Goal: Task Accomplishment & Management: Manage account settings

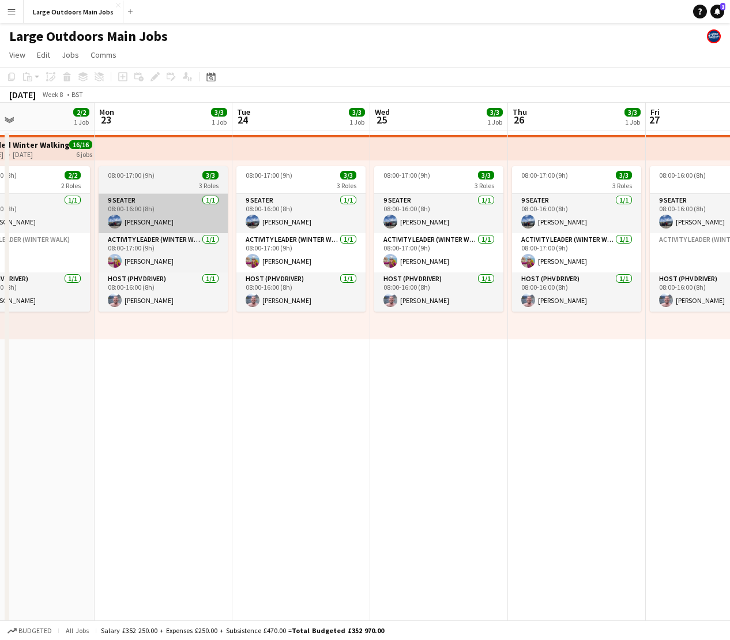
scroll to position [0, 478]
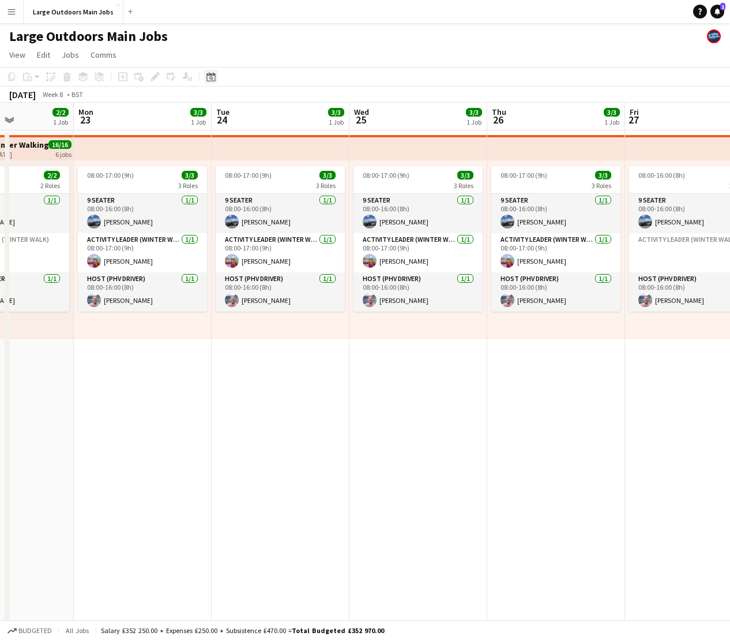
click at [212, 77] on icon at bounding box center [211, 78] width 4 height 4
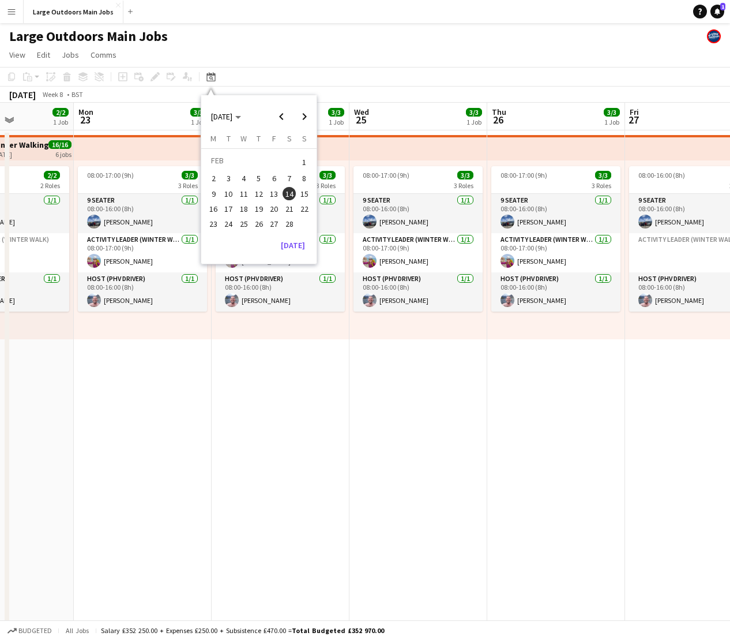
click at [301, 255] on div "[DATE] [DATE] [DATE] M [DATE] T [DATE] W [DATE] T [DATE] F [DATE] S [DATE] S [D…" at bounding box center [258, 179] width 115 height 169
click at [293, 246] on button "[DATE]" at bounding box center [292, 245] width 33 height 18
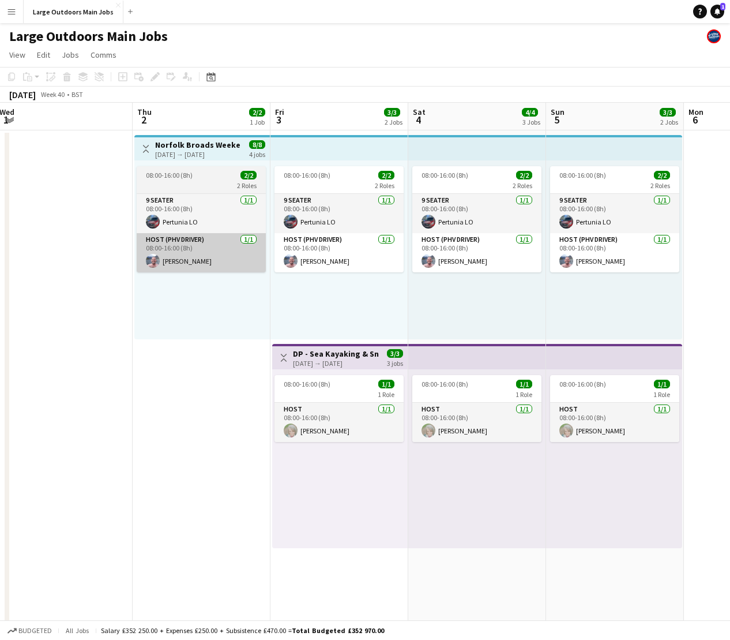
scroll to position [0, 280]
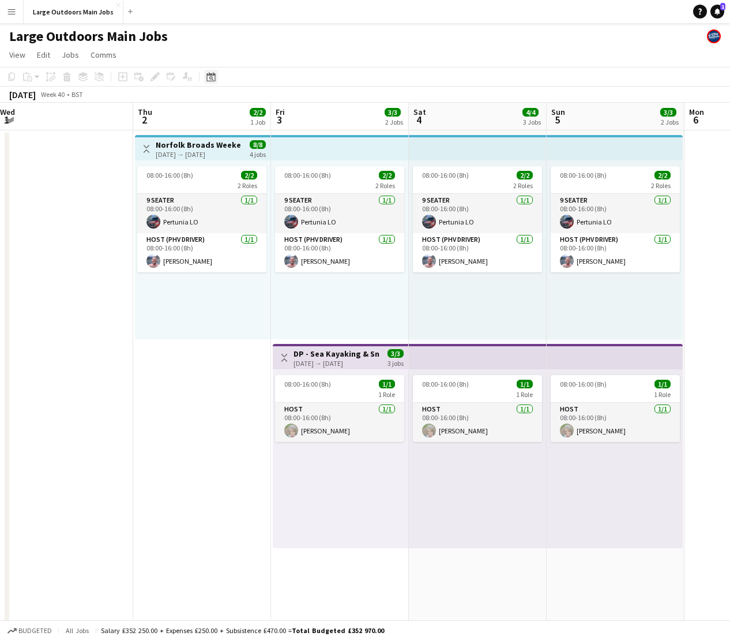
click at [215, 76] on icon "Date picker" at bounding box center [210, 76] width 9 height 9
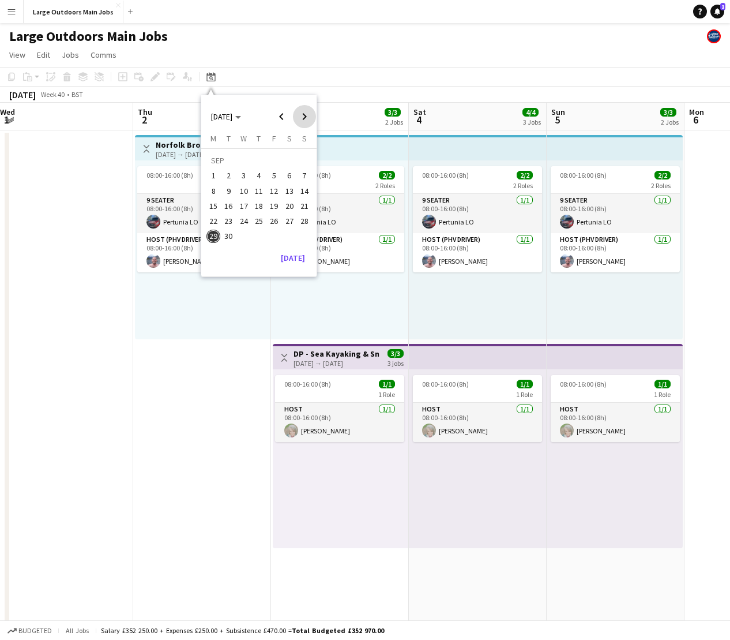
click at [305, 119] on span "Next month" at bounding box center [304, 116] width 23 height 23
click at [303, 118] on span "Next month" at bounding box center [304, 116] width 23 height 23
click at [300, 116] on span "Next month" at bounding box center [304, 116] width 23 height 23
click at [270, 161] on span "2" at bounding box center [274, 162] width 14 height 16
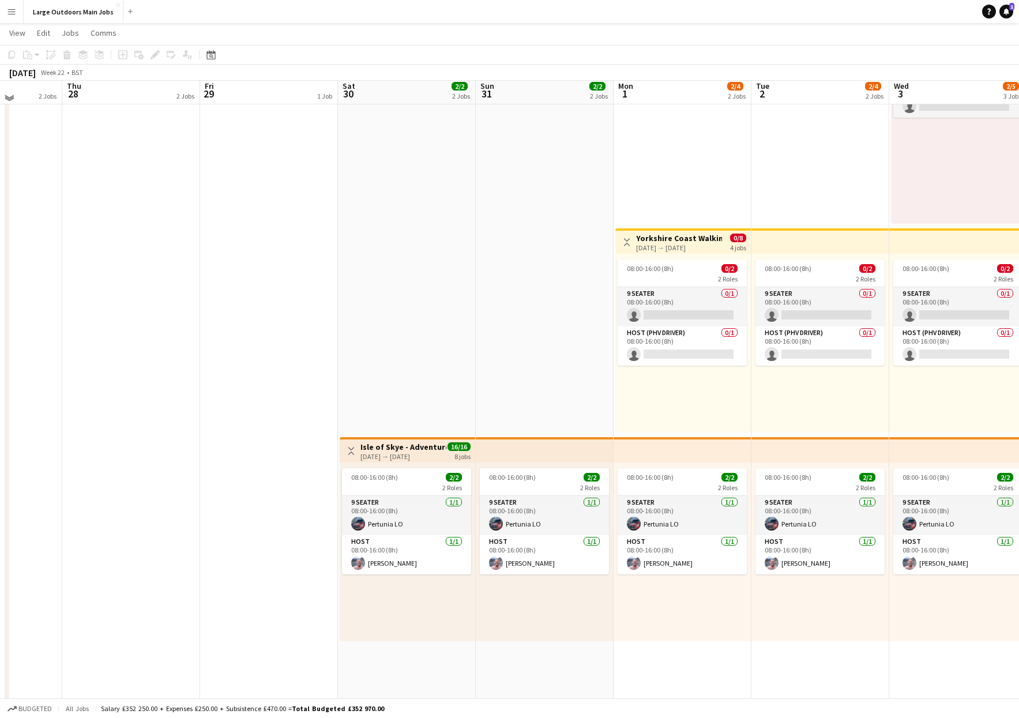
scroll to position [115, 0]
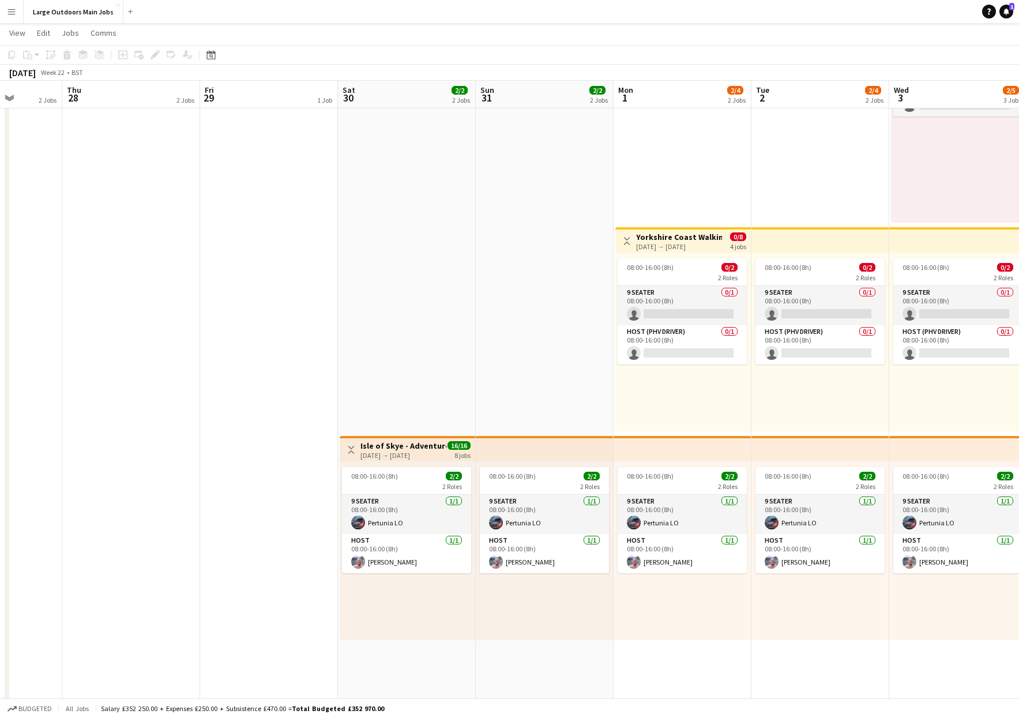
click at [390, 451] on div "[DATE] → [DATE]" at bounding box center [403, 455] width 86 height 9
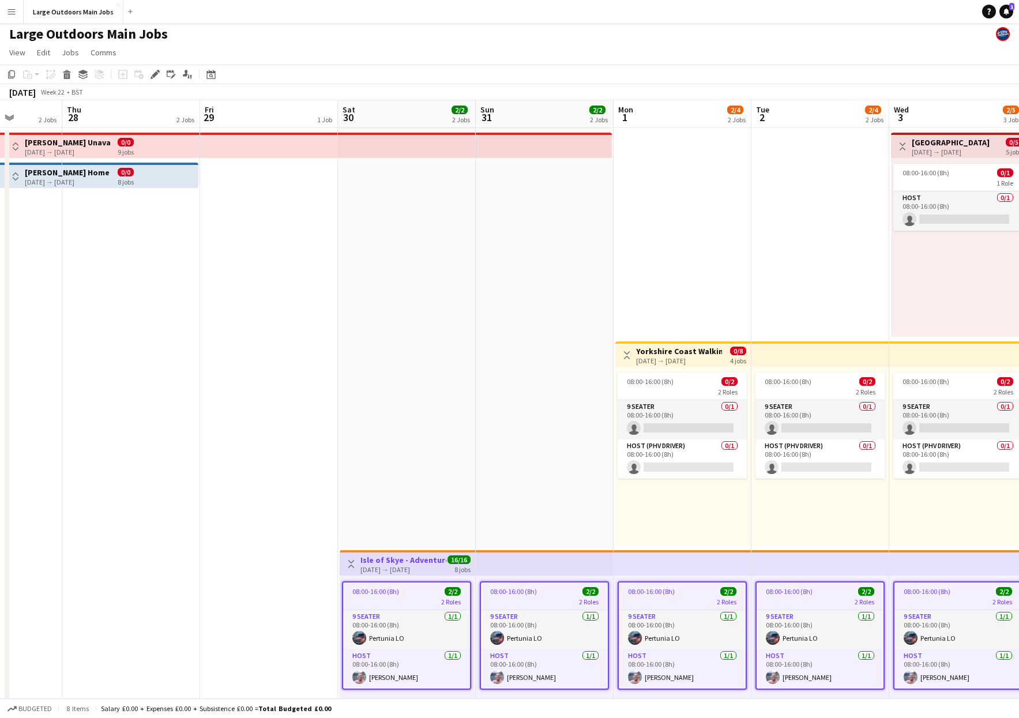
scroll to position [0, 0]
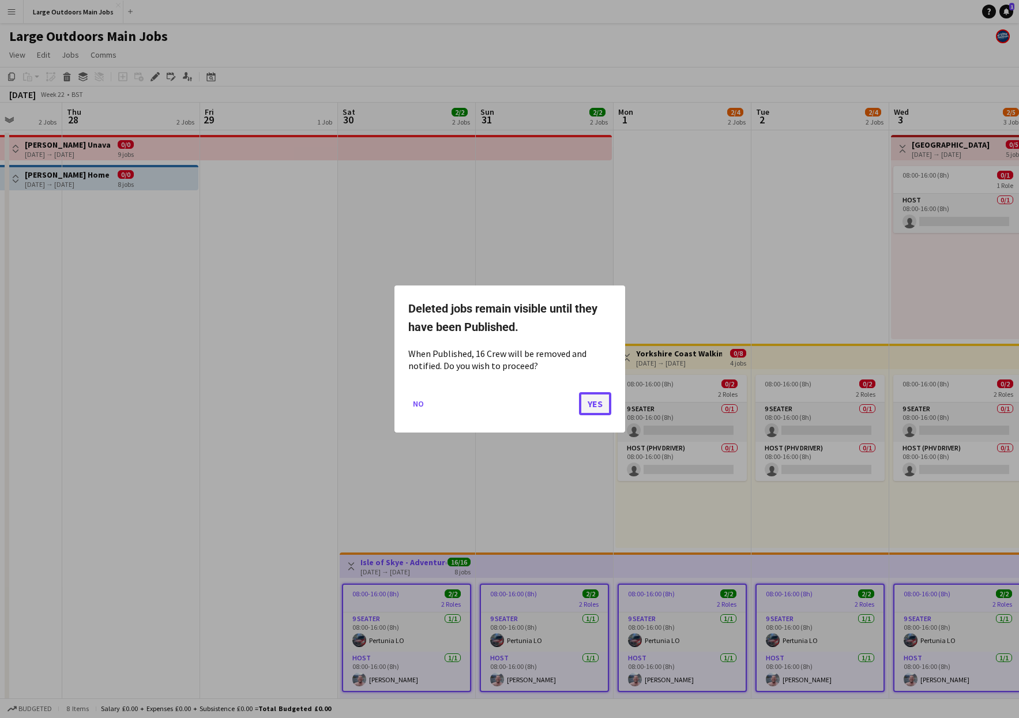
click at [597, 399] on button "Yes" at bounding box center [595, 403] width 32 height 23
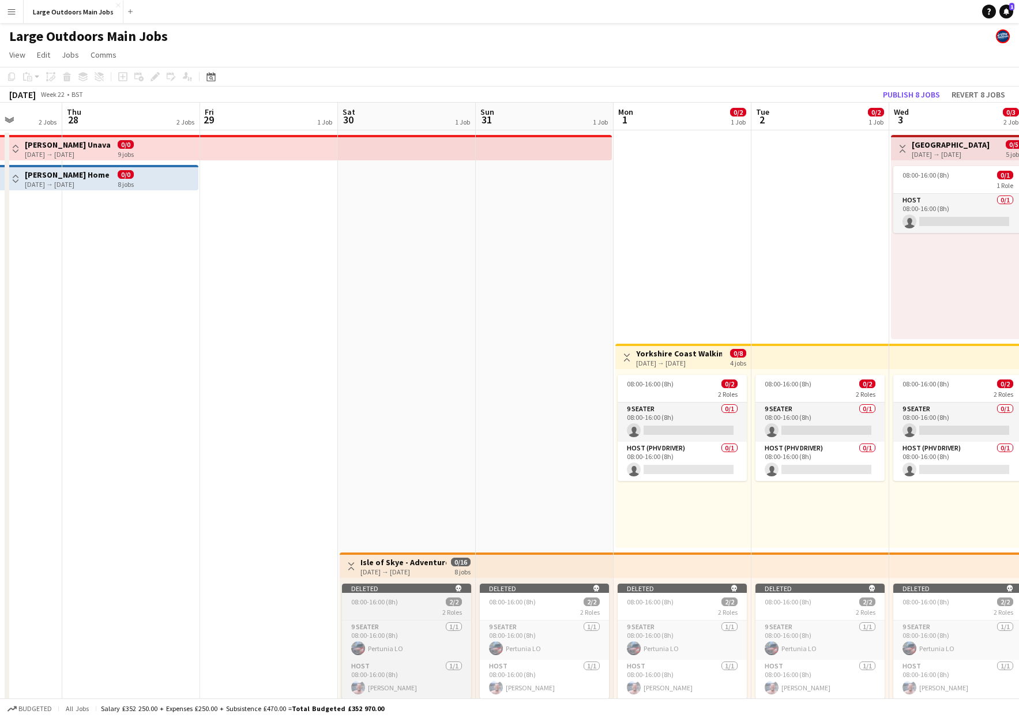
click at [387, 589] on div "Deleted skull" at bounding box center [406, 588] width 129 height 9
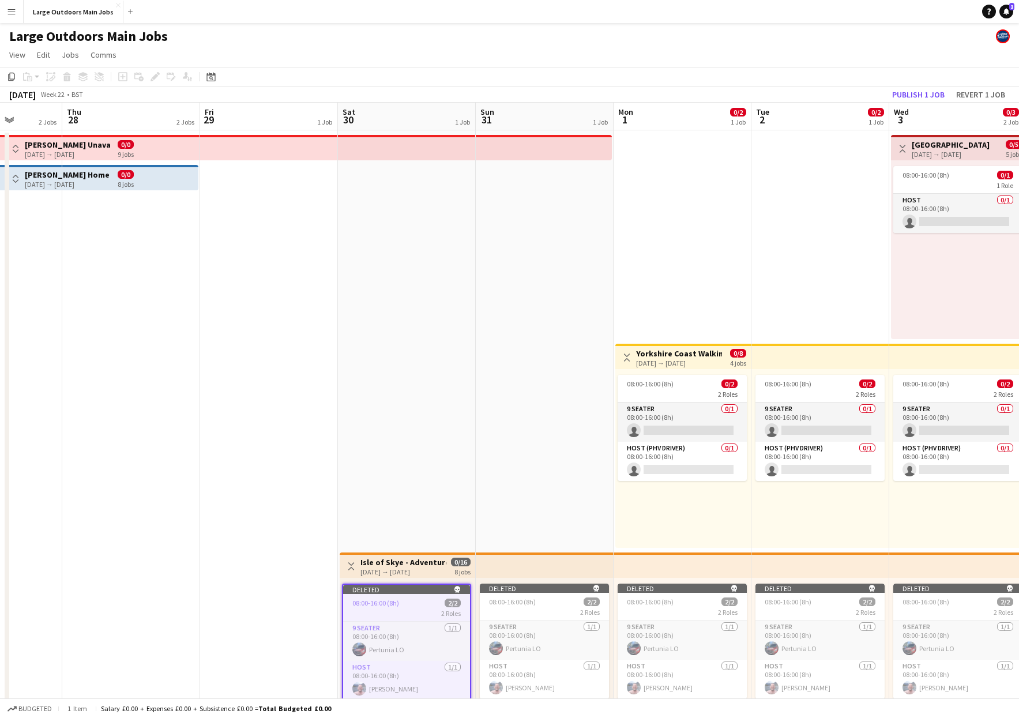
click at [387, 570] on div "[DATE] → [DATE]" at bounding box center [403, 571] width 86 height 9
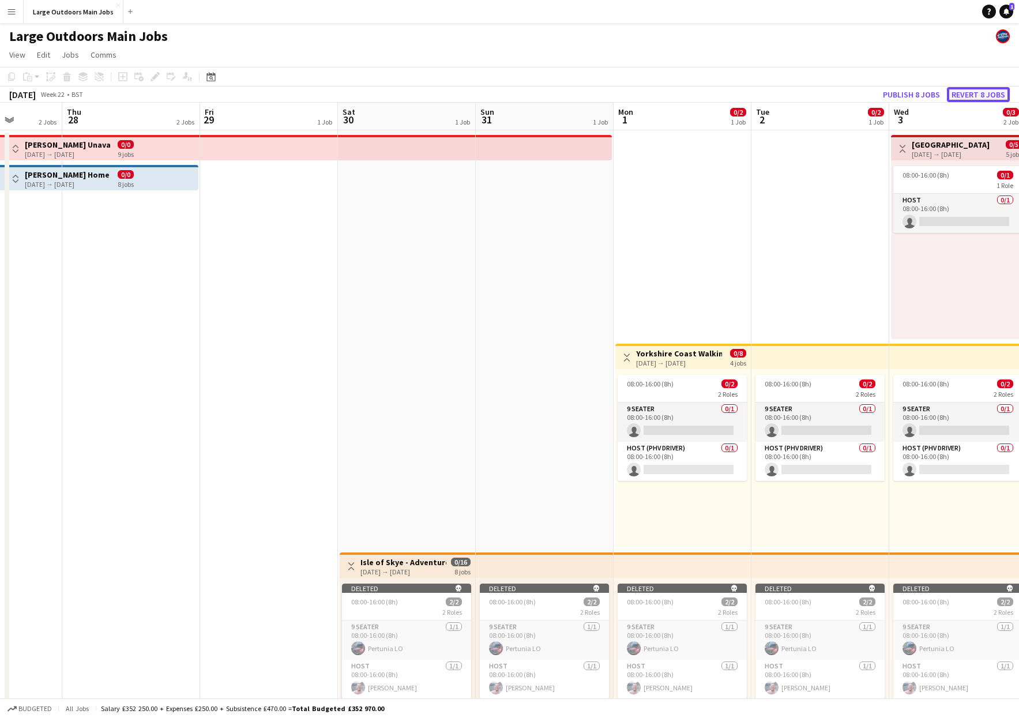
click at [730, 94] on button "Revert 8 jobs" at bounding box center [978, 94] width 63 height 15
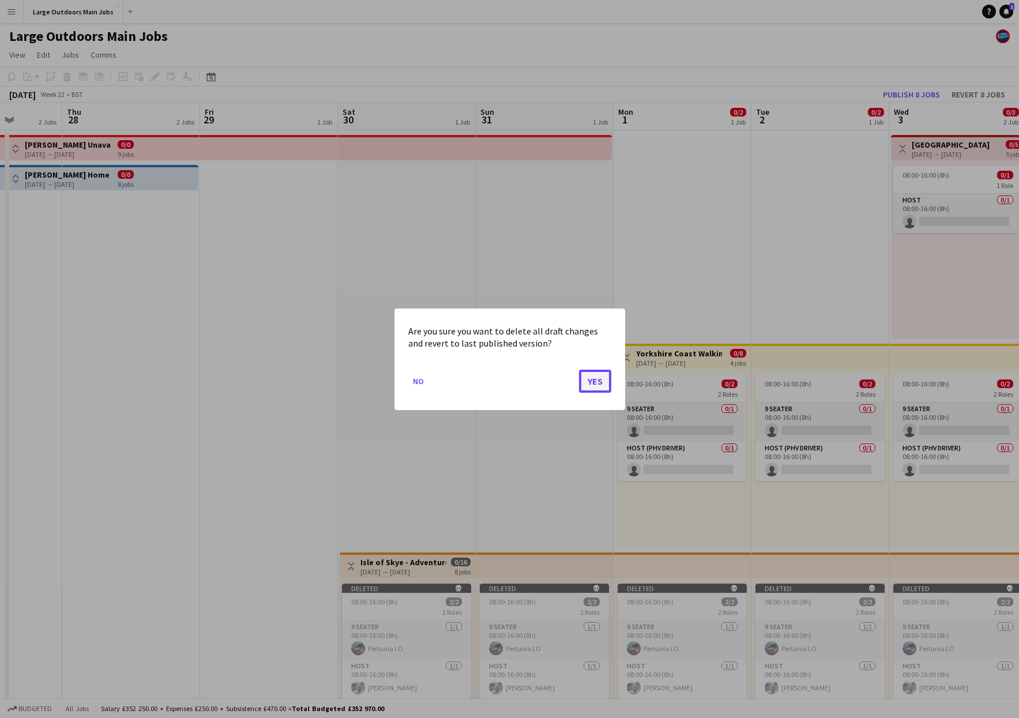
click at [596, 381] on button "Yes" at bounding box center [595, 380] width 32 height 23
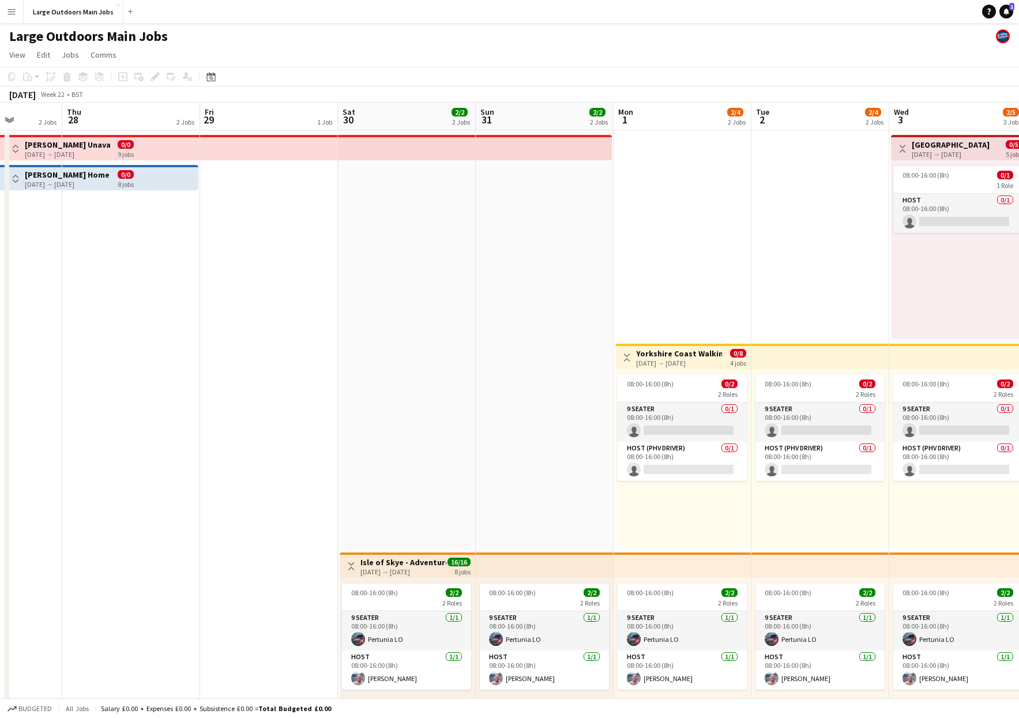
click at [489, 402] on app-date-cell "08:00-16:00 (8h) 2/2 2 Roles 9 Seater [DATE] 08:00-16:00 (8h) Pertunia LO Host …" at bounding box center [545, 550] width 138 height 840
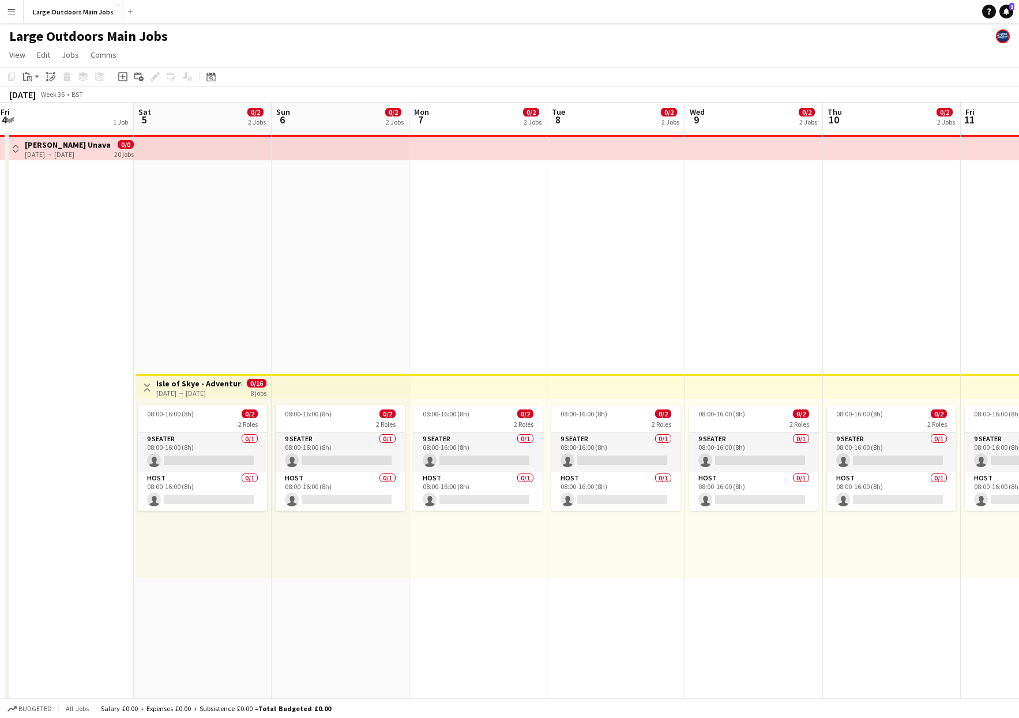
scroll to position [0, 272]
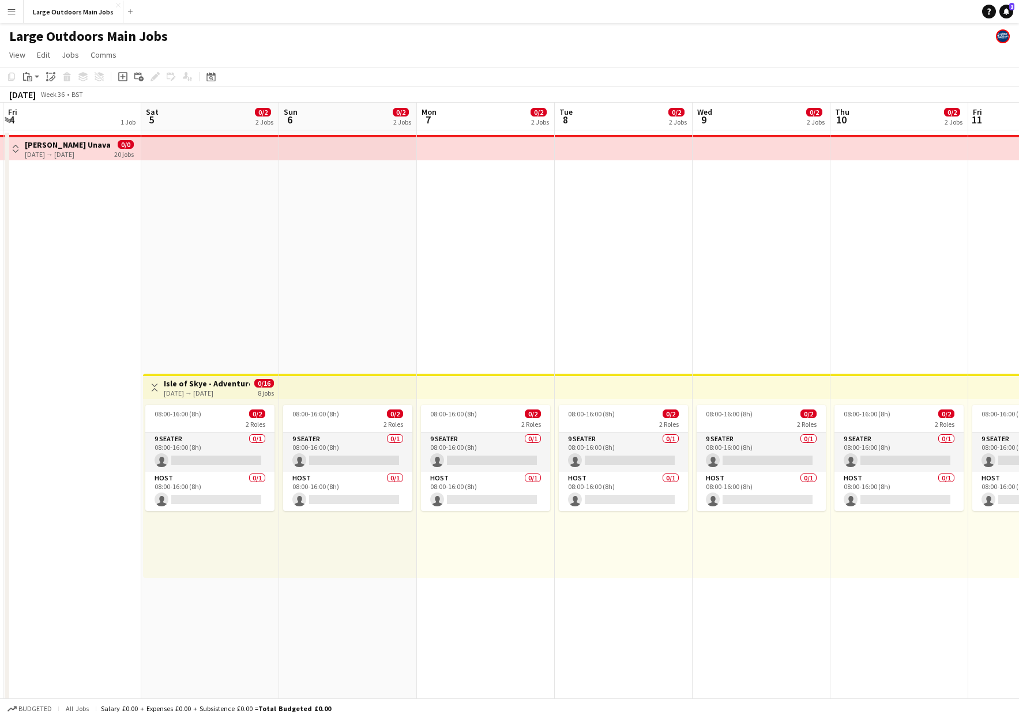
click at [209, 385] on h3 "Isle of Skye - Adventure" at bounding box center [207, 383] width 86 height 10
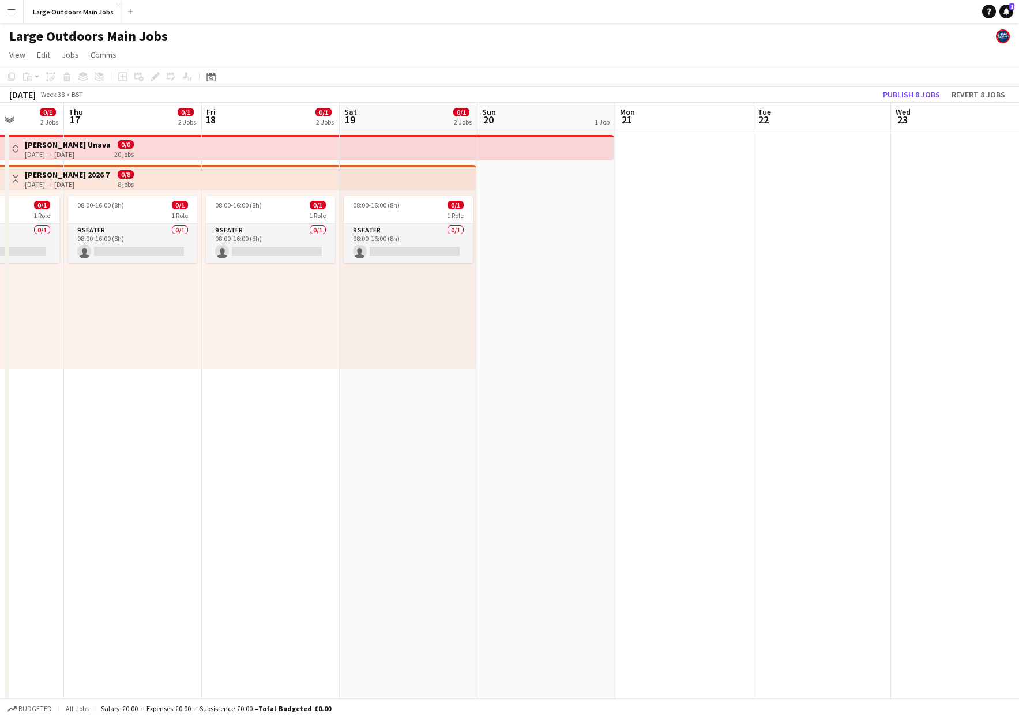
scroll to position [0, 524]
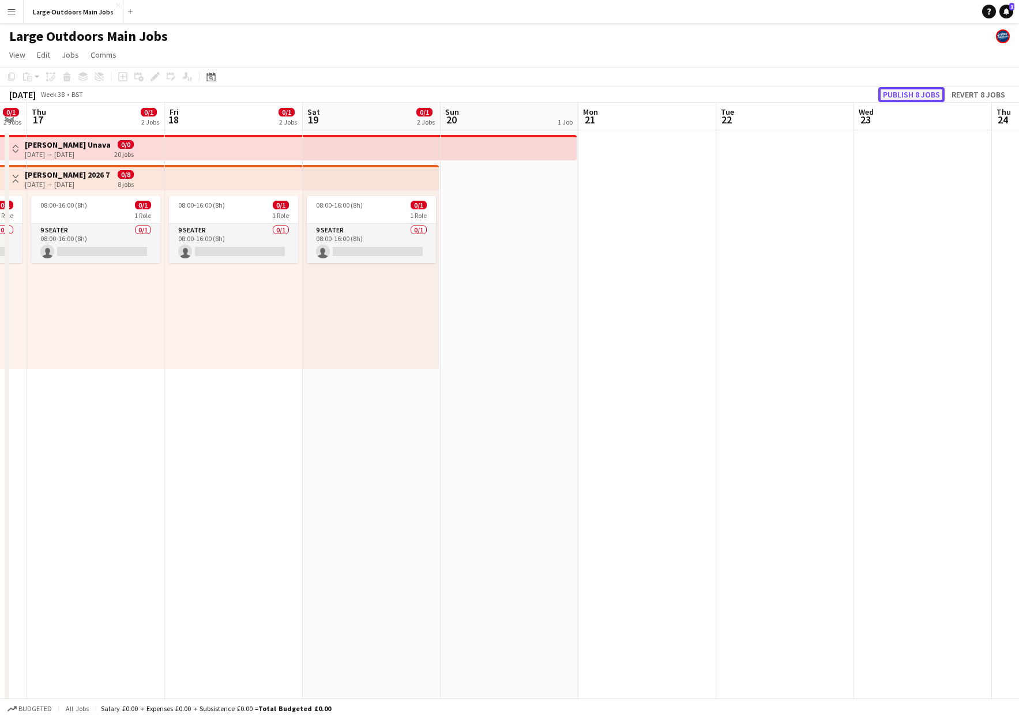
click at [730, 88] on button "Publish 8 jobs" at bounding box center [911, 94] width 66 height 15
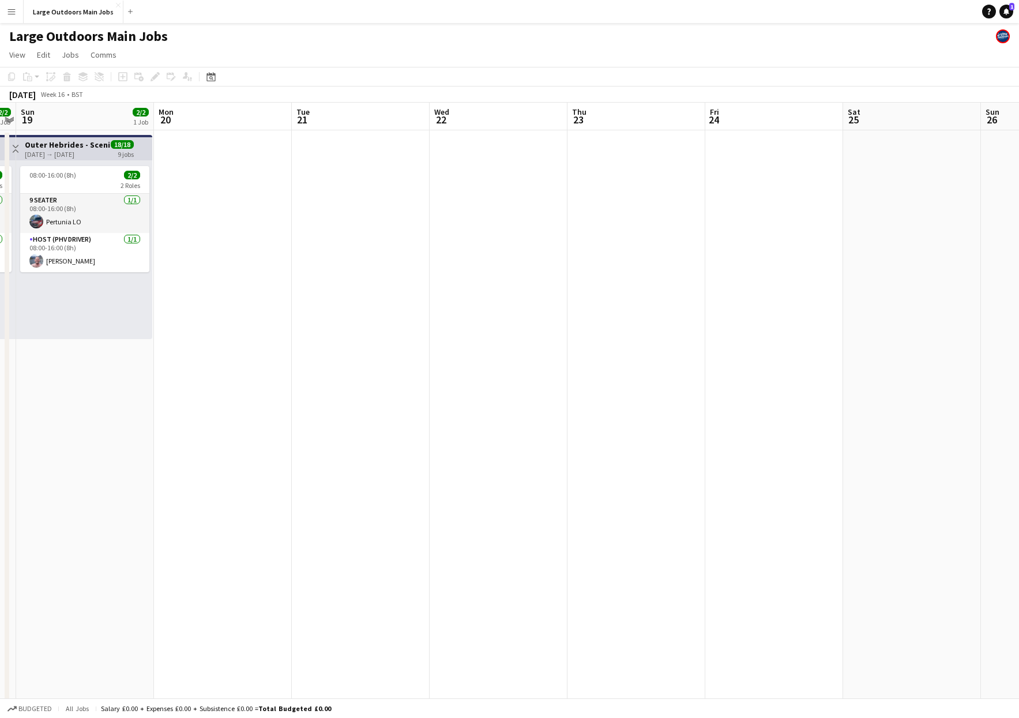
scroll to position [0, 468]
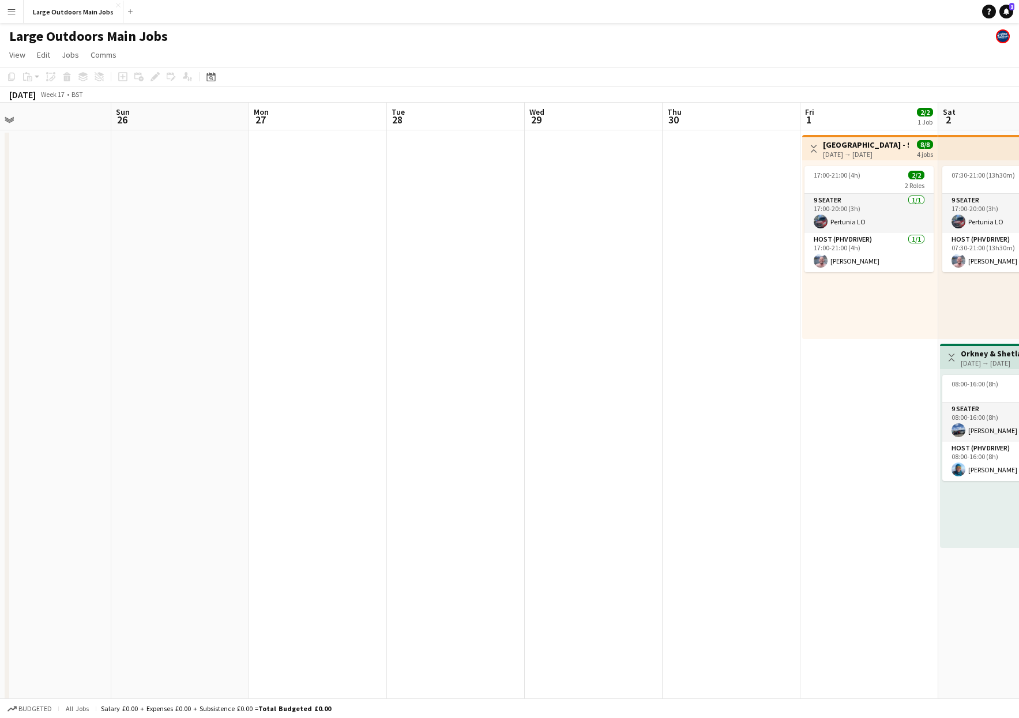
click at [414, 194] on app-date-cell at bounding box center [456, 550] width 138 height 840
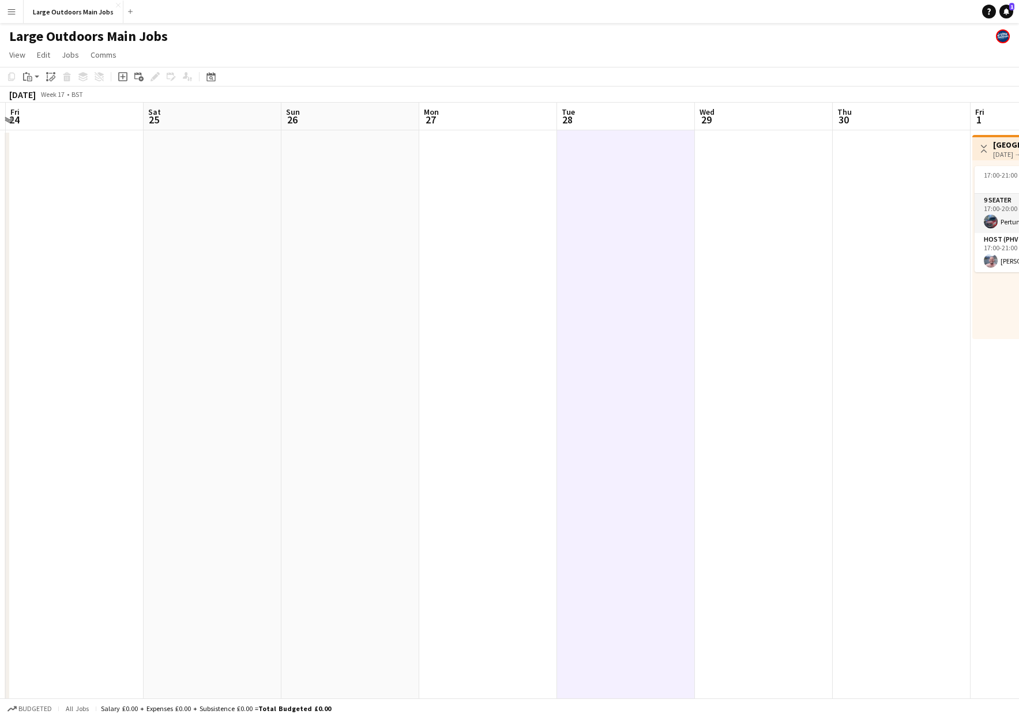
scroll to position [0, 295]
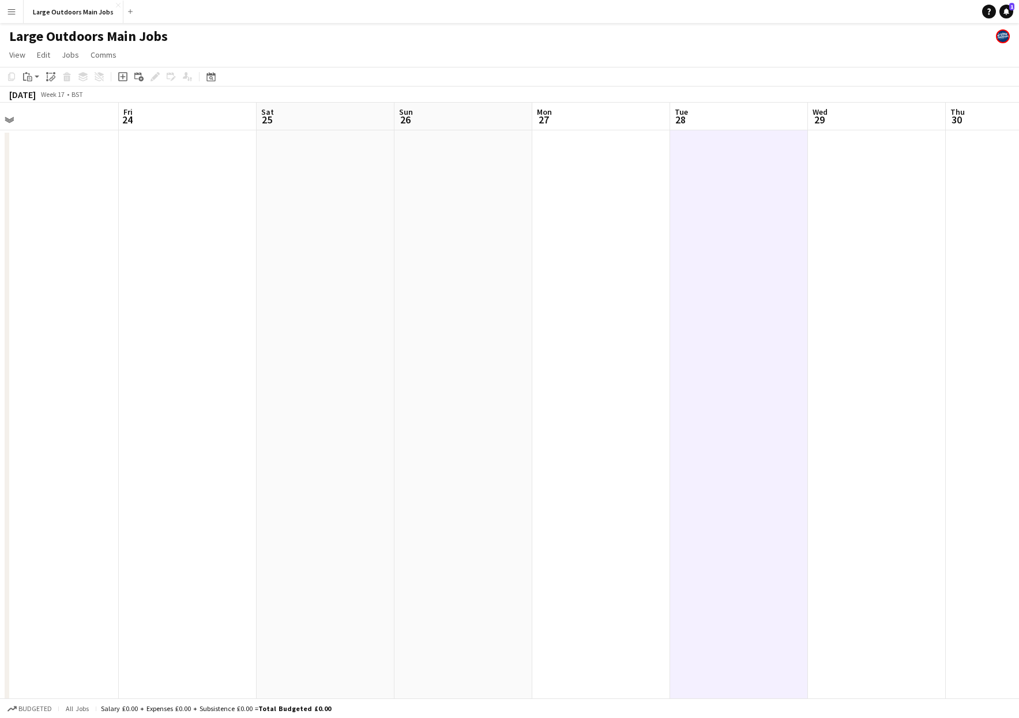
click at [180, 169] on app-date-cell at bounding box center [188, 550] width 138 height 840
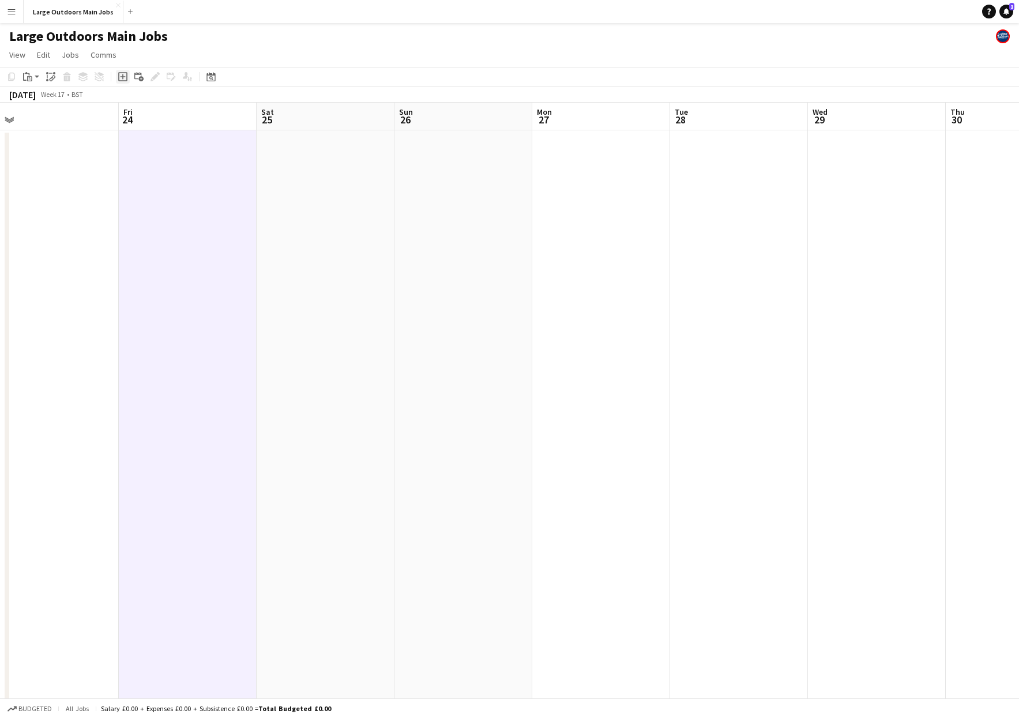
click at [123, 80] on icon at bounding box center [122, 76] width 9 height 9
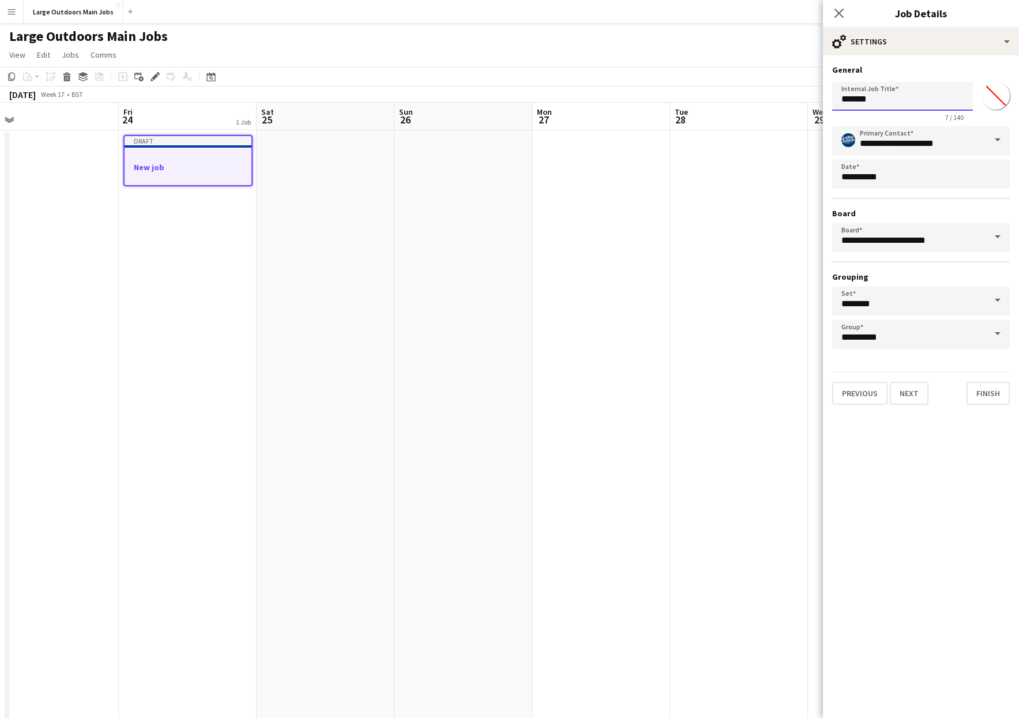
click at [730, 101] on input "*******" at bounding box center [902, 96] width 141 height 29
type input "**********"
click at [730, 14] on icon at bounding box center [838, 12] width 11 height 11
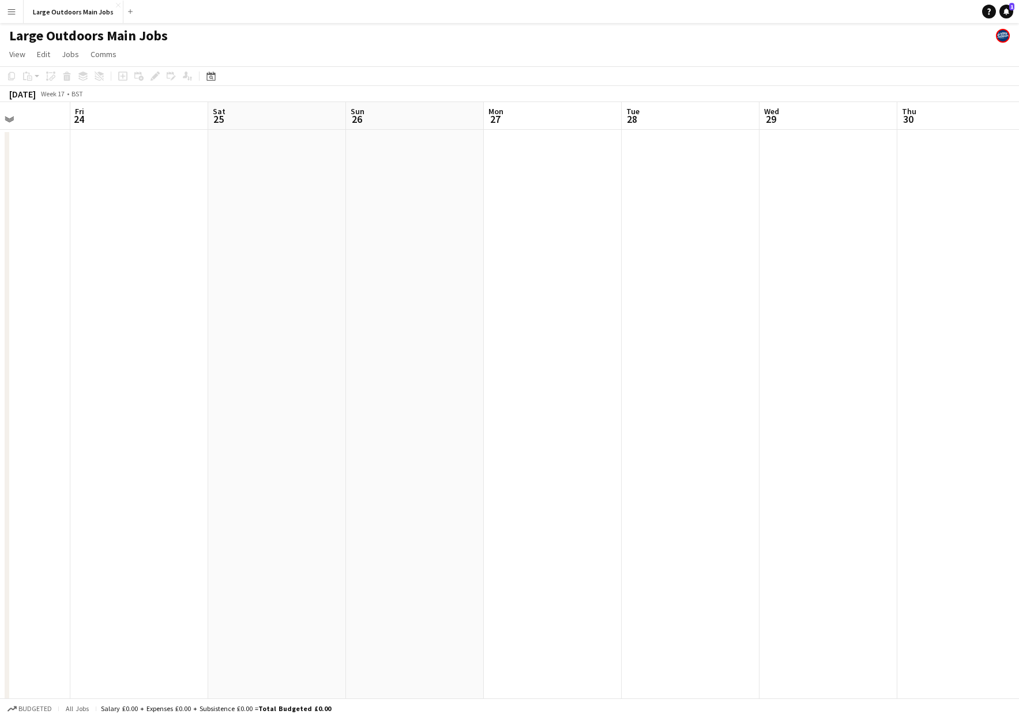
scroll to position [0, 343]
click at [116, 163] on app-date-cell at bounding box center [140, 550] width 138 height 840
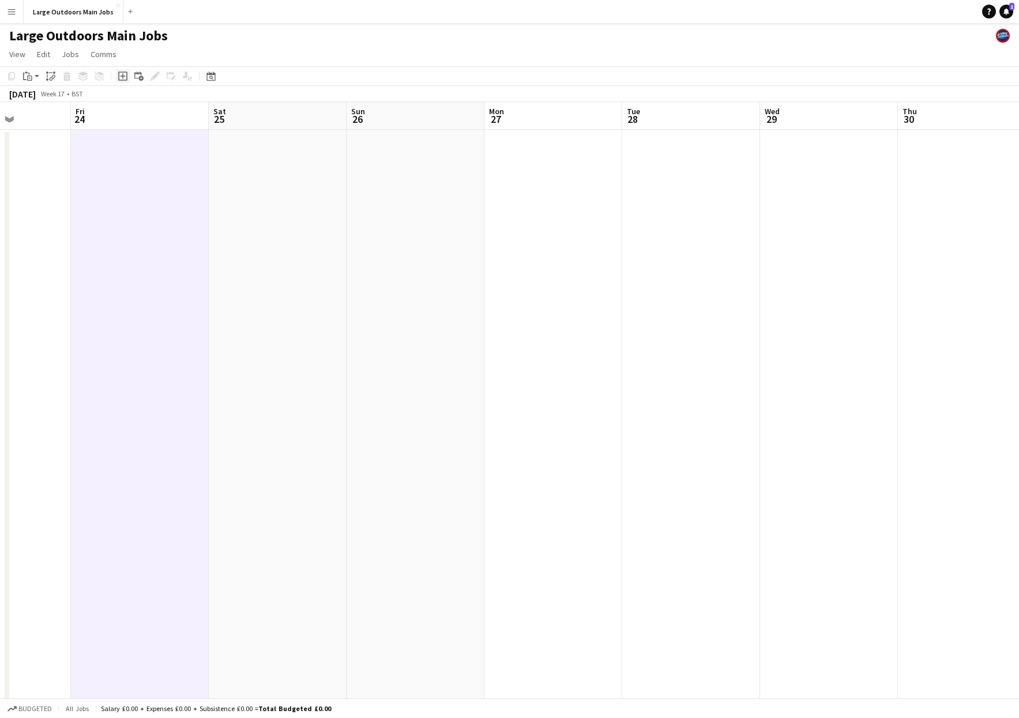
click at [124, 76] on icon at bounding box center [122, 76] width 5 height 5
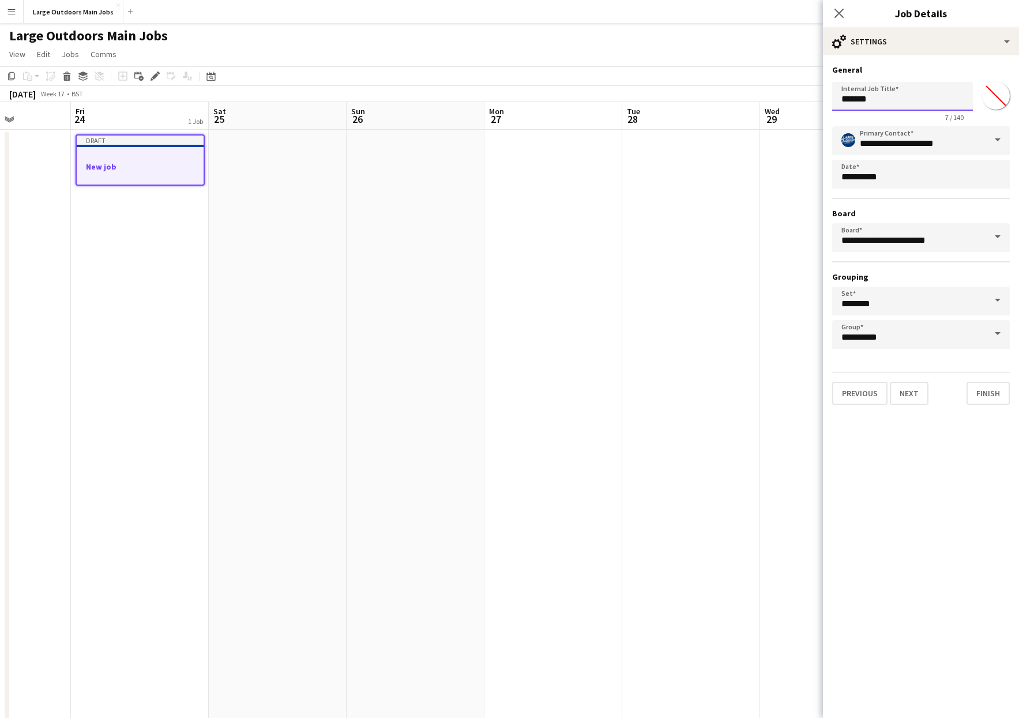
click at [730, 93] on input "*******" at bounding box center [902, 96] width 141 height 29
type input "**********"
click at [730, 391] on button "Finish" at bounding box center [988, 393] width 43 height 23
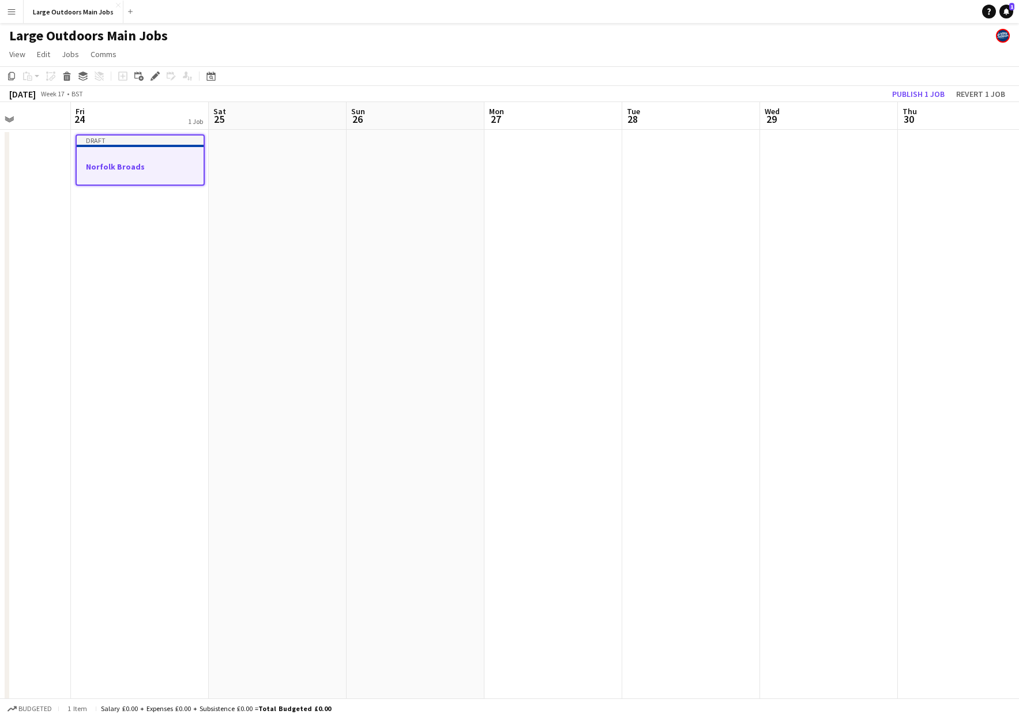
click at [158, 156] on div at bounding box center [140, 156] width 127 height 9
click at [152, 164] on h3 "Norfolk Broads" at bounding box center [140, 165] width 129 height 10
click at [313, 200] on app-date-cell at bounding box center [278, 550] width 138 height 840
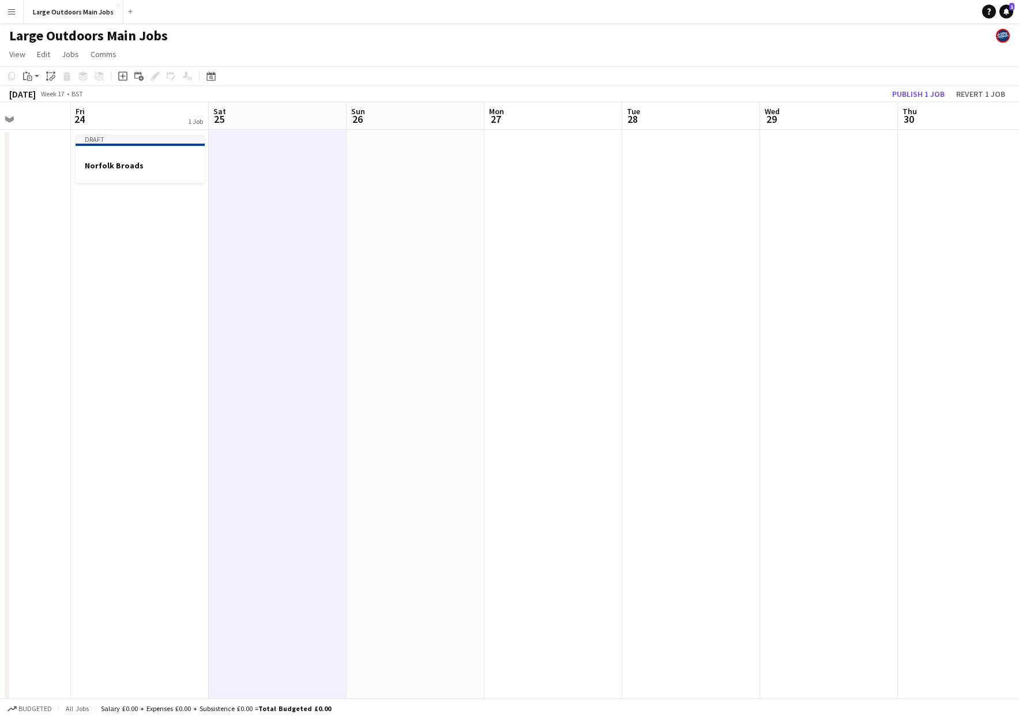
click at [403, 177] on app-date-cell at bounding box center [416, 550] width 138 height 840
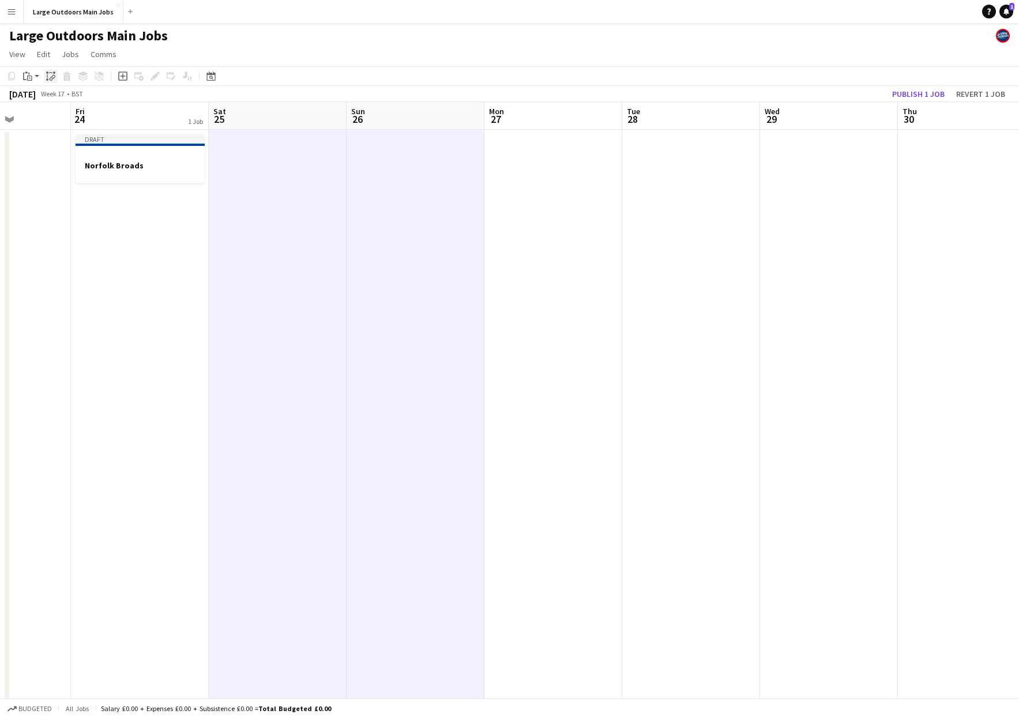
click at [54, 76] on icon at bounding box center [53, 77] width 4 height 5
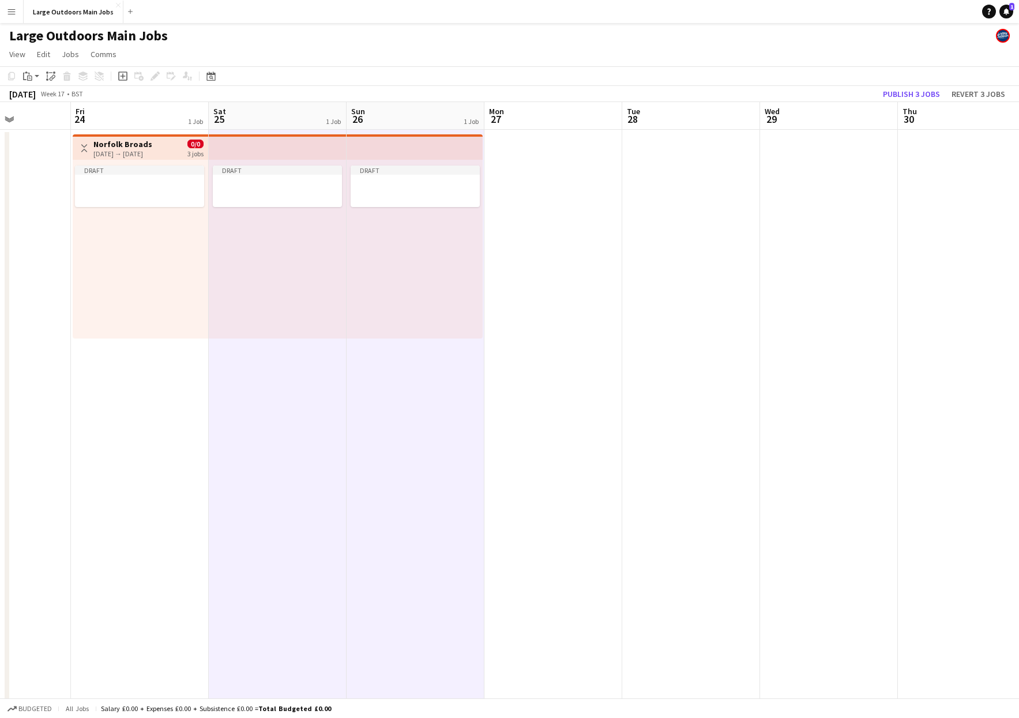
click at [546, 248] on app-date-cell at bounding box center [553, 550] width 138 height 840
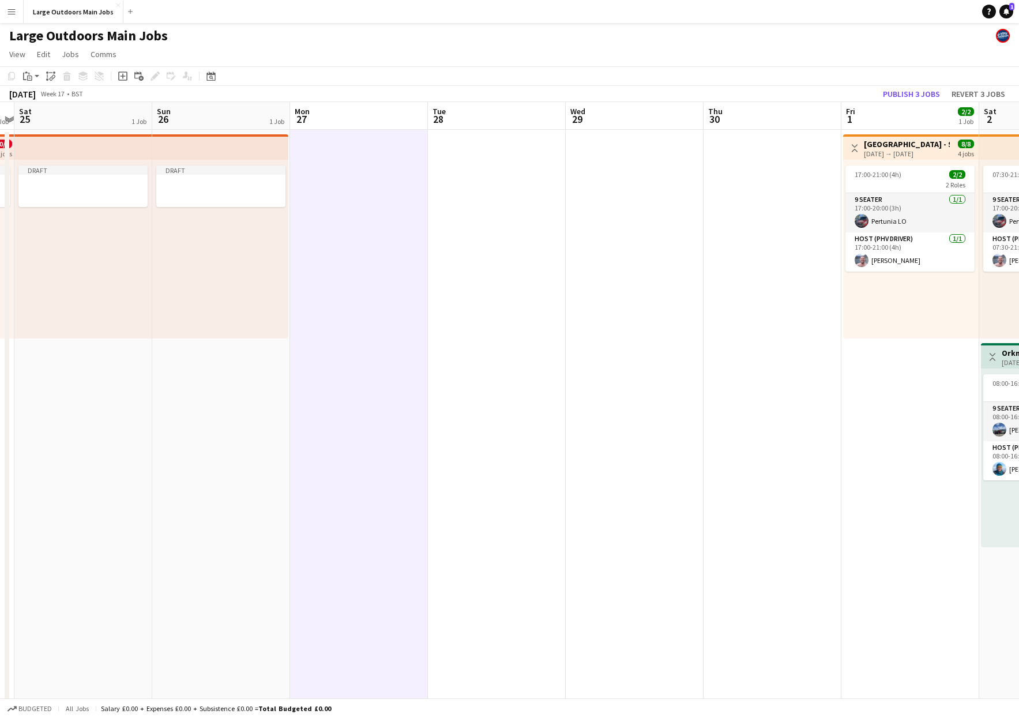
scroll to position [0, 531]
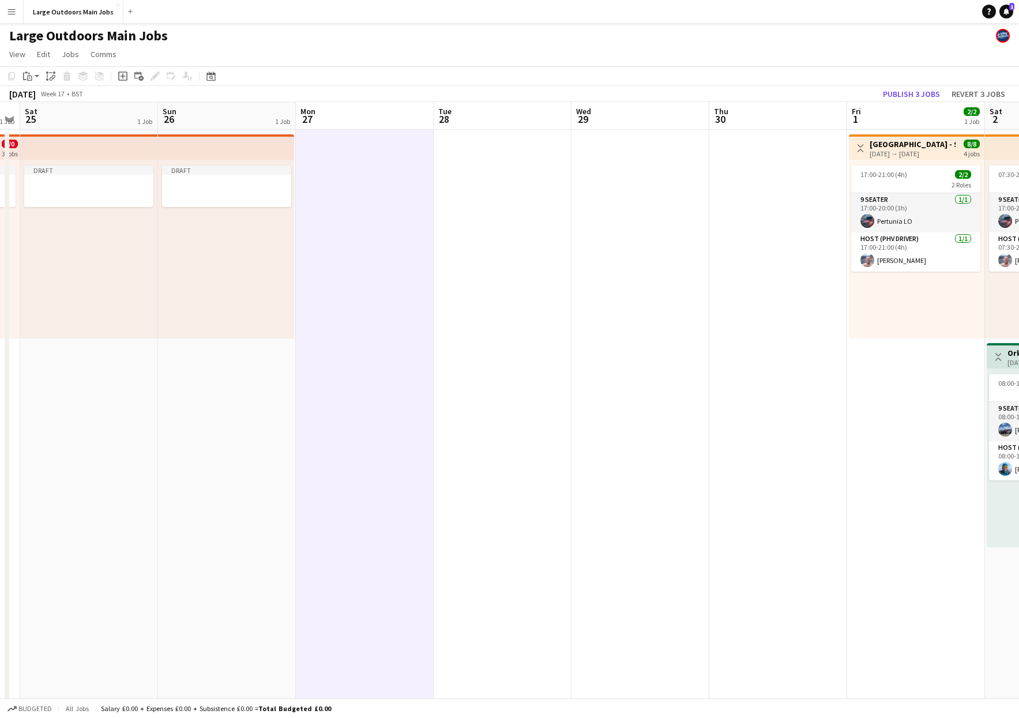
click at [506, 202] on app-date-cell at bounding box center [503, 550] width 138 height 840
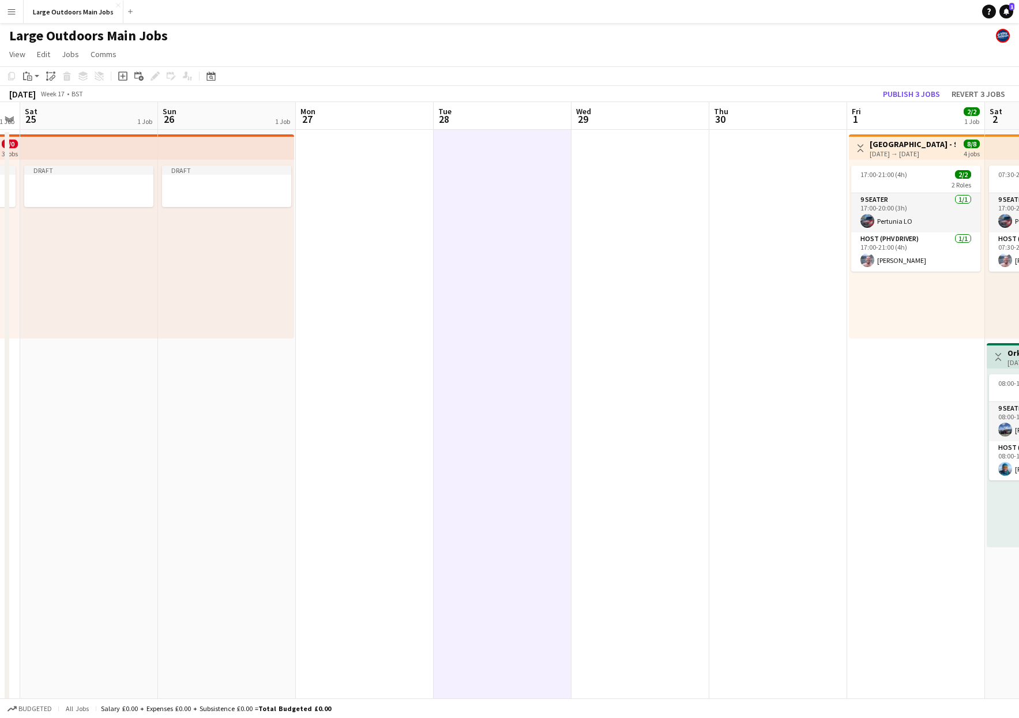
click at [619, 200] on app-date-cell at bounding box center [641, 550] width 138 height 840
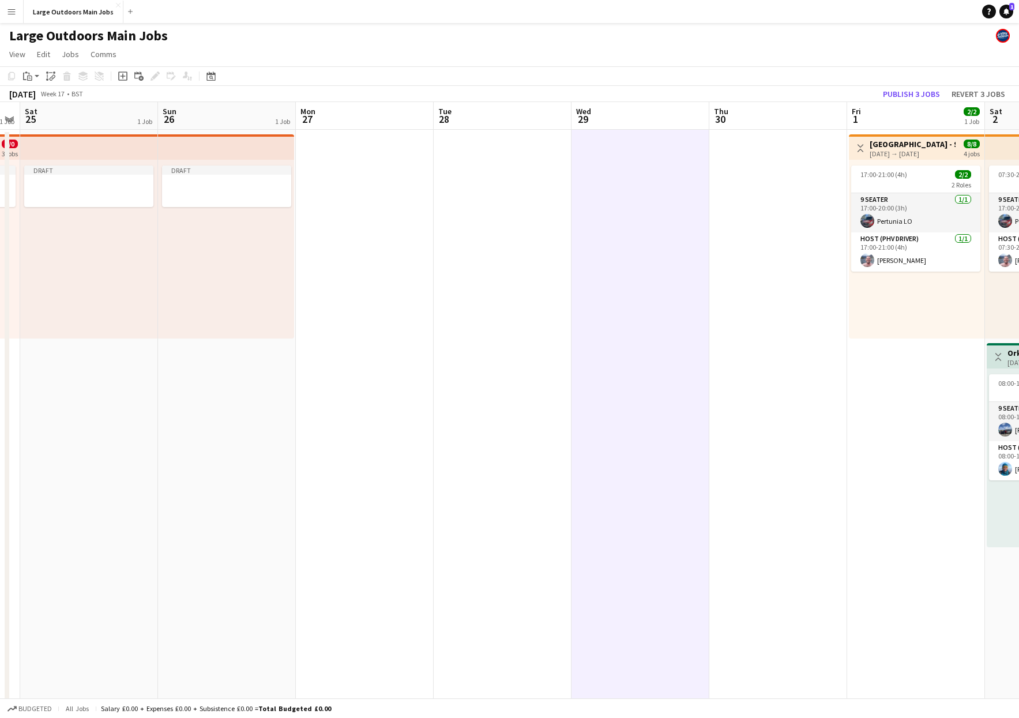
click at [364, 159] on app-date-cell at bounding box center [365, 550] width 138 height 840
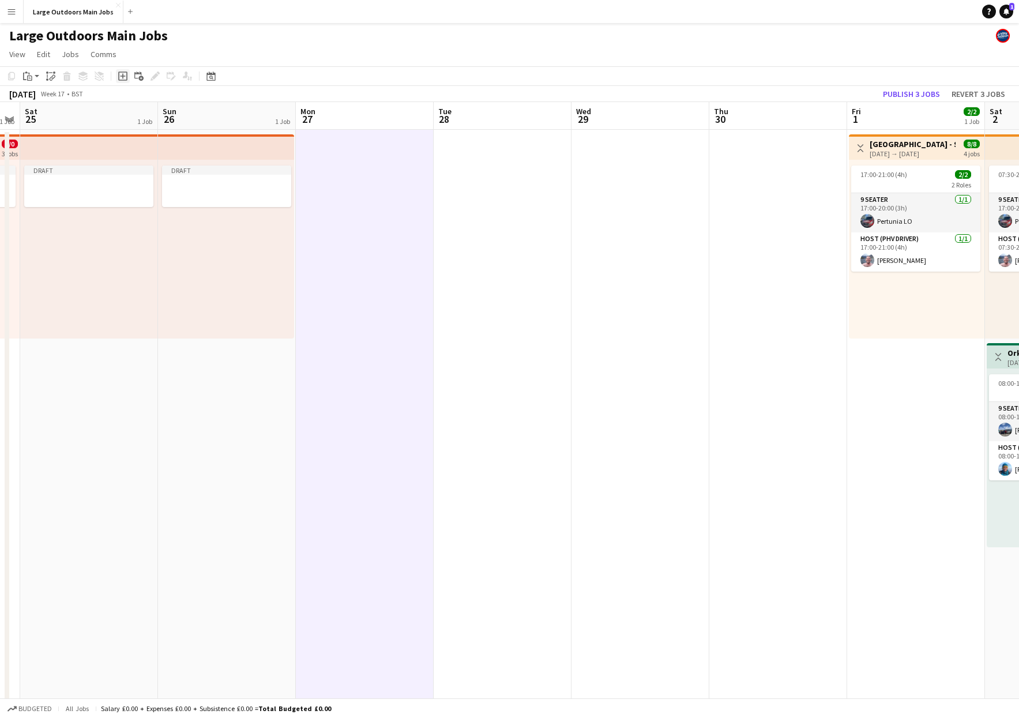
click at [124, 77] on icon "Add job" at bounding box center [122, 76] width 9 height 9
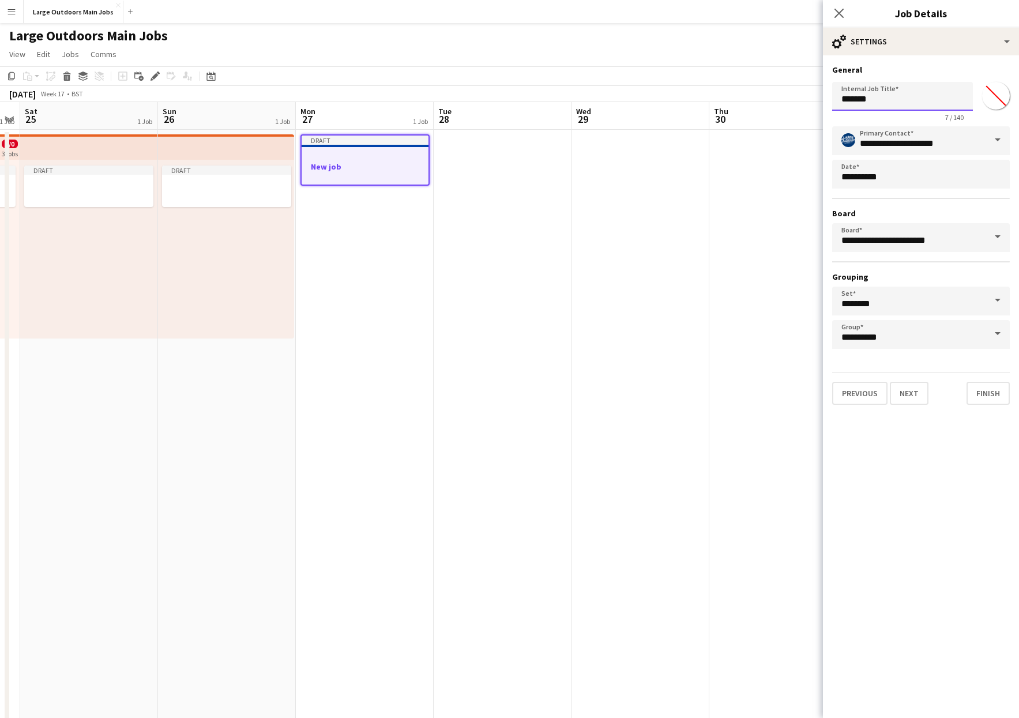
click at [730, 99] on input "*******" at bounding box center [902, 96] width 141 height 29
type input "**********"
click at [591, 221] on app-date-cell at bounding box center [641, 550] width 138 height 840
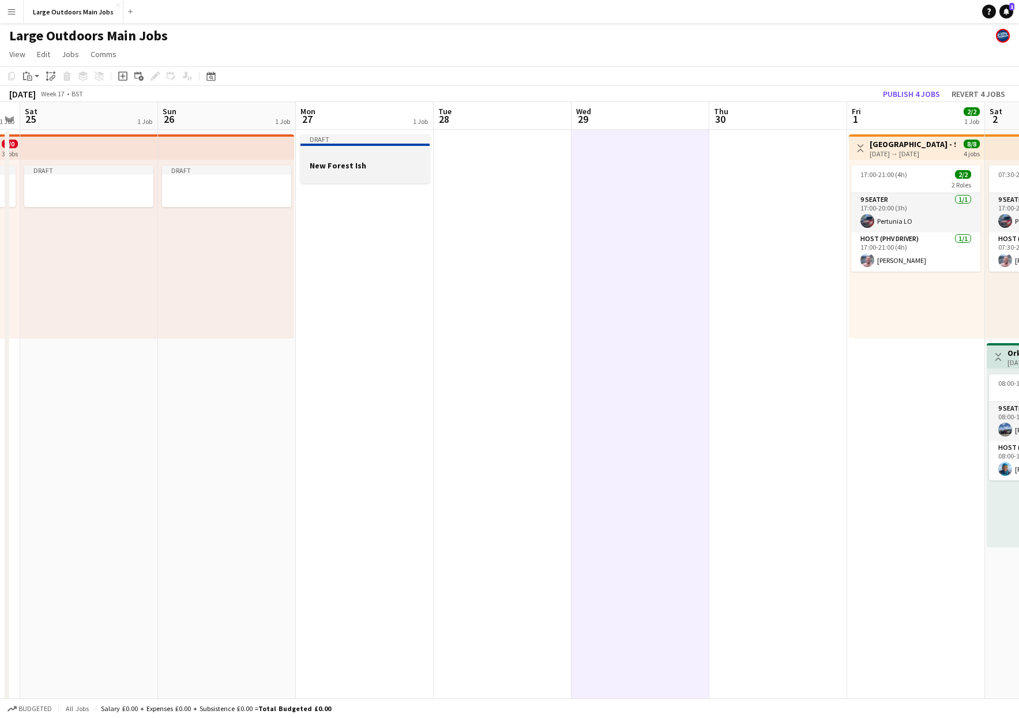
click at [404, 166] on h3 "New Forest Ish" at bounding box center [364, 165] width 129 height 10
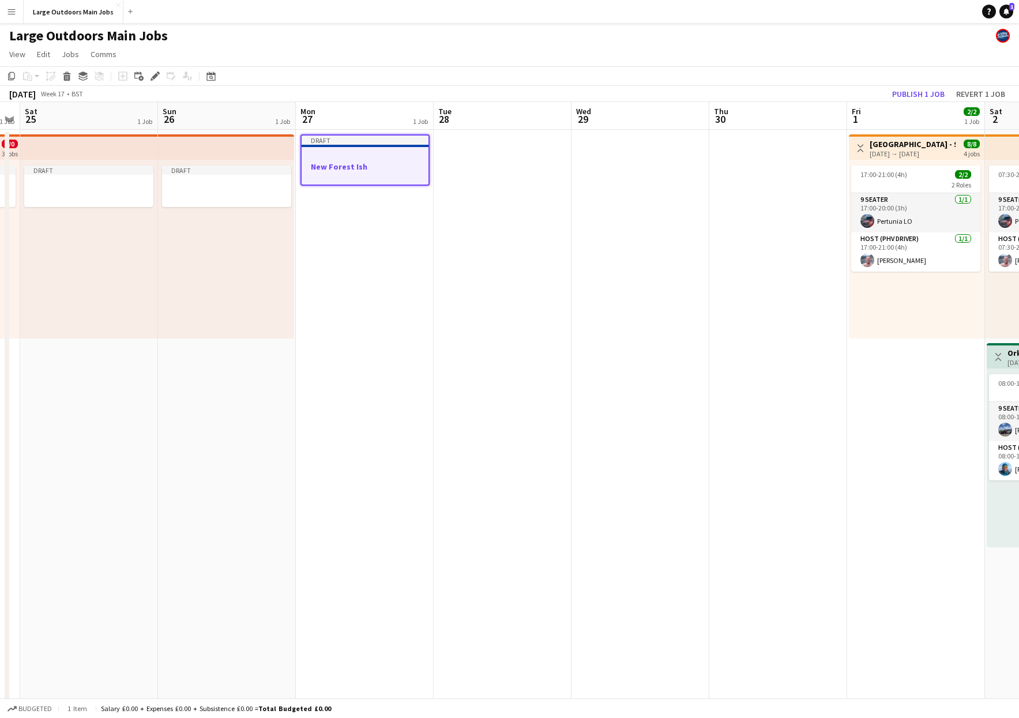
click at [518, 178] on app-date-cell at bounding box center [503, 550] width 138 height 840
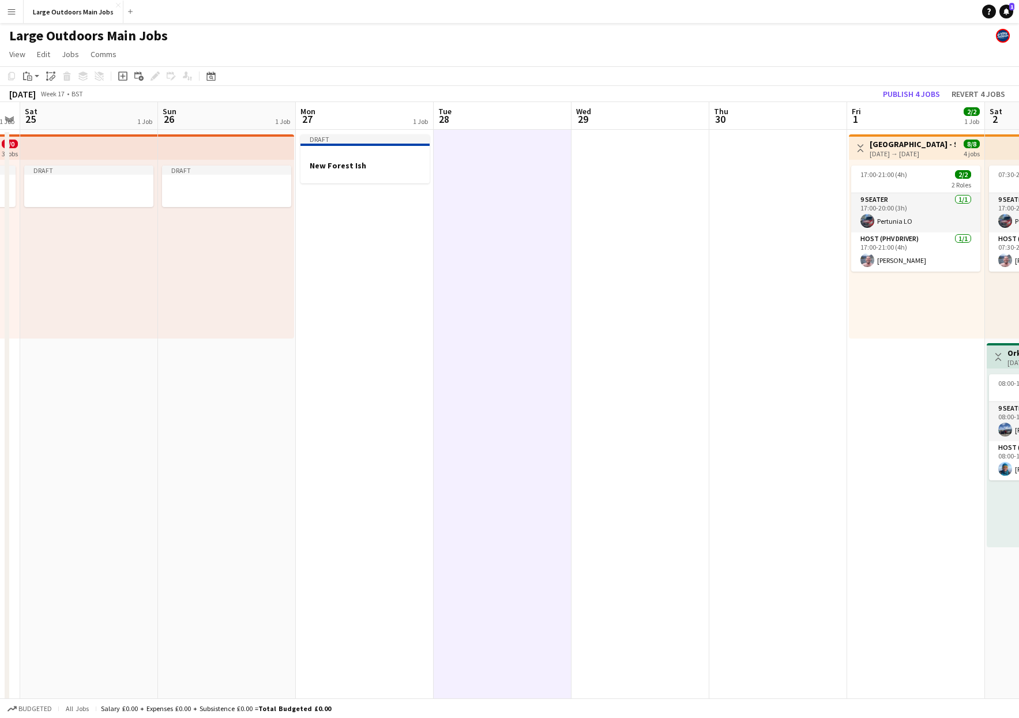
click at [612, 181] on app-date-cell at bounding box center [641, 550] width 138 height 840
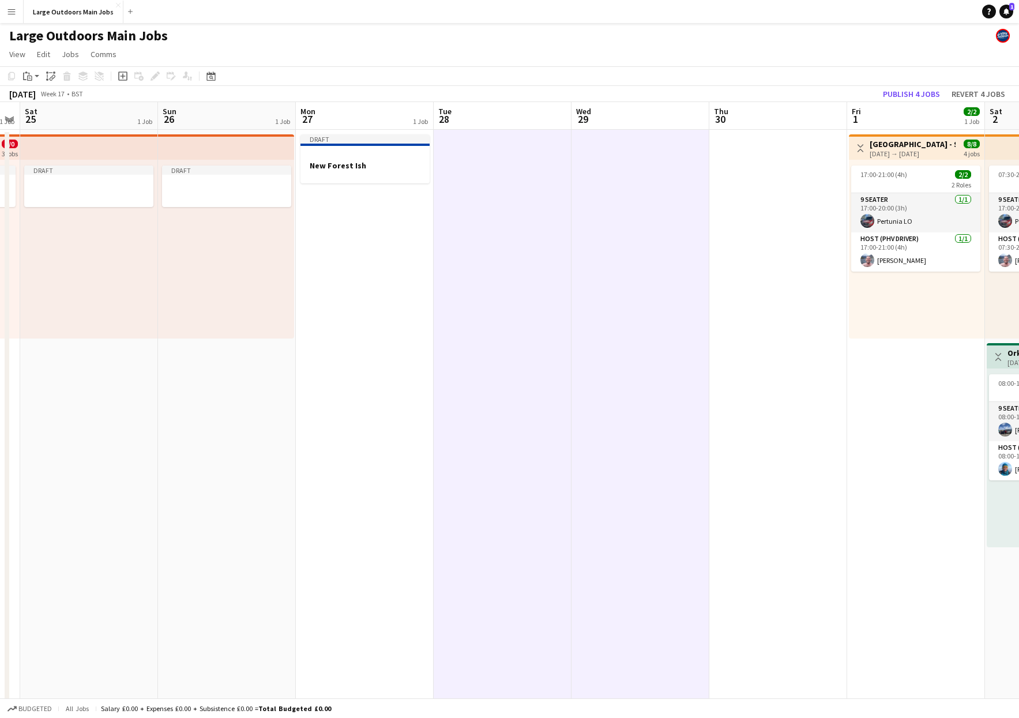
click at [730, 190] on app-date-cell at bounding box center [778, 550] width 138 height 840
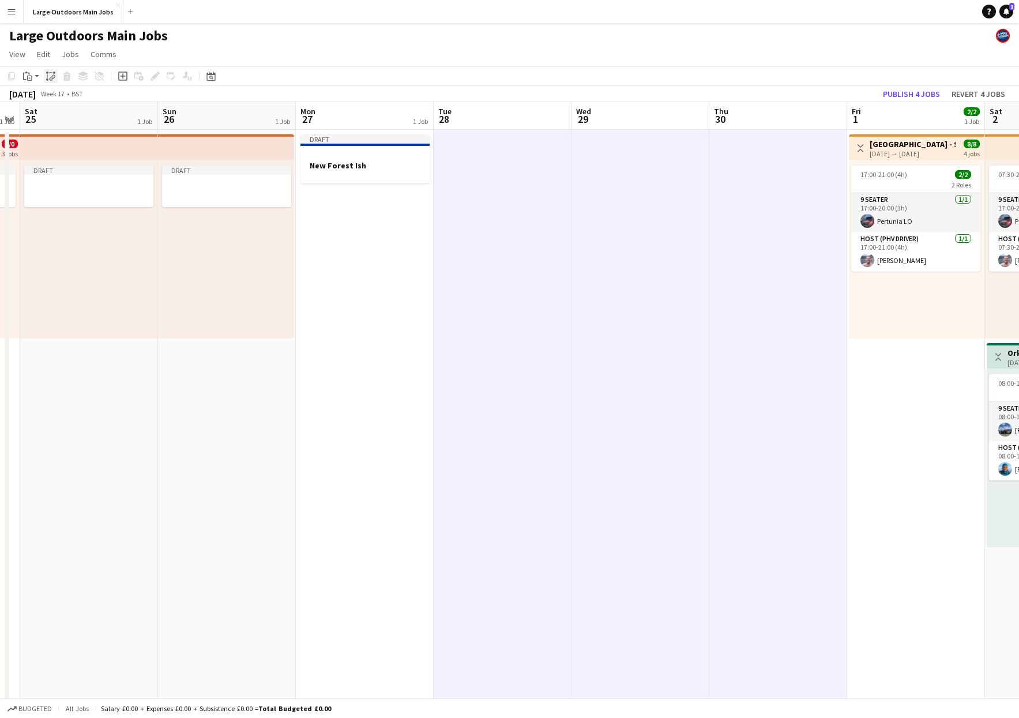
click at [54, 76] on icon at bounding box center [53, 77] width 4 height 5
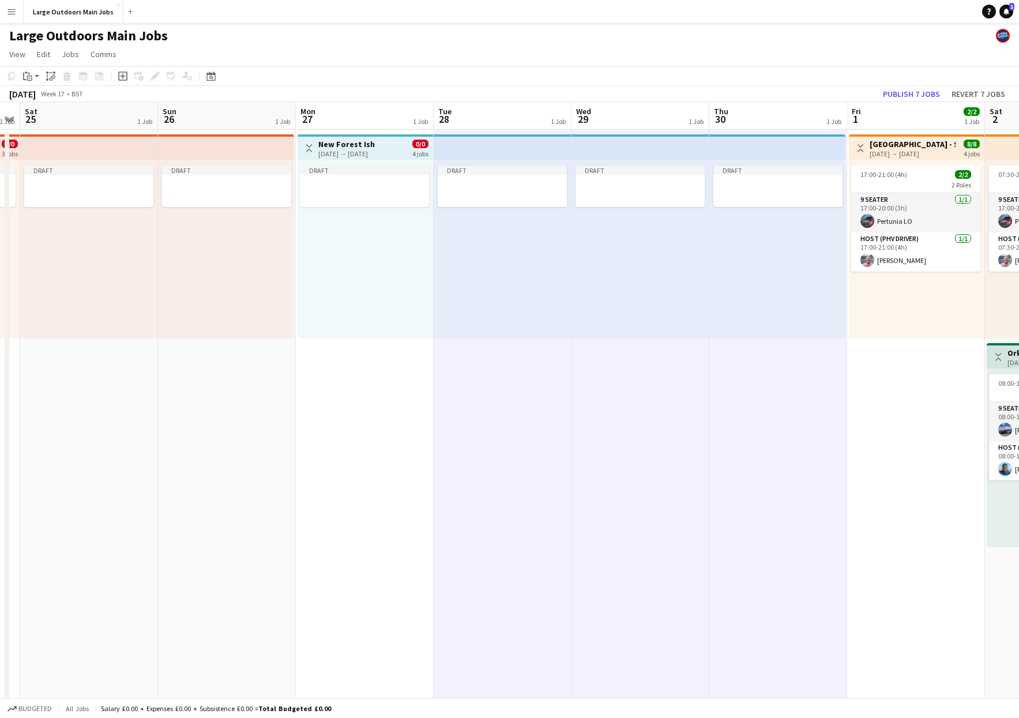
click at [589, 430] on app-date-cell "Draft" at bounding box center [641, 550] width 138 height 840
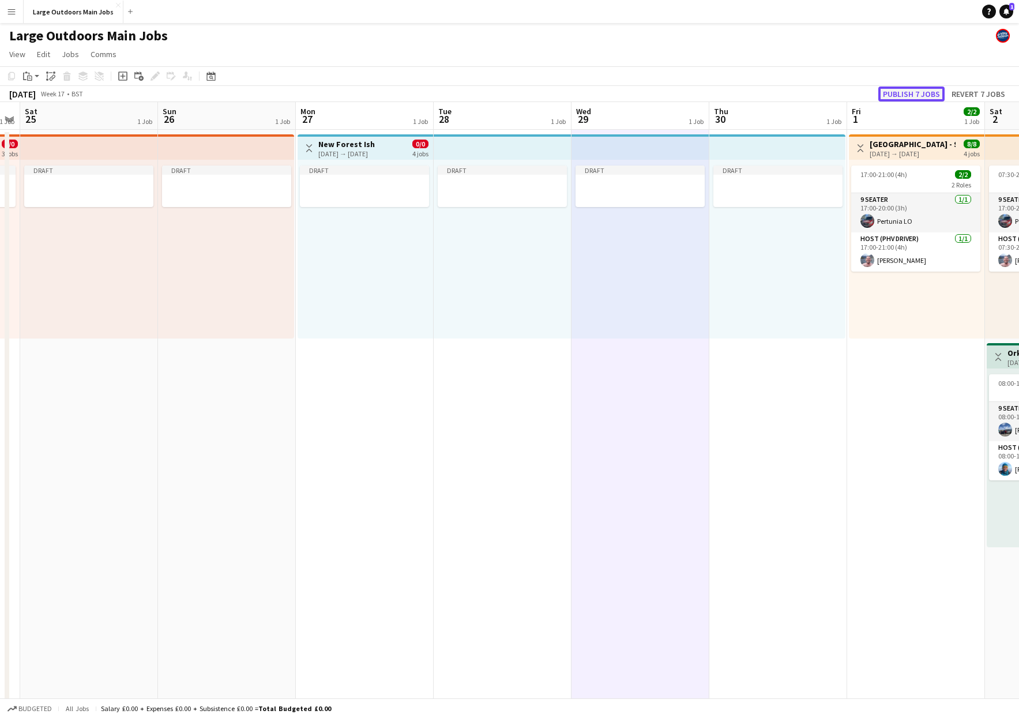
click at [730, 89] on button "Publish 7 jobs" at bounding box center [911, 94] width 66 height 15
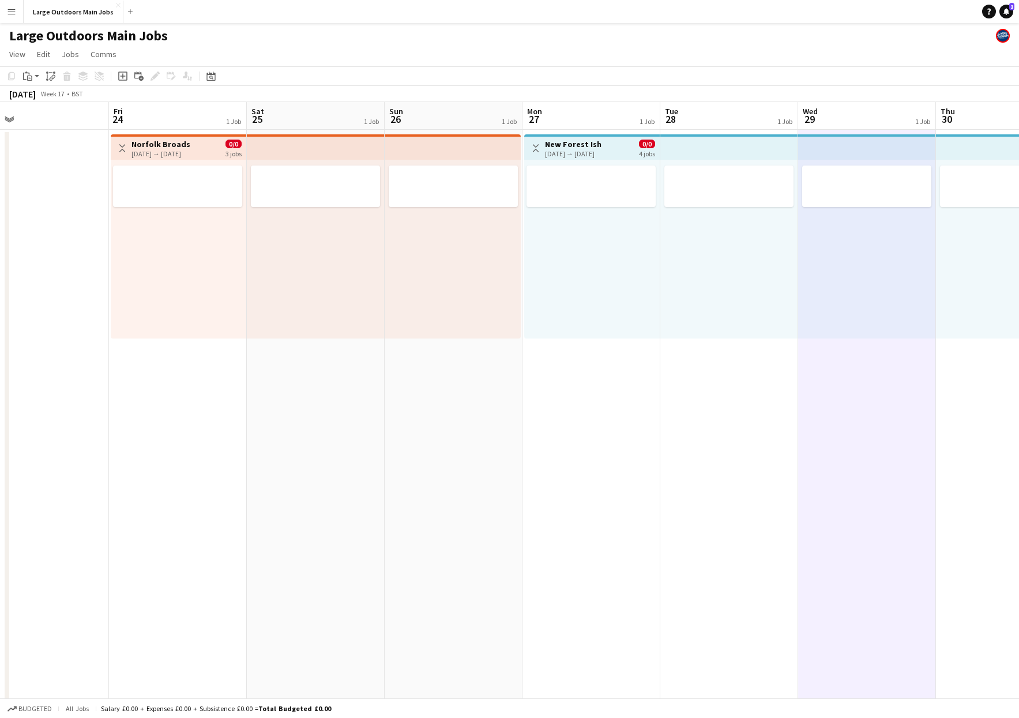
scroll to position [0, 300]
click at [148, 144] on h3 "Norfolk Broads" at bounding box center [165, 144] width 59 height 10
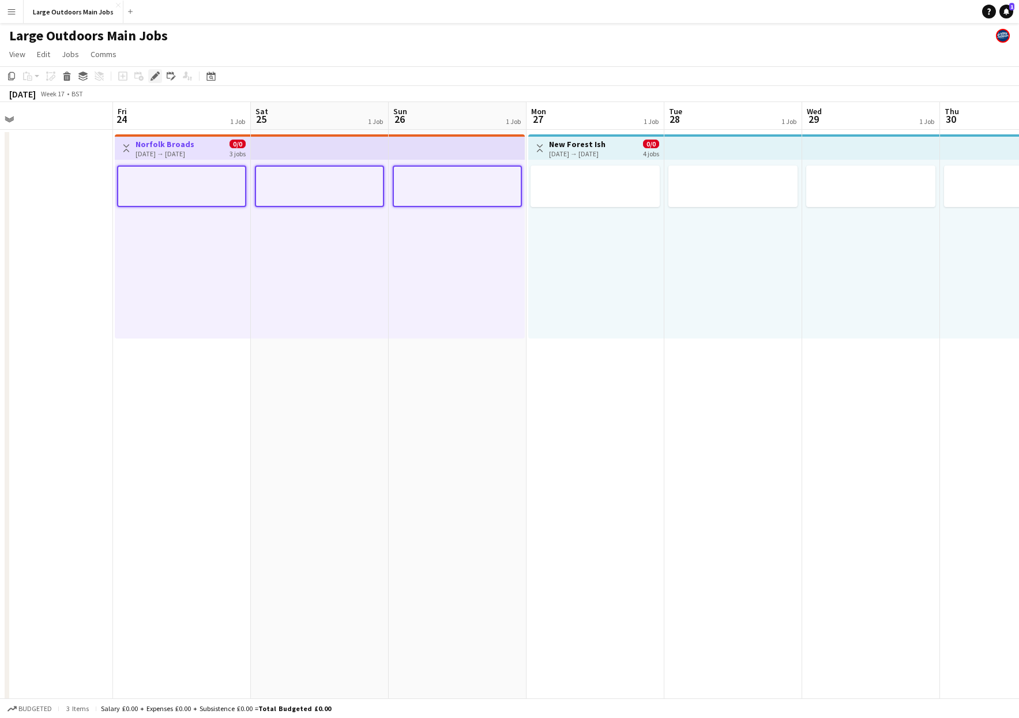
click at [152, 78] on icon "Edit" at bounding box center [155, 76] width 9 height 9
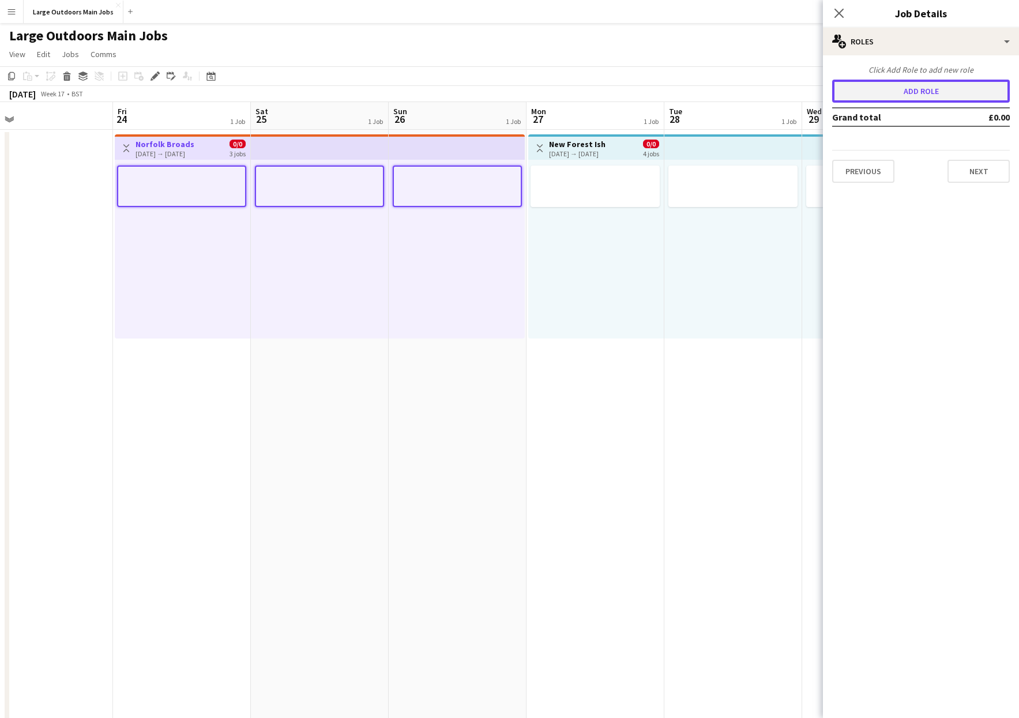
click at [730, 91] on button "Add role" at bounding box center [921, 91] width 178 height 23
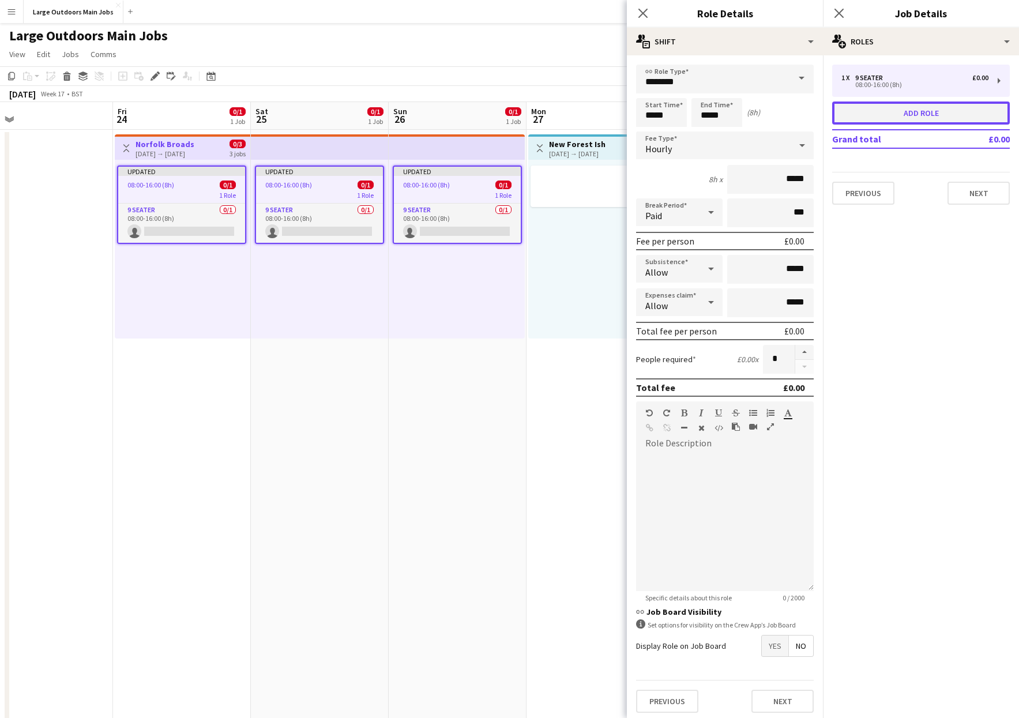
click at [730, 112] on button "Add role" at bounding box center [921, 113] width 178 height 23
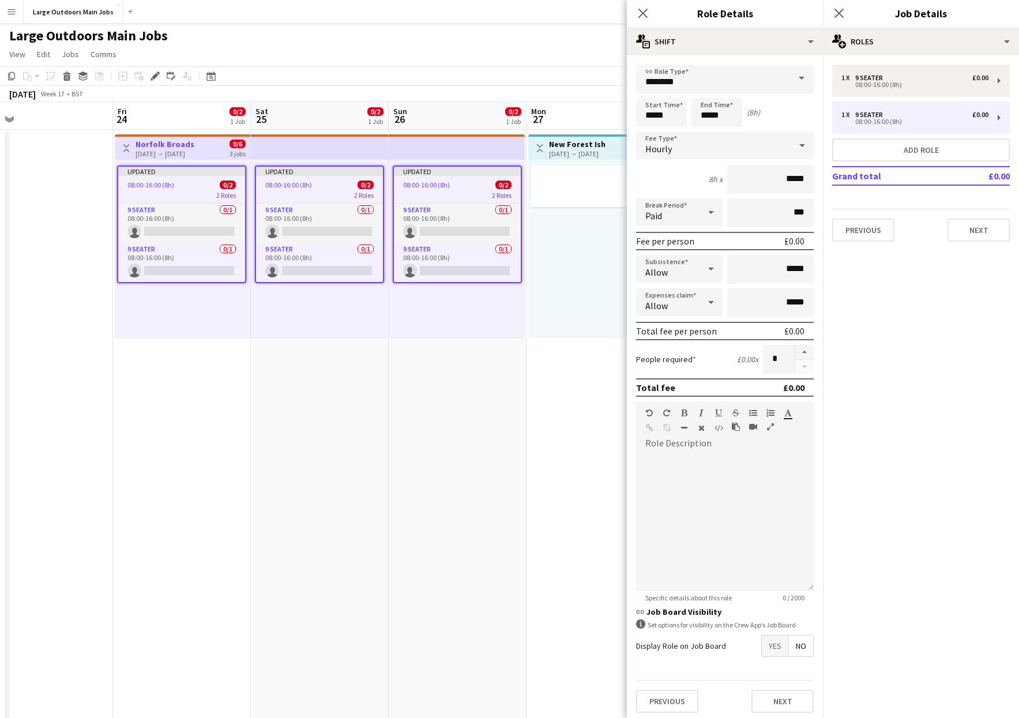
click at [730, 78] on span at bounding box center [802, 79] width 24 height 28
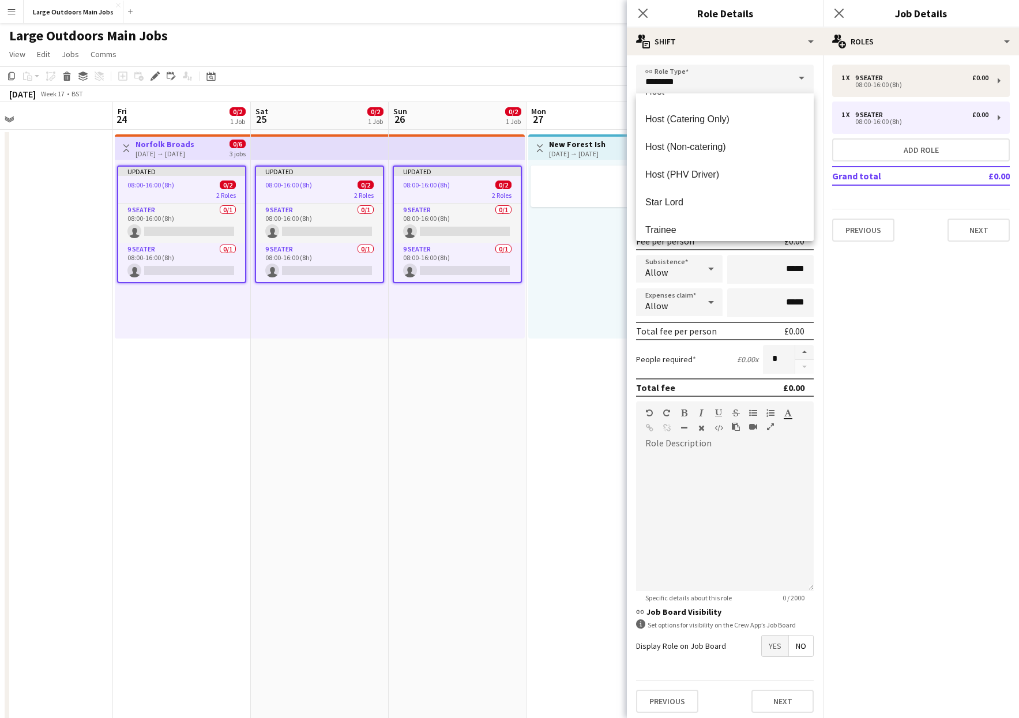
scroll to position [589, 0]
click at [694, 161] on span "Host (PHV Driver)" at bounding box center [724, 159] width 159 height 11
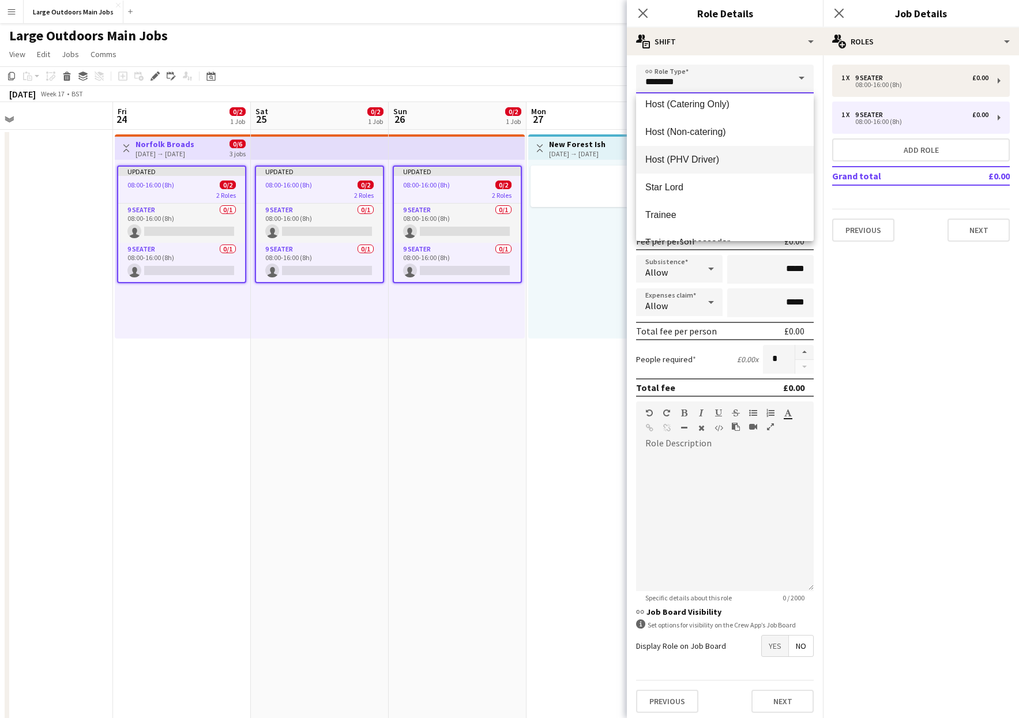
type input "**********"
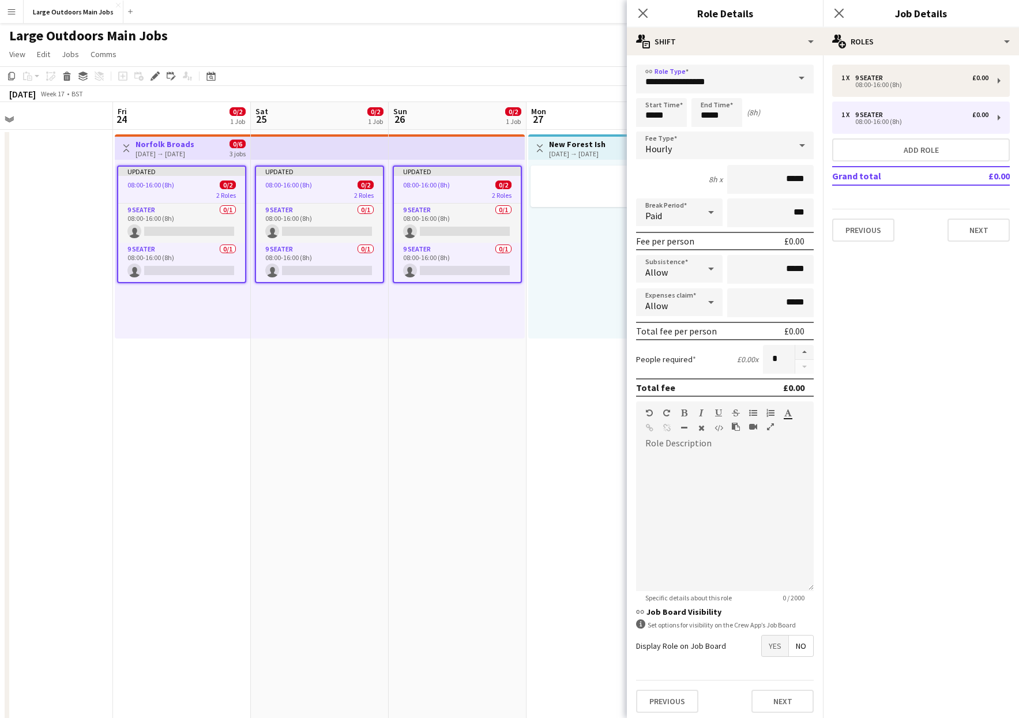
click at [452, 489] on app-date-cell "Updated 08:00-16:00 (8h) 0/2 2 Roles 9 Seater 0/1 08:00-16:00 (8h) single-neutr…" at bounding box center [458, 550] width 138 height 840
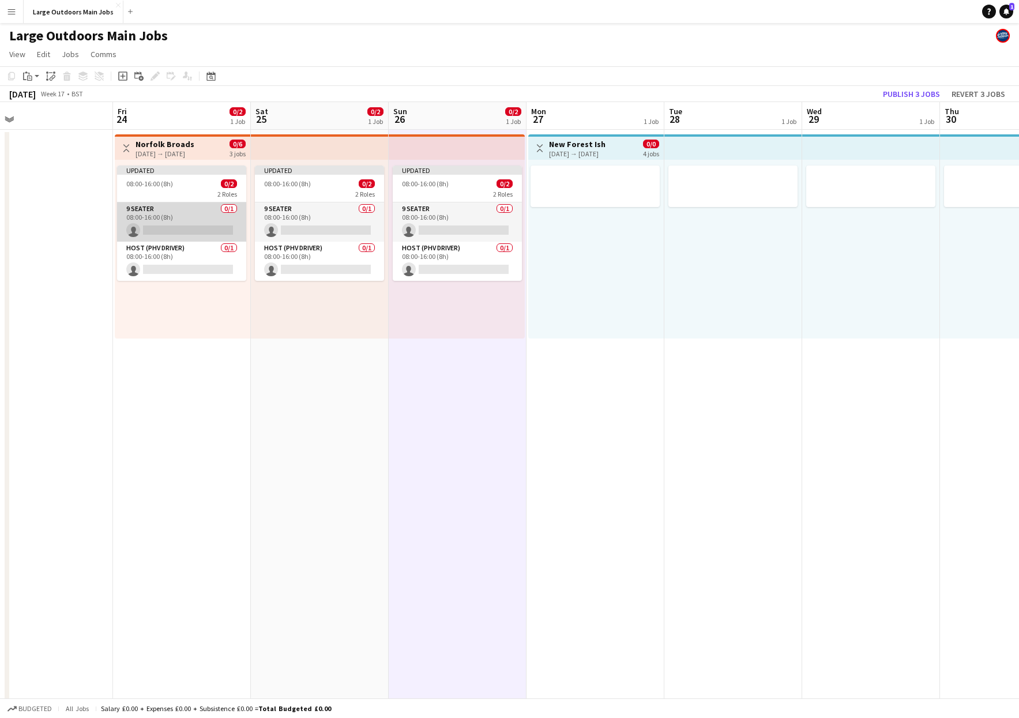
click at [166, 227] on app-card-role "9 Seater 0/1 08:00-16:00 (8h) single-neutral-actions" at bounding box center [181, 221] width 129 height 39
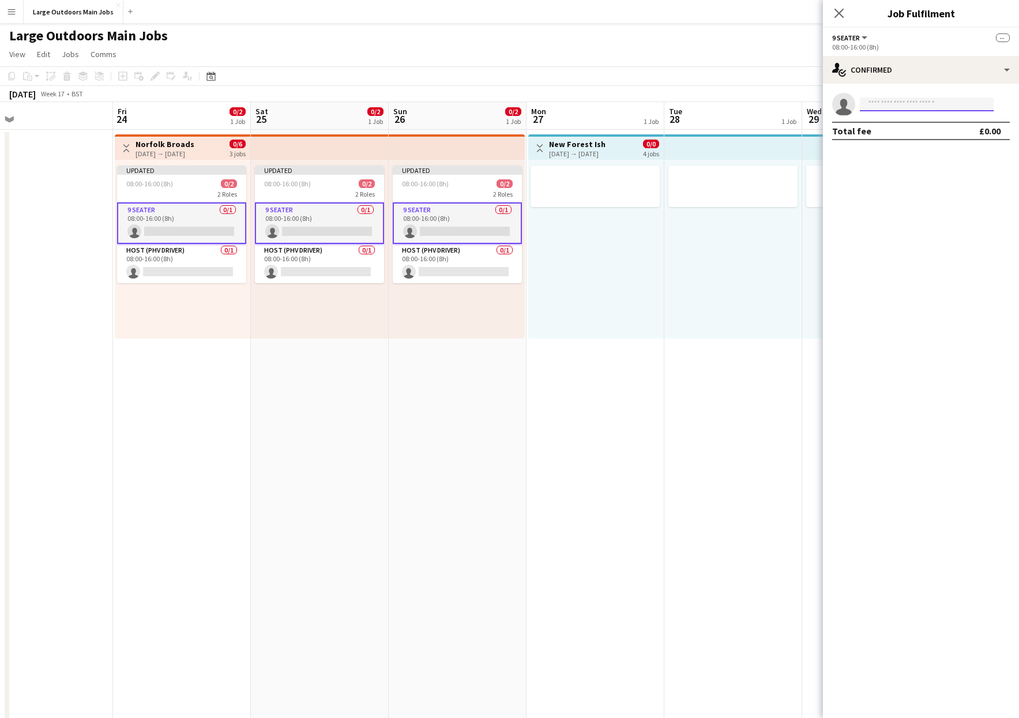
click at [730, 108] on input at bounding box center [927, 104] width 134 height 14
type input "*******"
click at [730, 137] on span "[PHONE_NUMBER]" at bounding box center [926, 139] width 115 height 9
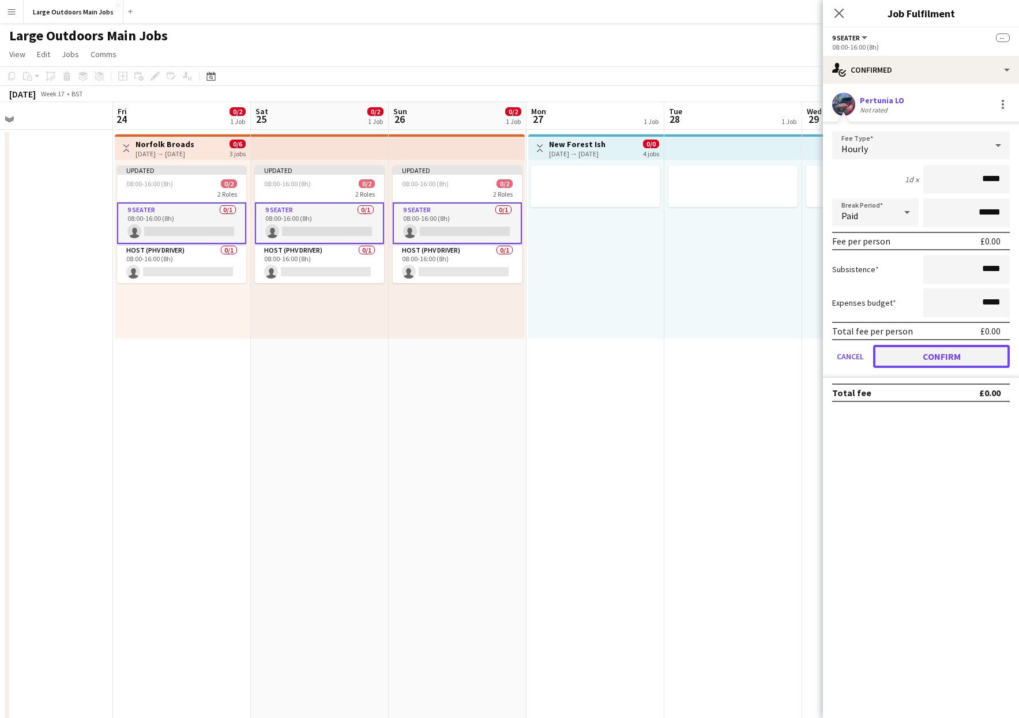
click at [730, 354] on button "Confirm" at bounding box center [941, 356] width 137 height 23
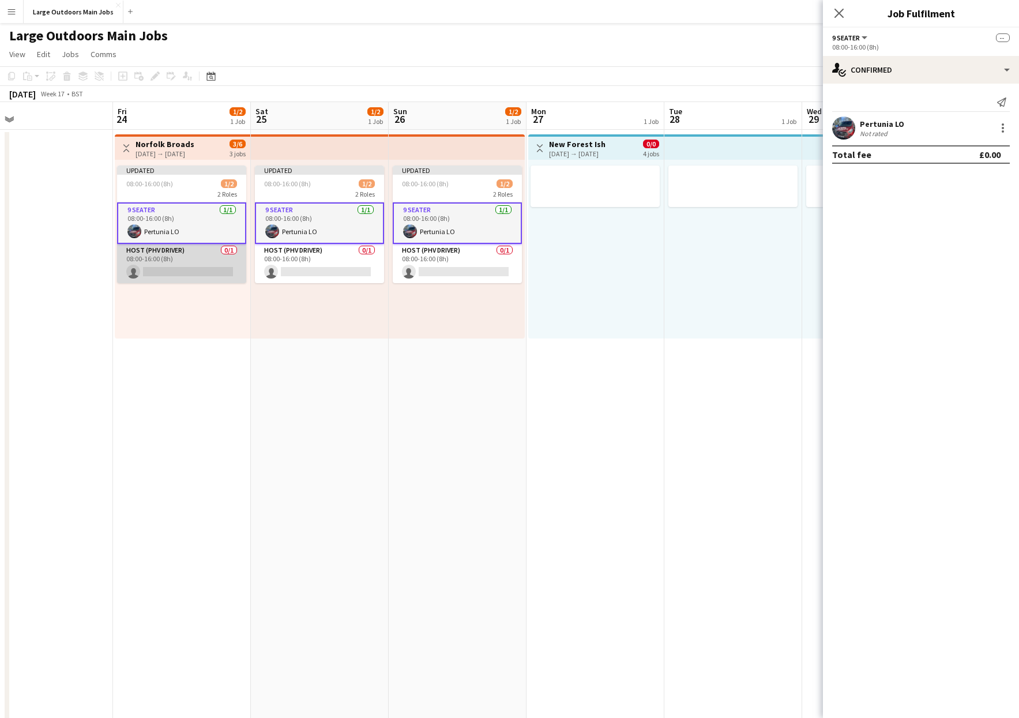
click at [205, 271] on app-card-role "Host (PHV Driver) 0/1 08:00-16:00 (8h) single-neutral-actions" at bounding box center [181, 263] width 129 height 39
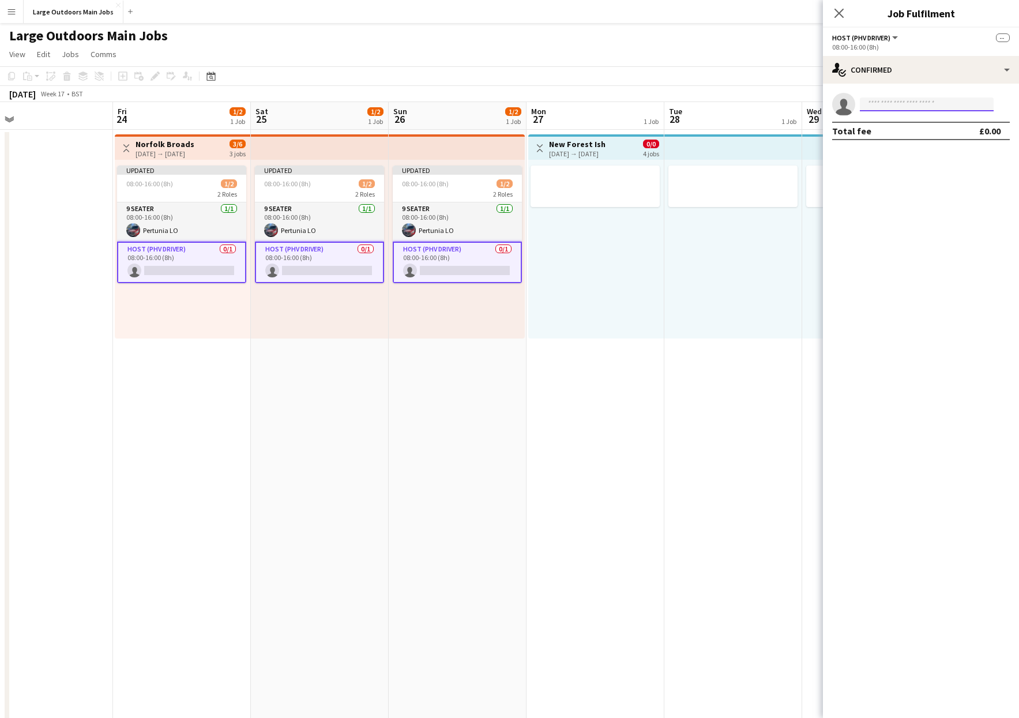
click at [730, 103] on input at bounding box center [927, 104] width 134 height 14
type input "*****"
click at [730, 135] on span "[PHONE_NUMBER]" at bounding box center [926, 139] width 115 height 9
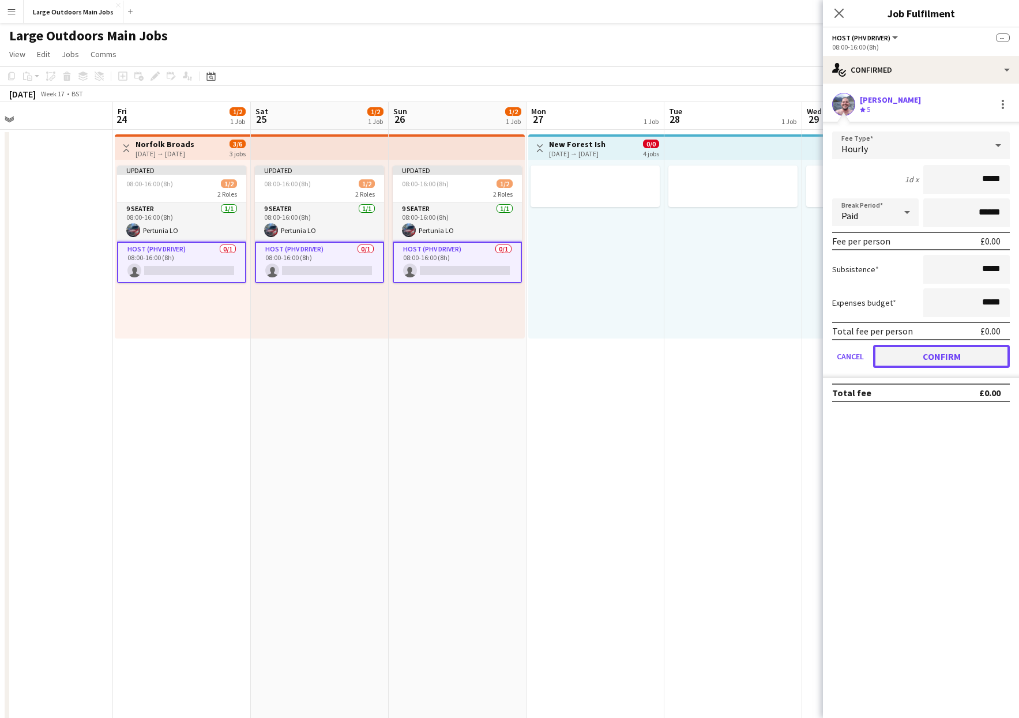
click at [730, 359] on button "Confirm" at bounding box center [941, 356] width 137 height 23
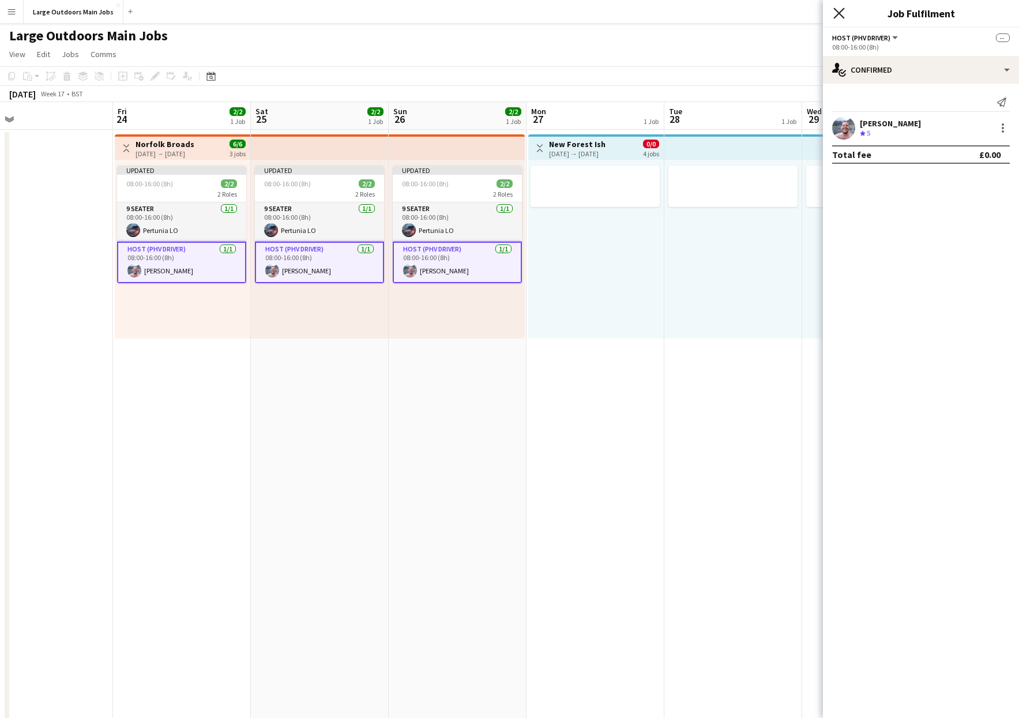
click at [730, 15] on icon at bounding box center [838, 12] width 11 height 11
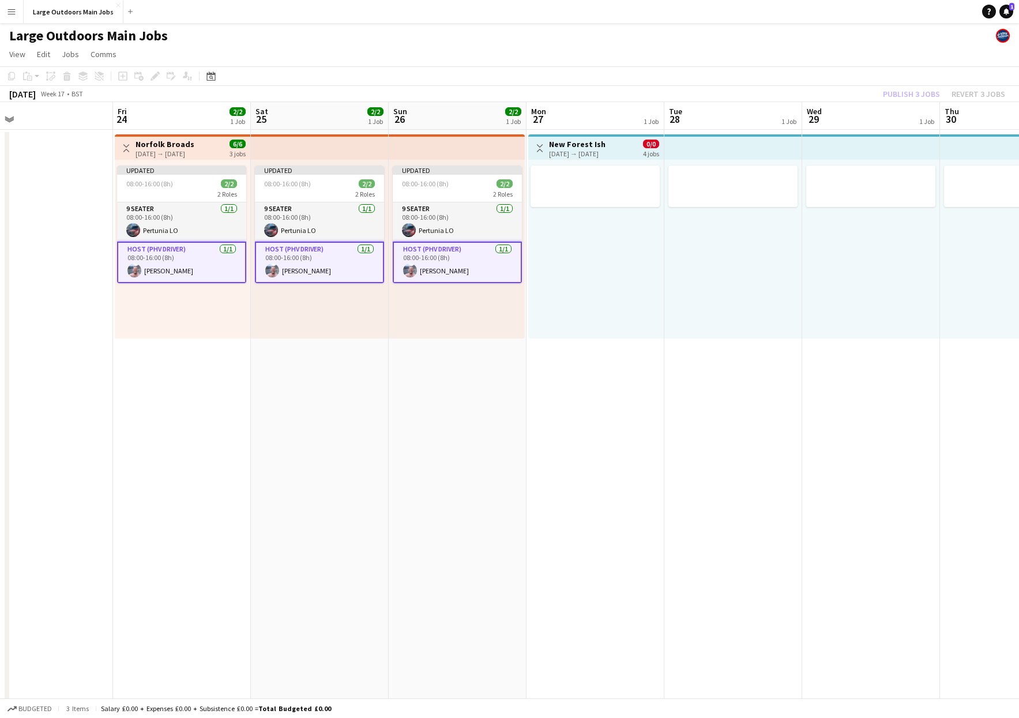
click at [730, 95] on div "Publish 3 jobs Revert 3 jobs" at bounding box center [944, 94] width 150 height 15
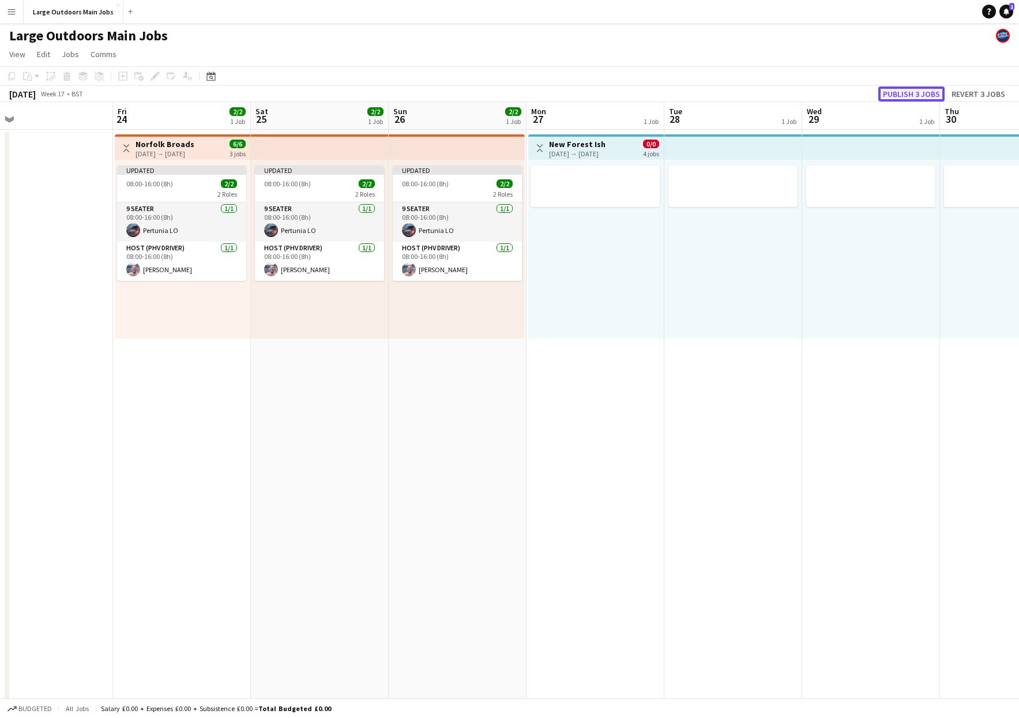
click at [730, 90] on button "Publish 3 jobs" at bounding box center [911, 94] width 66 height 15
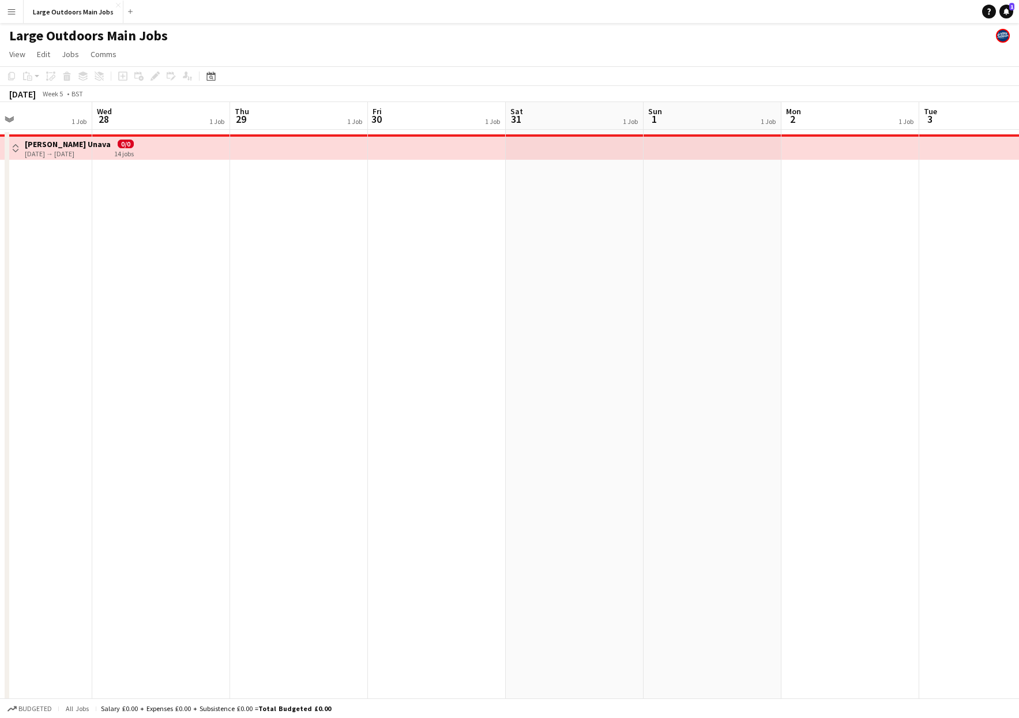
scroll to position [0, 468]
click at [427, 242] on app-date-cell at bounding box center [428, 550] width 138 height 840
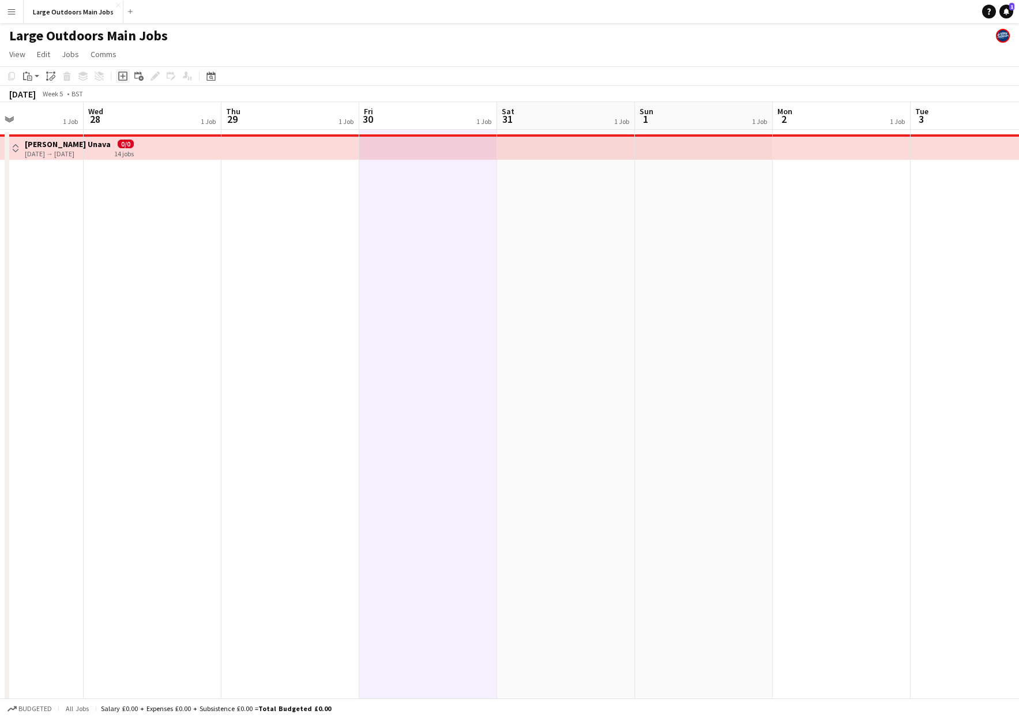
click at [118, 77] on div "Add job" at bounding box center [123, 76] width 14 height 14
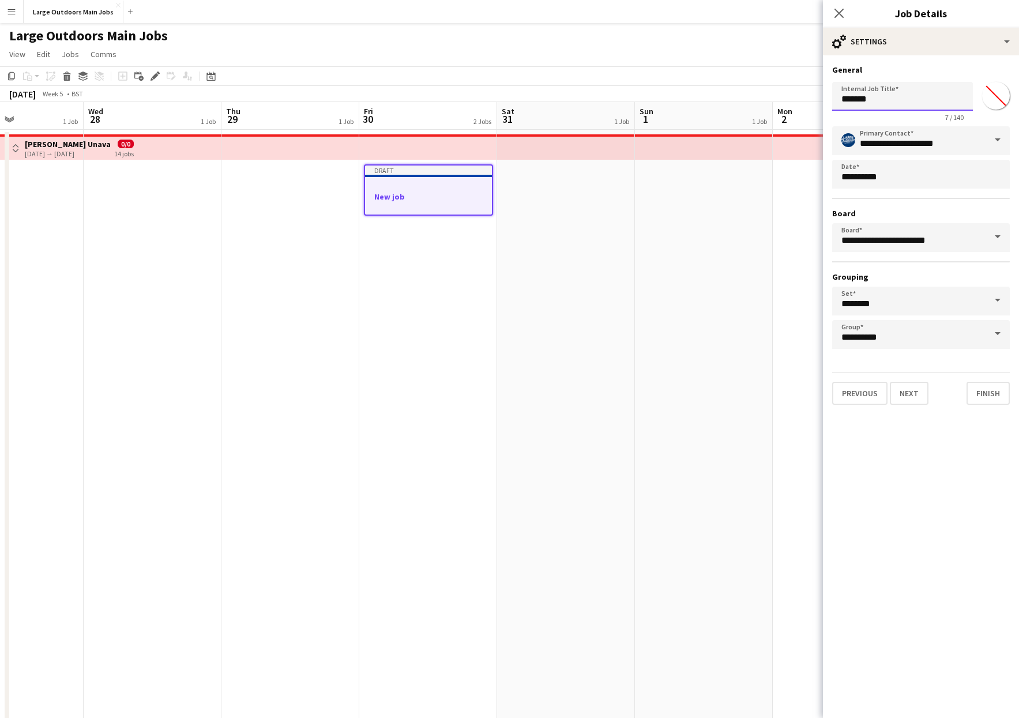
click at [730, 97] on input "*******" at bounding box center [902, 96] width 141 height 29
type input "**********"
click at [730, 391] on button "Finish" at bounding box center [988, 393] width 43 height 23
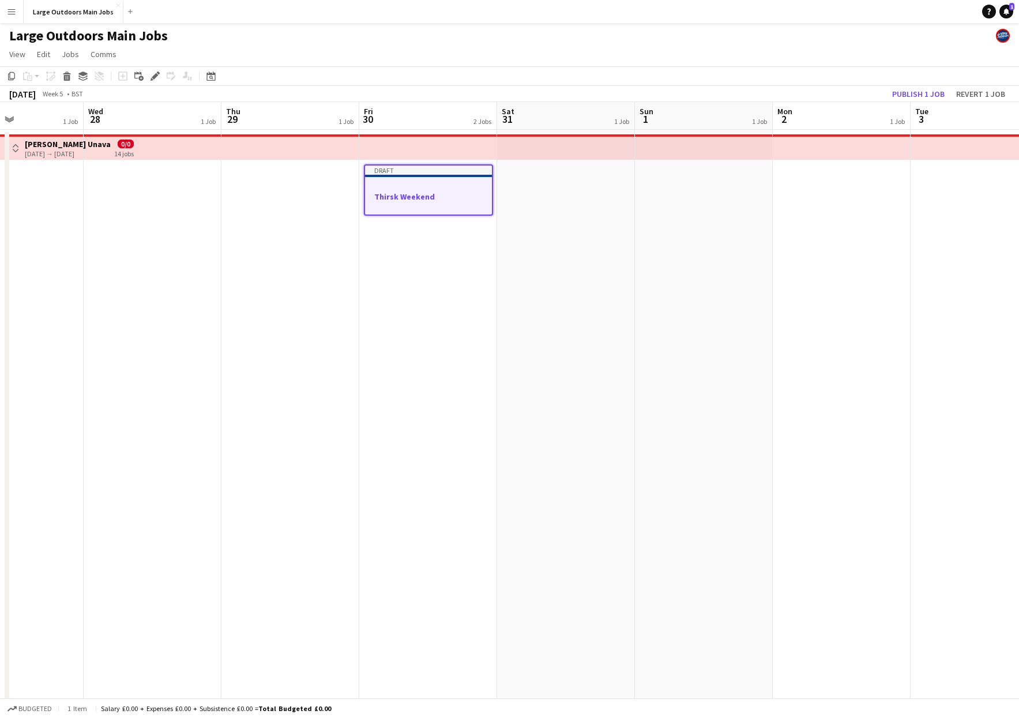
click at [434, 308] on app-date-cell "Draft Thirsk Weekend" at bounding box center [428, 550] width 138 height 840
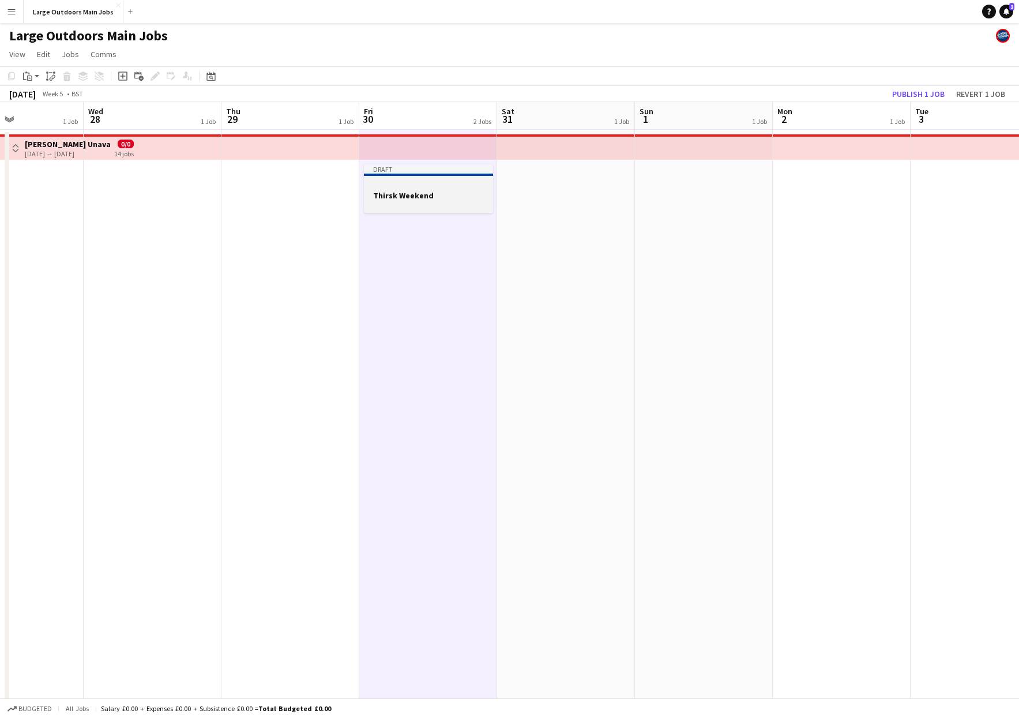
click at [411, 190] on h3 "Thirsk Weekend" at bounding box center [428, 195] width 129 height 10
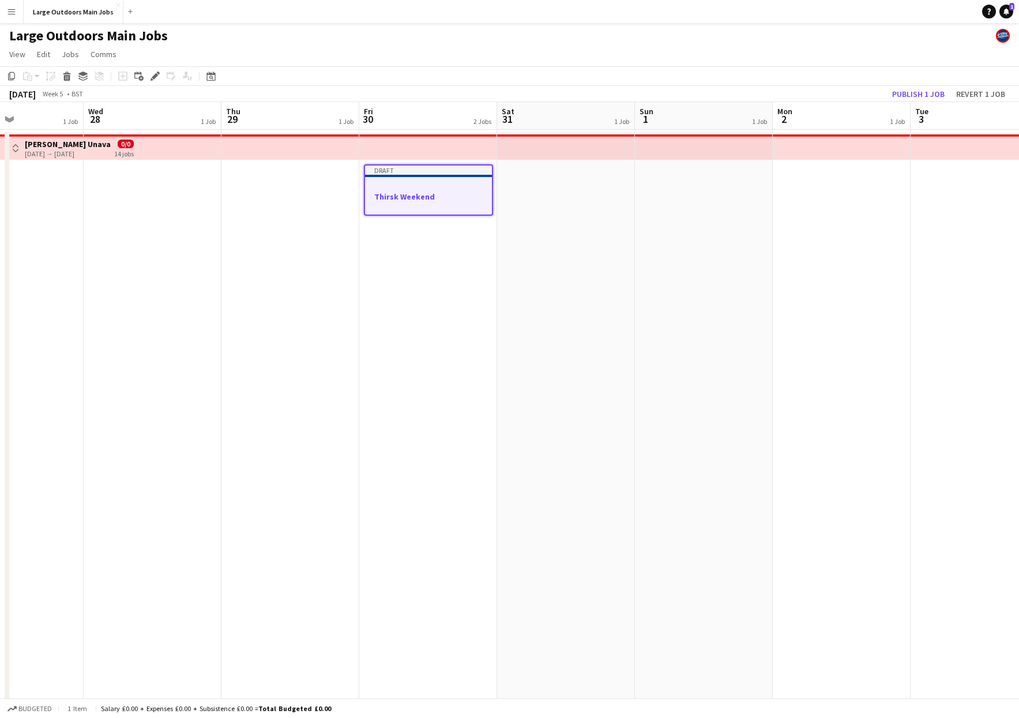
click at [570, 235] on app-date-cell at bounding box center [566, 550] width 138 height 840
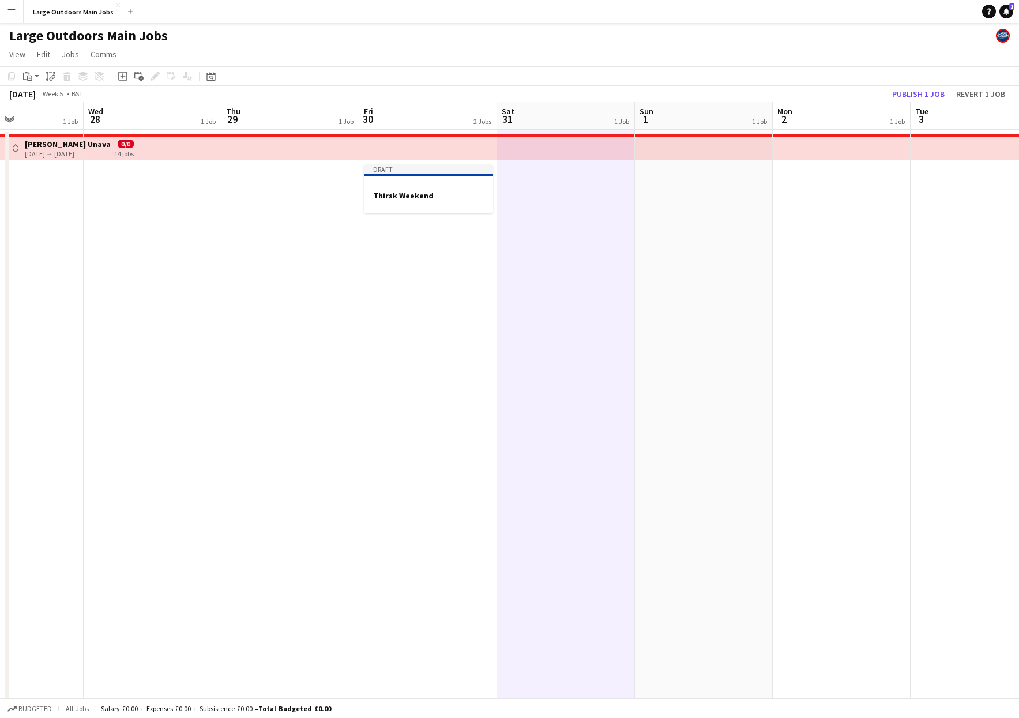
click at [659, 245] on app-date-cell at bounding box center [704, 550] width 138 height 840
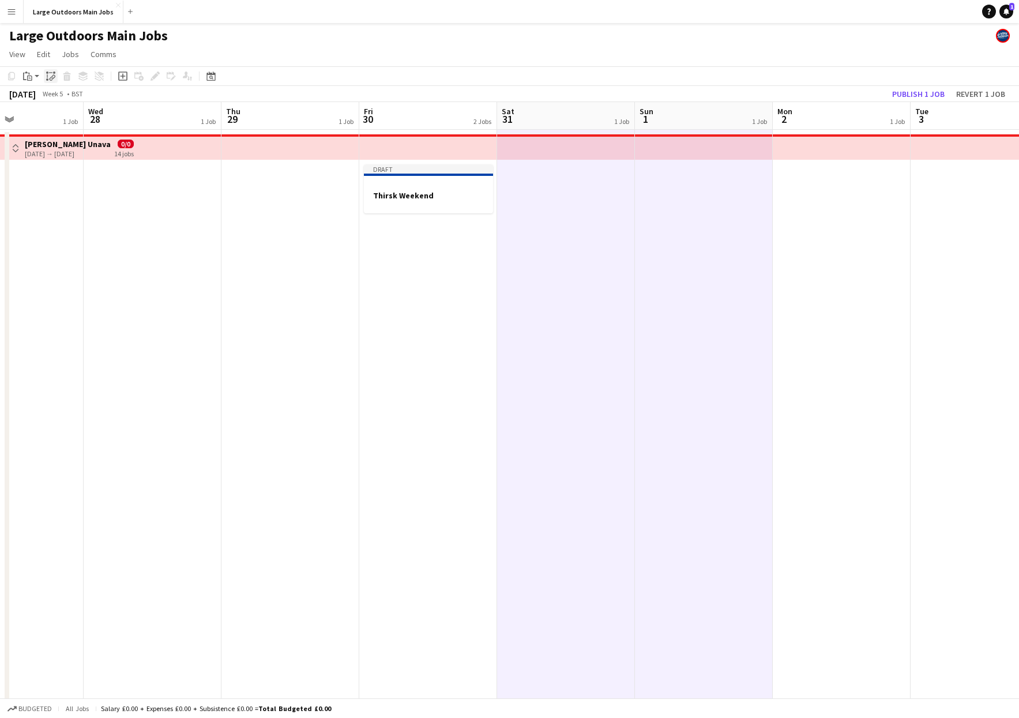
click at [47, 73] on icon at bounding box center [47, 73] width 2 height 2
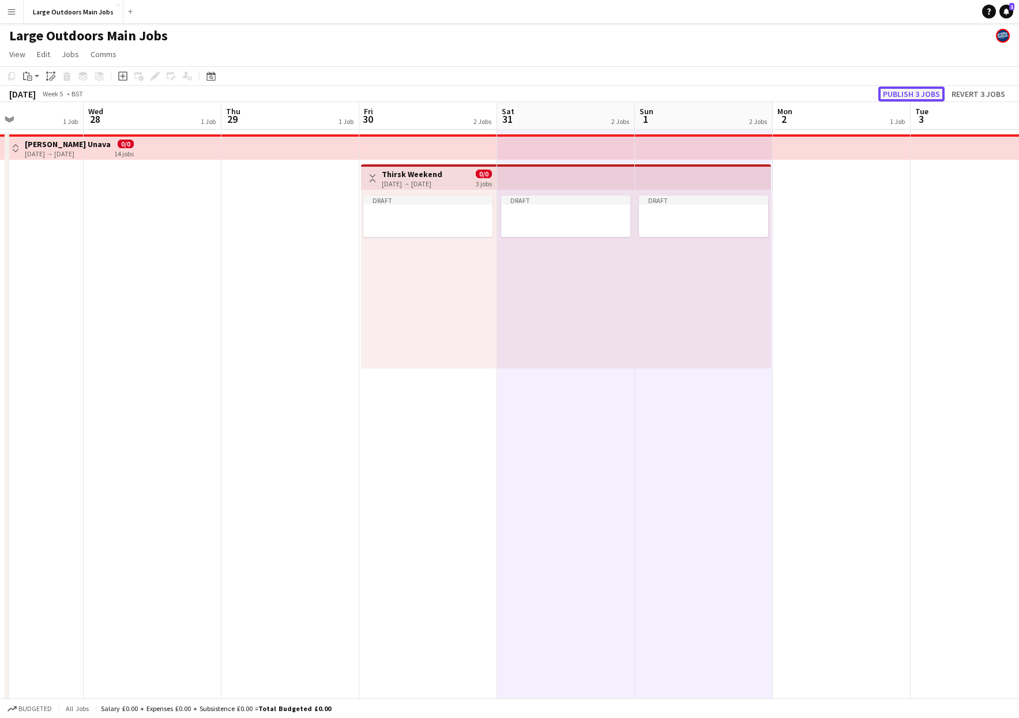
click at [730, 97] on button "Publish 3 jobs" at bounding box center [911, 94] width 66 height 15
click at [415, 175] on h3 "Thirsk Weekend" at bounding box center [412, 174] width 61 height 10
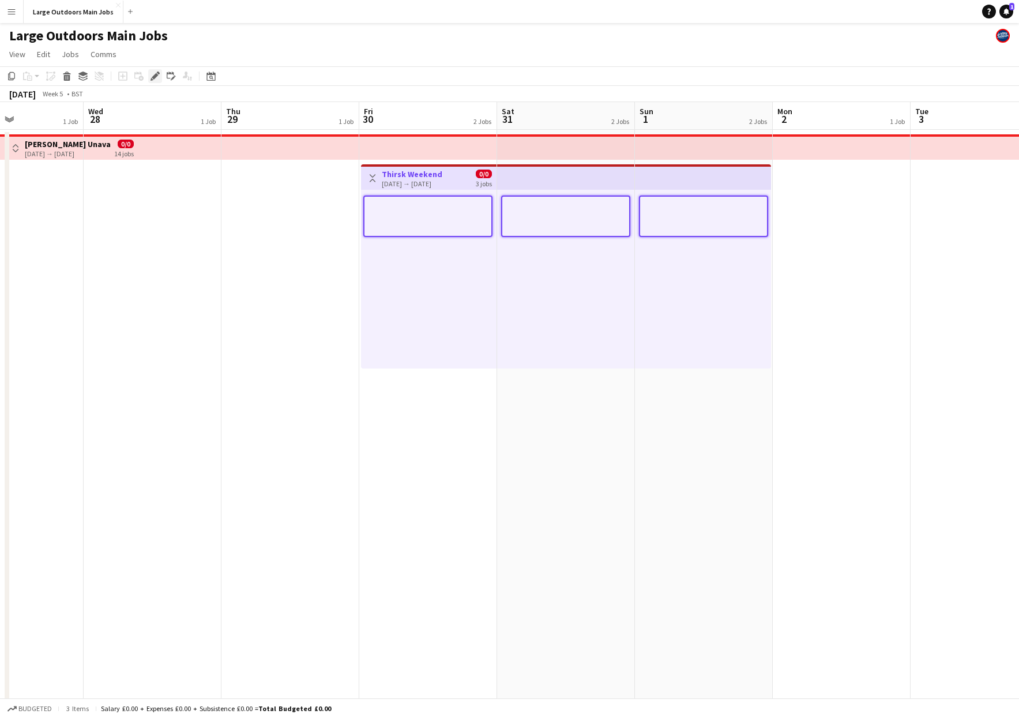
click at [156, 74] on icon at bounding box center [155, 76] width 6 height 6
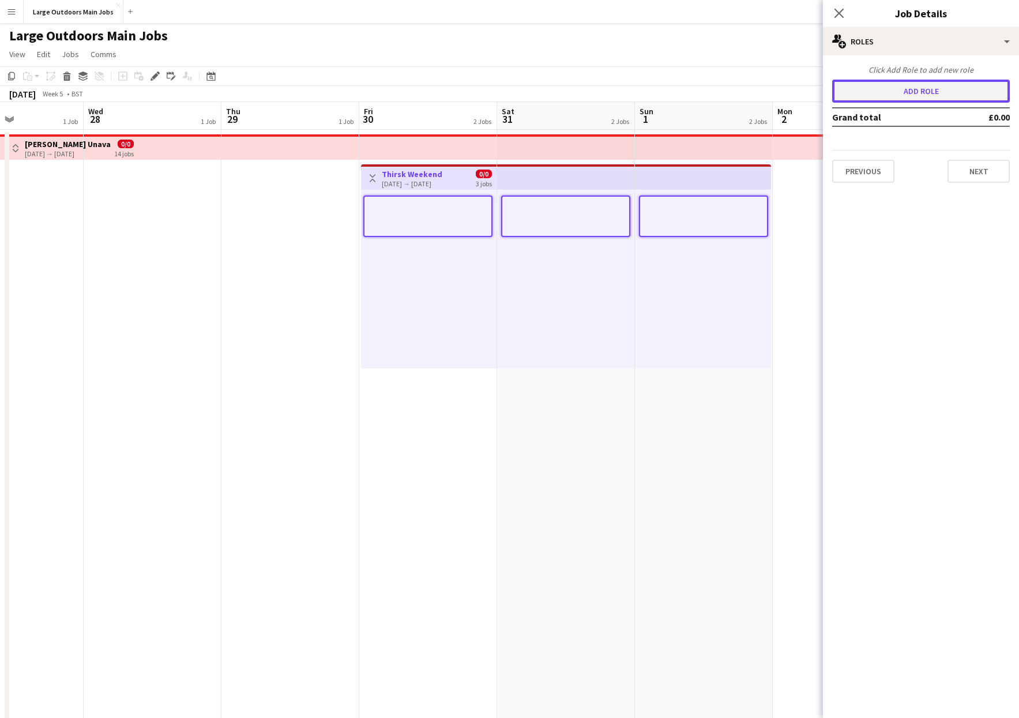
click at [730, 89] on button "Add role" at bounding box center [921, 91] width 178 height 23
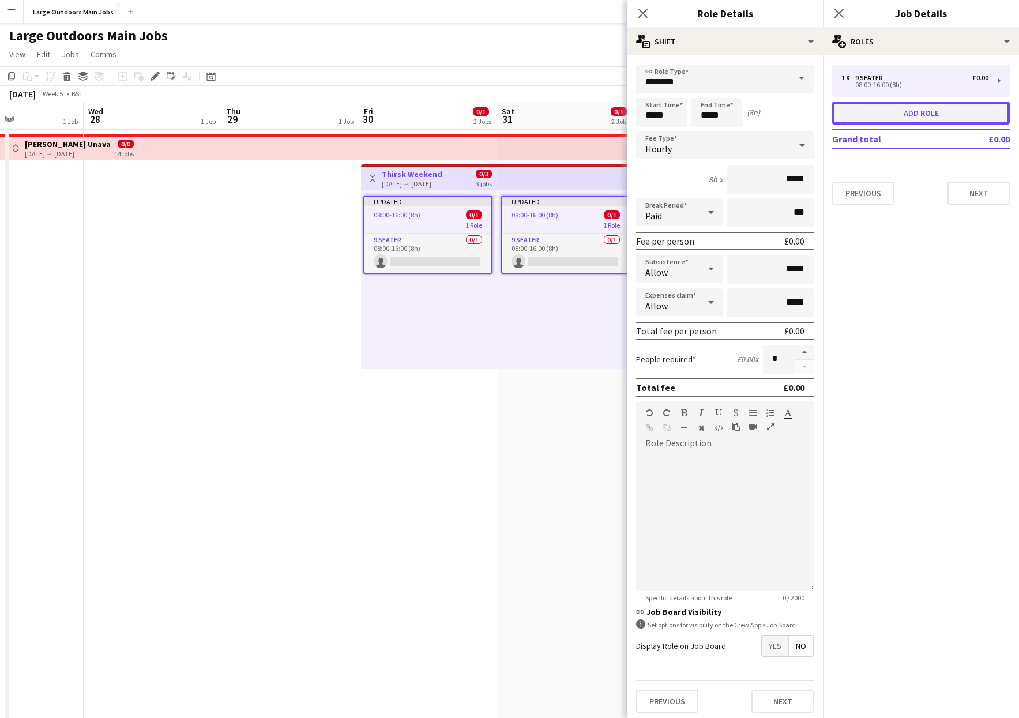
click at [730, 111] on button "Add role" at bounding box center [921, 113] width 178 height 23
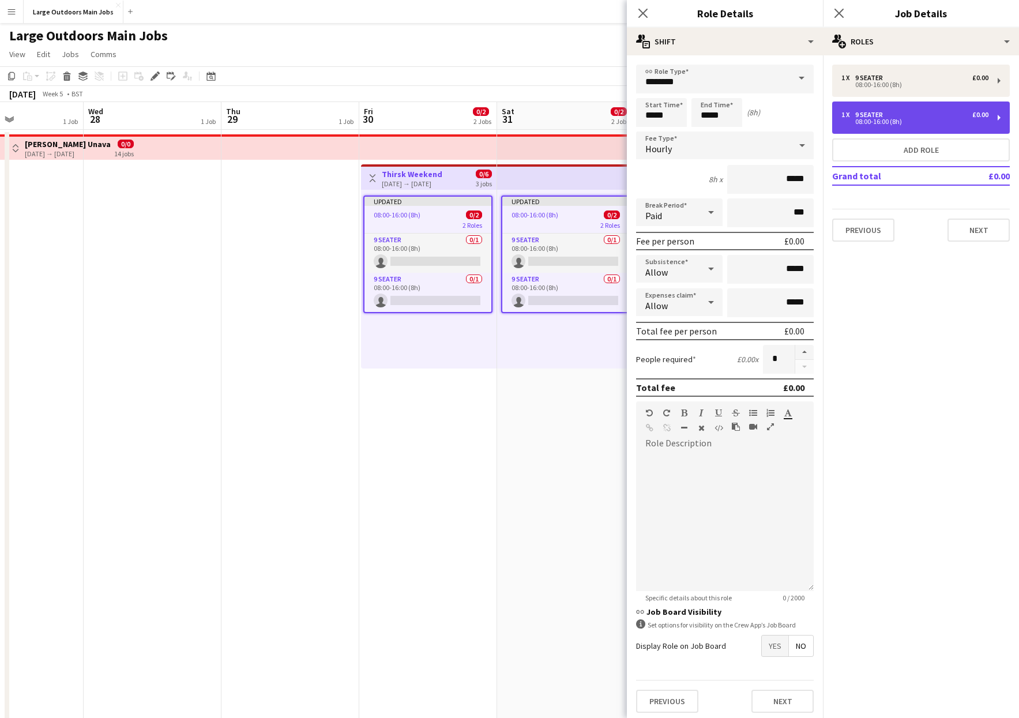
click at [730, 115] on div "9 Seater" at bounding box center [871, 115] width 32 height 8
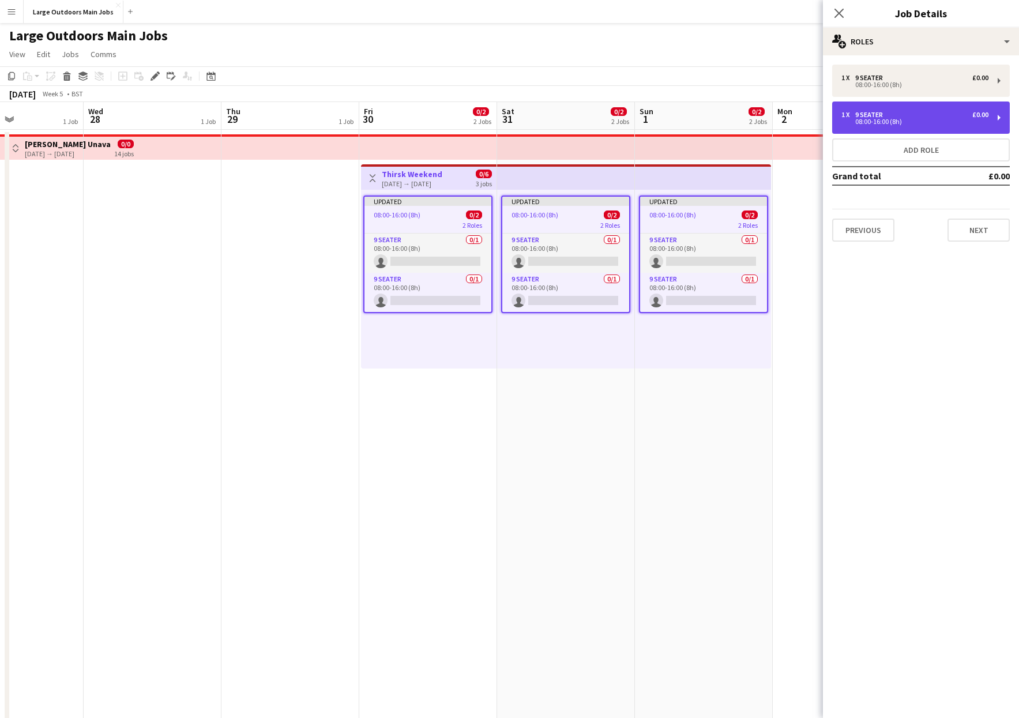
click at [730, 119] on div "08:00-16:00 (8h)" at bounding box center [914, 122] width 147 height 6
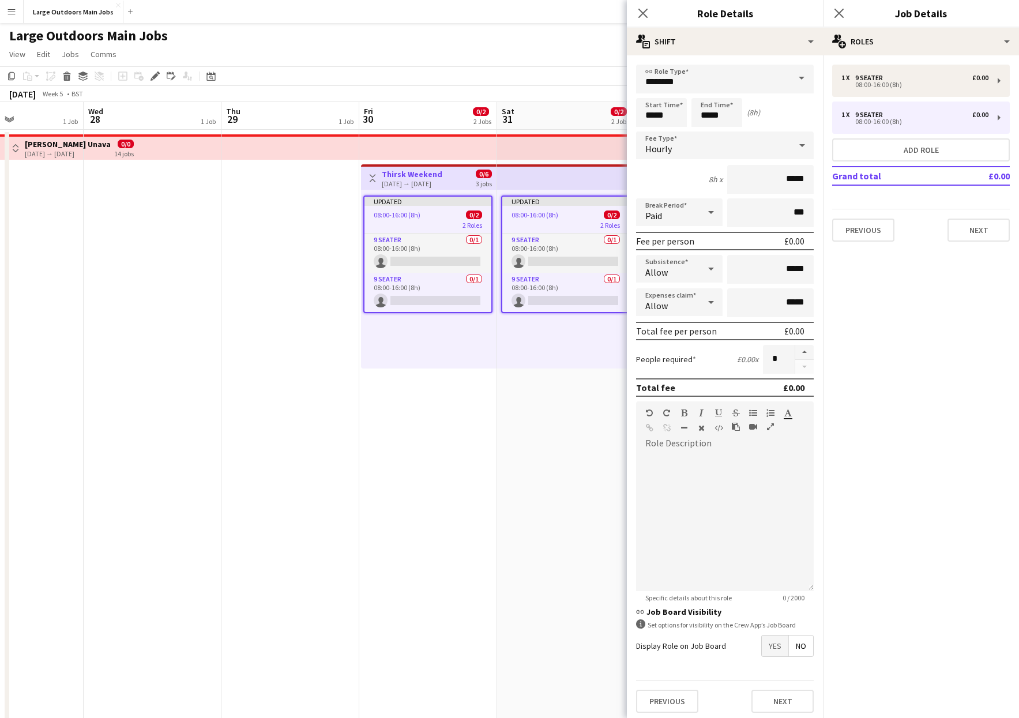
click at [730, 82] on span at bounding box center [802, 79] width 24 height 28
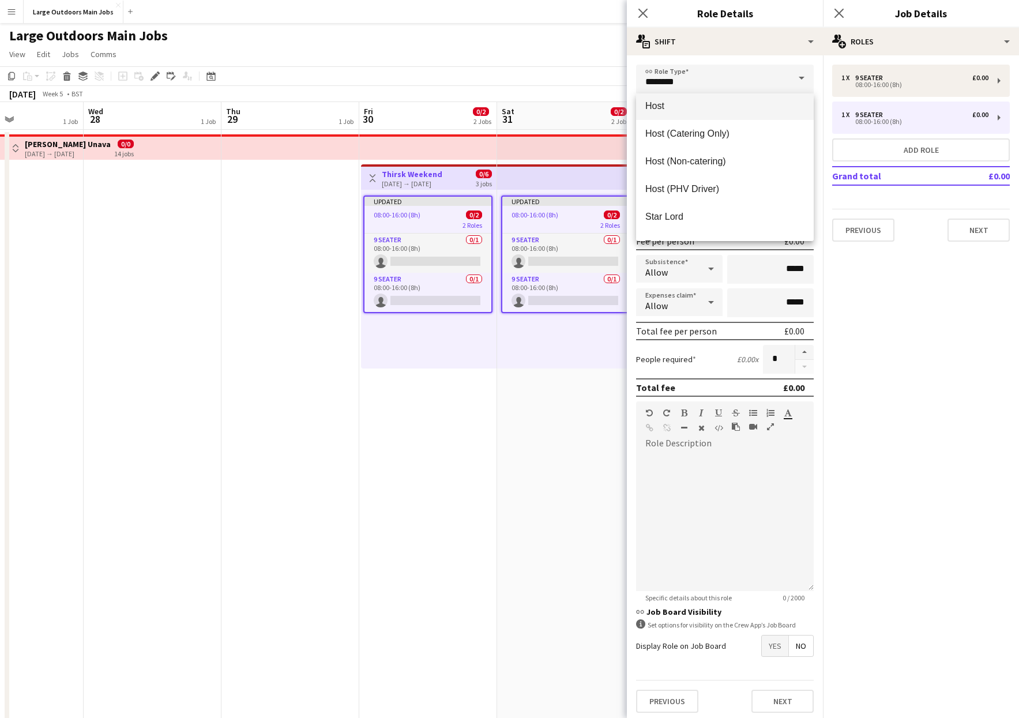
scroll to position [560, 0]
click at [685, 179] on mat-option "Host (PHV Driver)" at bounding box center [725, 189] width 178 height 28
type input "**********"
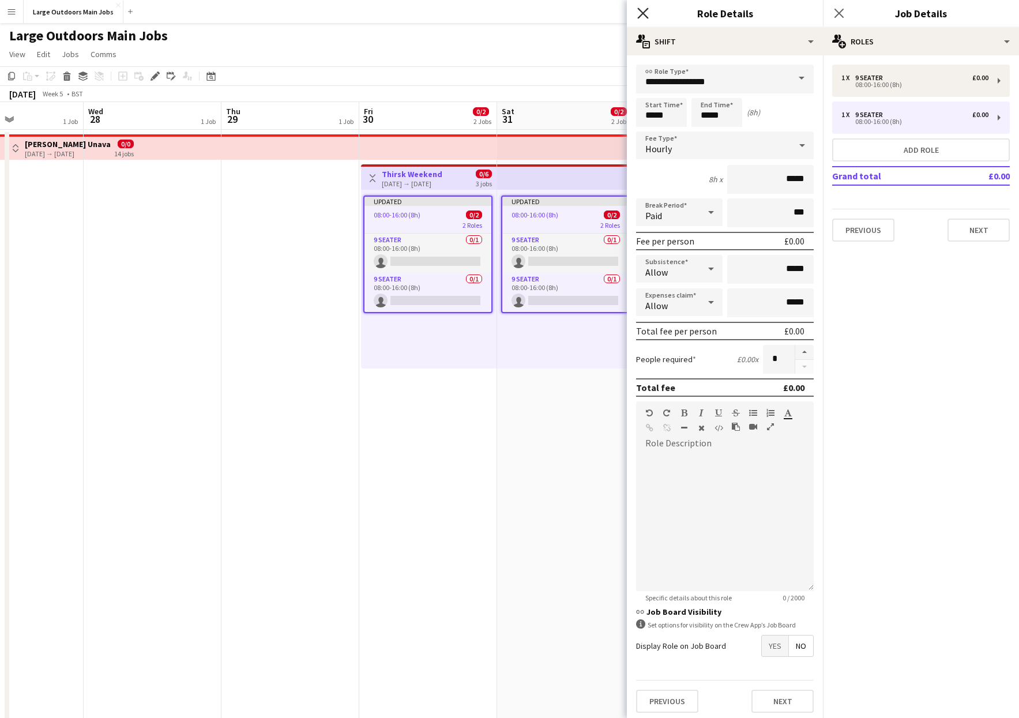
click at [637, 13] on icon "Close pop-in" at bounding box center [642, 12] width 11 height 11
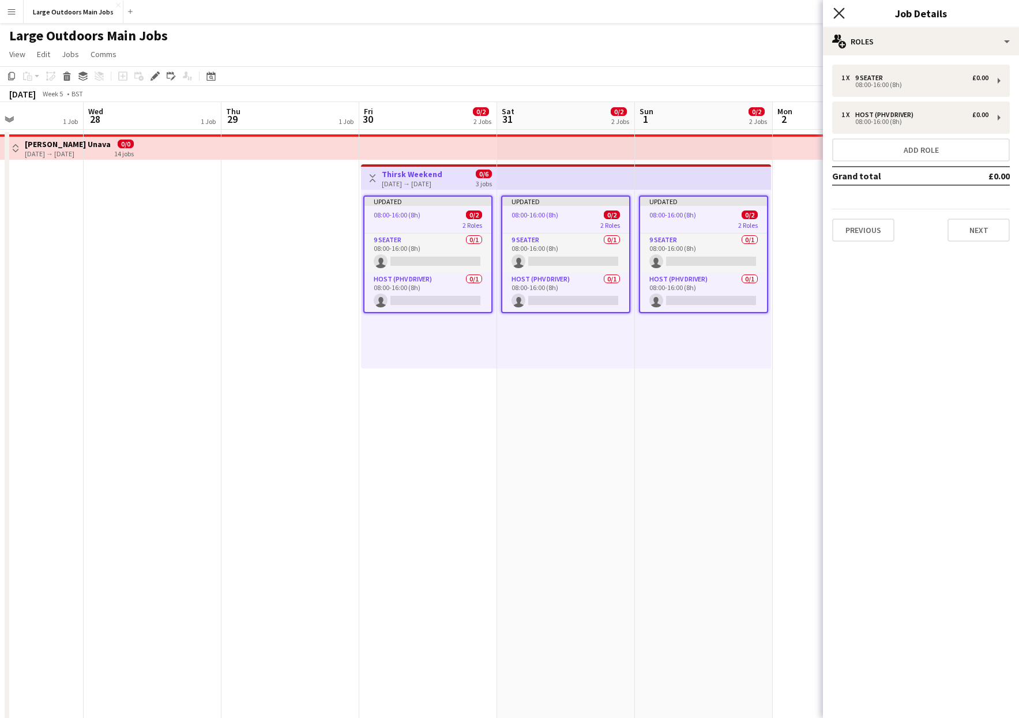
click at [730, 9] on icon "Close pop-in" at bounding box center [838, 12] width 11 height 11
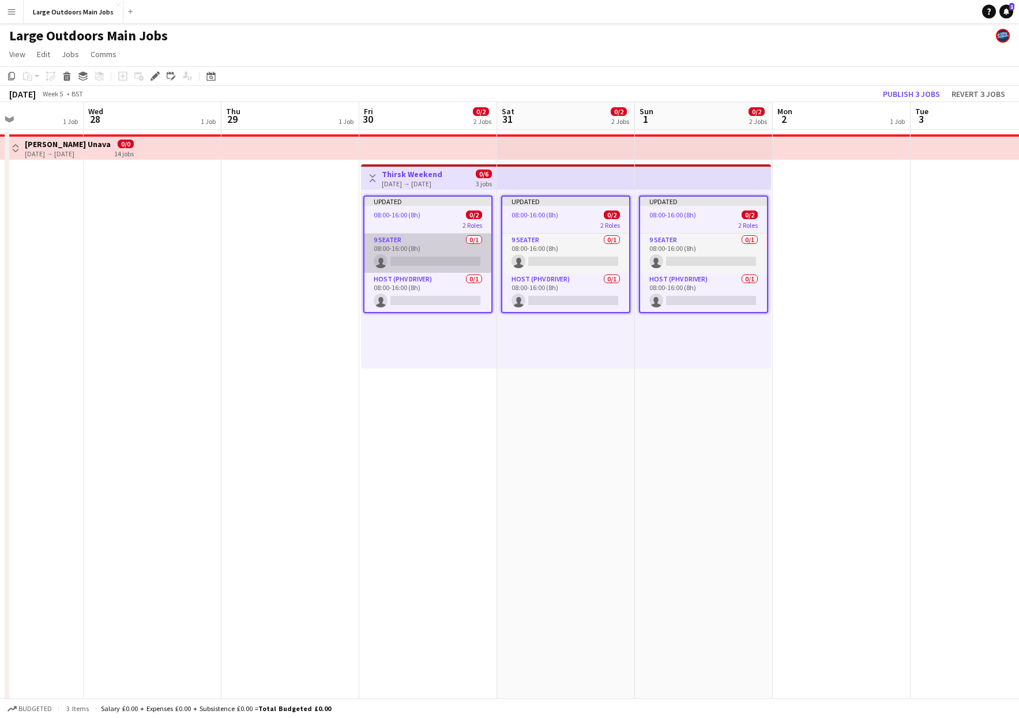
click at [421, 253] on app-card-role "9 Seater 0/1 08:00-16:00 (8h) single-neutral-actions" at bounding box center [427, 253] width 127 height 39
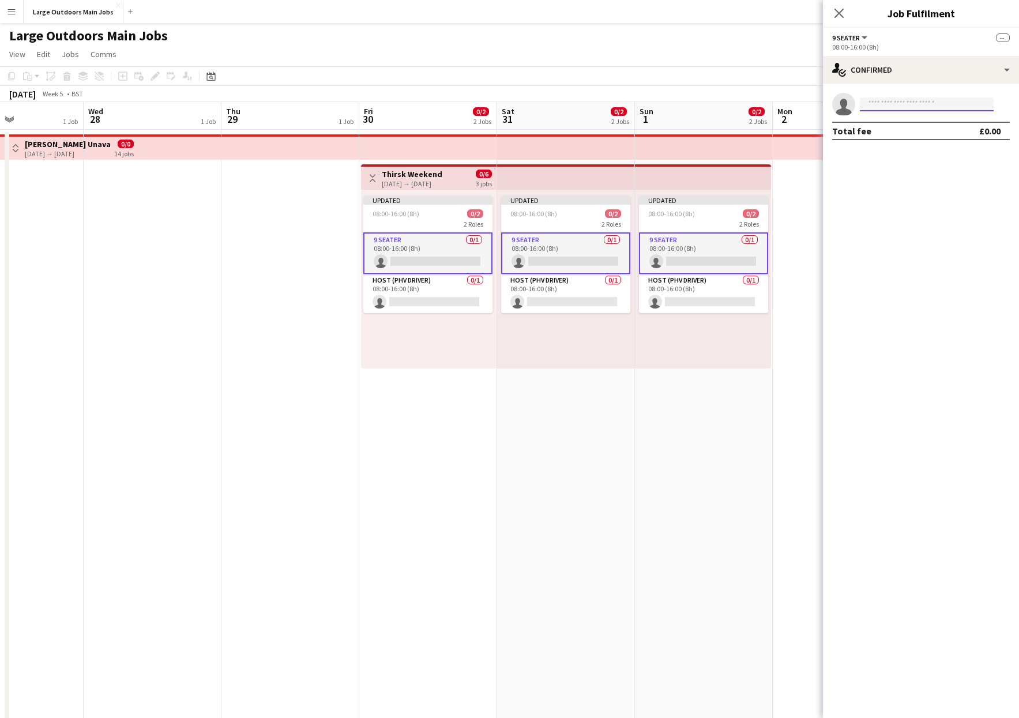
click at [730, 108] on input at bounding box center [927, 104] width 134 height 14
type input "*******"
click at [730, 132] on span "[EMAIL_ADDRESS][DOMAIN_NAME]" at bounding box center [926, 130] width 115 height 9
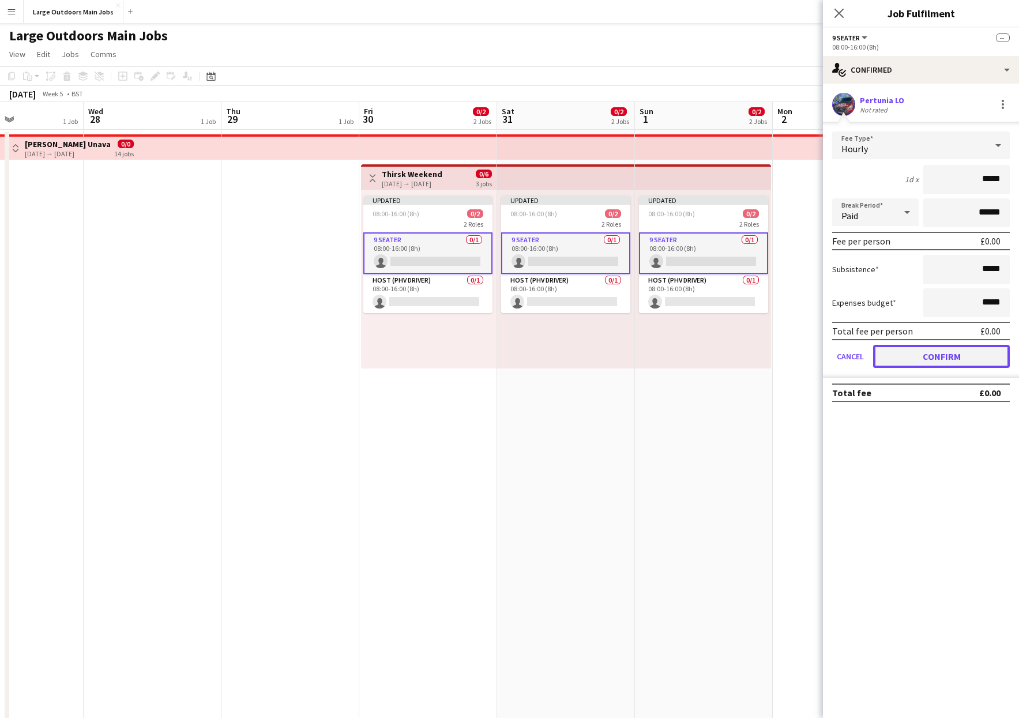
click at [730, 360] on button "Confirm" at bounding box center [941, 356] width 137 height 23
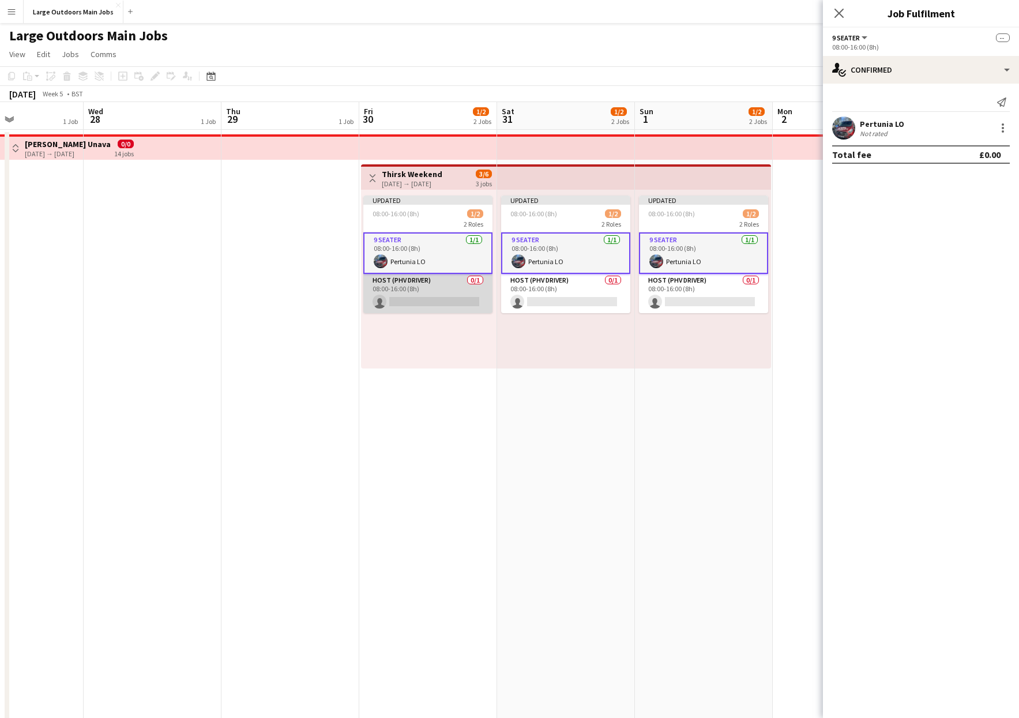
click at [430, 303] on app-card-role "Host (PHV Driver) 0/1 08:00-16:00 (8h) single-neutral-actions" at bounding box center [427, 293] width 129 height 39
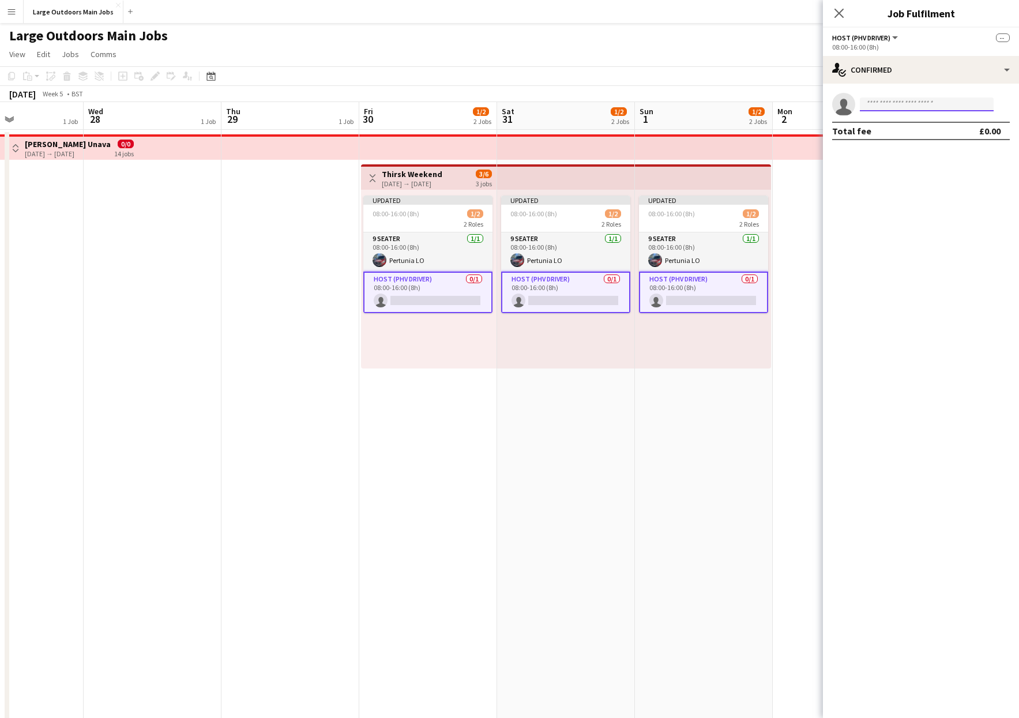
click at [730, 111] on input at bounding box center [927, 104] width 134 height 14
type input "******"
click at [730, 131] on span "[EMAIL_ADDRESS][DOMAIN_NAME]" at bounding box center [926, 130] width 115 height 9
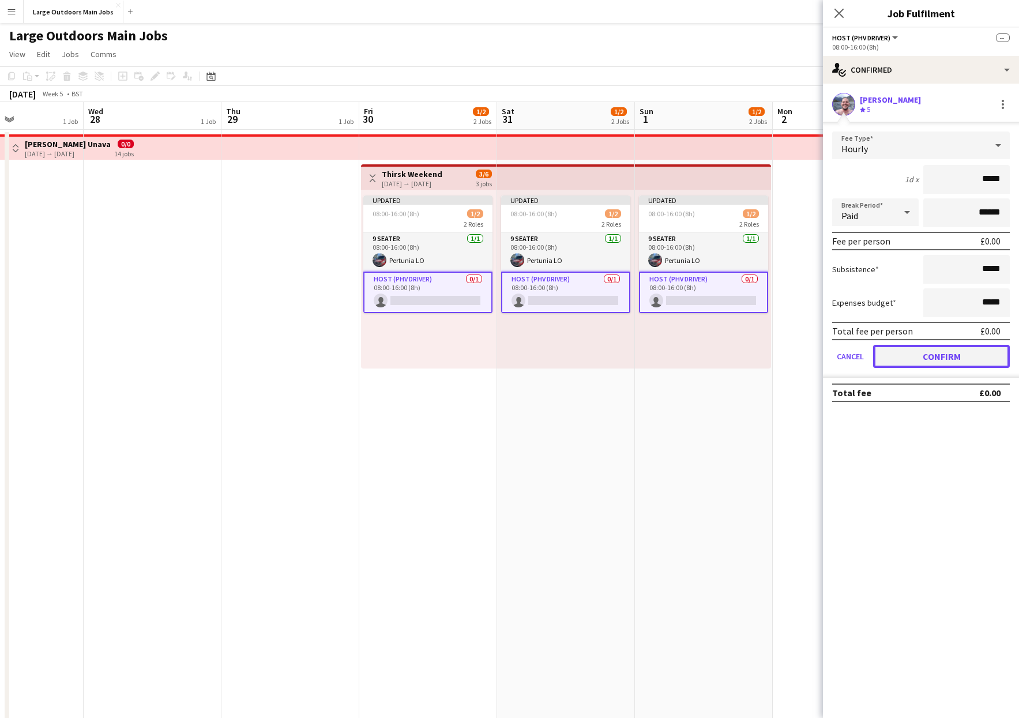
click at [730, 366] on button "Confirm" at bounding box center [941, 356] width 137 height 23
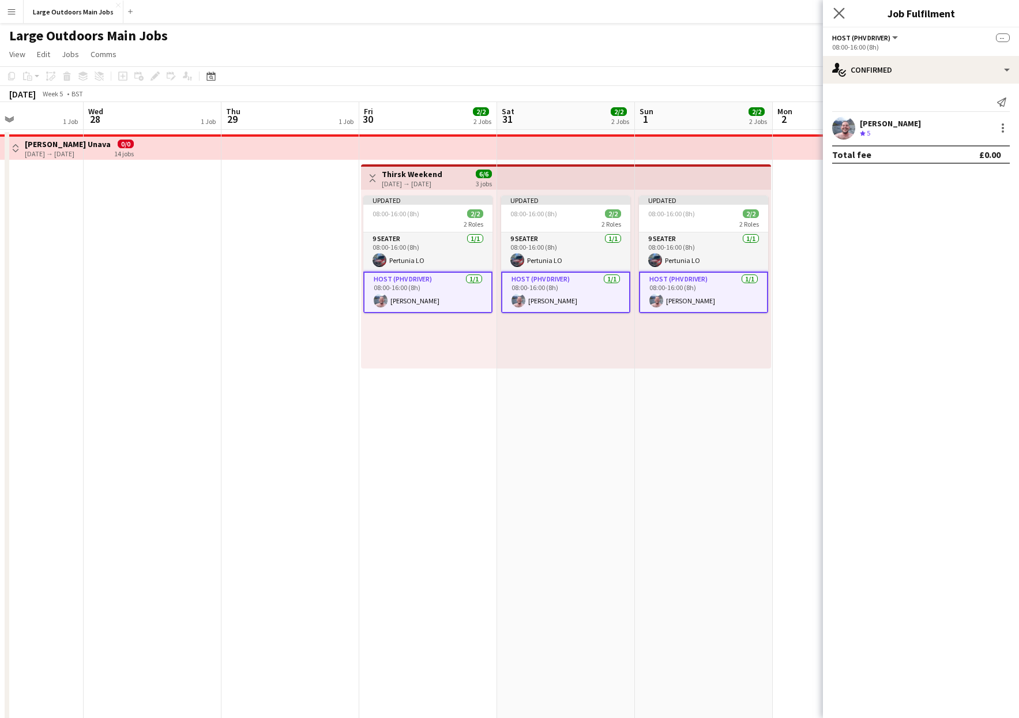
click at [730, 13] on app-icon "Close pop-in" at bounding box center [839, 13] width 17 height 17
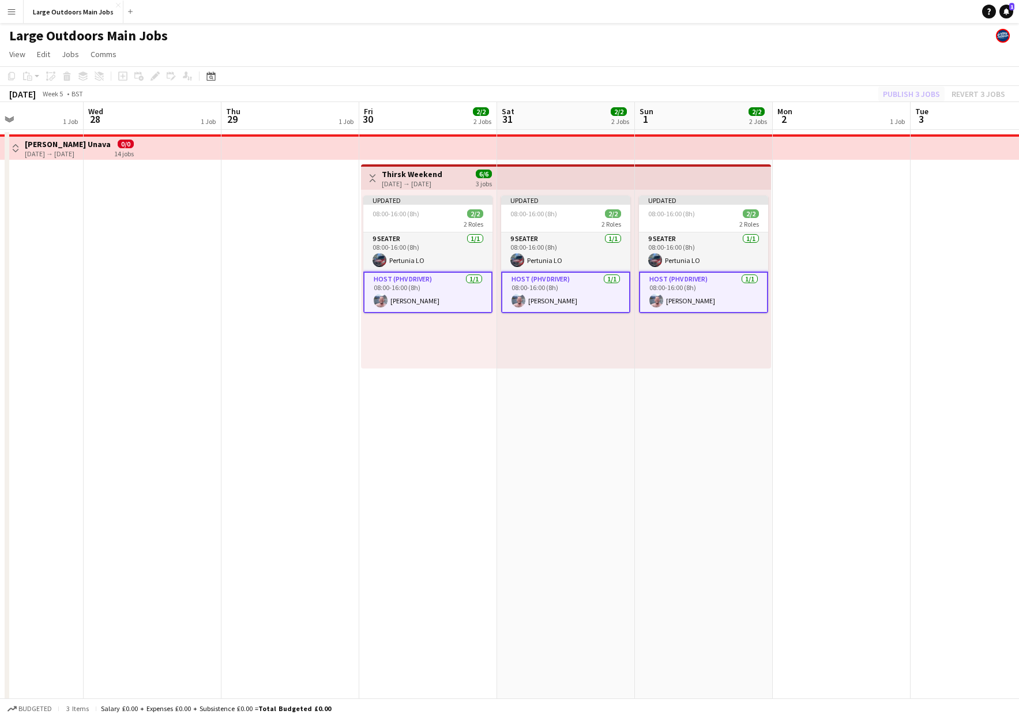
drag, startPoint x: 909, startPoint y: 107, endPoint x: 909, endPoint y: 100, distance: 6.3
click at [730, 104] on app-board-header-date "Mon 2 1 Job" at bounding box center [842, 116] width 138 height 28
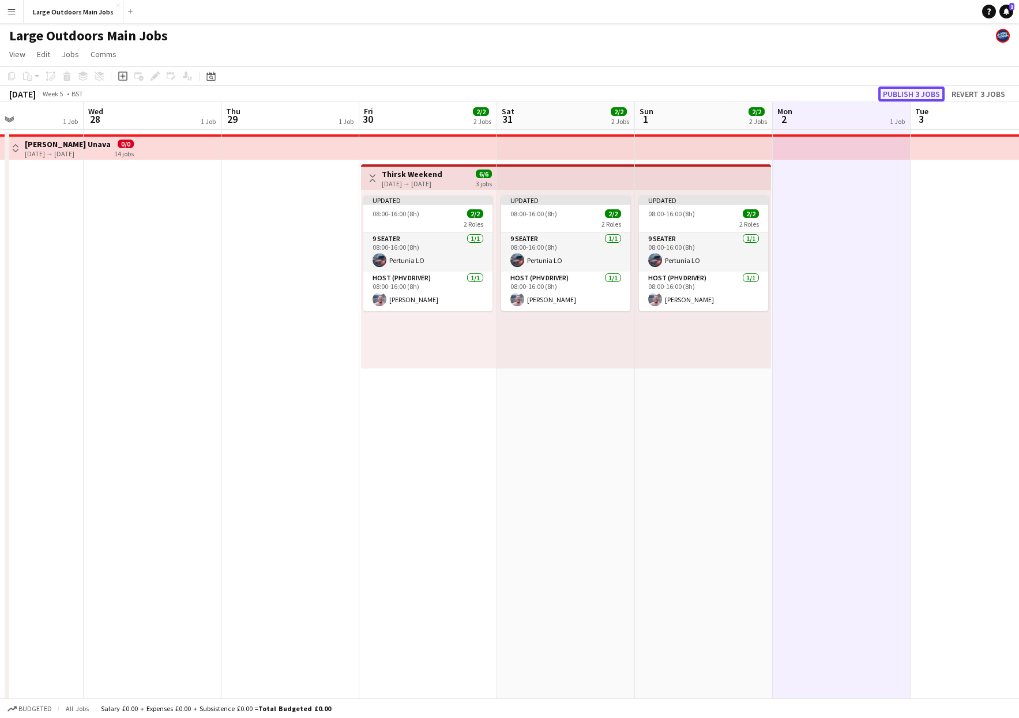
click at [730, 100] on button "Publish 3 jobs" at bounding box center [911, 94] width 66 height 15
click at [730, 100] on div "Publish 3 jobs Revert 3 jobs" at bounding box center [944, 94] width 150 height 15
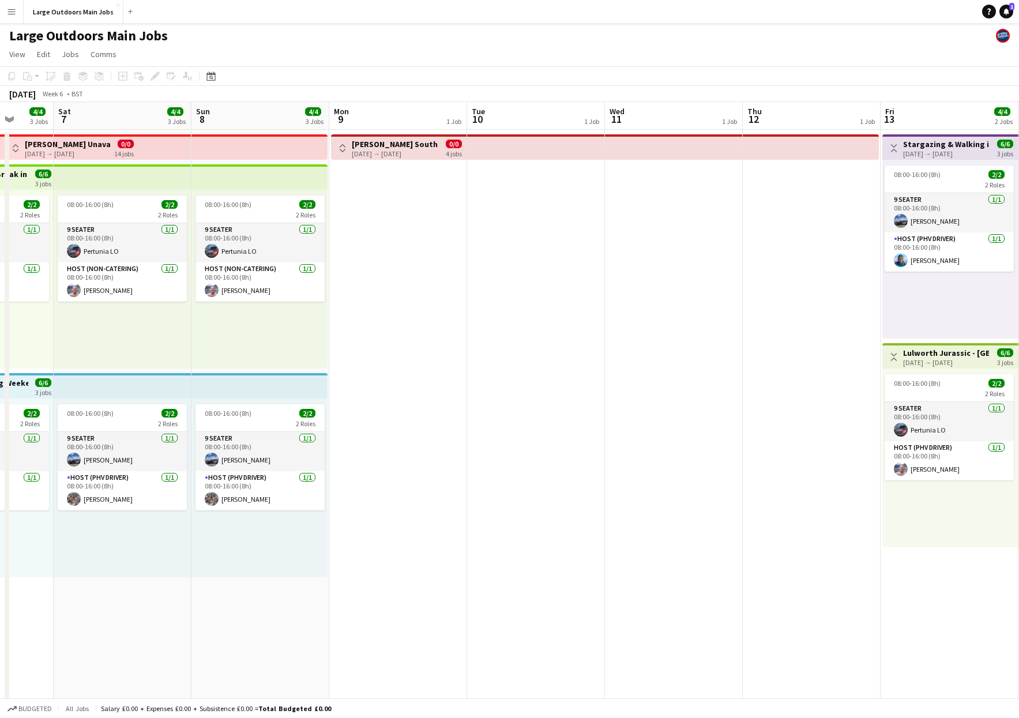
scroll to position [0, 514]
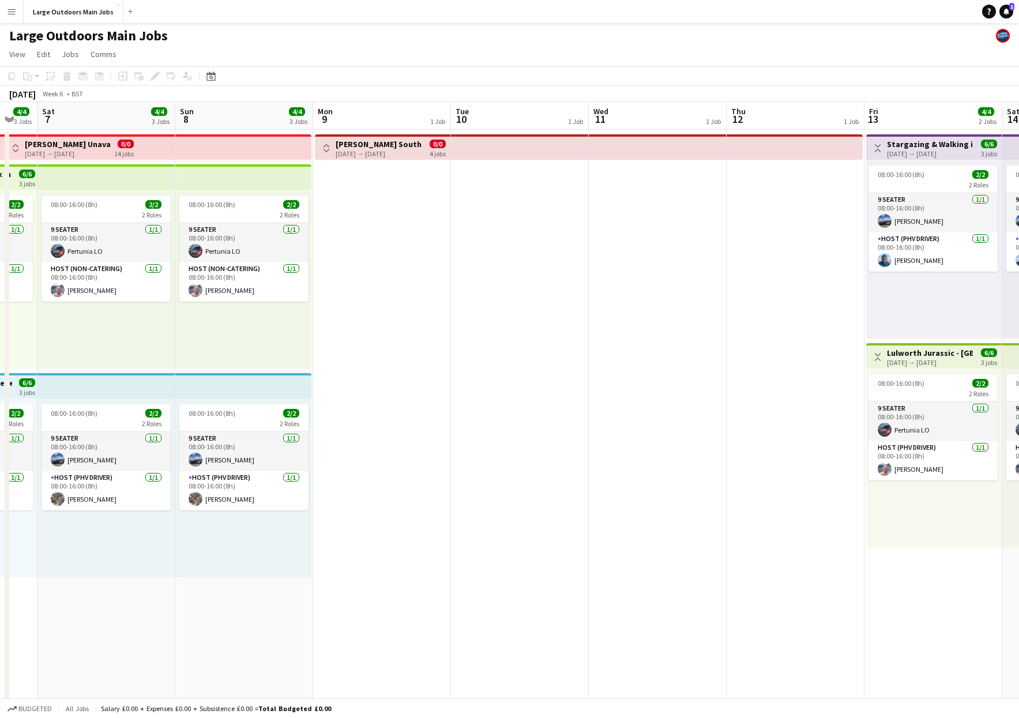
click at [378, 219] on app-date-cell "Toggle View [PERSON_NAME] Down South [DATE] → [DATE] 0/0 4 jobs" at bounding box center [382, 550] width 138 height 840
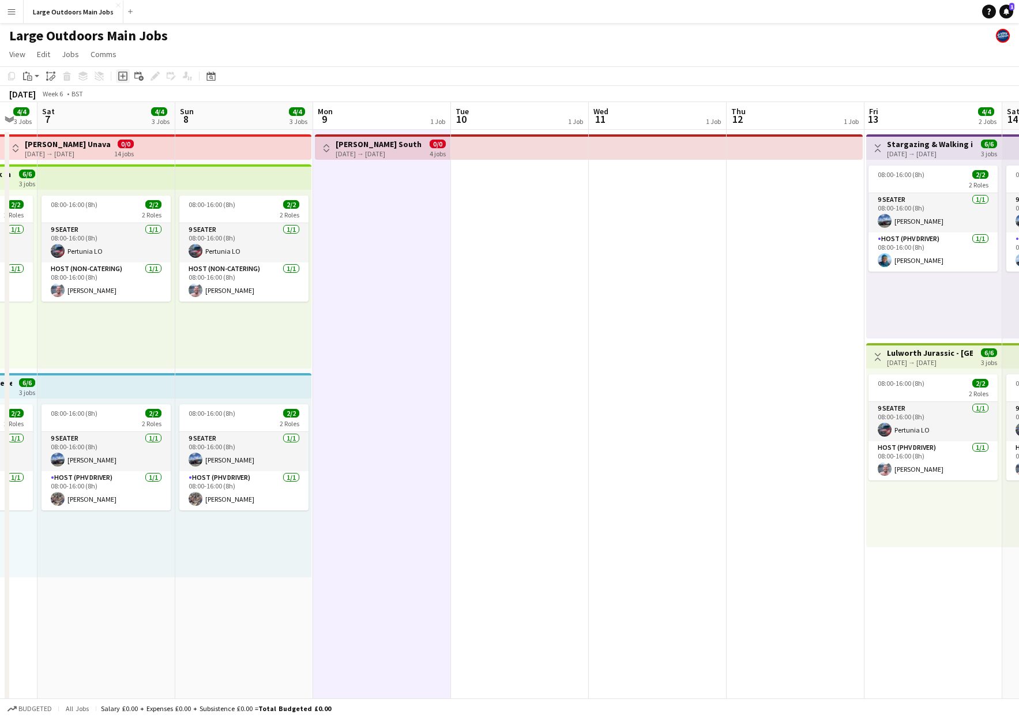
click at [122, 77] on icon at bounding box center [122, 76] width 5 height 5
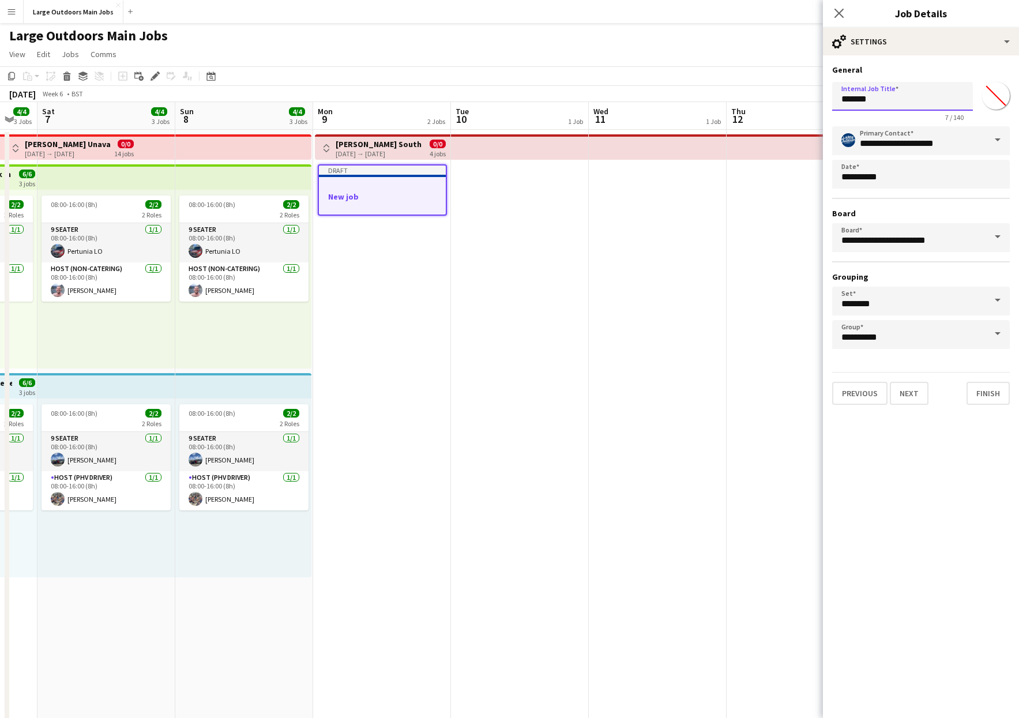
click at [730, 101] on input "*******" at bounding box center [902, 96] width 141 height 29
type input "**********"
click at [664, 272] on app-date-cell at bounding box center [658, 550] width 138 height 840
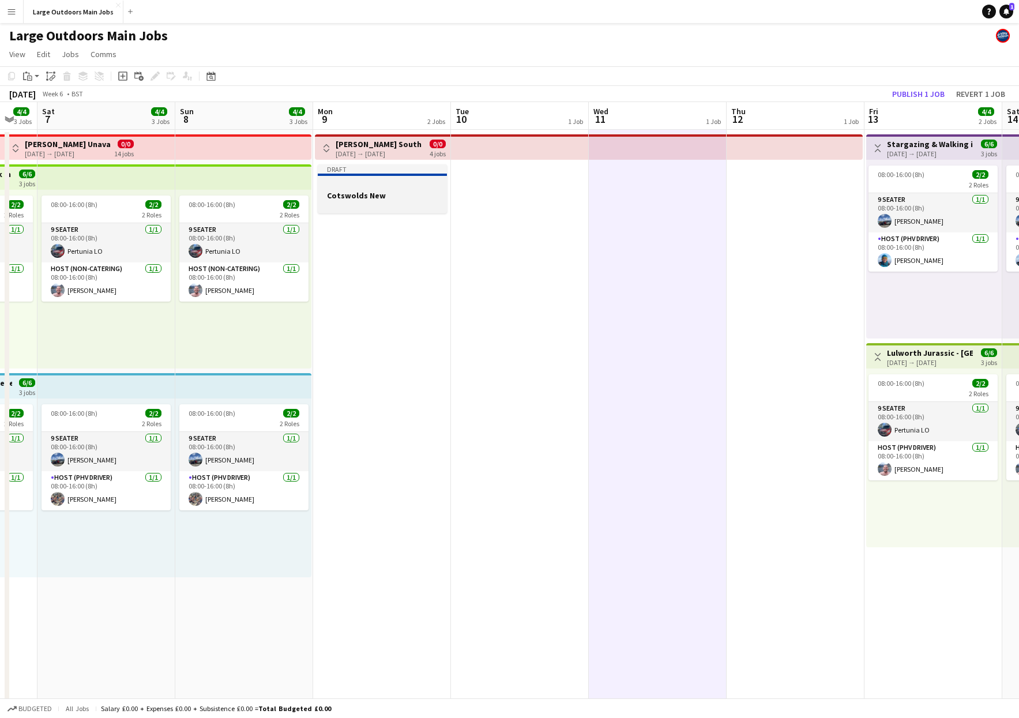
click at [382, 200] on h3 "Cotswolds New" at bounding box center [382, 195] width 129 height 10
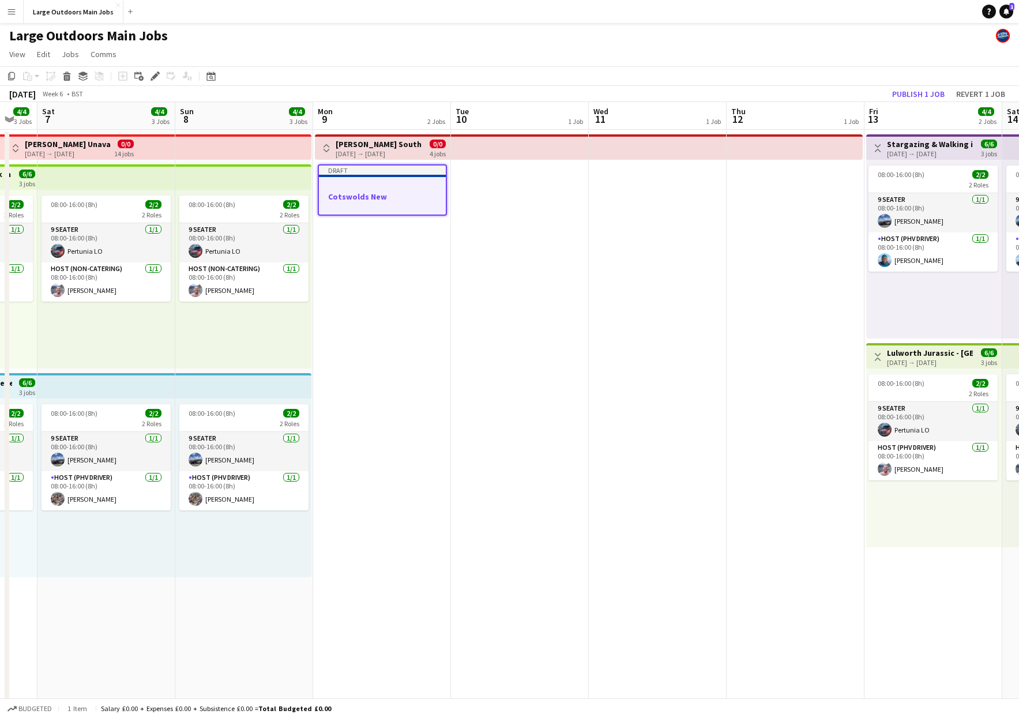
click at [516, 208] on app-date-cell at bounding box center [520, 550] width 138 height 840
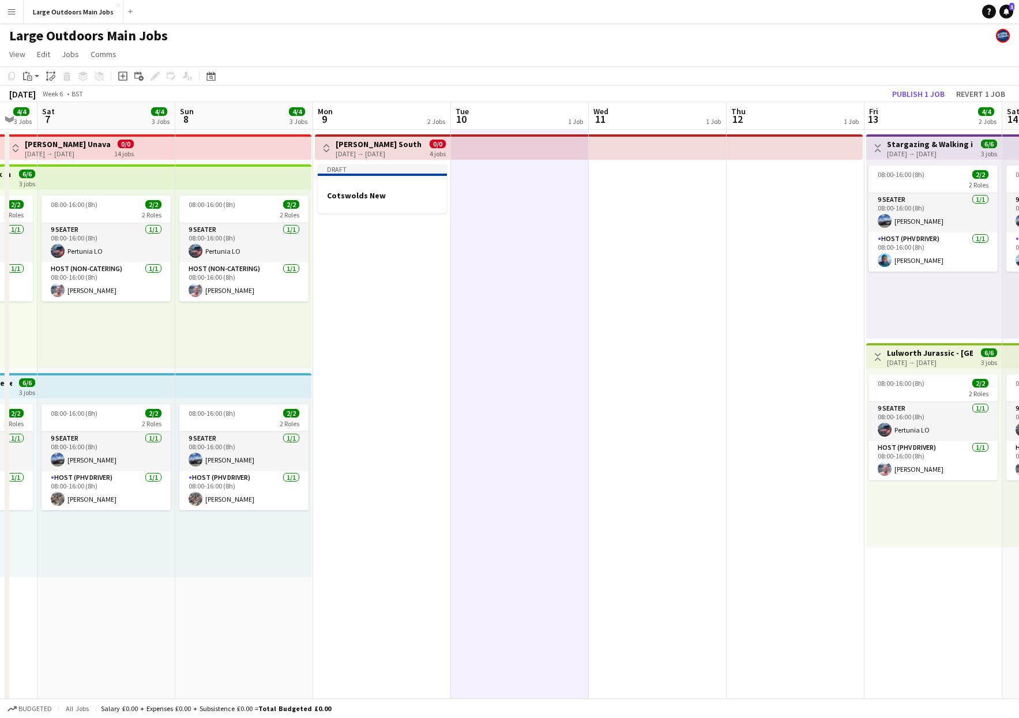
click at [646, 220] on app-date-cell at bounding box center [658, 550] width 138 height 840
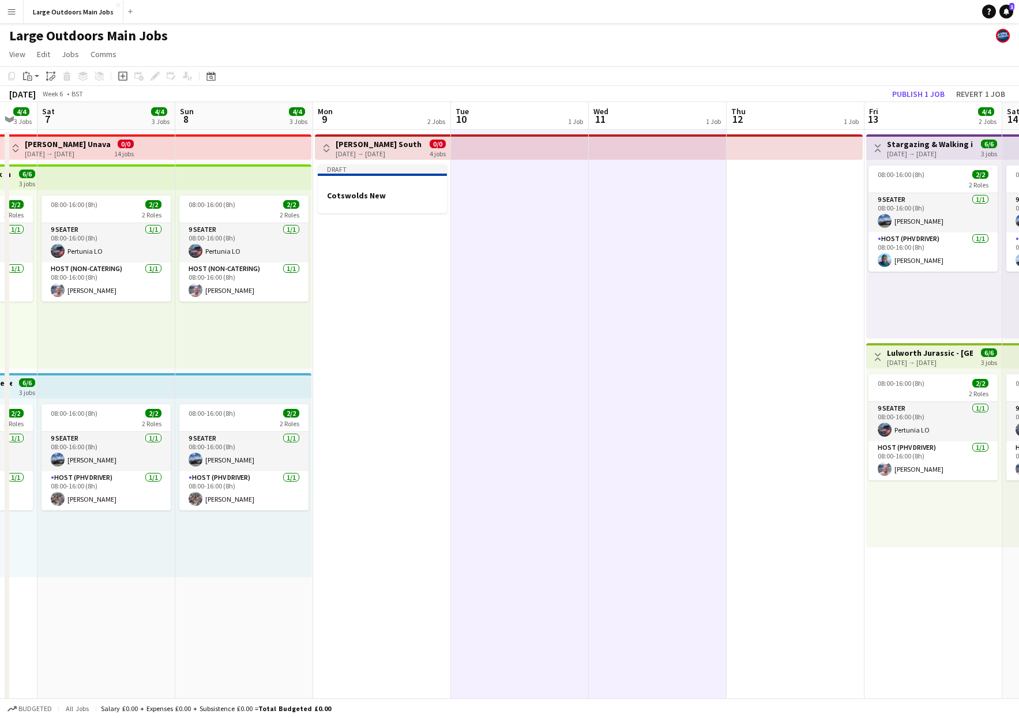
click at [730, 223] on app-date-cell at bounding box center [796, 550] width 138 height 840
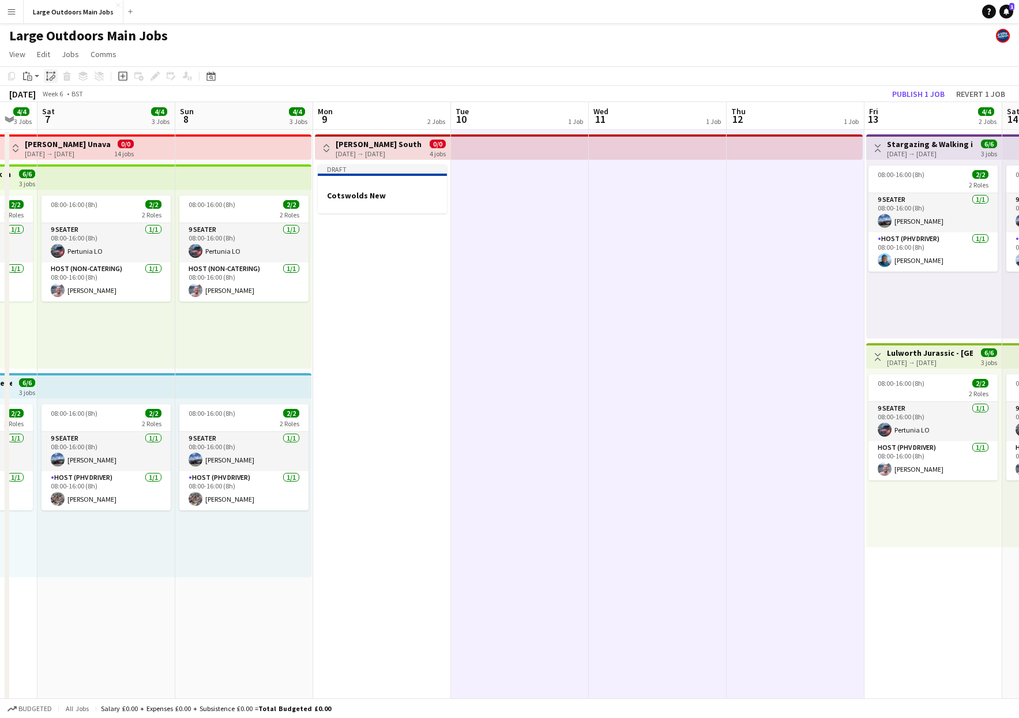
click at [52, 76] on icon "Paste linked Job" at bounding box center [50, 76] width 9 height 9
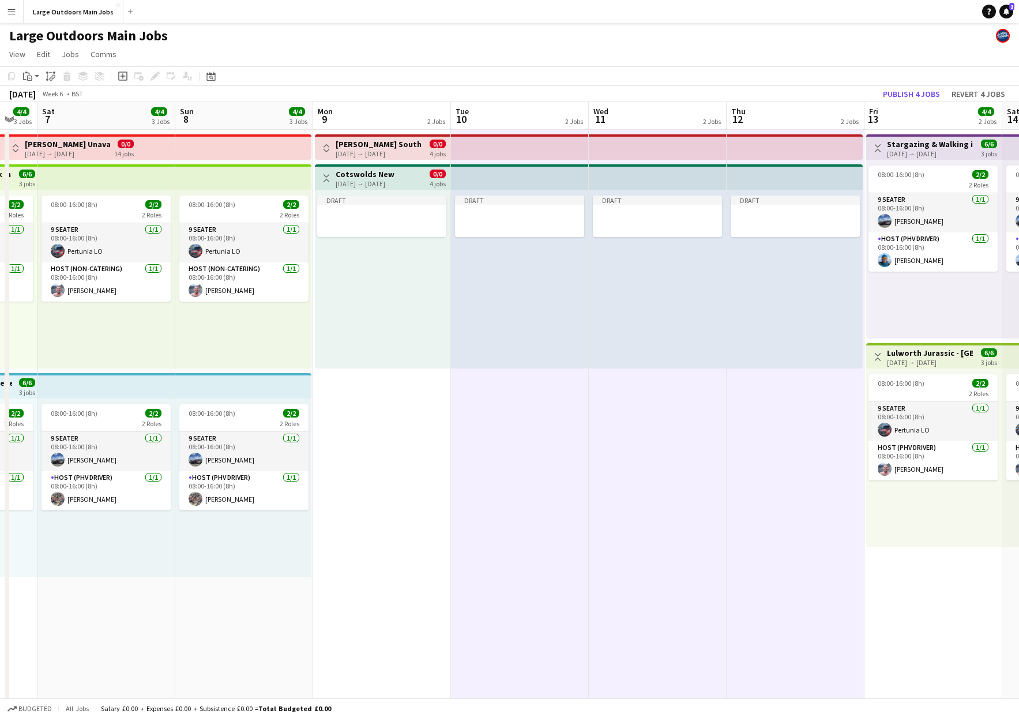
click at [341, 168] on app-top-bar "Toggle View [GEOGRAPHIC_DATA] New [DATE] → [DATE] 0/0 4 jobs" at bounding box center [383, 176] width 136 height 25
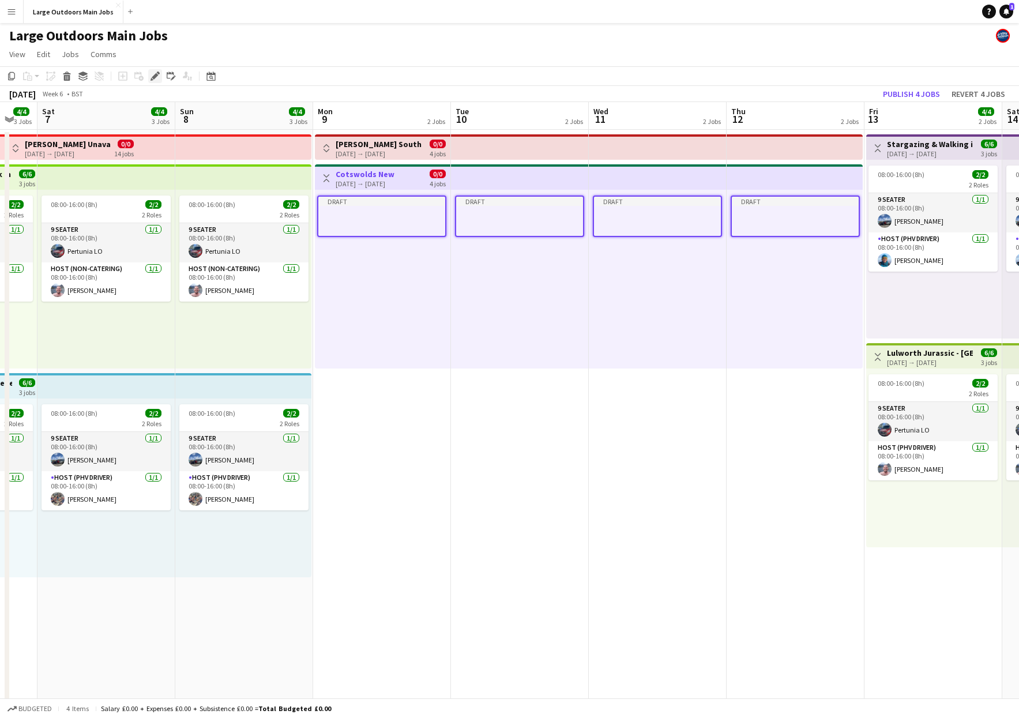
click at [157, 81] on div "Edit" at bounding box center [155, 76] width 14 height 14
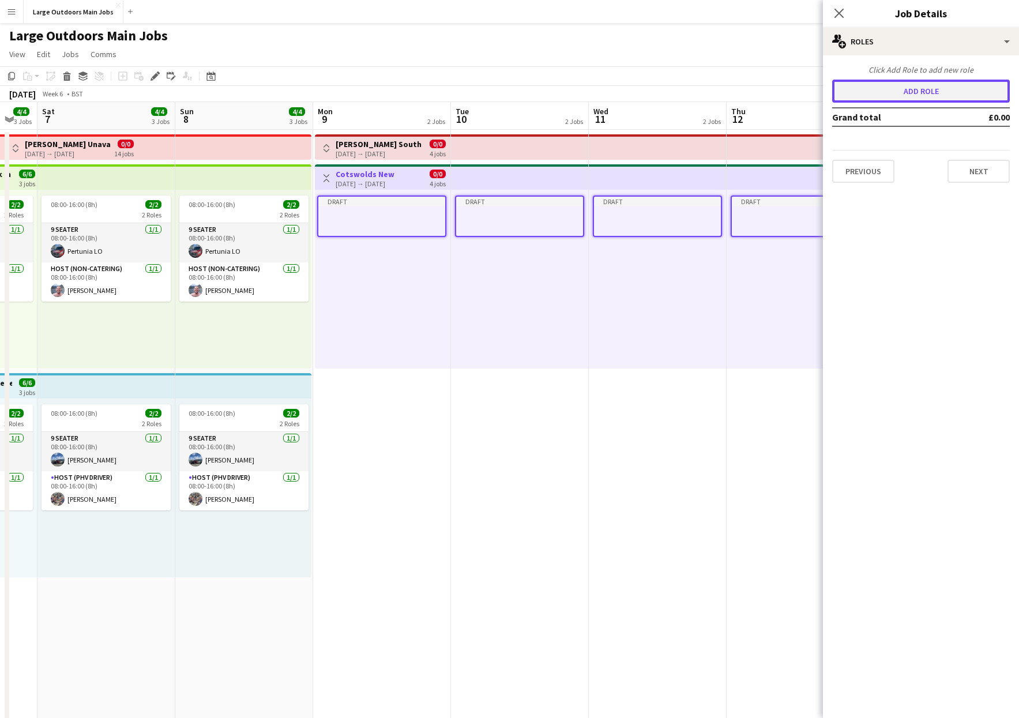
click at [730, 89] on button "Add role" at bounding box center [921, 91] width 178 height 23
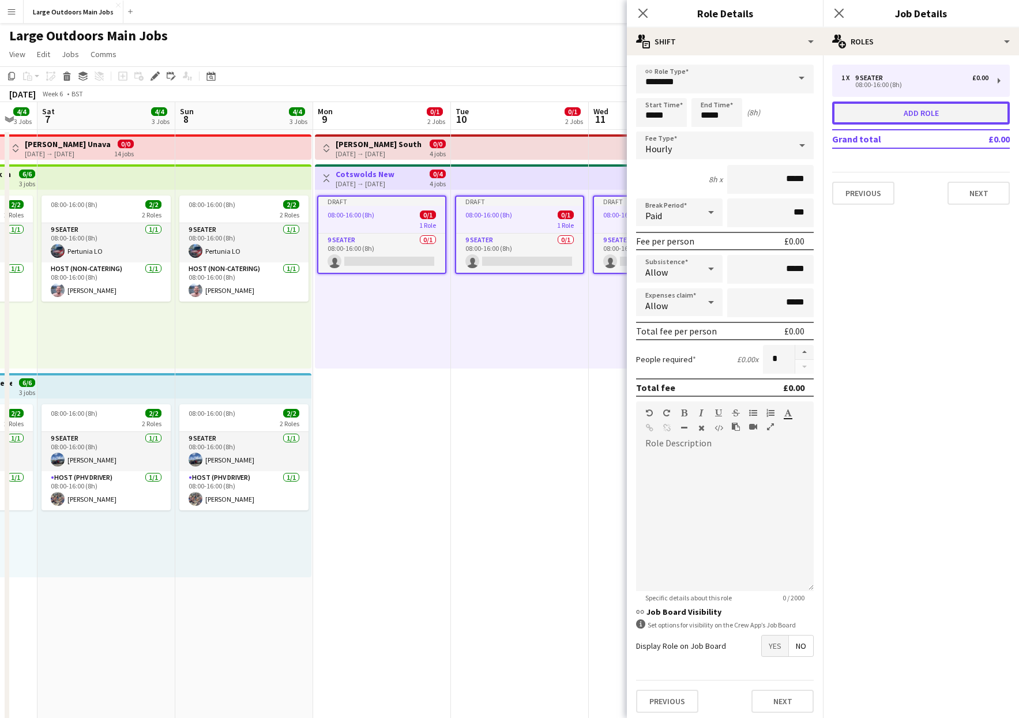
click at [730, 114] on button "Add role" at bounding box center [921, 113] width 178 height 23
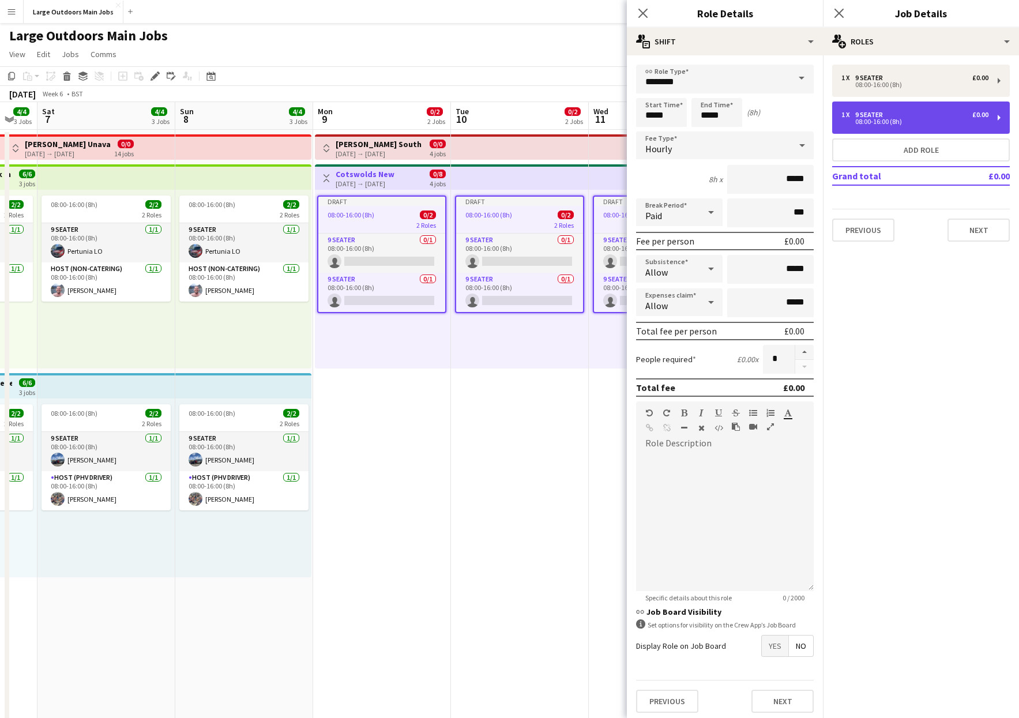
click at [730, 121] on div "08:00-16:00 (8h)" at bounding box center [914, 122] width 147 height 6
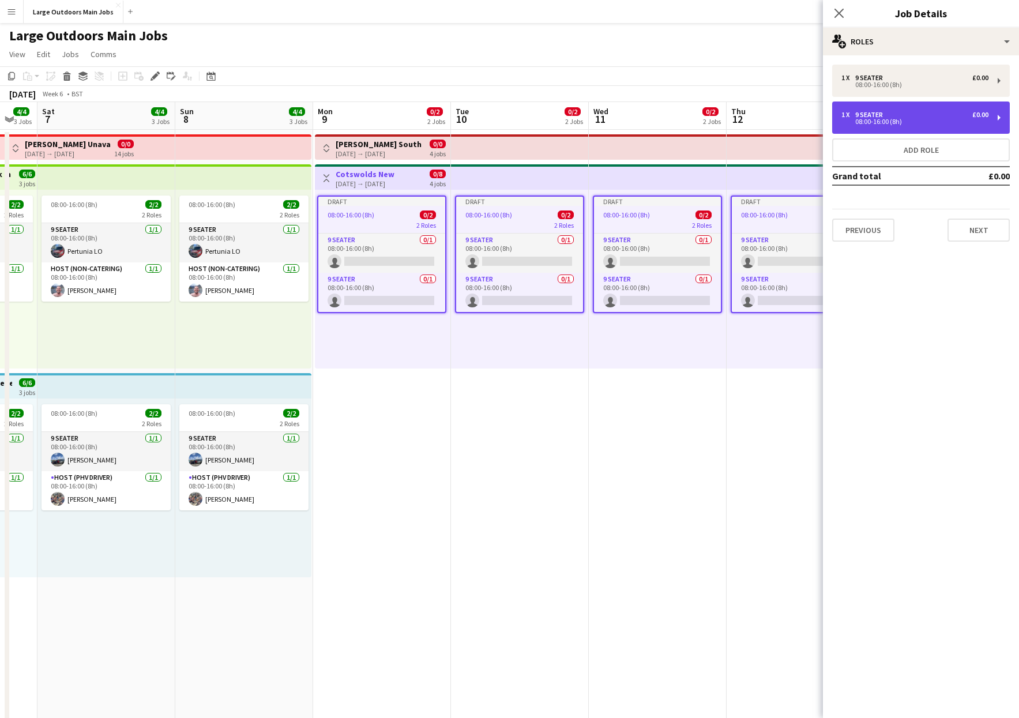
click at [730, 122] on div "08:00-16:00 (8h)" at bounding box center [914, 122] width 147 height 6
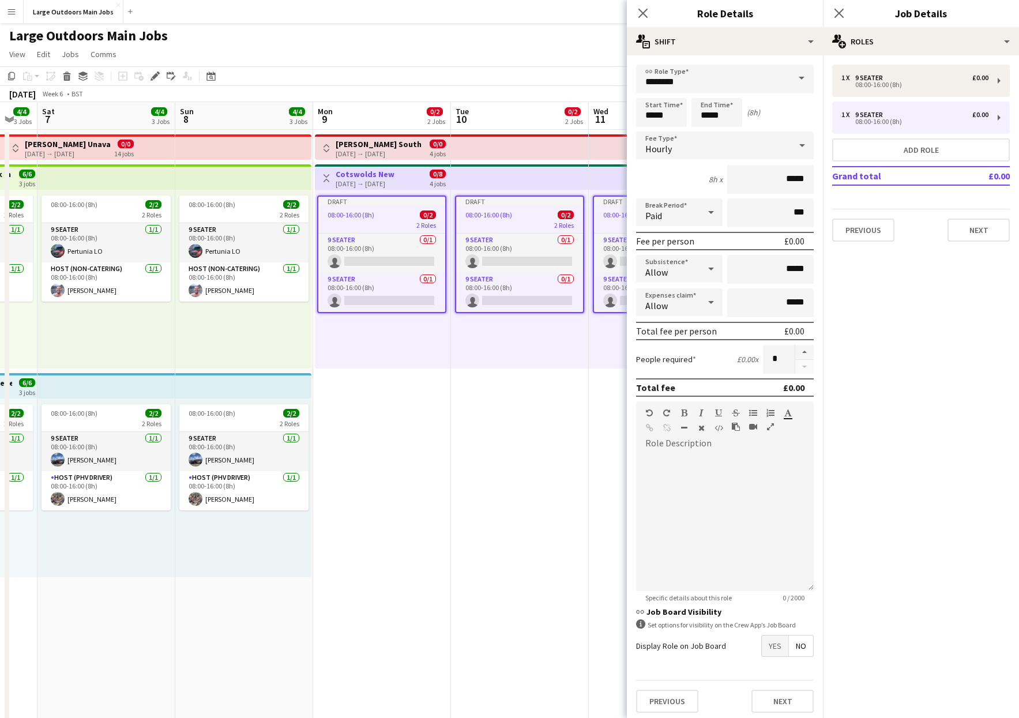
click at [730, 81] on span at bounding box center [802, 79] width 24 height 28
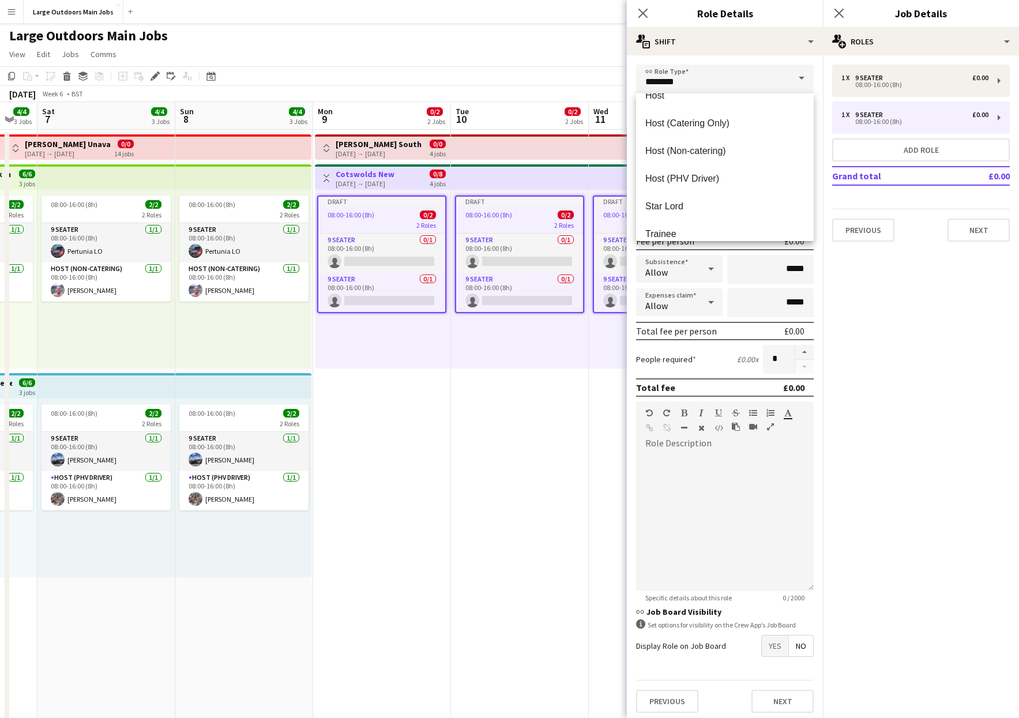
scroll to position [570, 0]
click at [691, 166] on mat-option "Host (PHV Driver)" at bounding box center [725, 178] width 178 height 28
type input "**********"
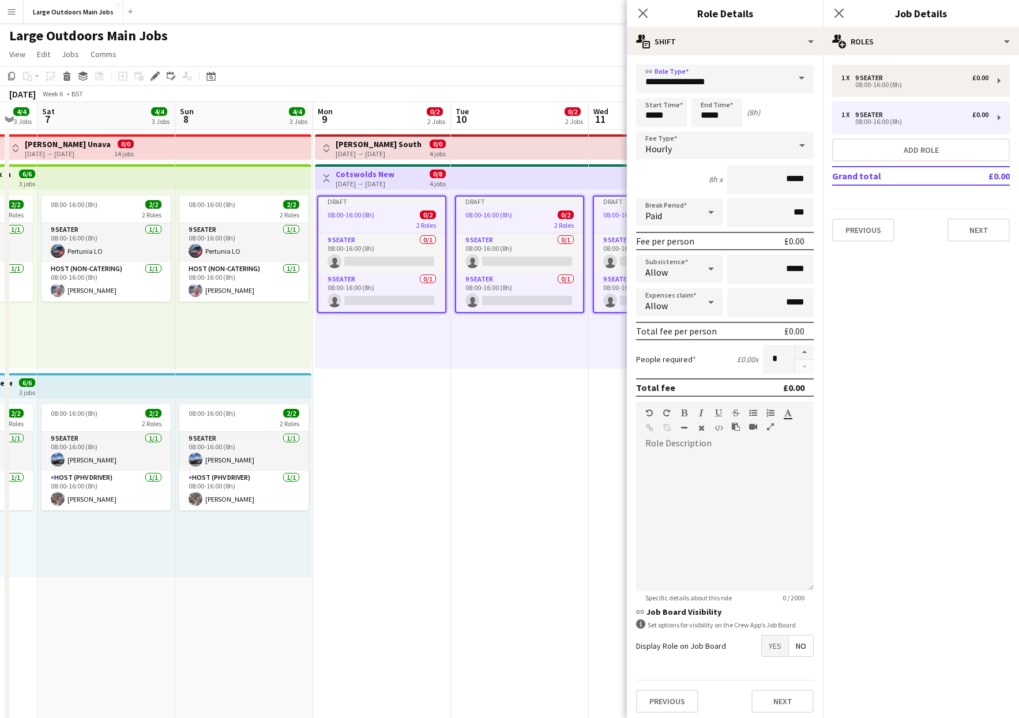
click at [641, 3] on div "Close pop-in" at bounding box center [643, 13] width 32 height 27
click at [642, 12] on icon at bounding box center [642, 12] width 11 height 11
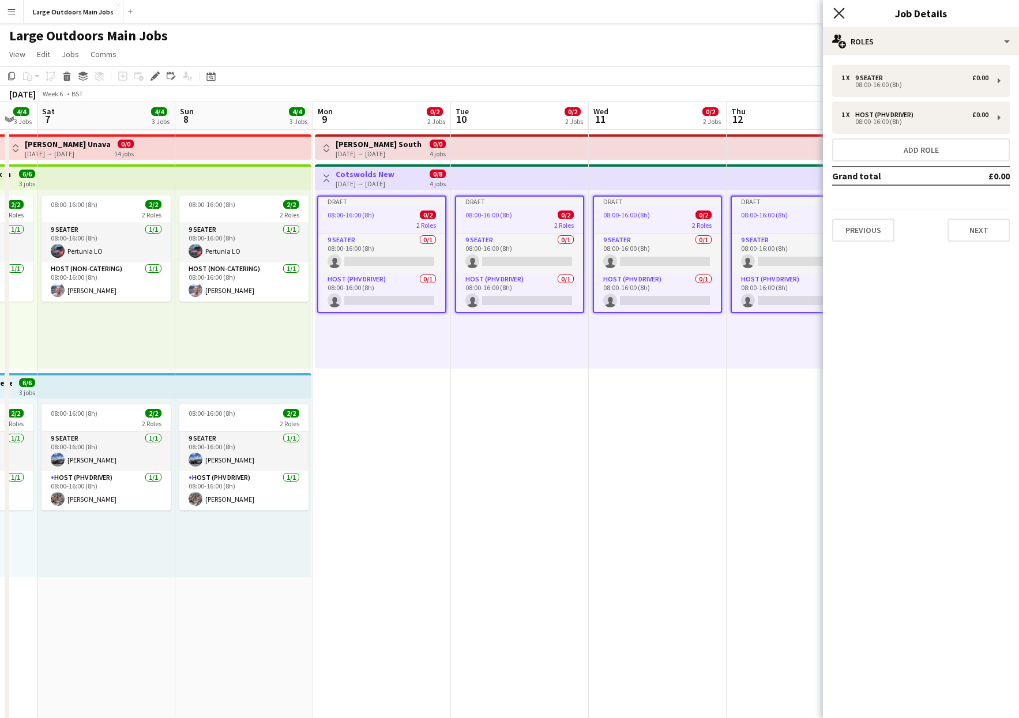
click at [730, 11] on icon at bounding box center [838, 12] width 11 height 11
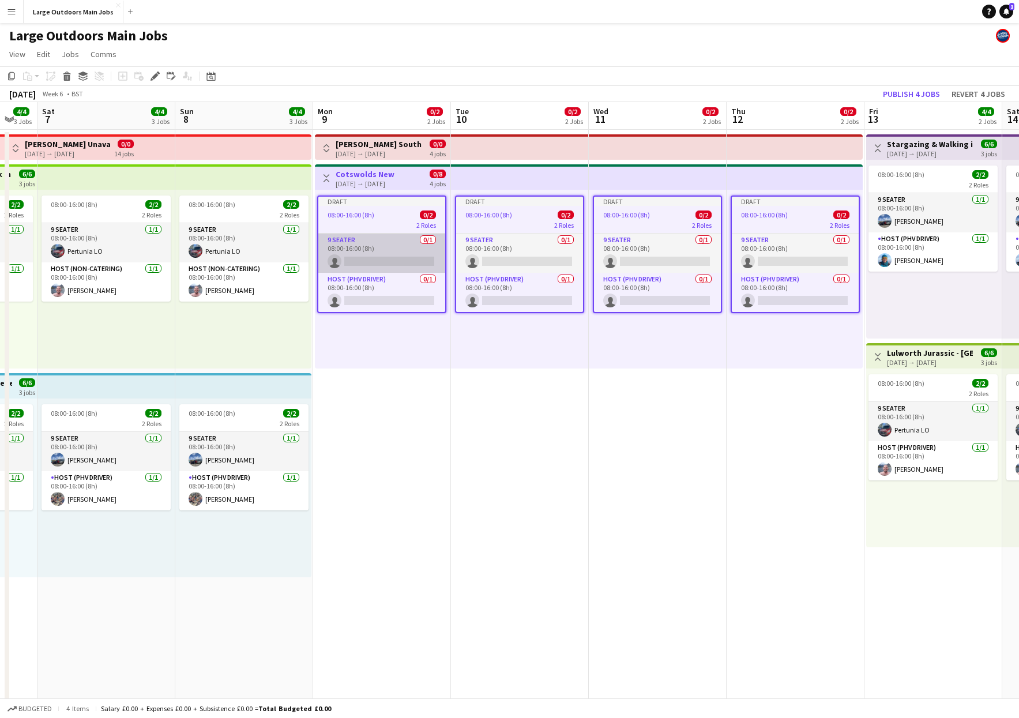
click at [379, 255] on app-card-role "9 Seater 0/1 08:00-16:00 (8h) single-neutral-actions" at bounding box center [381, 253] width 127 height 39
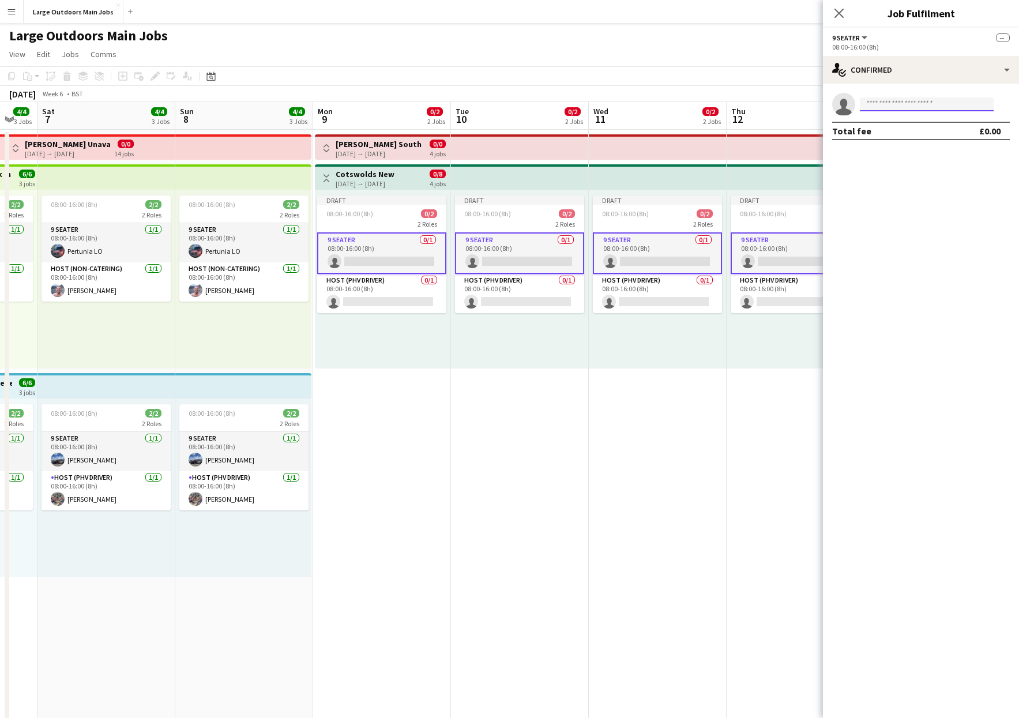
click at [730, 100] on input at bounding box center [927, 104] width 134 height 14
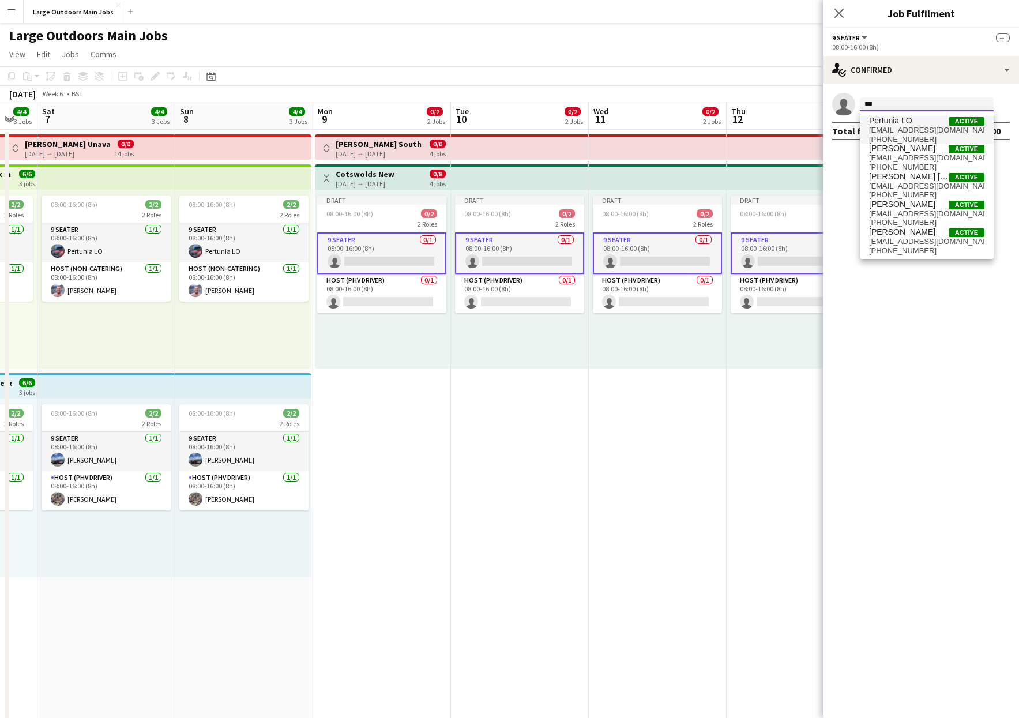
type input "***"
click at [730, 126] on span "[EMAIL_ADDRESS][DOMAIN_NAME]" at bounding box center [926, 130] width 115 height 9
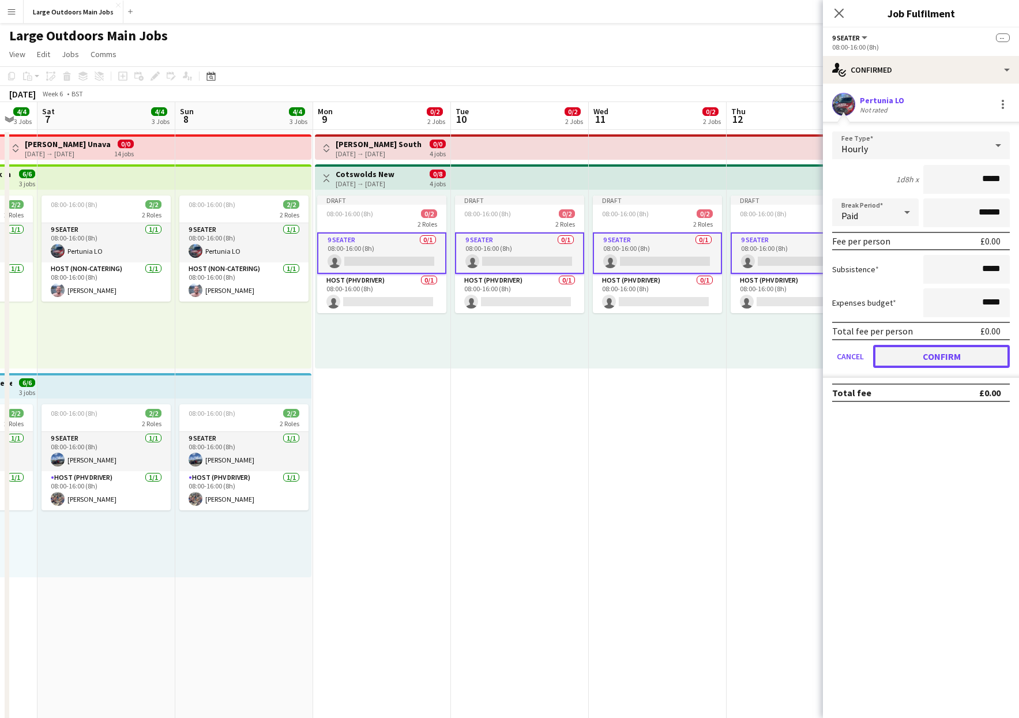
click at [730, 351] on button "Confirm" at bounding box center [941, 356] width 137 height 23
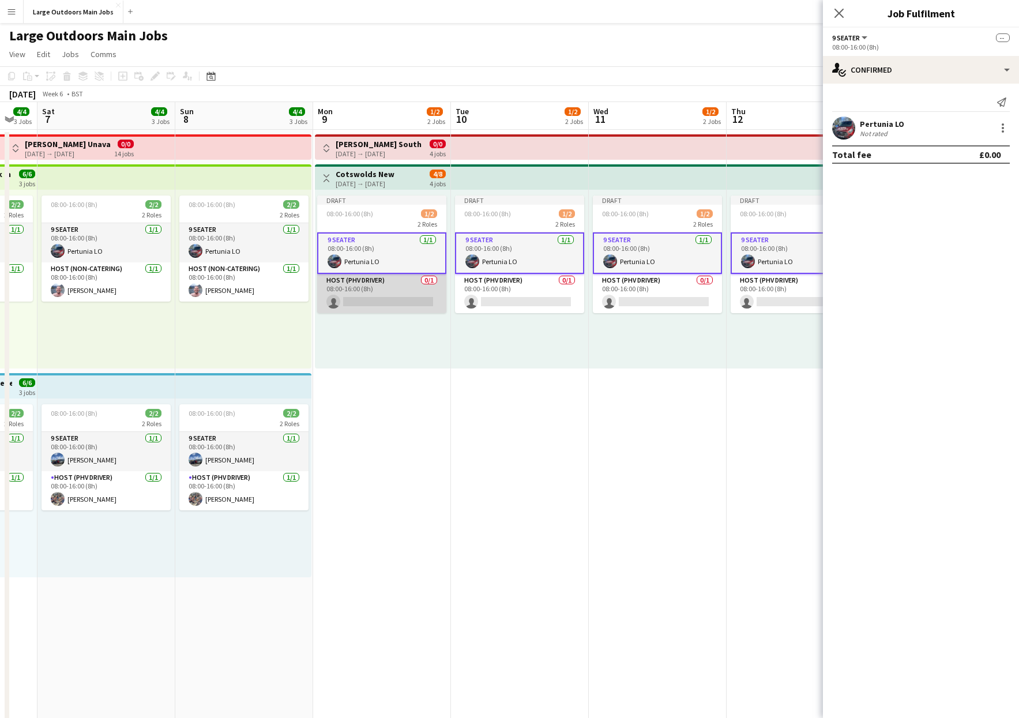
click at [390, 298] on app-card-role "Host (PHV Driver) 0/1 08:00-16:00 (8h) single-neutral-actions" at bounding box center [381, 293] width 129 height 39
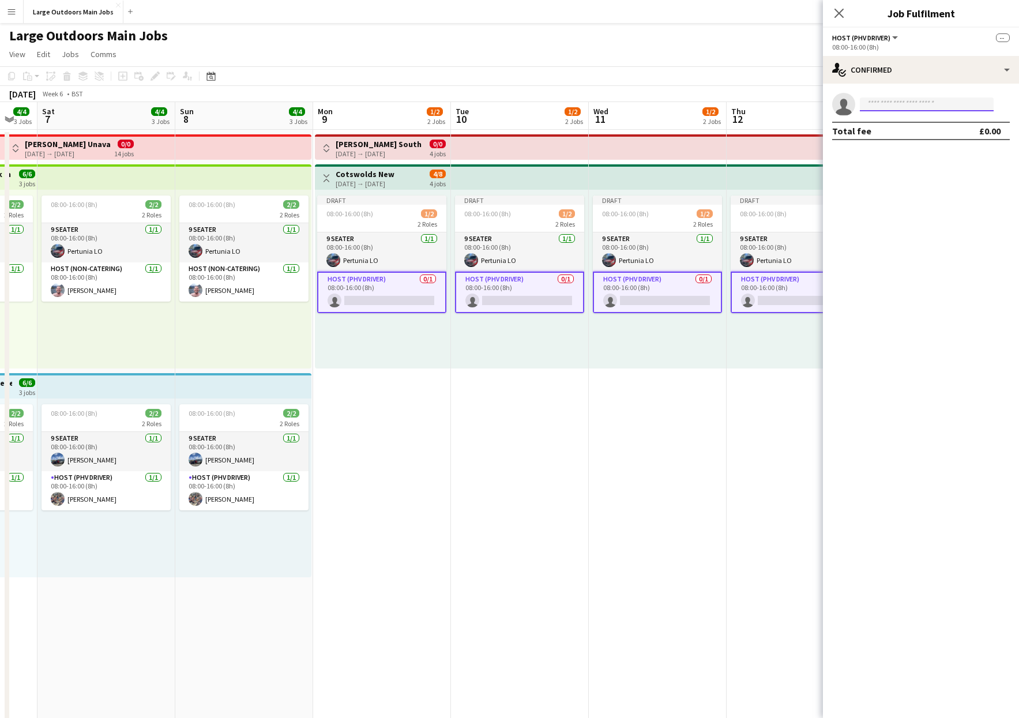
click at [730, 109] on input at bounding box center [927, 104] width 134 height 14
type input "******"
click at [730, 122] on span "[PERSON_NAME]" at bounding box center [902, 121] width 66 height 10
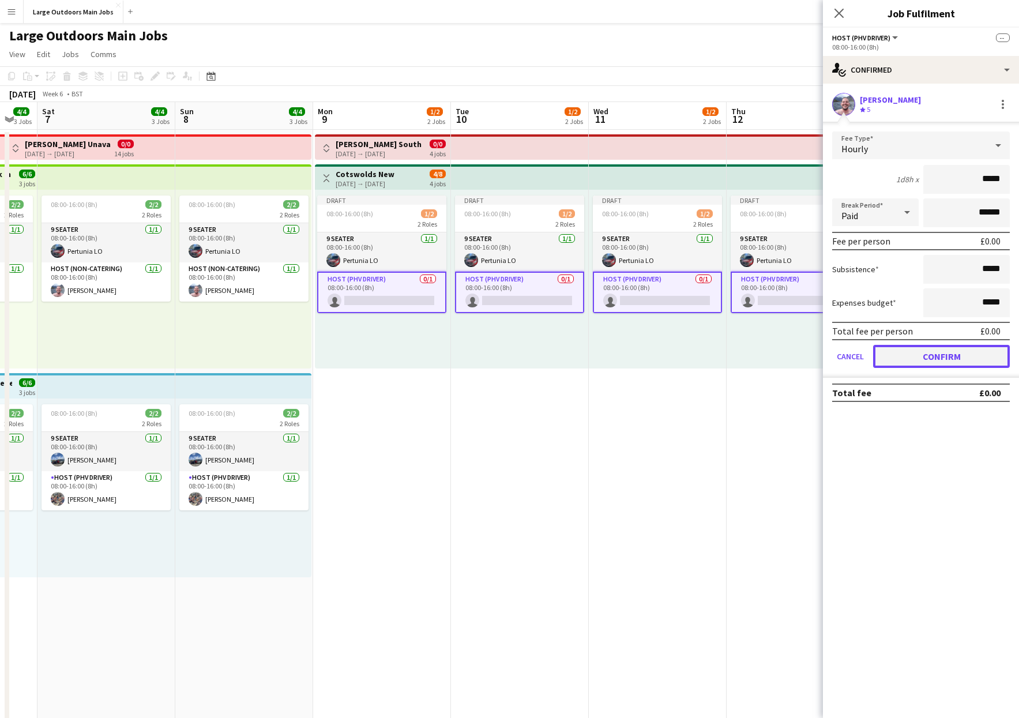
click at [730, 356] on button "Confirm" at bounding box center [941, 356] width 137 height 23
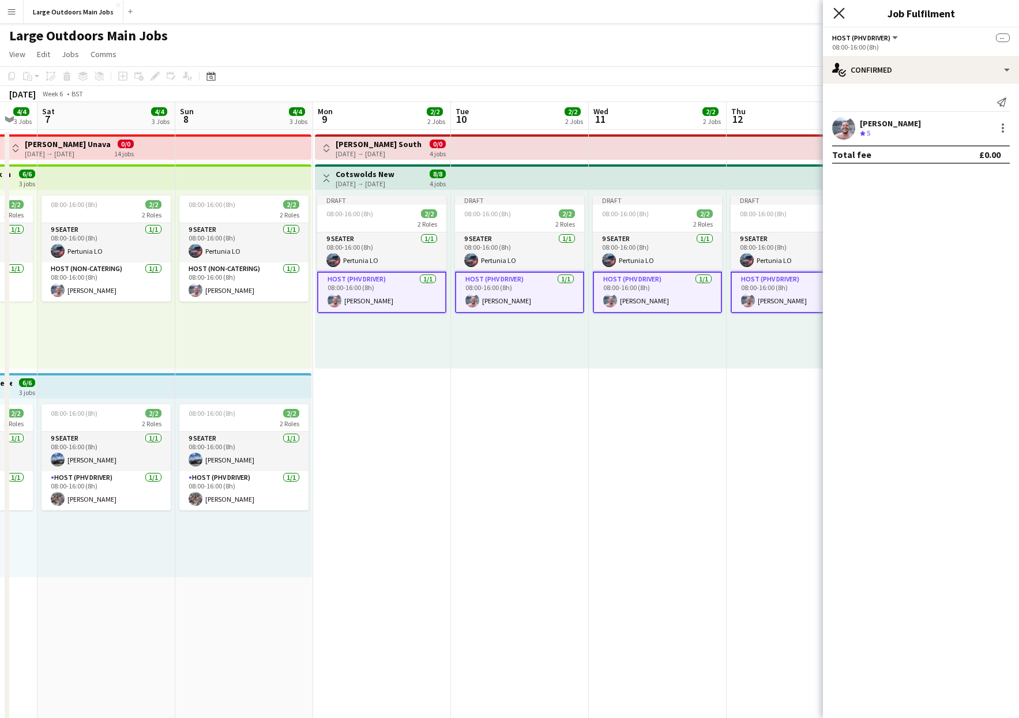
click at [730, 13] on icon at bounding box center [838, 12] width 11 height 11
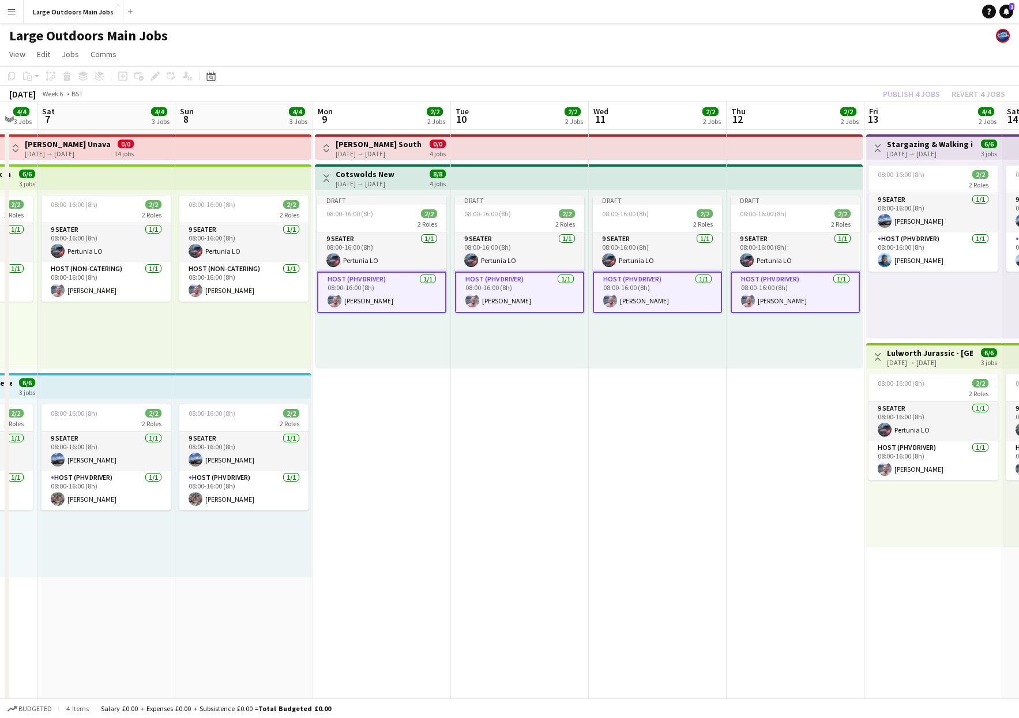
click at [730, 93] on div "Publish 4 jobs Revert 4 jobs" at bounding box center [944, 94] width 150 height 15
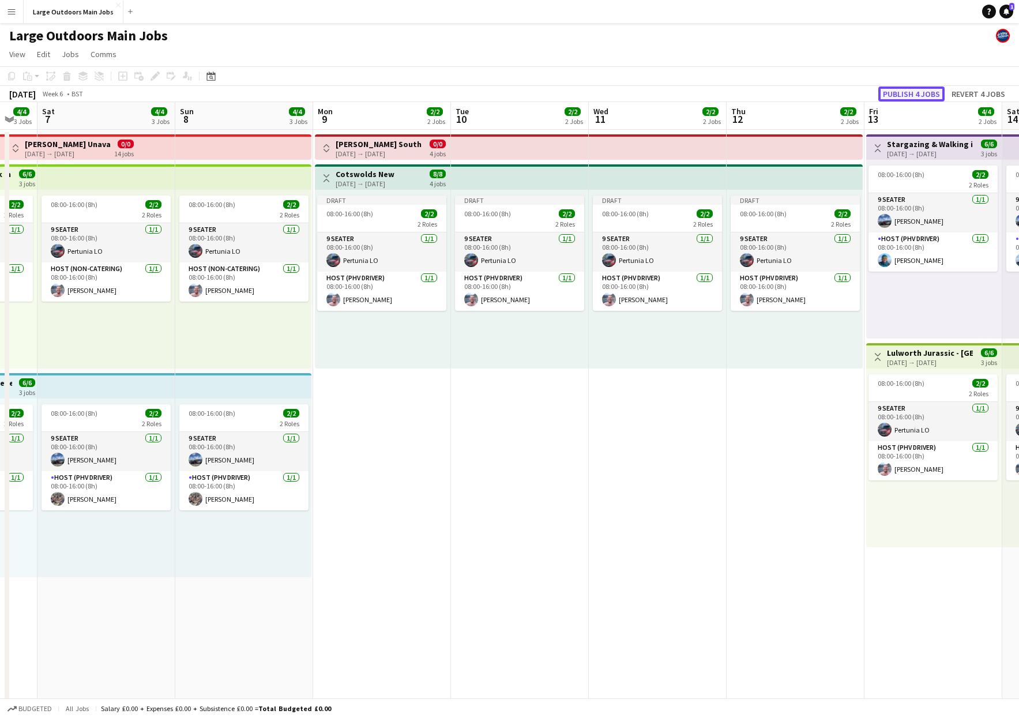
click at [730, 91] on button "Publish 4 jobs" at bounding box center [911, 94] width 66 height 15
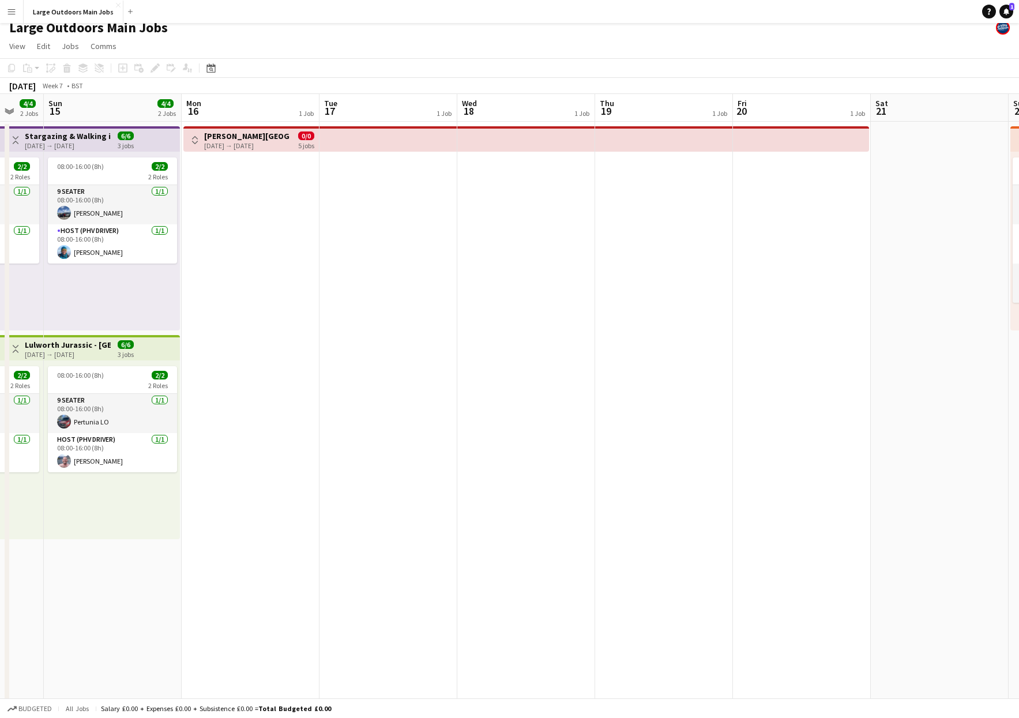
scroll to position [0, 231]
click at [238, 140] on h3 "[PERSON_NAME][GEOGRAPHIC_DATA]" at bounding box center [248, 136] width 86 height 10
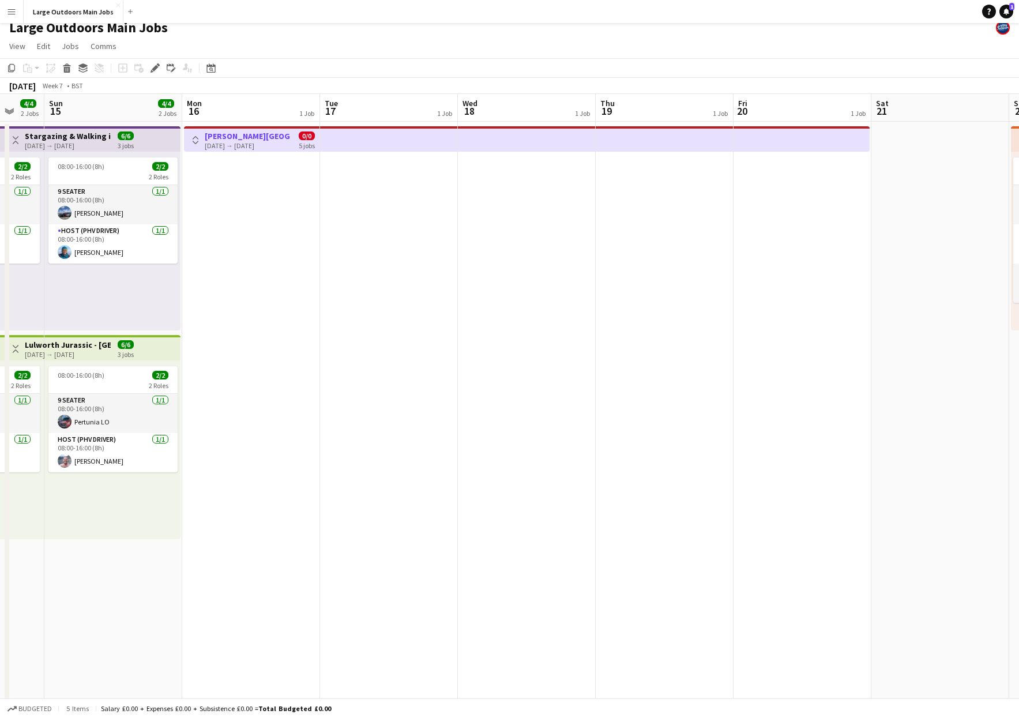
click at [245, 144] on div "[DATE] → [DATE]" at bounding box center [248, 145] width 86 height 9
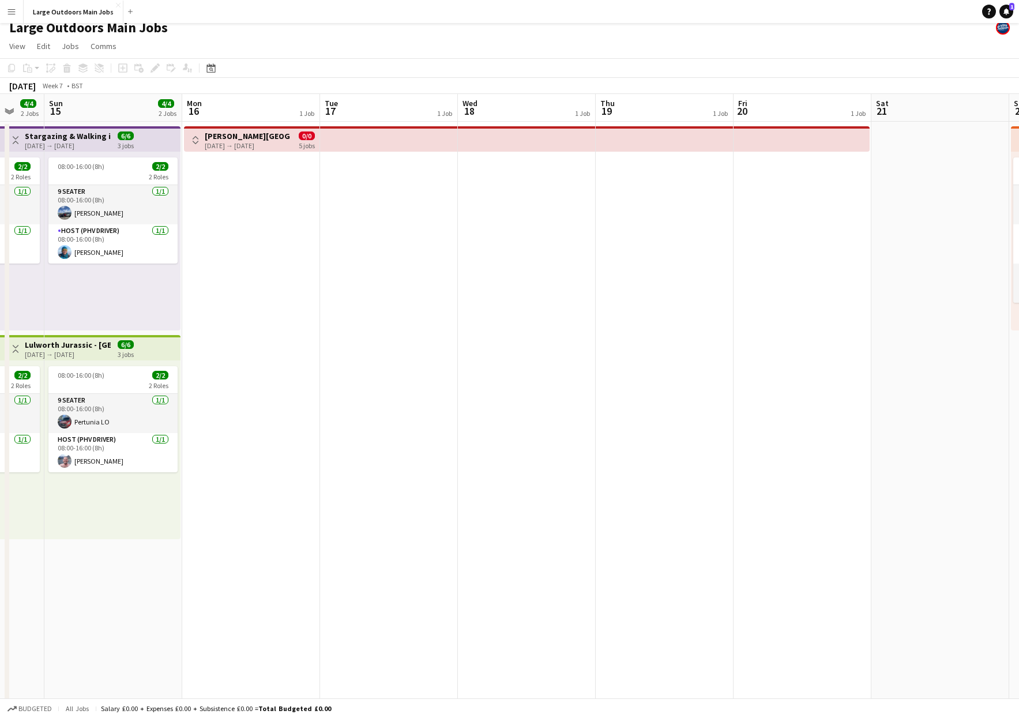
click at [245, 144] on div "[DATE] → [DATE]" at bounding box center [248, 145] width 86 height 9
click at [730, 85] on button "Publish 5 jobs" at bounding box center [911, 85] width 66 height 15
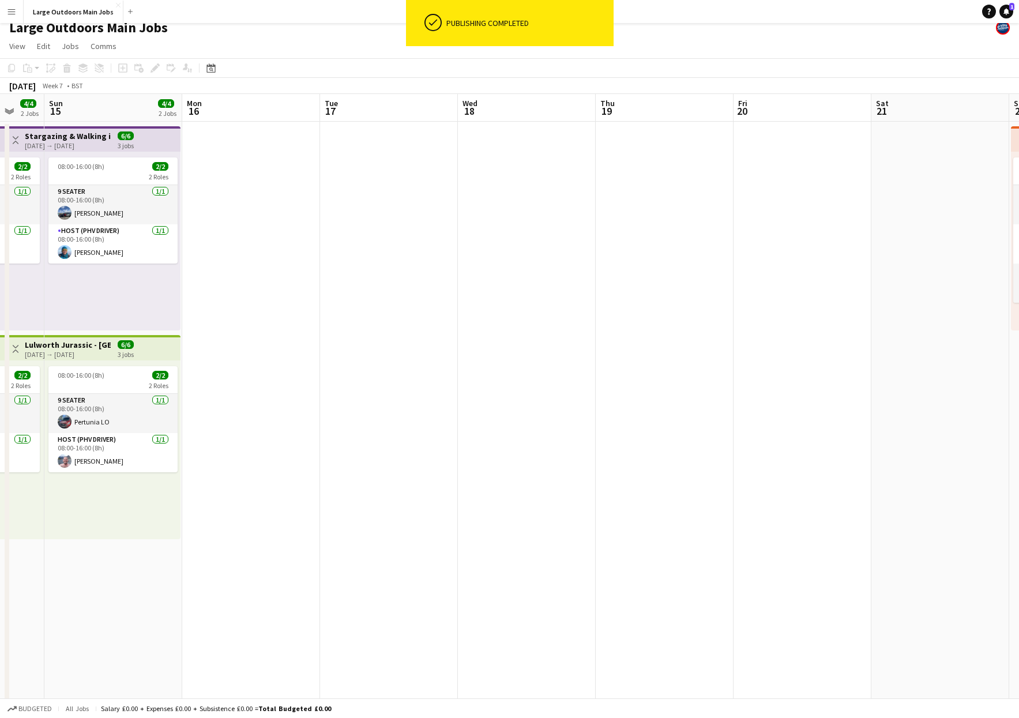
click at [258, 217] on app-date-cell at bounding box center [251, 542] width 138 height 840
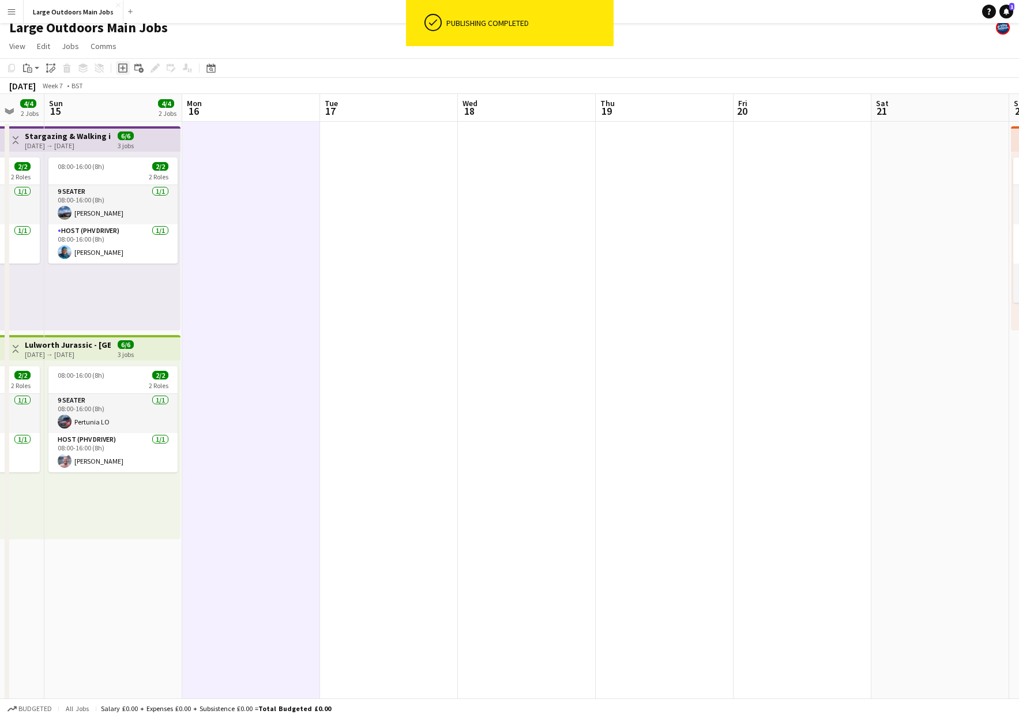
click at [126, 70] on icon at bounding box center [122, 67] width 9 height 9
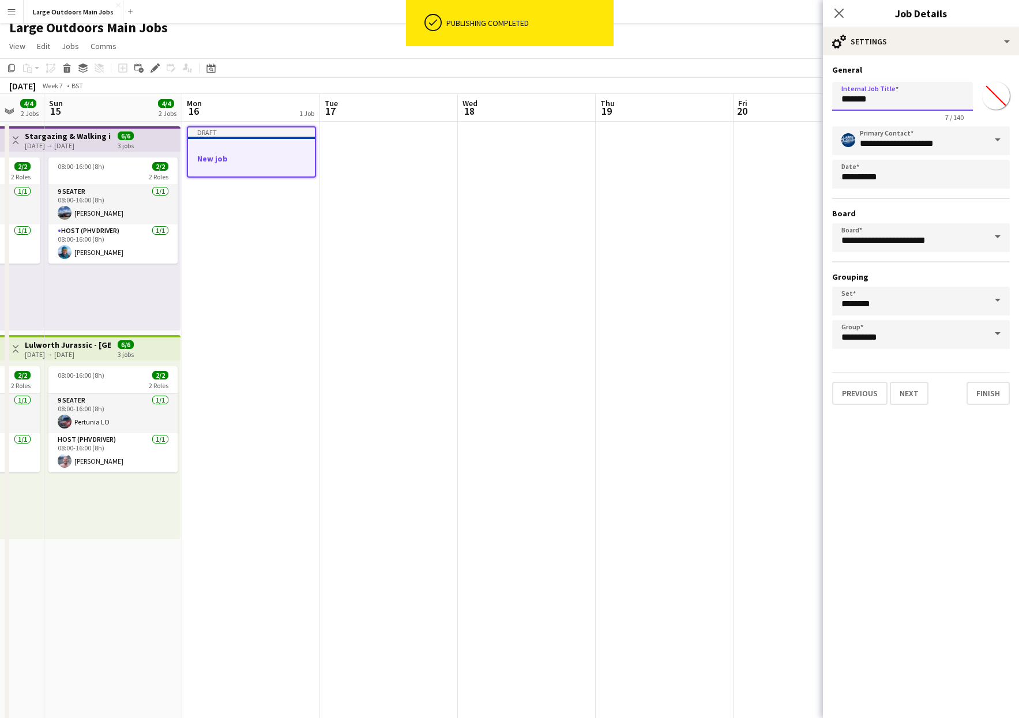
click at [730, 99] on input "*******" at bounding box center [902, 96] width 141 height 29
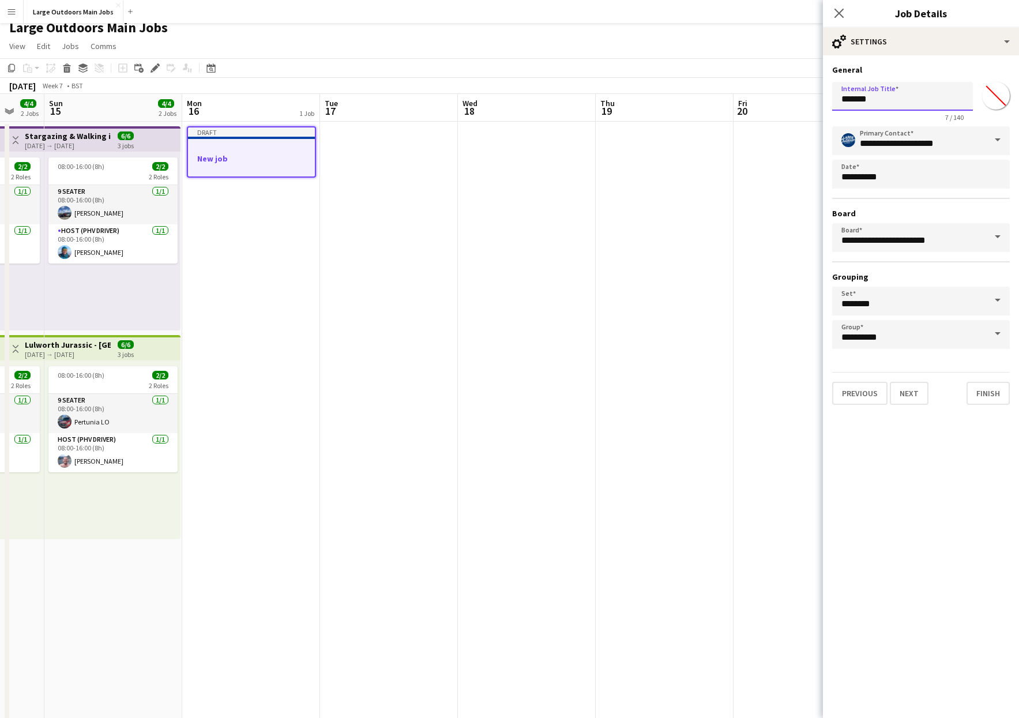
click at [730, 99] on input "*******" at bounding box center [902, 96] width 141 height 29
type input "**********"
click at [400, 239] on app-date-cell at bounding box center [389, 542] width 138 height 840
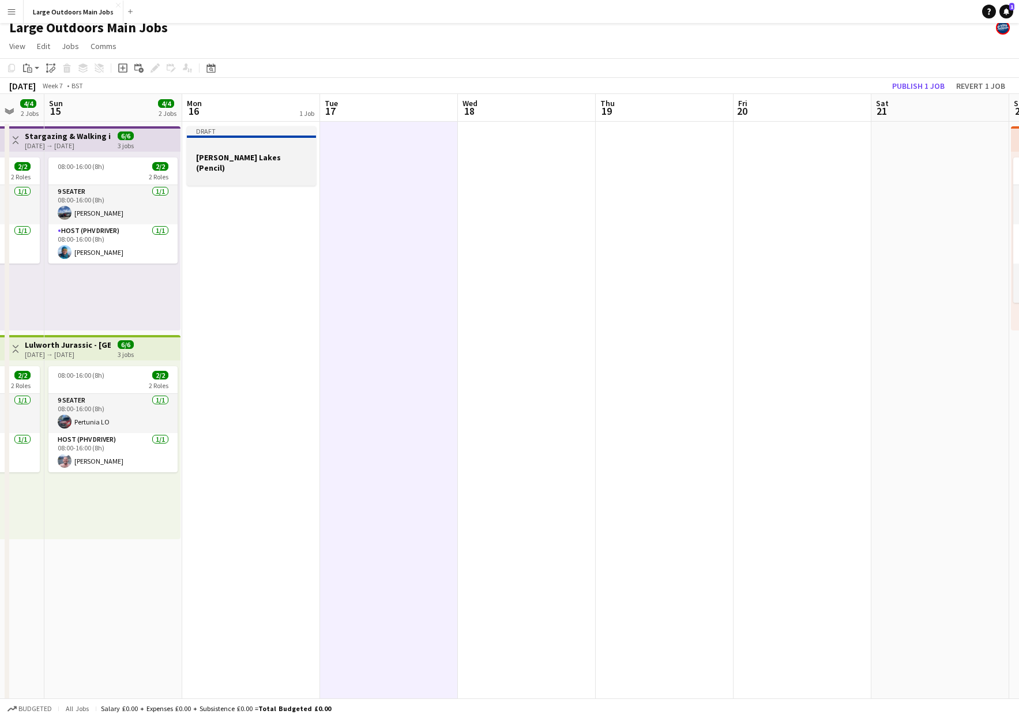
click at [272, 153] on h3 "[PERSON_NAME] Lakes (Pencil)" at bounding box center [251, 162] width 129 height 21
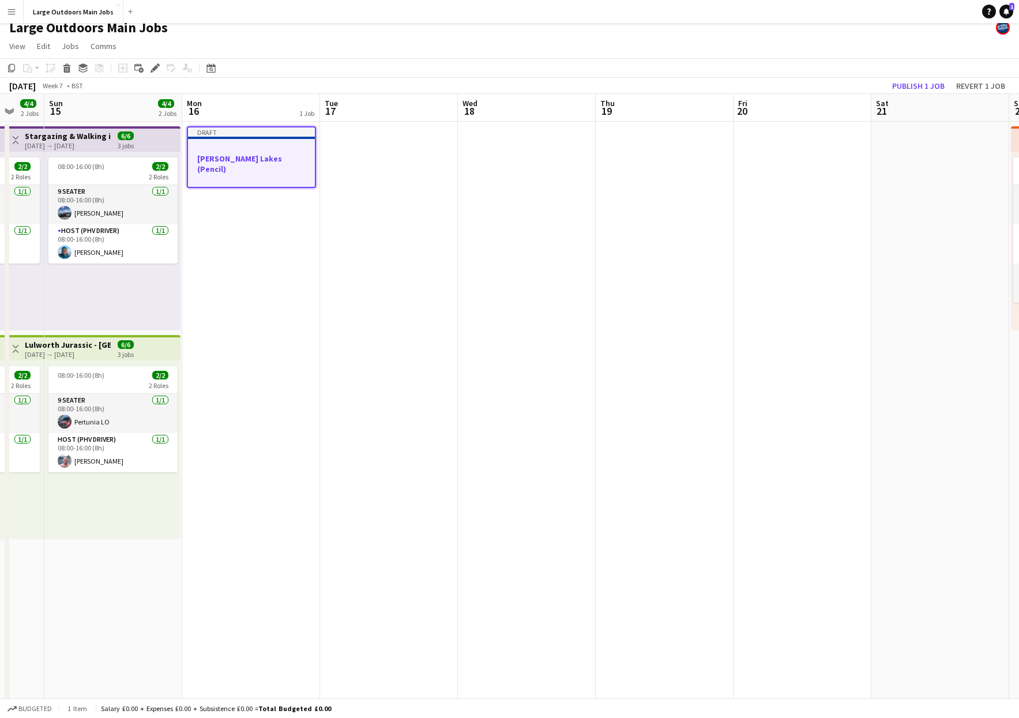
click at [381, 173] on app-date-cell at bounding box center [389, 542] width 138 height 840
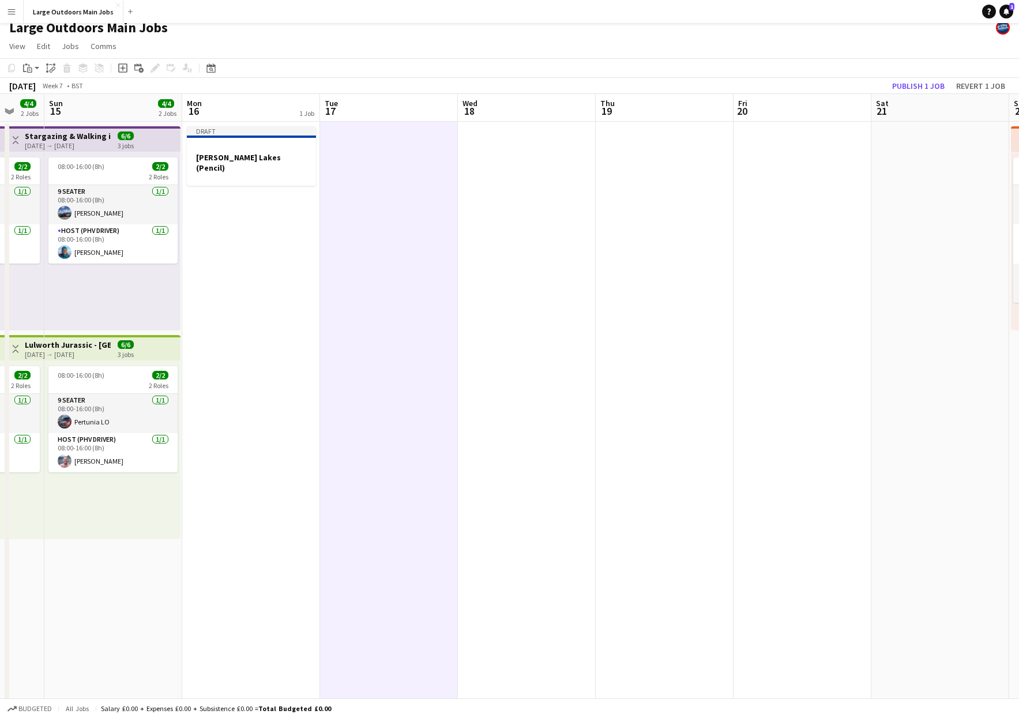
click at [683, 192] on app-date-cell at bounding box center [665, 542] width 138 height 840
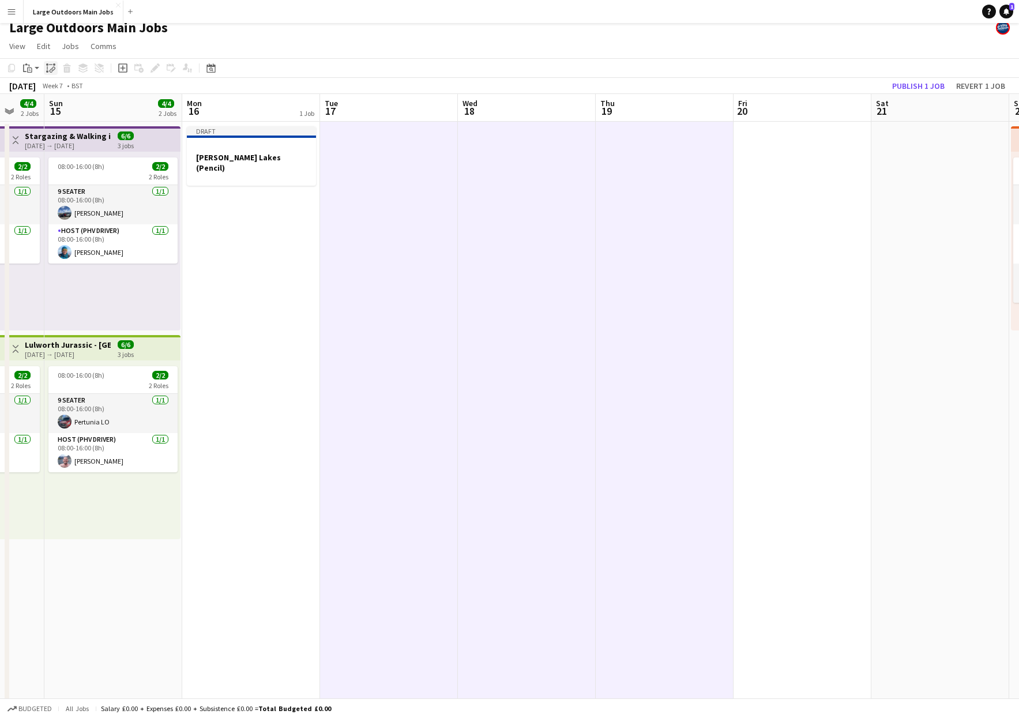
click at [49, 66] on icon "Paste linked Job" at bounding box center [50, 67] width 9 height 9
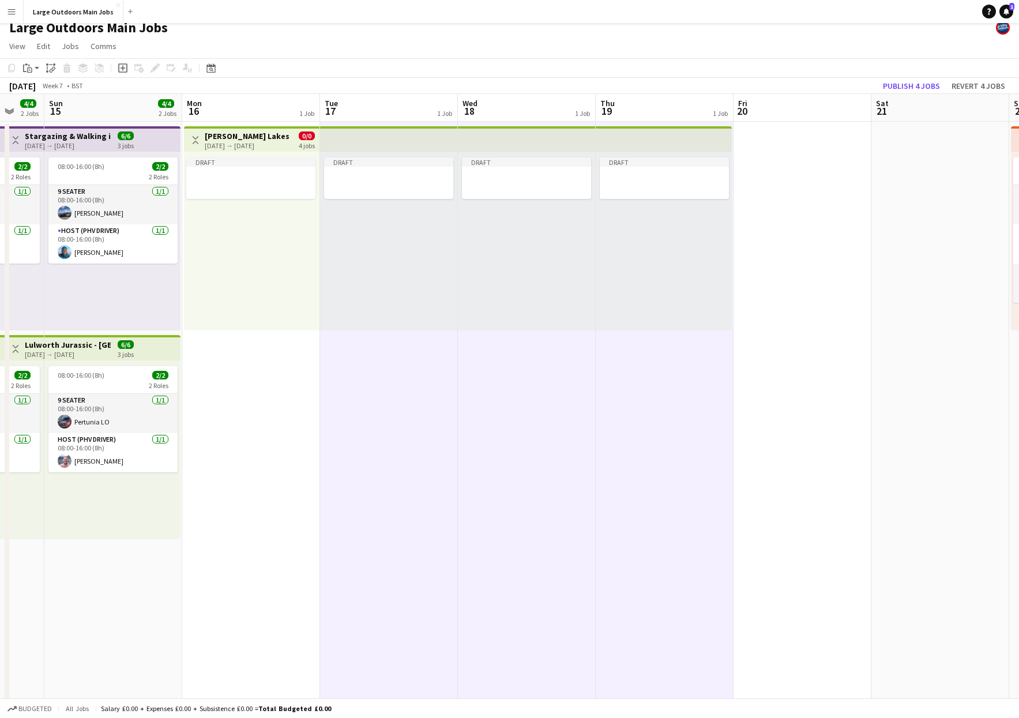
click at [233, 139] on h3 "[PERSON_NAME] Lakes (Pencil)" at bounding box center [248, 136] width 86 height 10
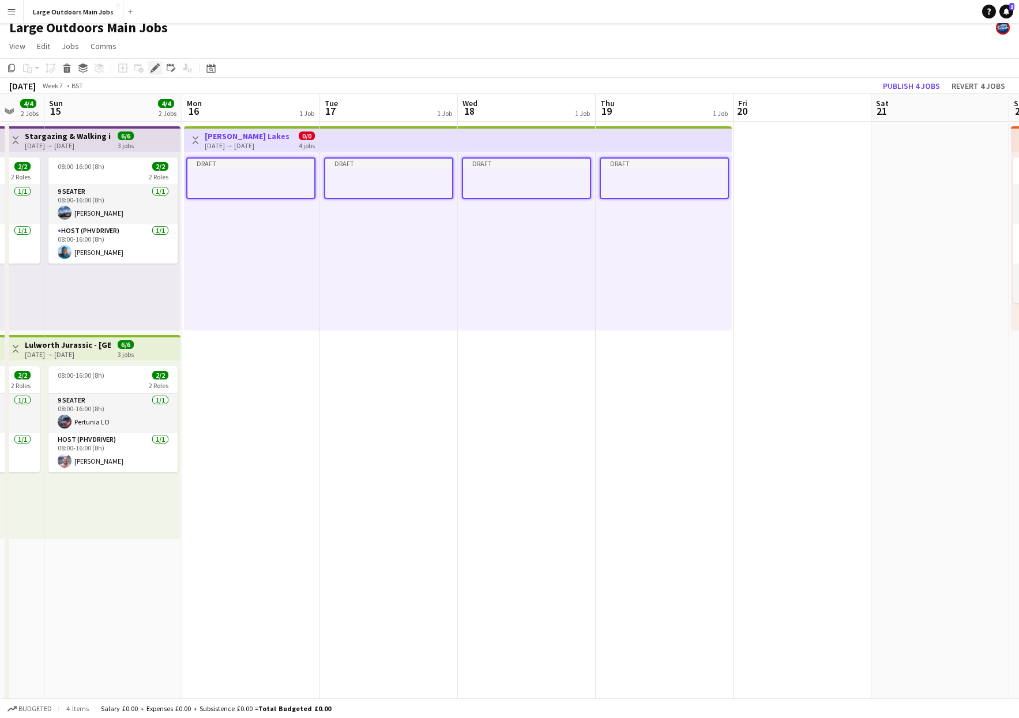
click at [155, 72] on icon "Edit" at bounding box center [155, 67] width 9 height 9
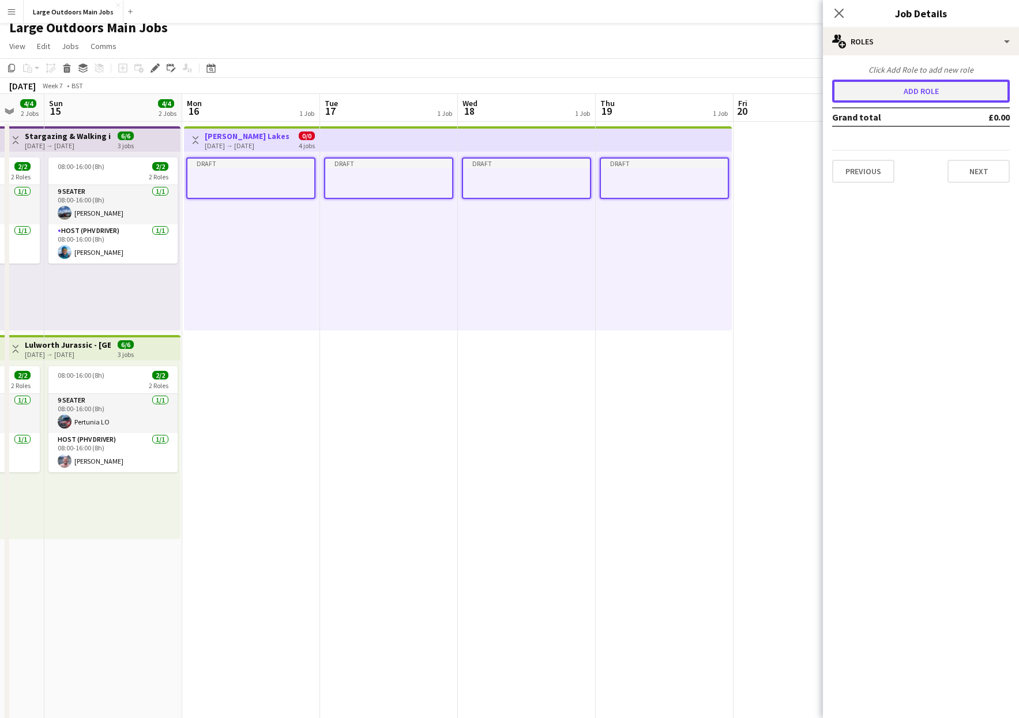
click at [730, 91] on button "Add role" at bounding box center [921, 91] width 178 height 23
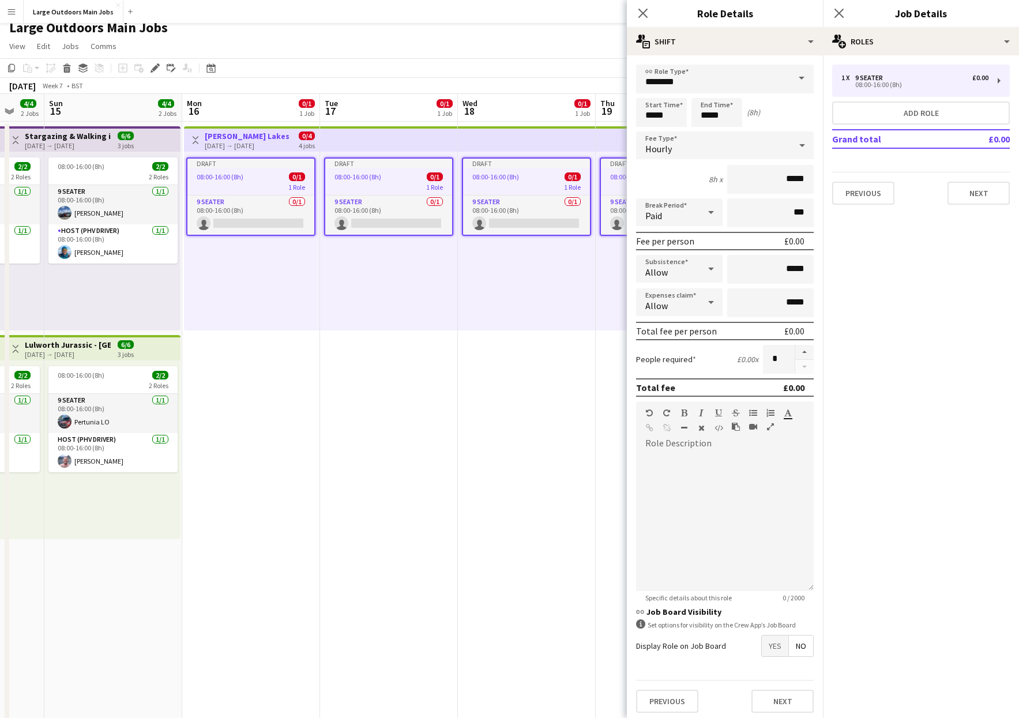
click at [730, 82] on span at bounding box center [802, 79] width 24 height 28
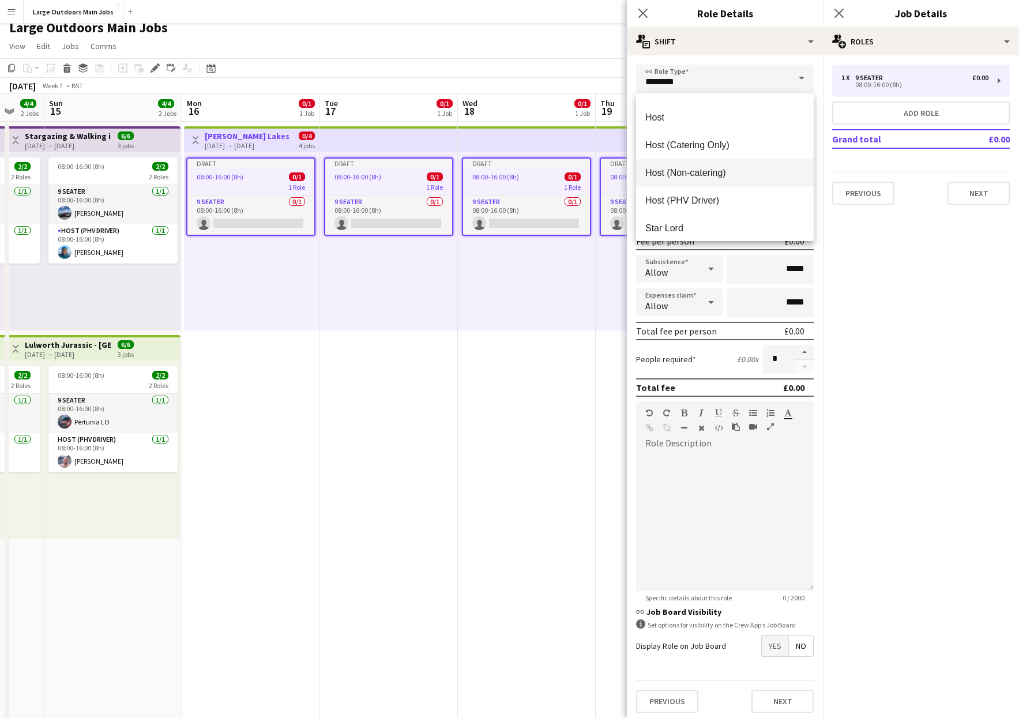
scroll to position [548, 0]
click at [676, 189] on mat-option "Host (PHV Driver)" at bounding box center [725, 200] width 178 height 28
type input "**********"
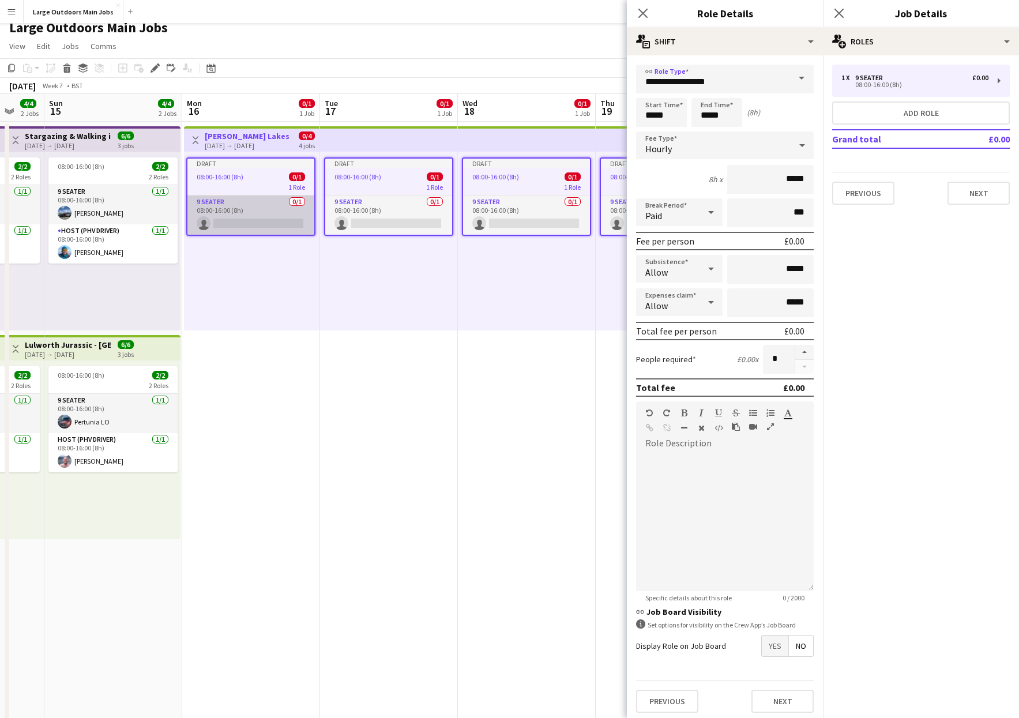
click at [242, 230] on app-card-role "9 Seater 0/1 08:00-16:00 (8h) single-neutral-actions" at bounding box center [250, 215] width 127 height 39
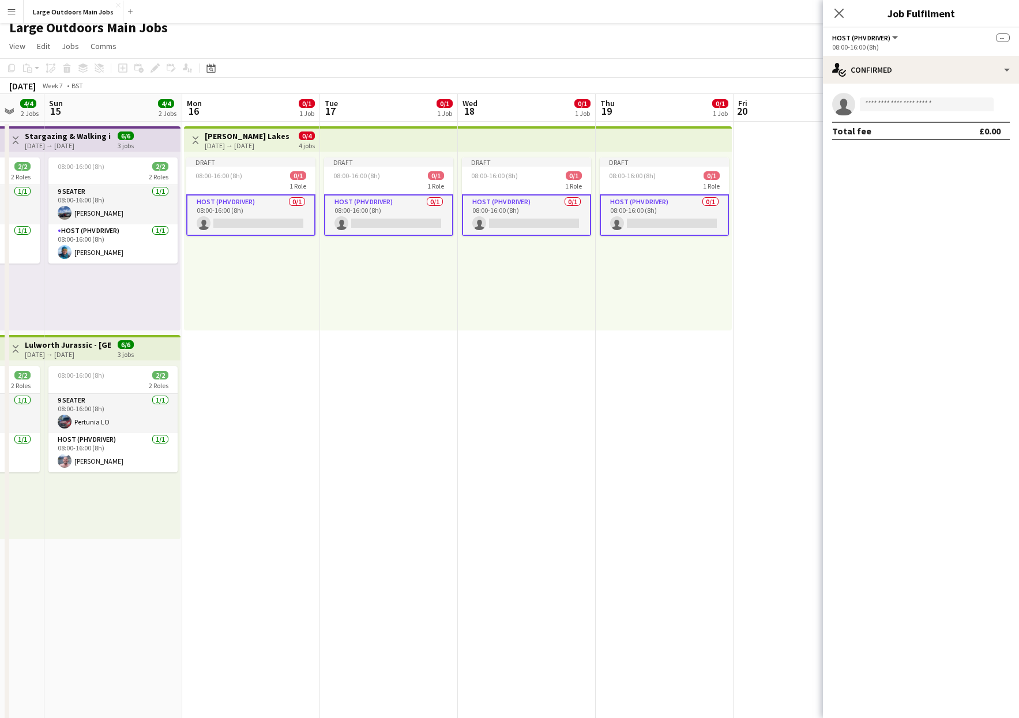
click at [270, 224] on app-card-role "Host (PHV Driver) 0/1 08:00-16:00 (8h) single-neutral-actions" at bounding box center [250, 215] width 129 height 42
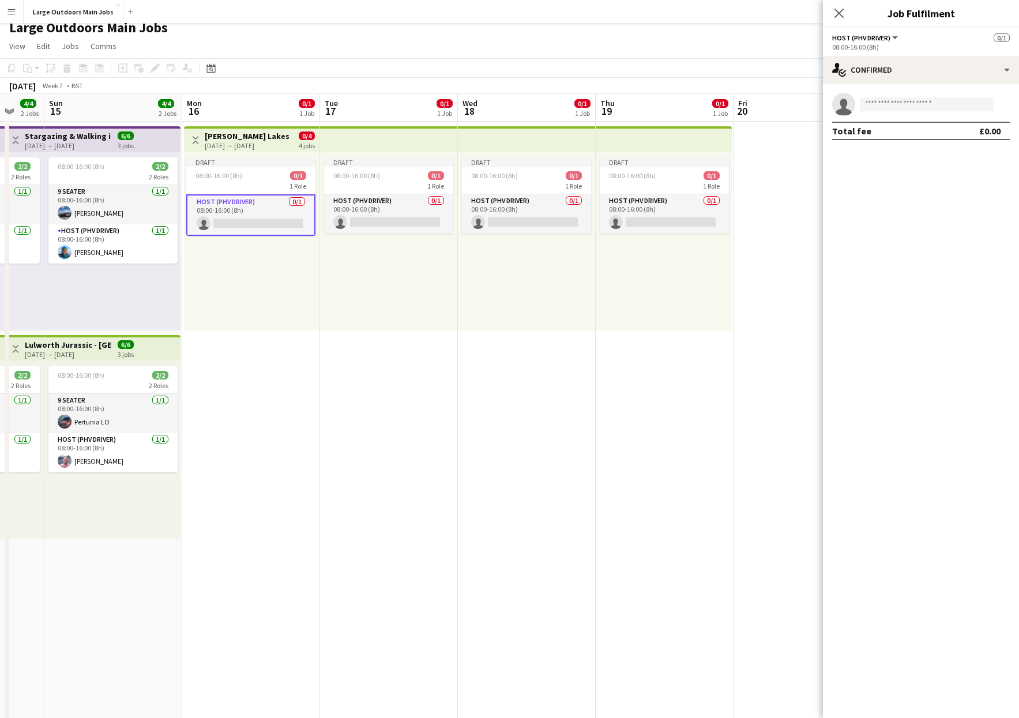
click at [249, 140] on h3 "[PERSON_NAME] Lakes (Pencil)" at bounding box center [248, 136] width 86 height 10
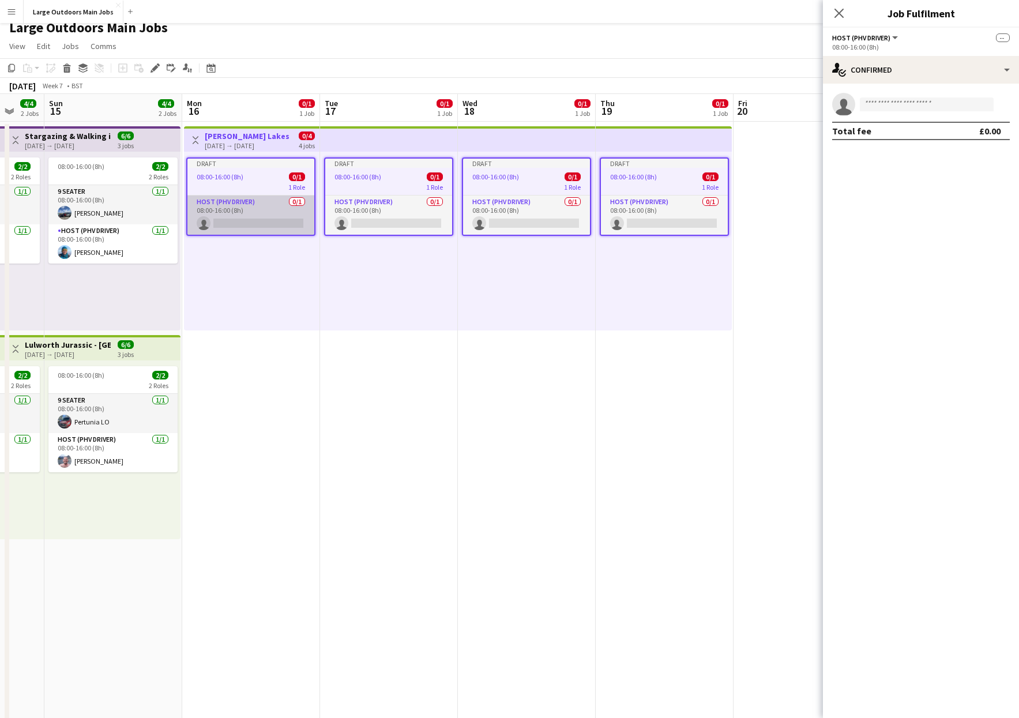
click at [246, 210] on app-card-role "Host (PHV Driver) 0/1 08:00-16:00 (8h) single-neutral-actions" at bounding box center [250, 215] width 127 height 39
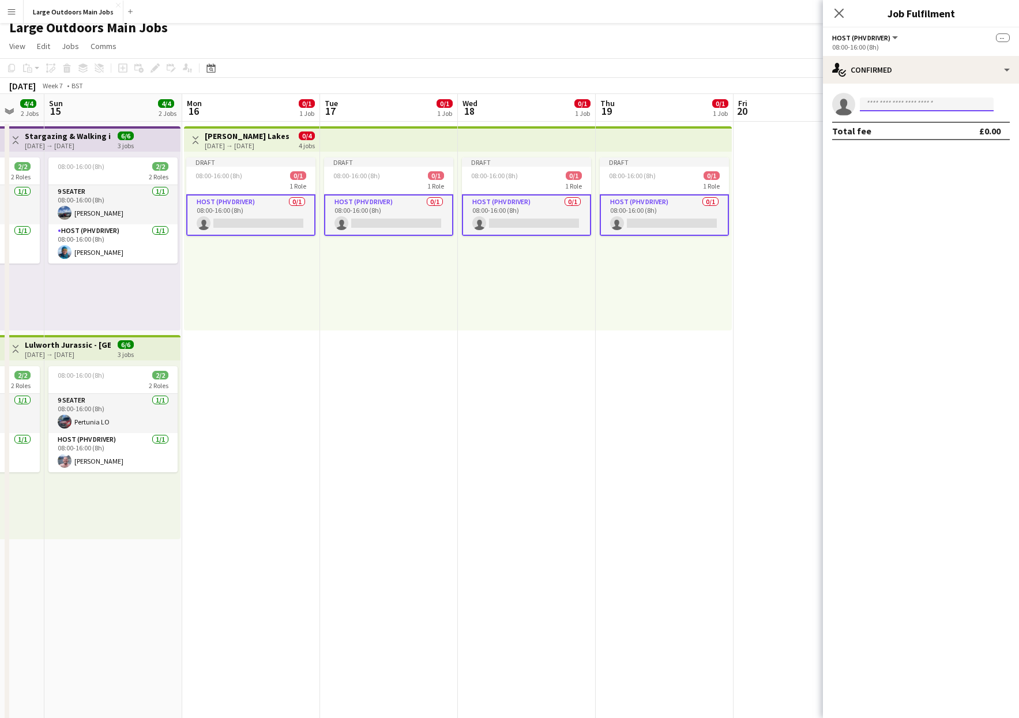
click at [730, 106] on input at bounding box center [927, 104] width 134 height 14
type input "*****"
click at [730, 129] on span "[EMAIL_ADDRESS][DOMAIN_NAME]" at bounding box center [926, 130] width 115 height 9
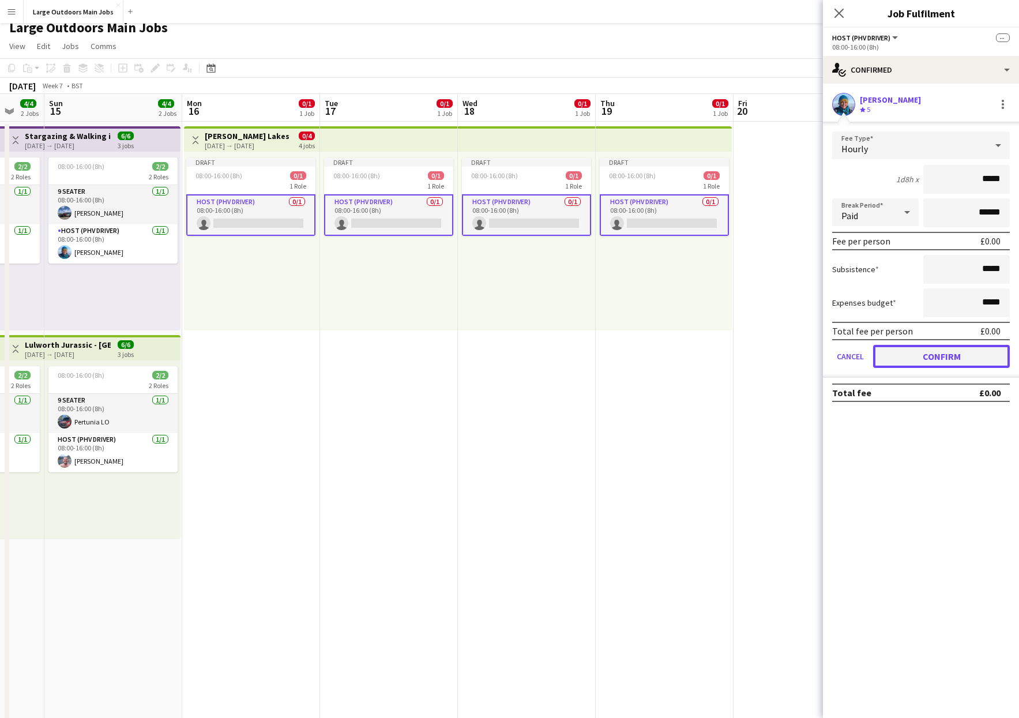
click at [730, 359] on button "Confirm" at bounding box center [941, 356] width 137 height 23
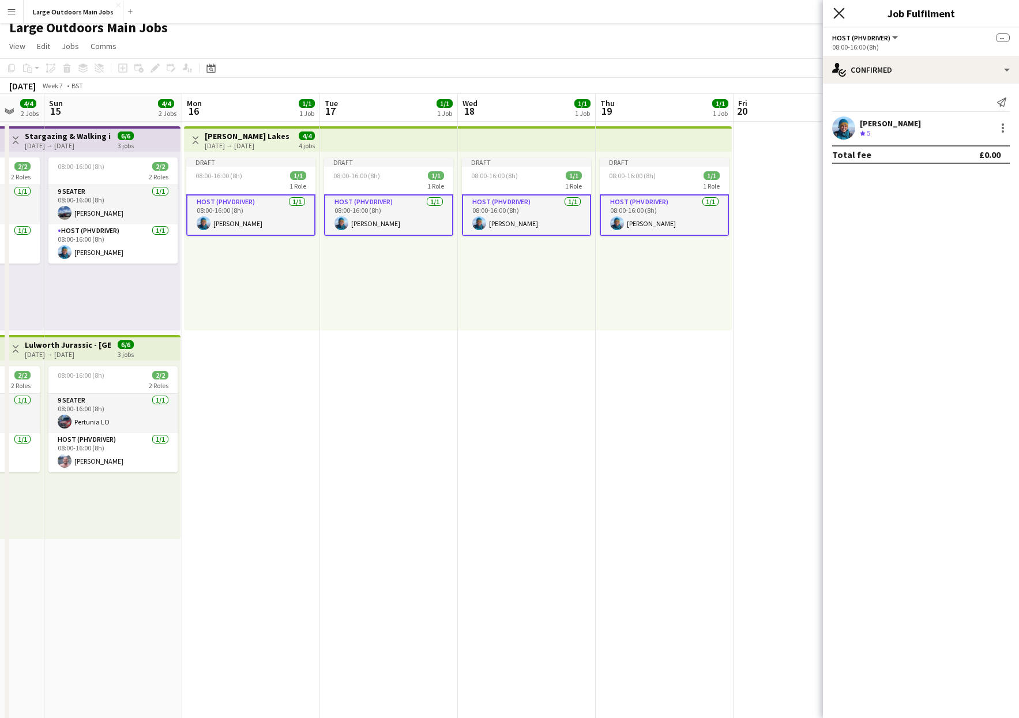
click at [730, 16] on icon at bounding box center [838, 12] width 11 height 11
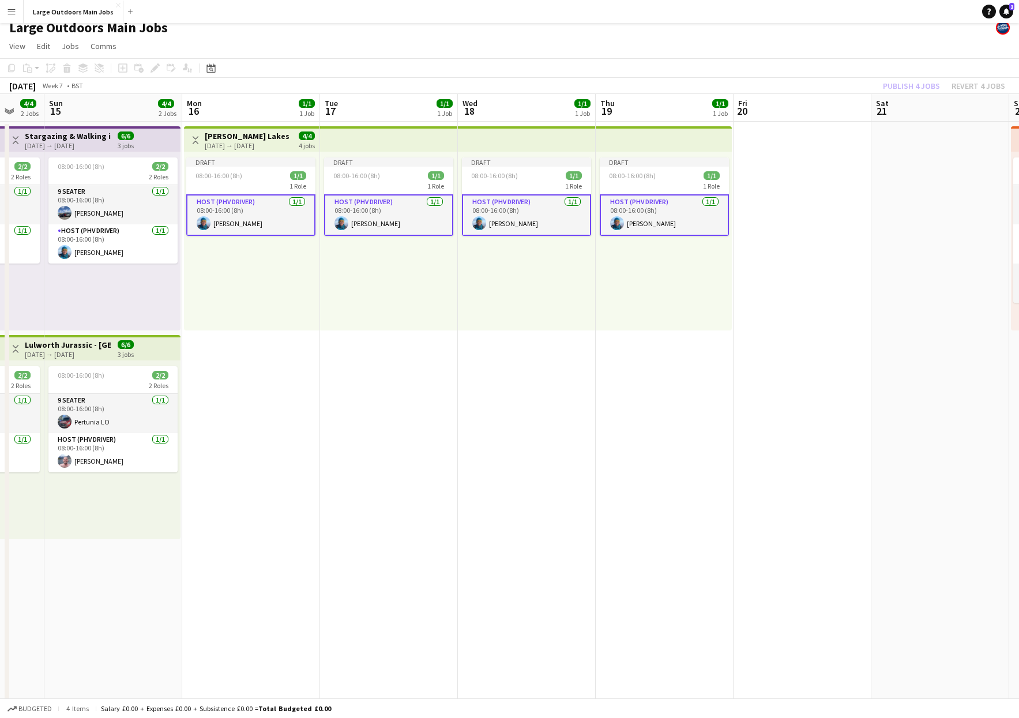
click at [517, 364] on app-date-cell "Draft 08:00-16:00 (8h) 1/1 1 Role Host (PHV Driver) [DATE] 08:00-16:00 (8h) [PE…" at bounding box center [527, 542] width 138 height 840
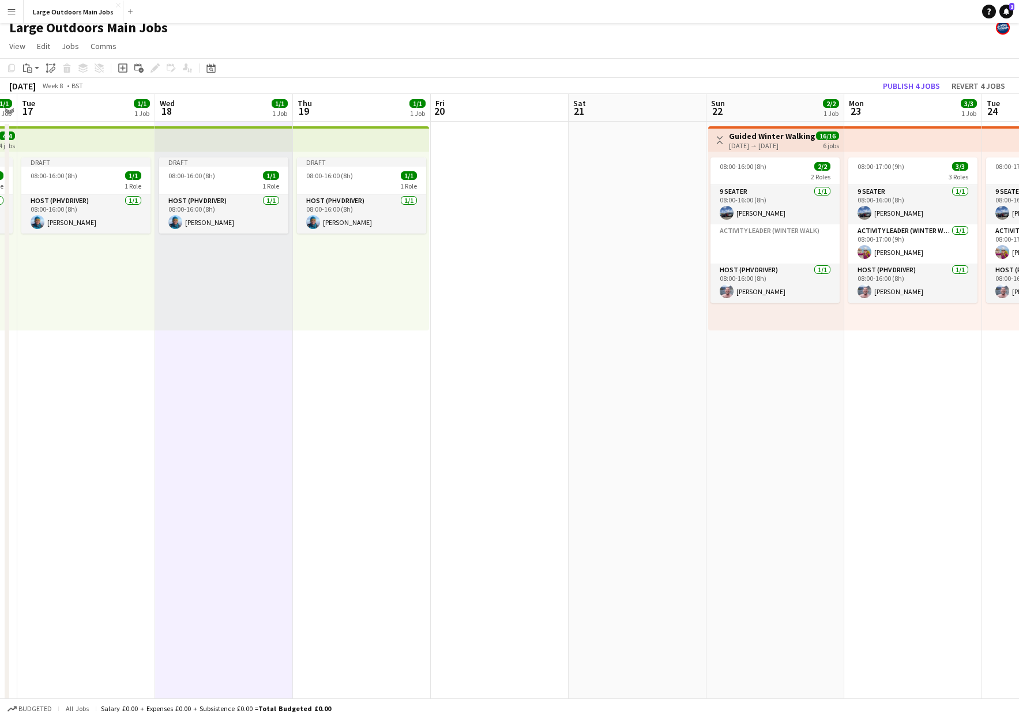
scroll to position [0, 535]
click at [493, 166] on app-date-cell at bounding box center [499, 542] width 138 height 840
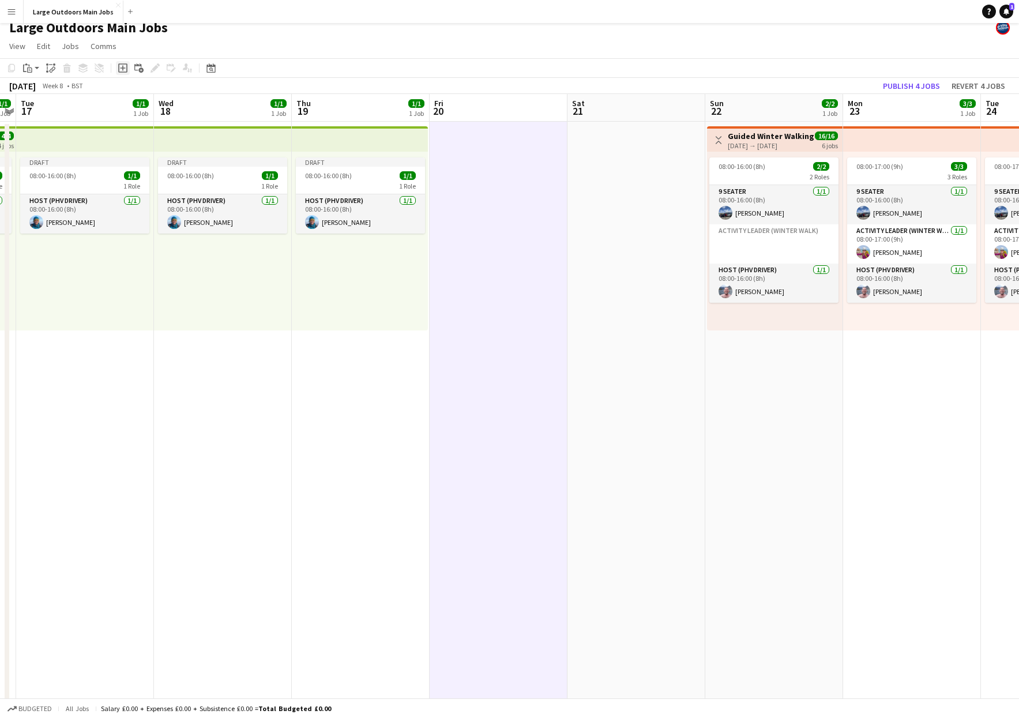
click at [120, 65] on icon "Add job" at bounding box center [122, 67] width 9 height 9
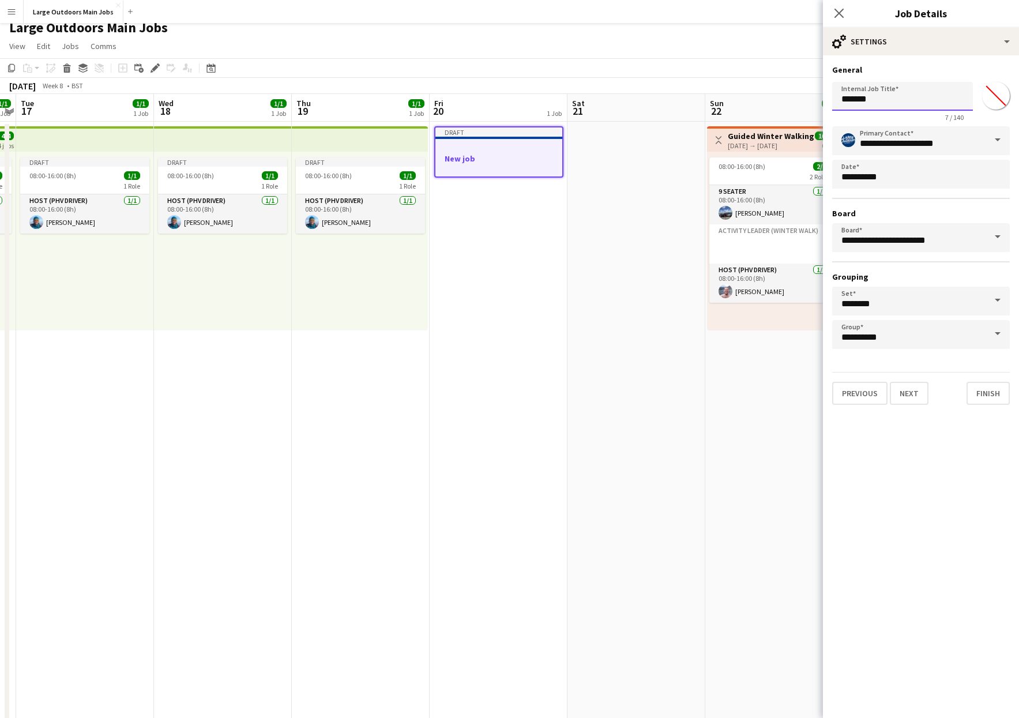
click at [730, 102] on input "*******" at bounding box center [902, 96] width 141 height 29
type input "**********"
click at [730, 397] on button "Finish" at bounding box center [988, 393] width 43 height 23
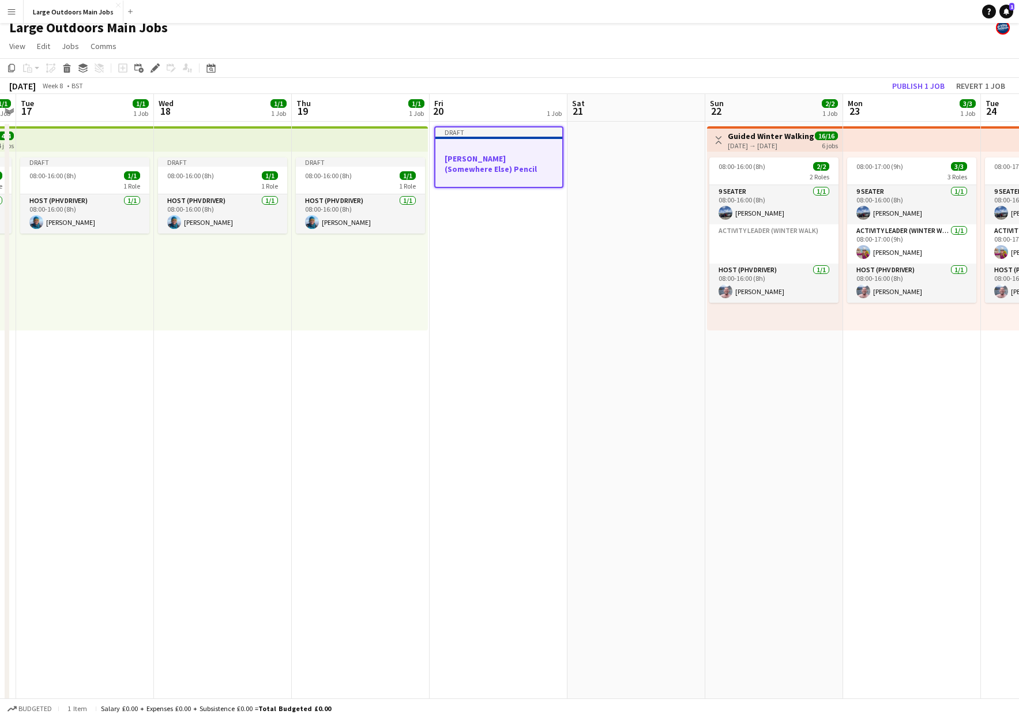
click at [467, 155] on h3 "[PERSON_NAME] (Somewhere Else) Pencil" at bounding box center [498, 163] width 127 height 21
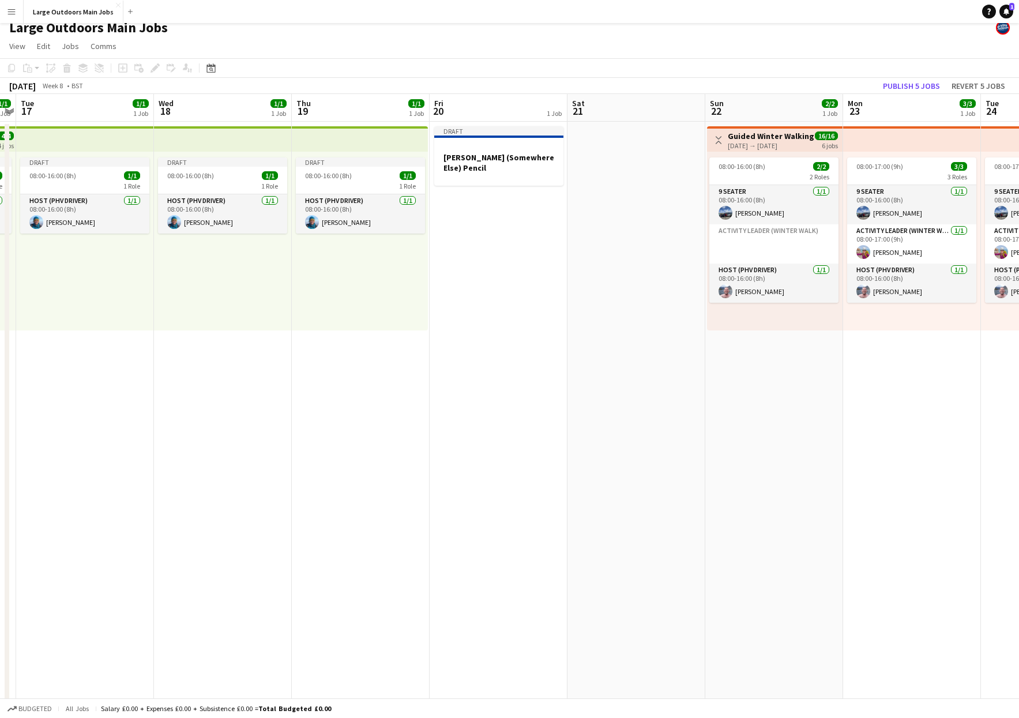
click at [484, 279] on app-date-cell "Draft [PERSON_NAME] (Somewhere Else) Pencil" at bounding box center [499, 542] width 138 height 840
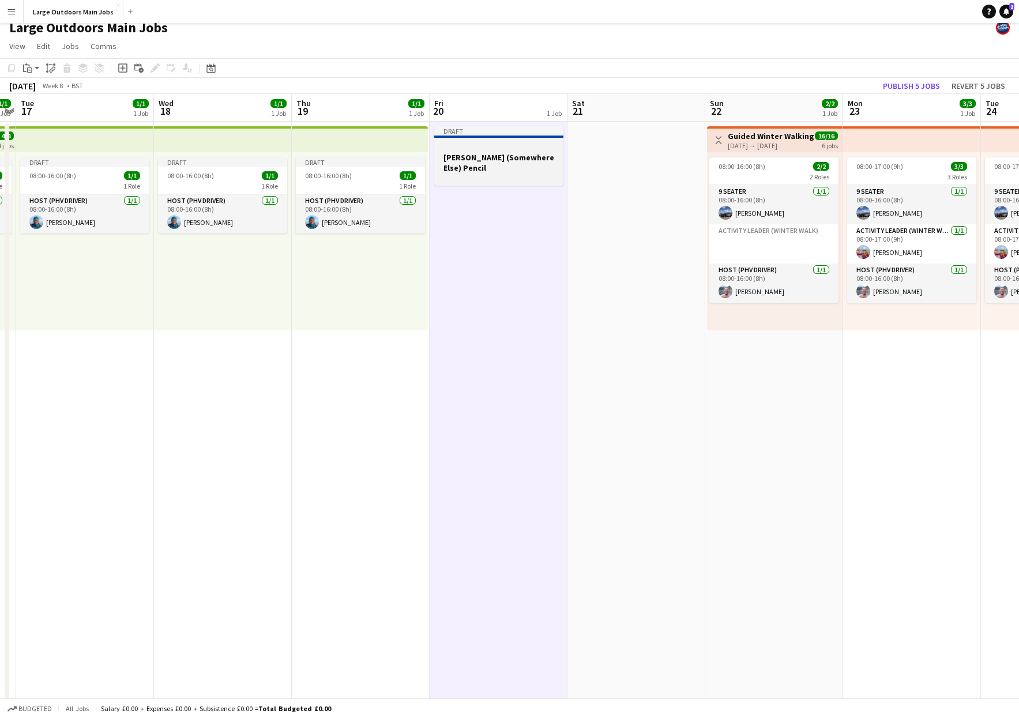
click at [491, 173] on div at bounding box center [498, 177] width 129 height 9
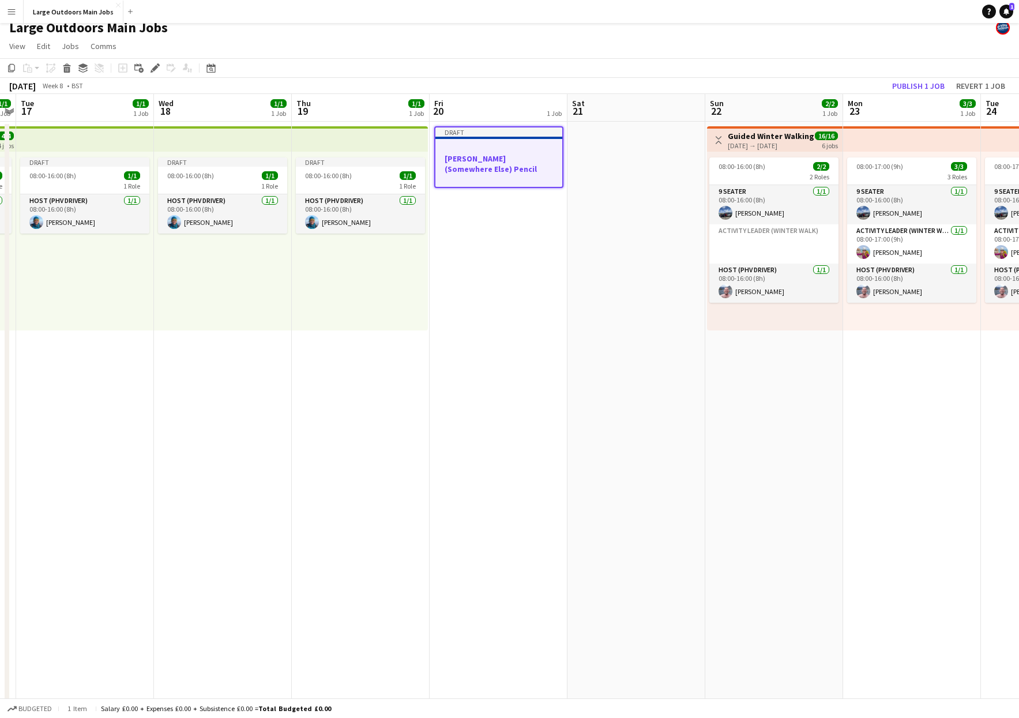
click at [628, 200] on app-date-cell at bounding box center [636, 542] width 138 height 840
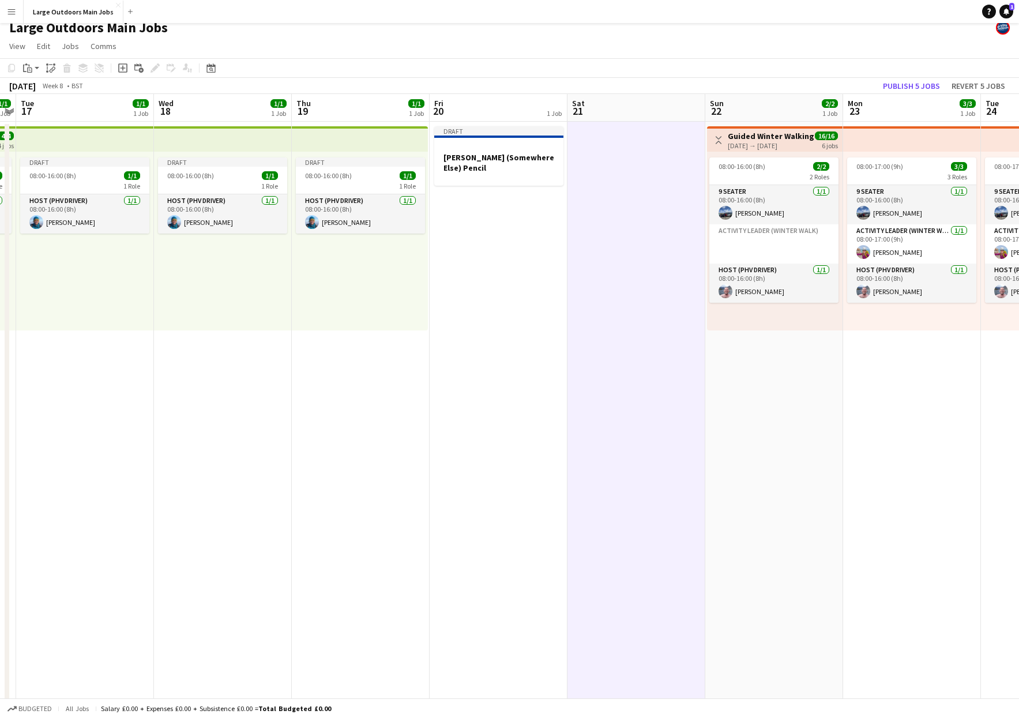
click at [730, 368] on app-date-cell "Toggle View Guided Winter Walking Holiday - [GEOGRAPHIC_DATA], [GEOGRAPHIC_DATA…" at bounding box center [774, 542] width 138 height 840
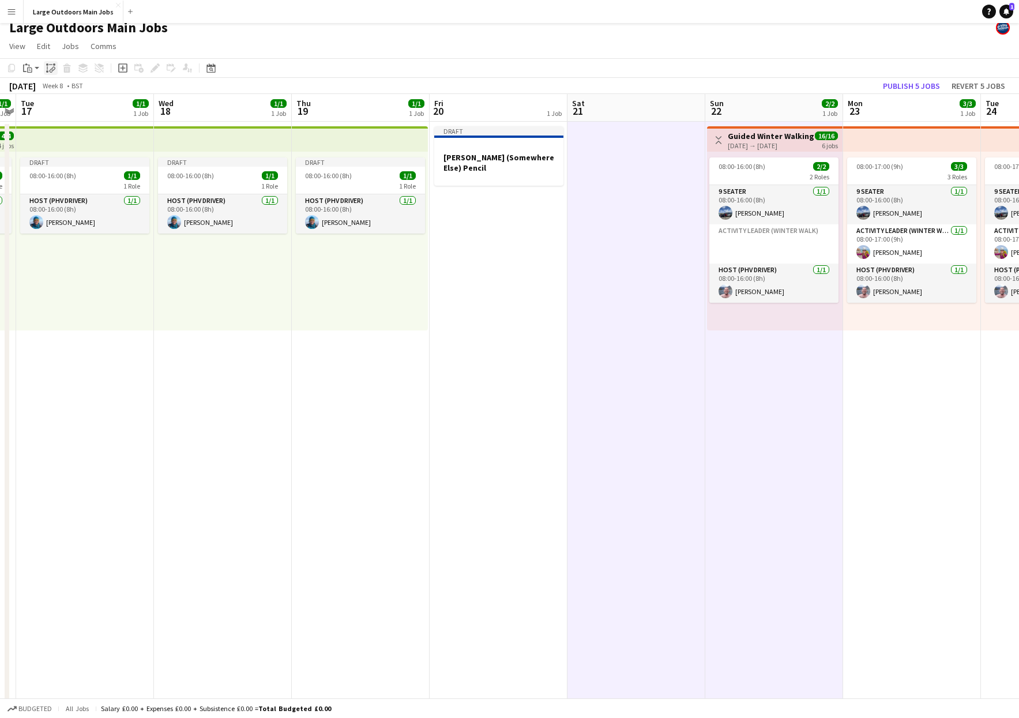
click at [51, 67] on icon "Paste linked Job" at bounding box center [50, 67] width 9 height 9
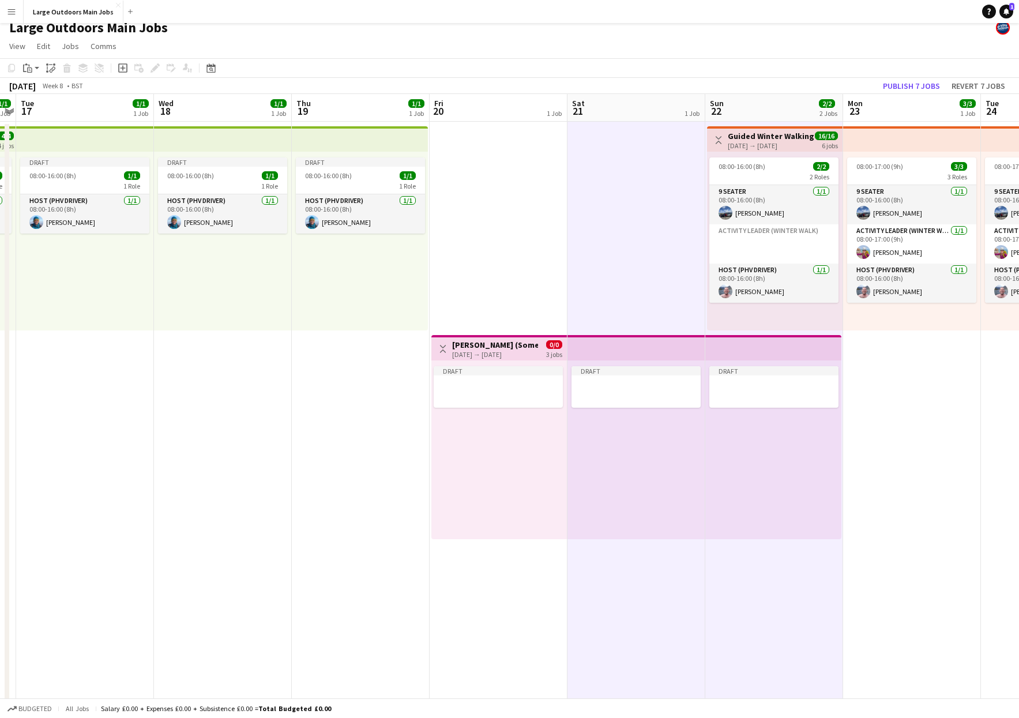
click at [485, 348] on h3 "[PERSON_NAME] (Somewhere Else) Pencil" at bounding box center [495, 345] width 86 height 10
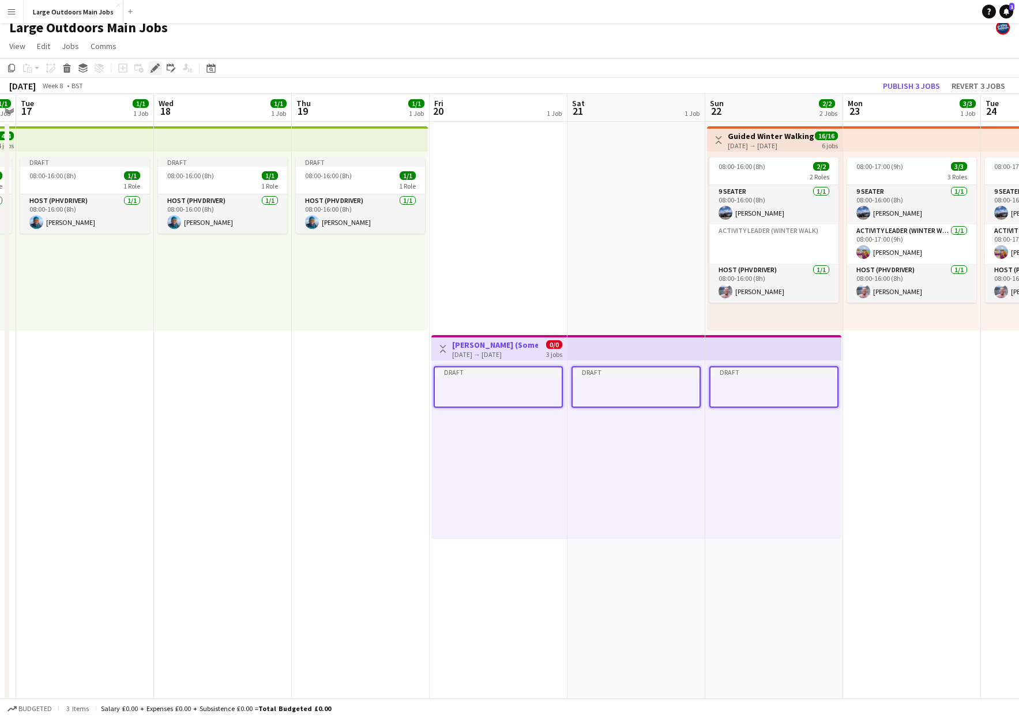
click at [153, 66] on icon "Edit" at bounding box center [155, 67] width 9 height 9
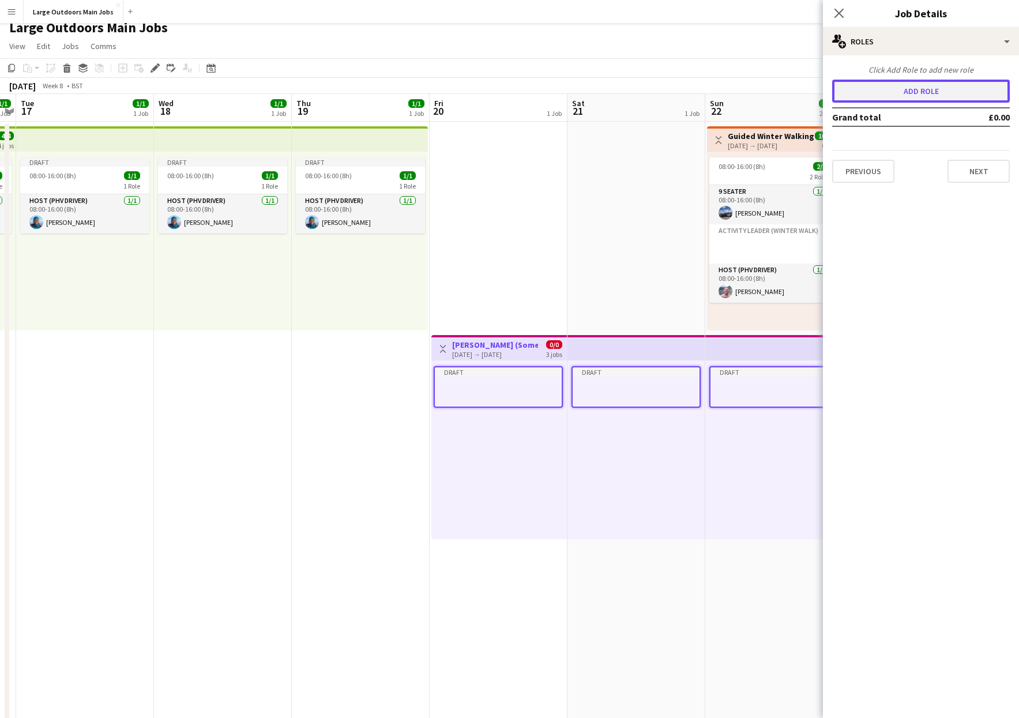
click at [730, 94] on button "Add role" at bounding box center [921, 91] width 178 height 23
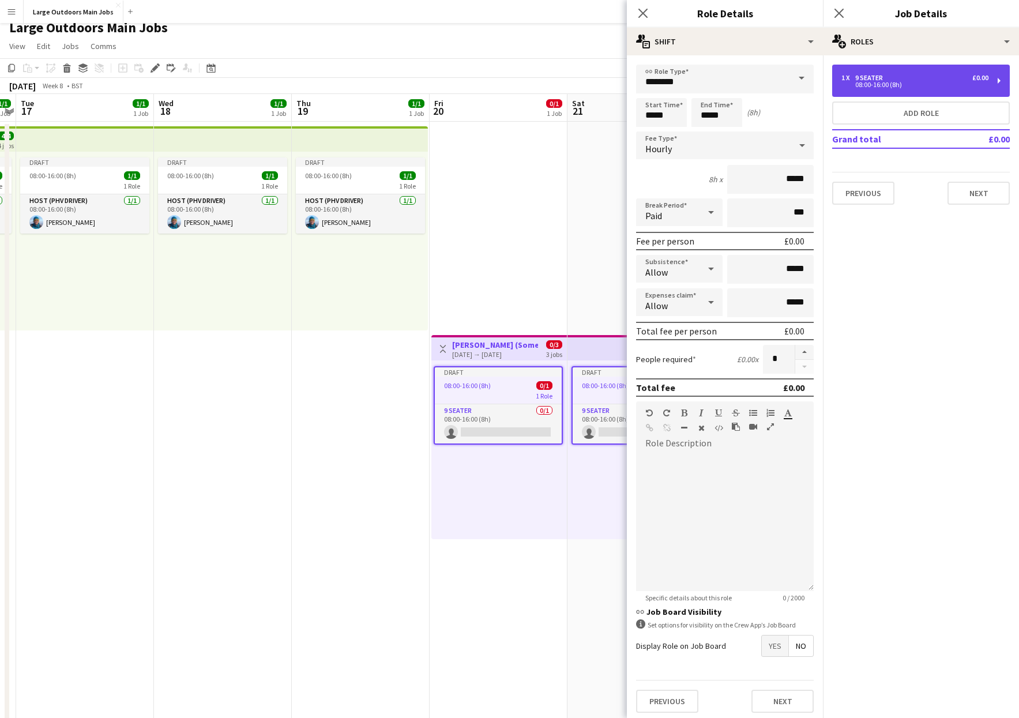
click at [730, 91] on div "1 x 9 Seater £0.00 08:00-16:00 (8h)" at bounding box center [921, 81] width 178 height 32
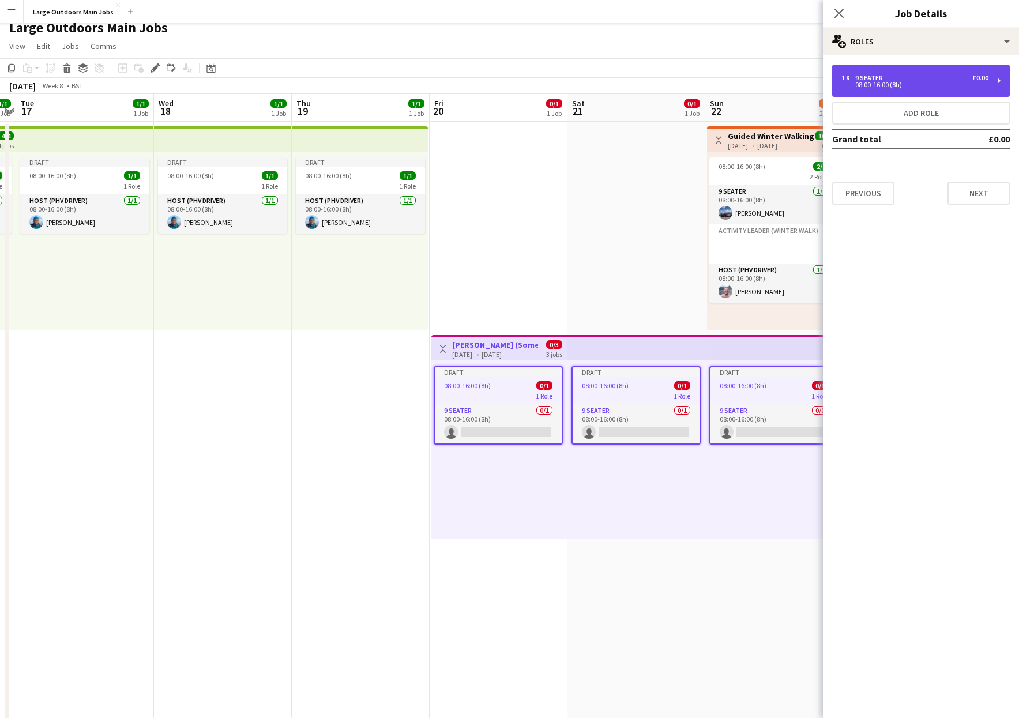
click at [730, 86] on div "08:00-16:00 (8h)" at bounding box center [914, 85] width 147 height 6
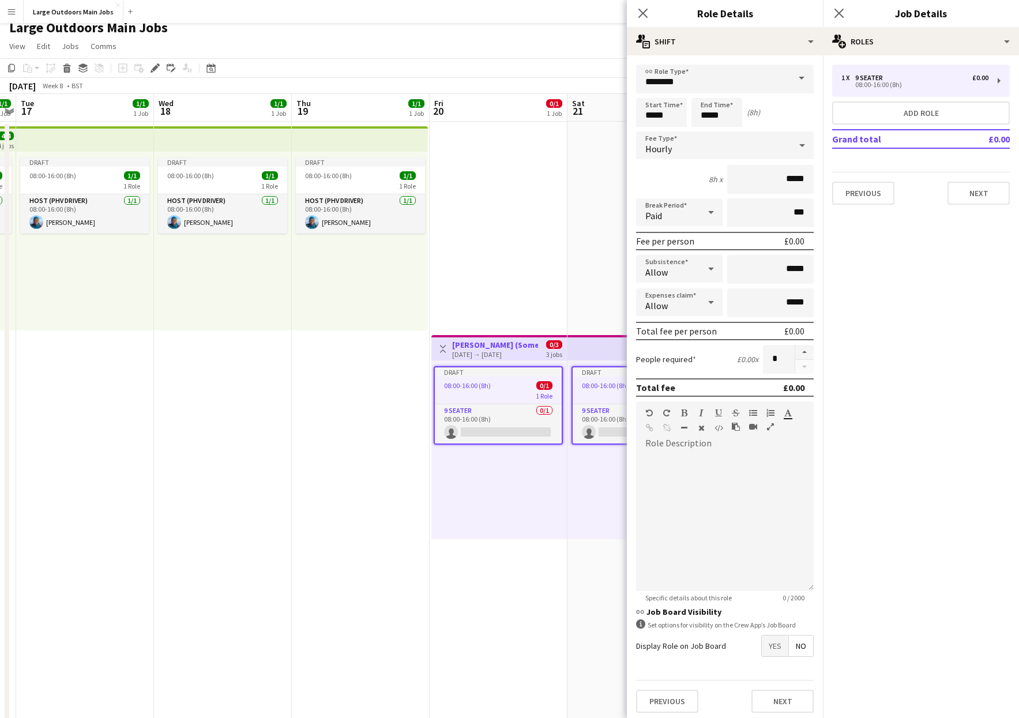
click at [730, 77] on span at bounding box center [802, 79] width 24 height 28
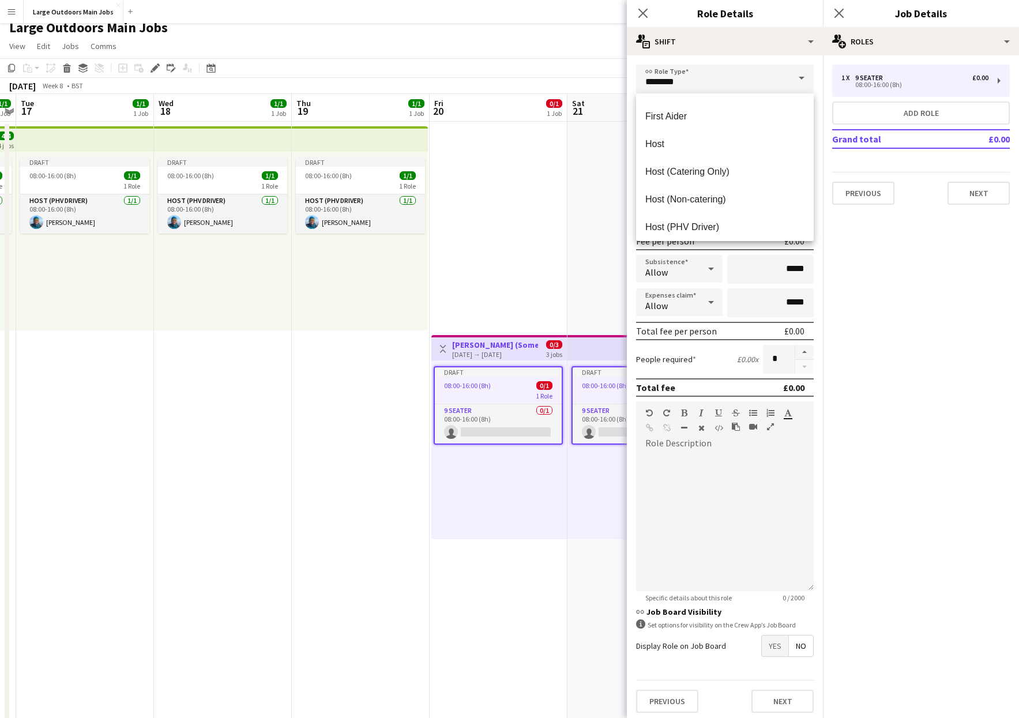
scroll to position [540, 0]
click at [679, 206] on span "Host (PHV Driver)" at bounding box center [724, 207] width 159 height 11
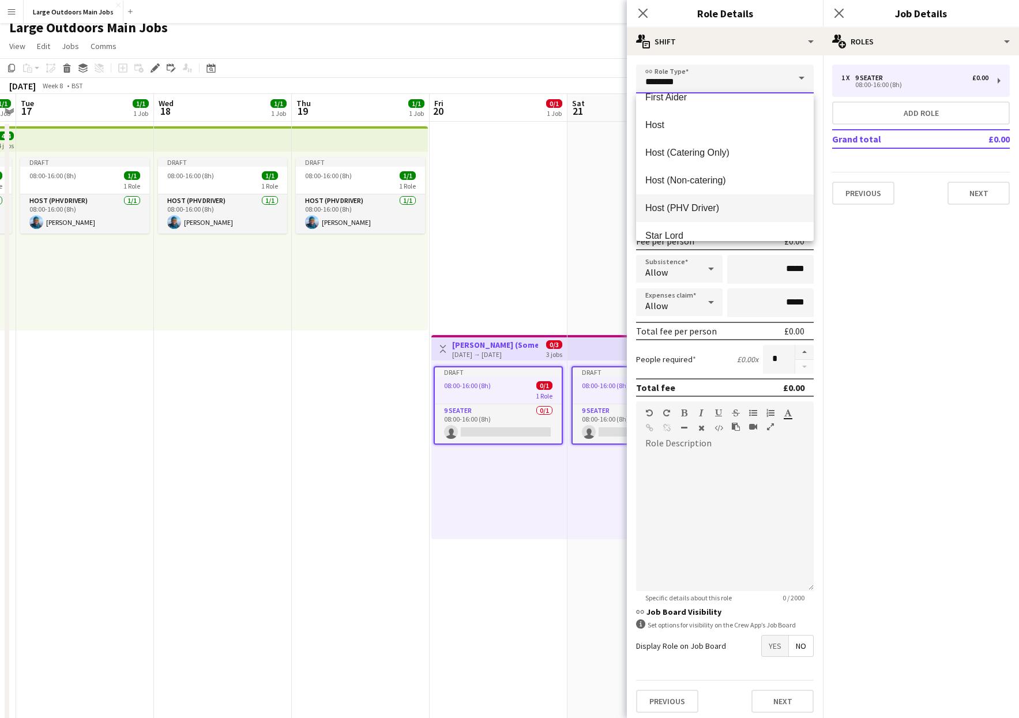
type input "**********"
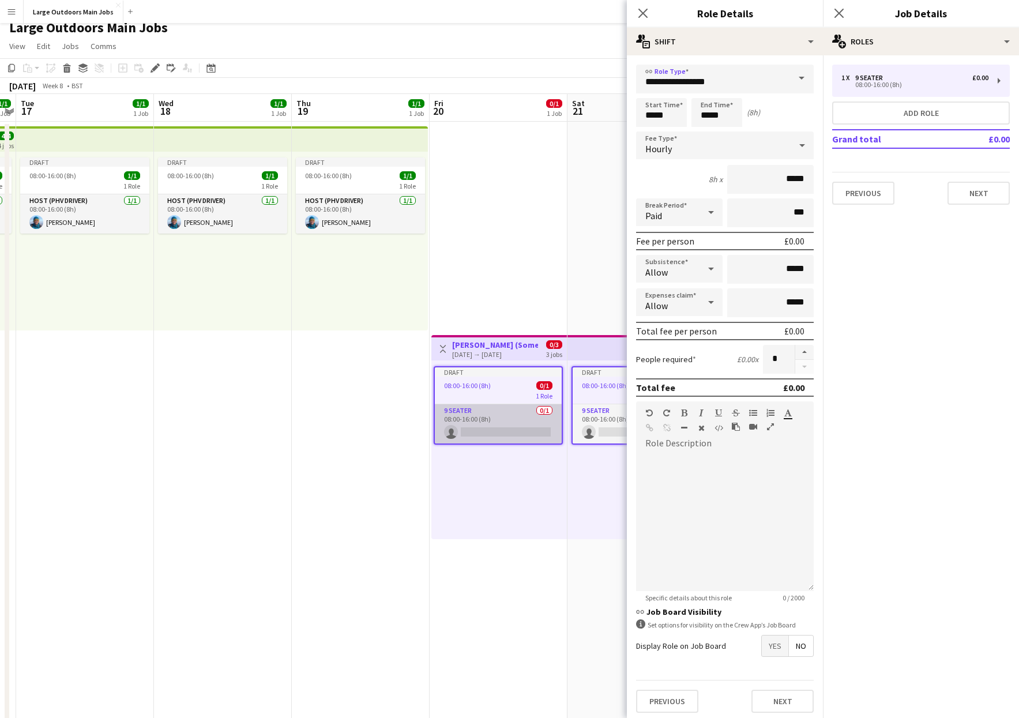
click at [459, 427] on app-card-role "9 Seater 0/1 08:00-16:00 (8h) single-neutral-actions" at bounding box center [498, 423] width 127 height 39
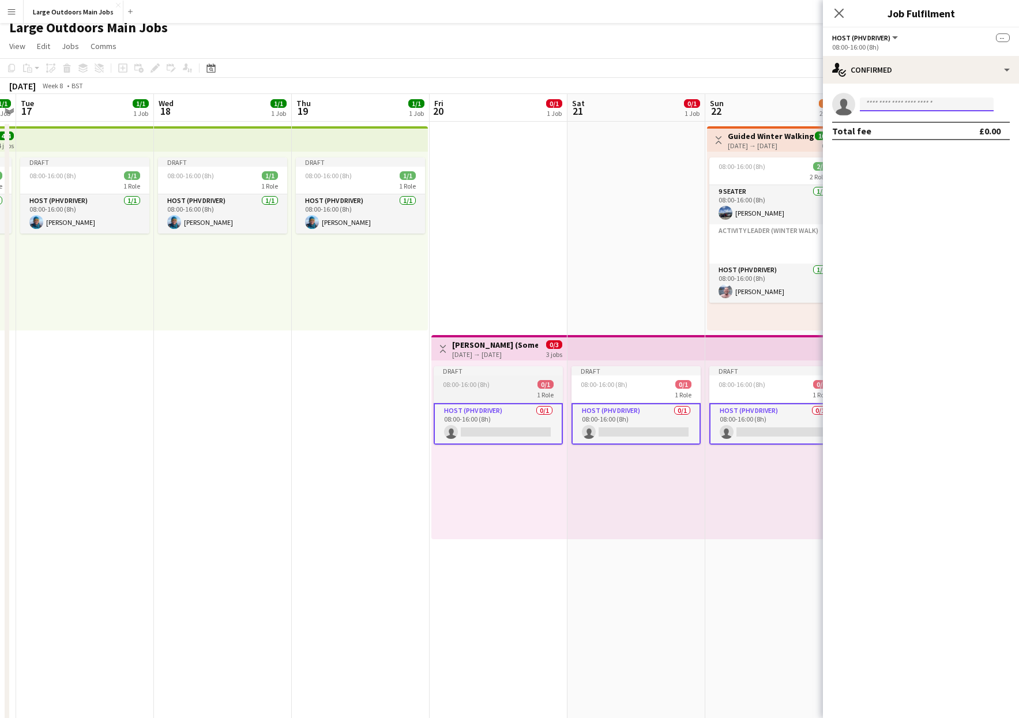
click at [730, 101] on input at bounding box center [927, 104] width 134 height 14
type input "*****"
click at [730, 125] on span "[PERSON_NAME]" at bounding box center [902, 121] width 66 height 10
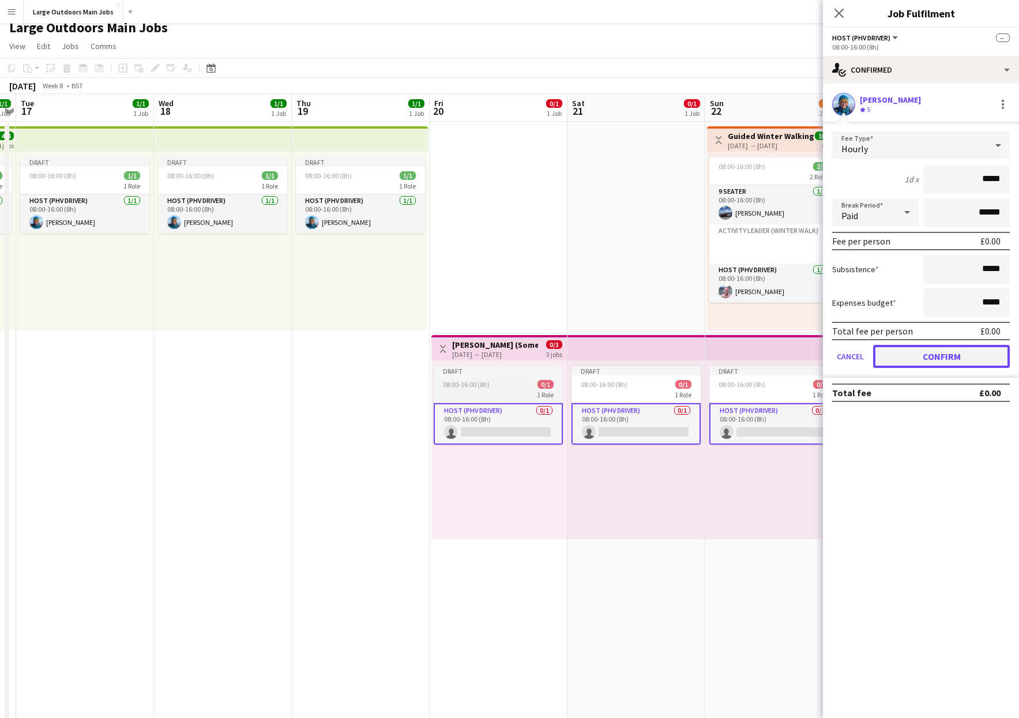
click at [730, 351] on button "Confirm" at bounding box center [941, 356] width 137 height 23
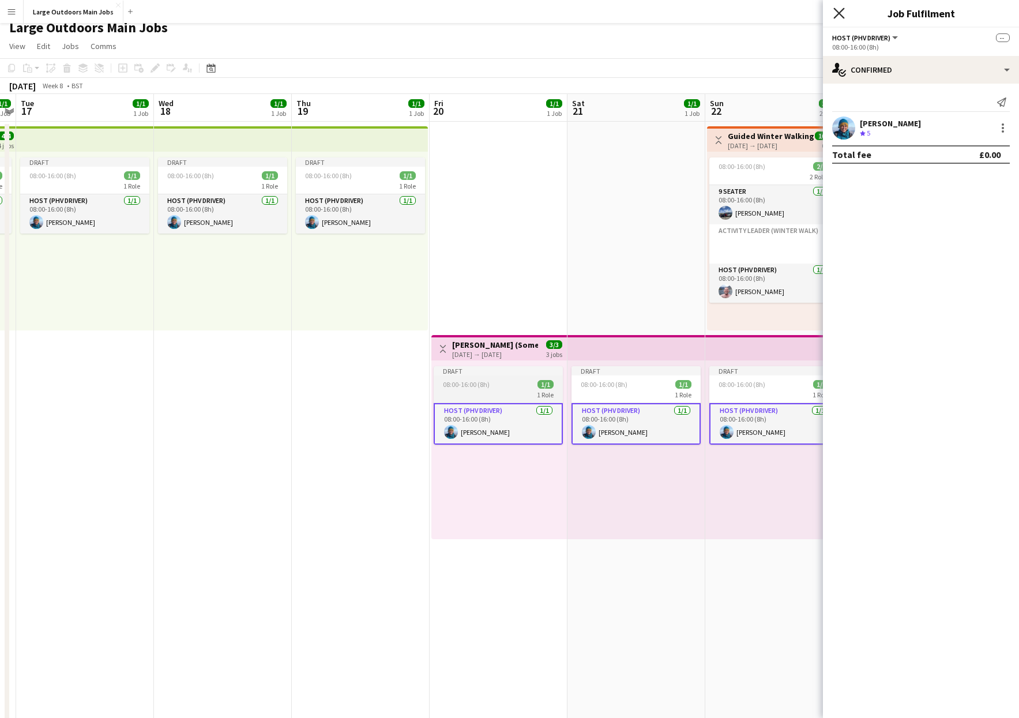
click at [730, 11] on icon "Close pop-in" at bounding box center [838, 12] width 11 height 11
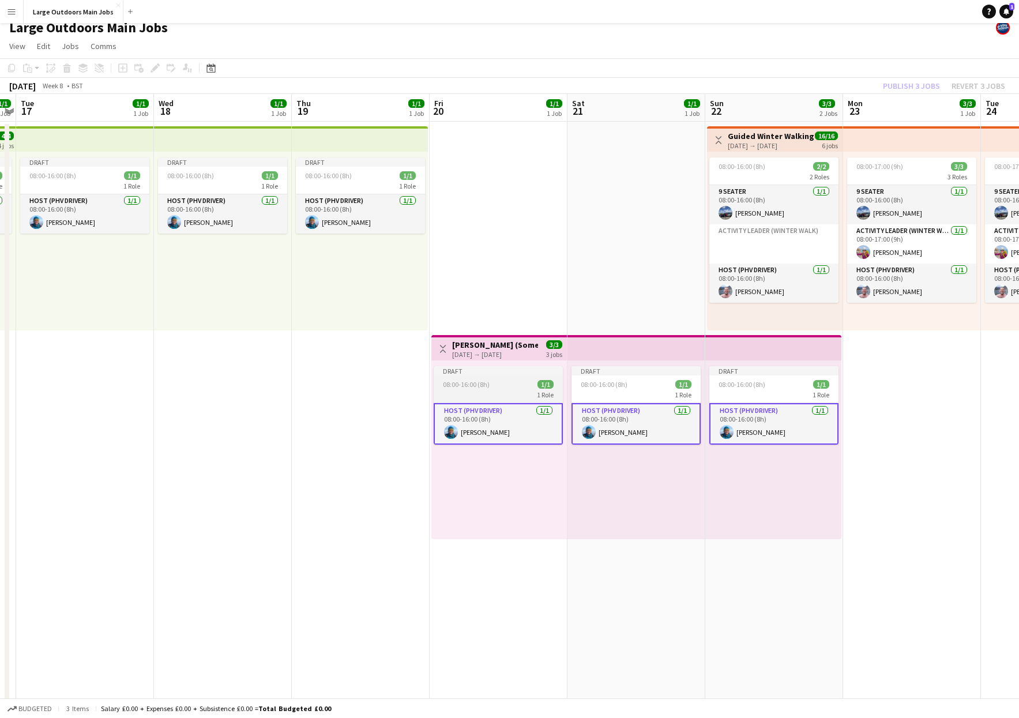
click at [730, 84] on div "Publish 3 jobs Revert 3 jobs" at bounding box center [944, 85] width 150 height 15
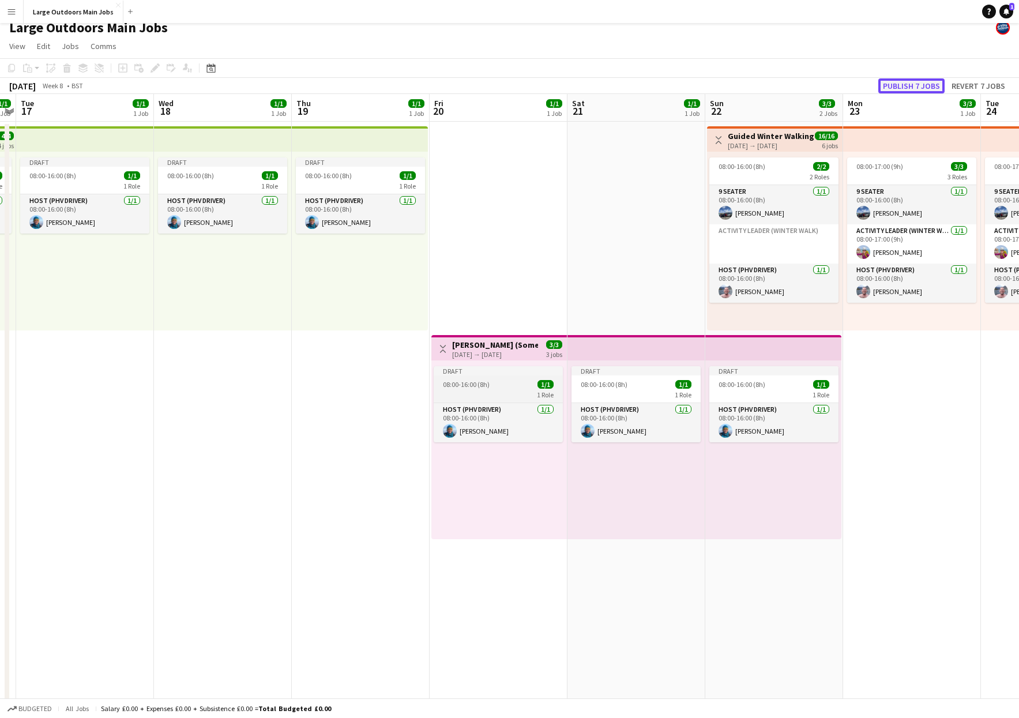
click at [730, 84] on button "Publish 7 jobs" at bounding box center [911, 85] width 66 height 15
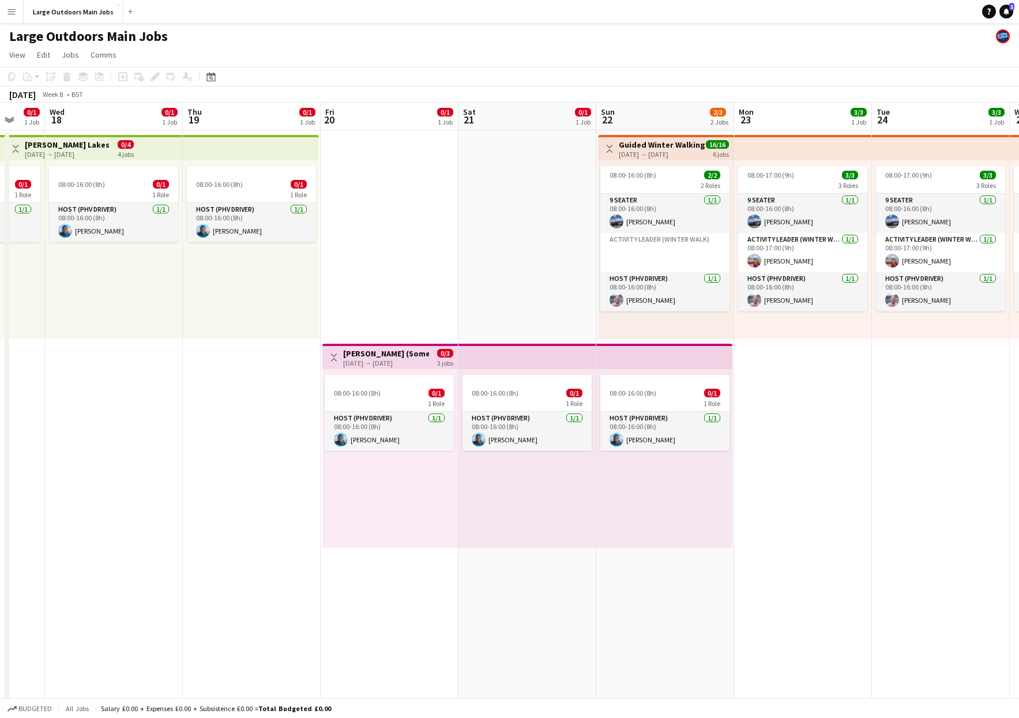
scroll to position [0, 369]
click at [379, 359] on div "[DATE] → [DATE]" at bounding box center [386, 363] width 86 height 9
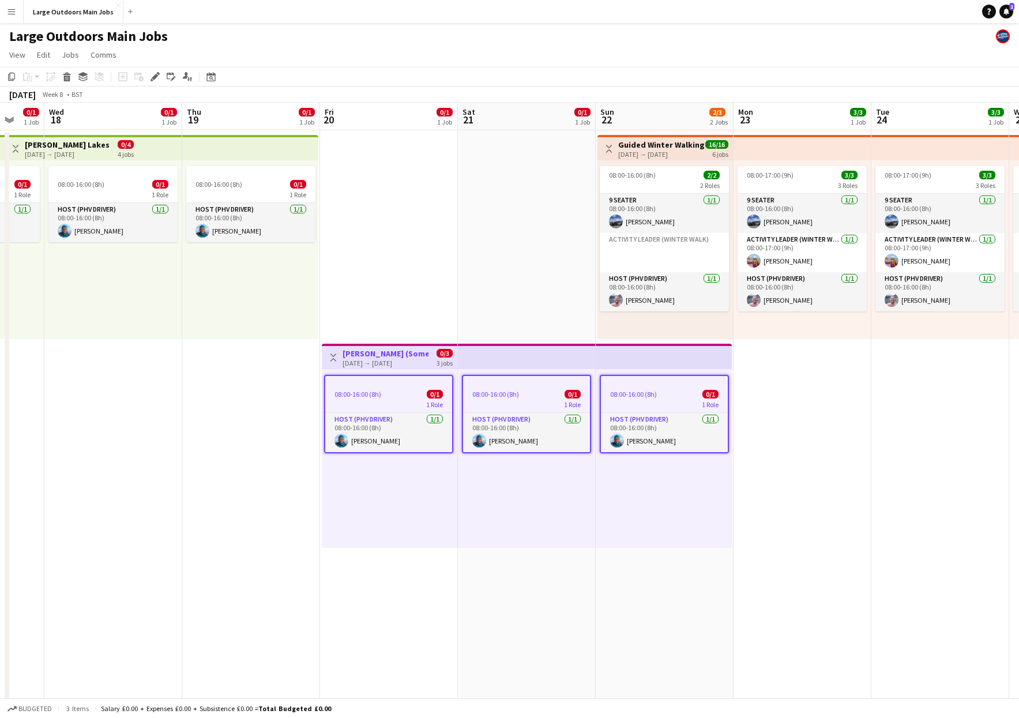
click at [379, 359] on div "[DATE] → [DATE]" at bounding box center [386, 363] width 86 height 9
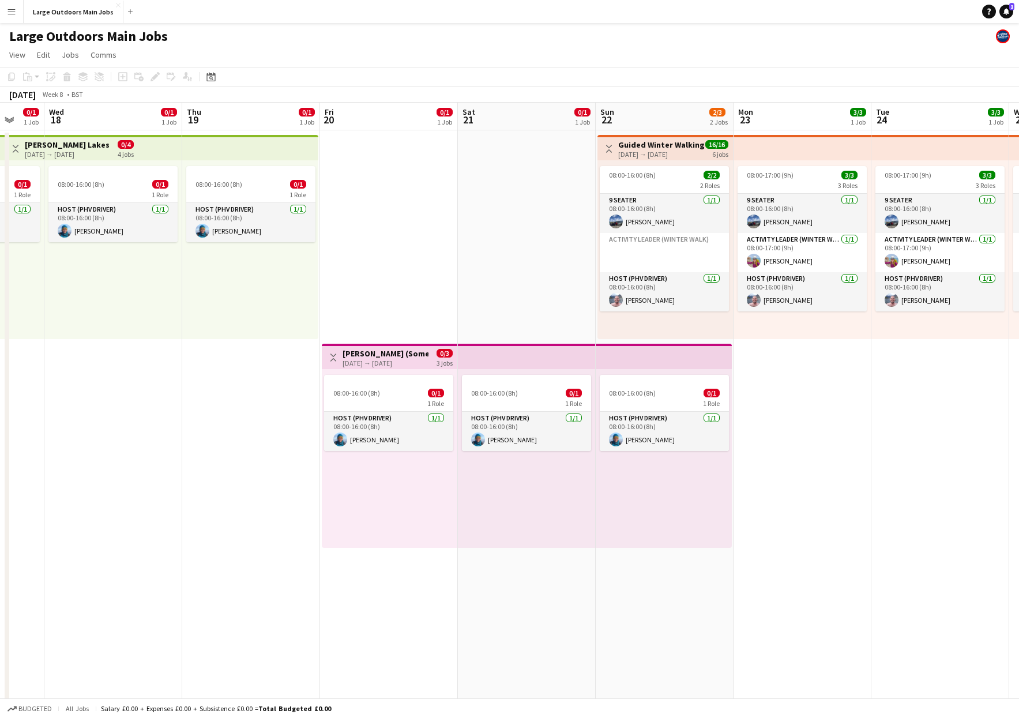
click at [379, 359] on div "[DATE] → [DATE]" at bounding box center [386, 363] width 86 height 9
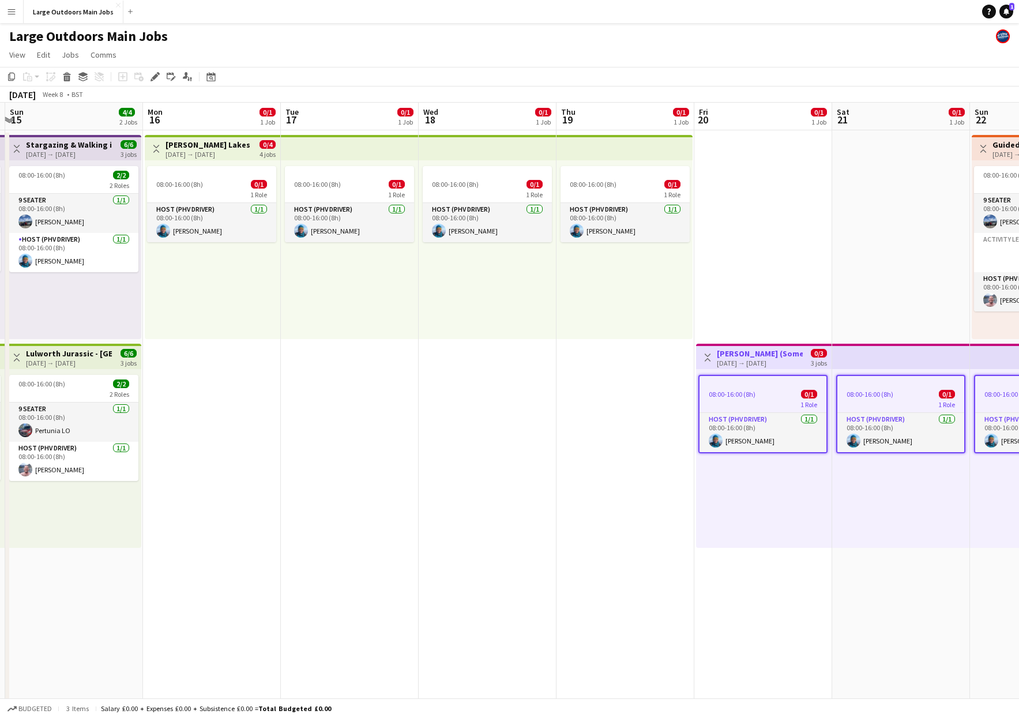
scroll to position [0, 253]
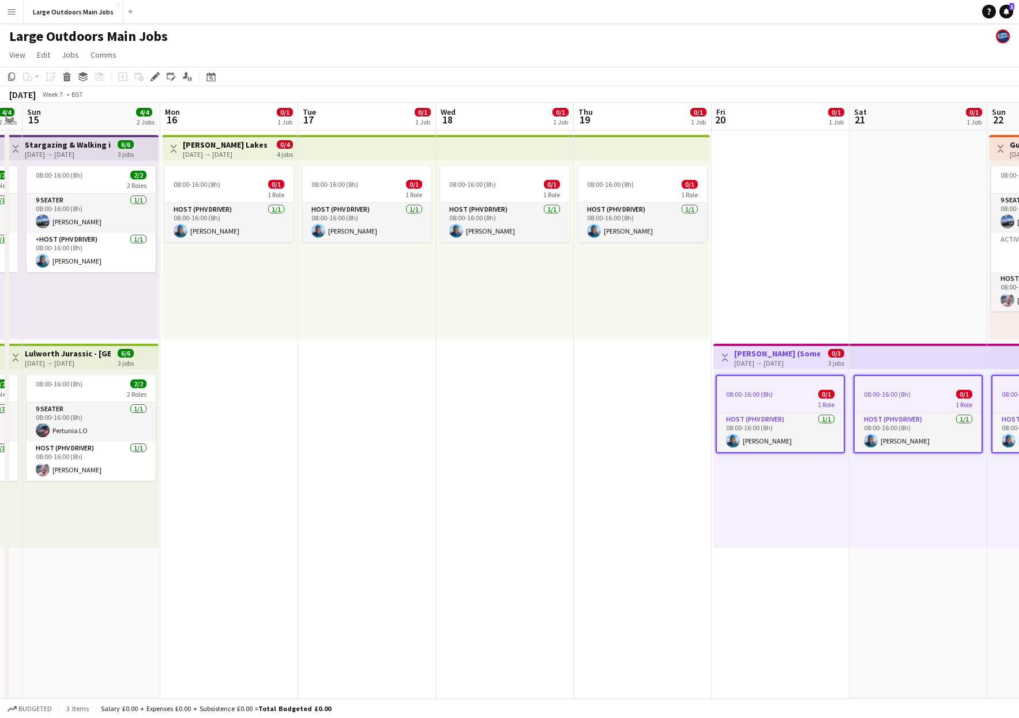
click at [228, 154] on div "[DATE] → [DATE]" at bounding box center [226, 154] width 86 height 9
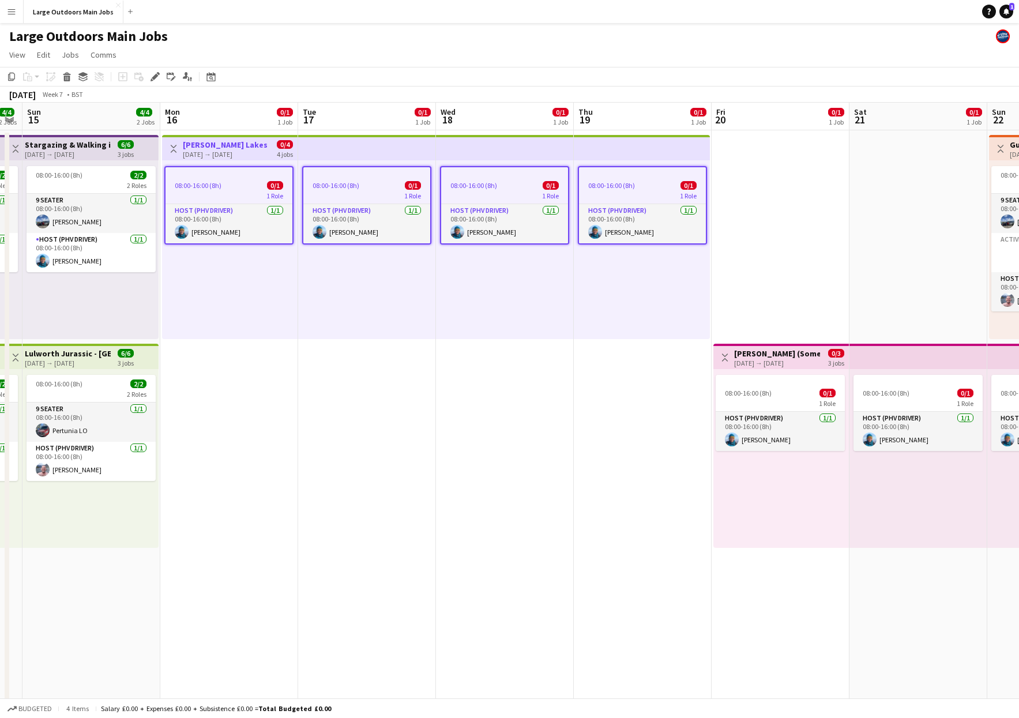
click at [219, 148] on h3 "[PERSON_NAME] Lakes (Pencil)" at bounding box center [226, 145] width 86 height 10
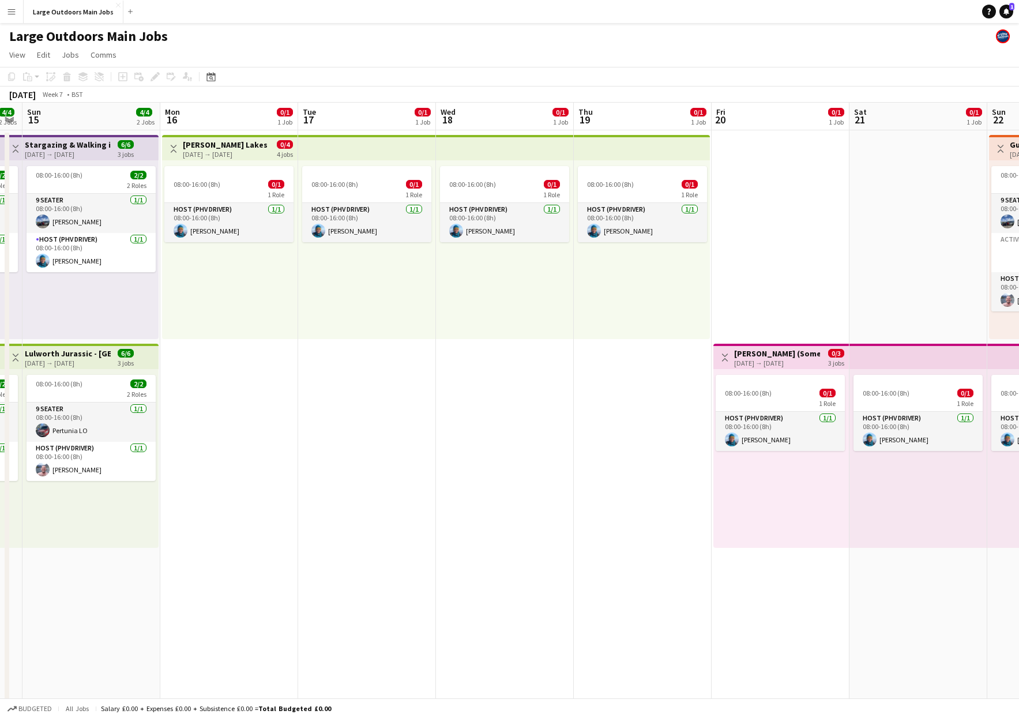
click at [219, 148] on h3 "[PERSON_NAME] Lakes (Pencil)" at bounding box center [226, 145] width 86 height 10
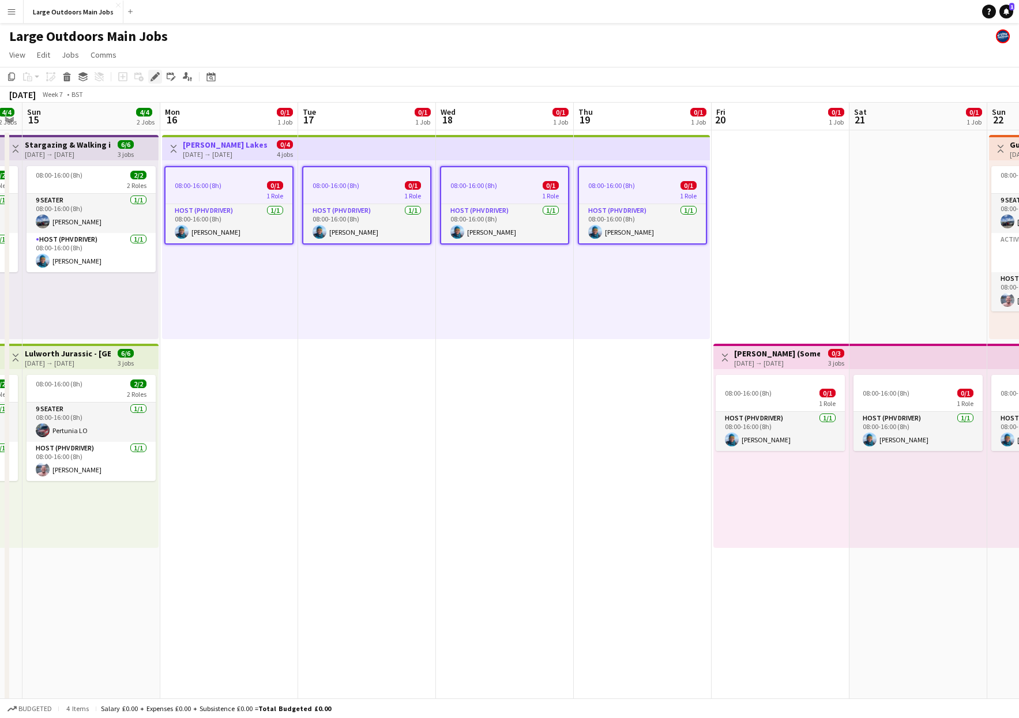
click at [154, 77] on icon at bounding box center [155, 77] width 6 height 6
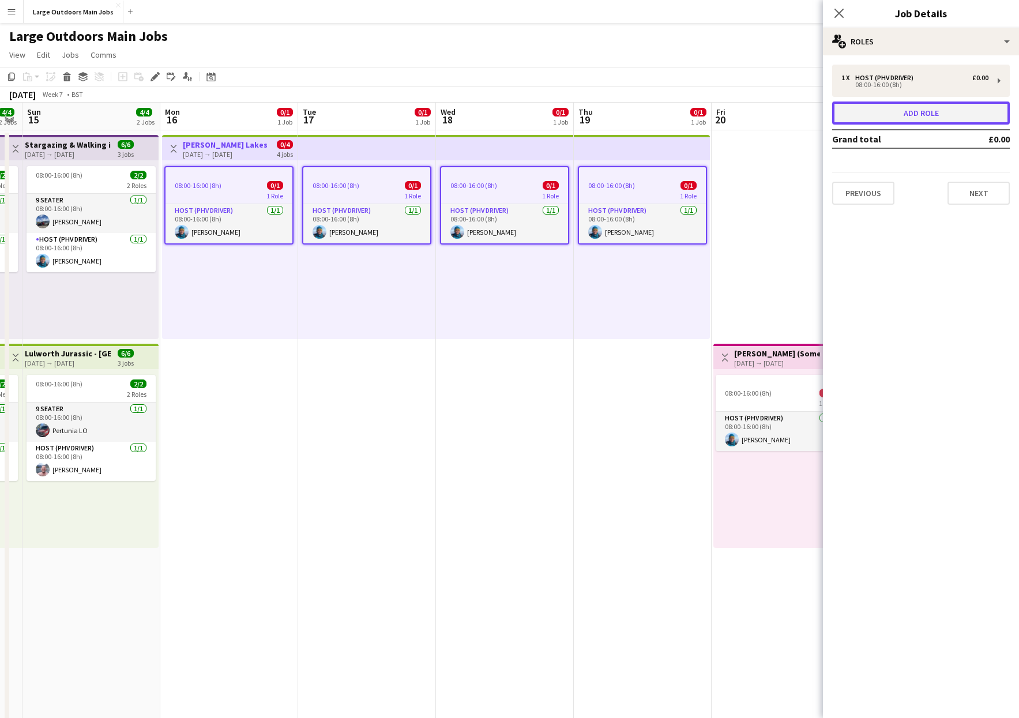
click at [730, 111] on button "Add role" at bounding box center [921, 113] width 178 height 23
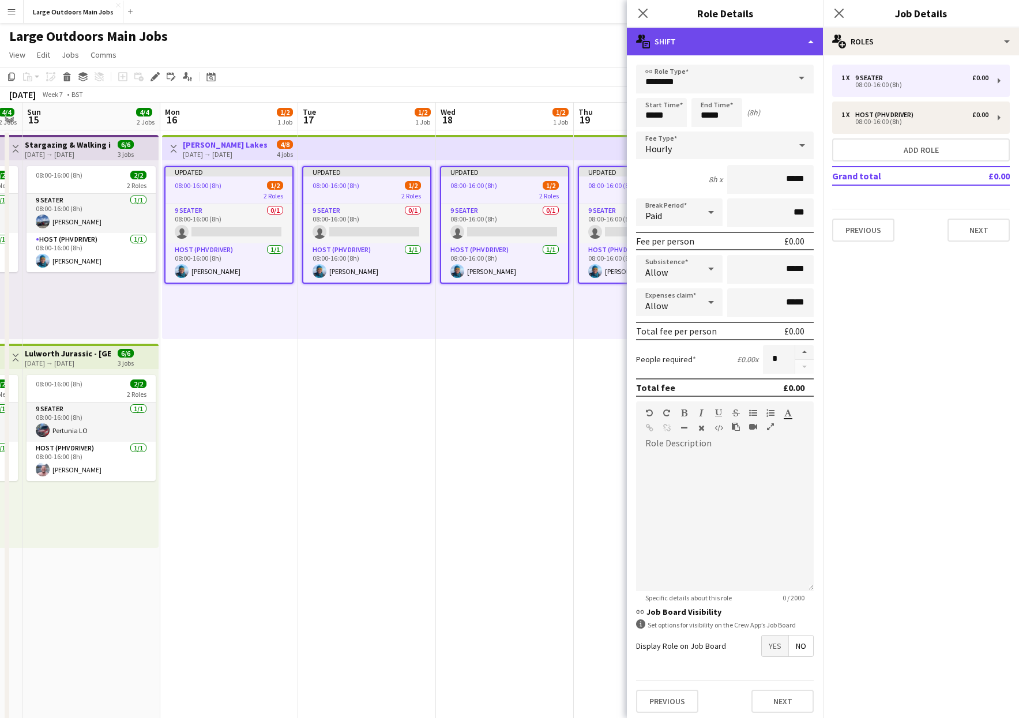
click at [730, 42] on div "multiple-actions-text Shift" at bounding box center [725, 42] width 196 height 28
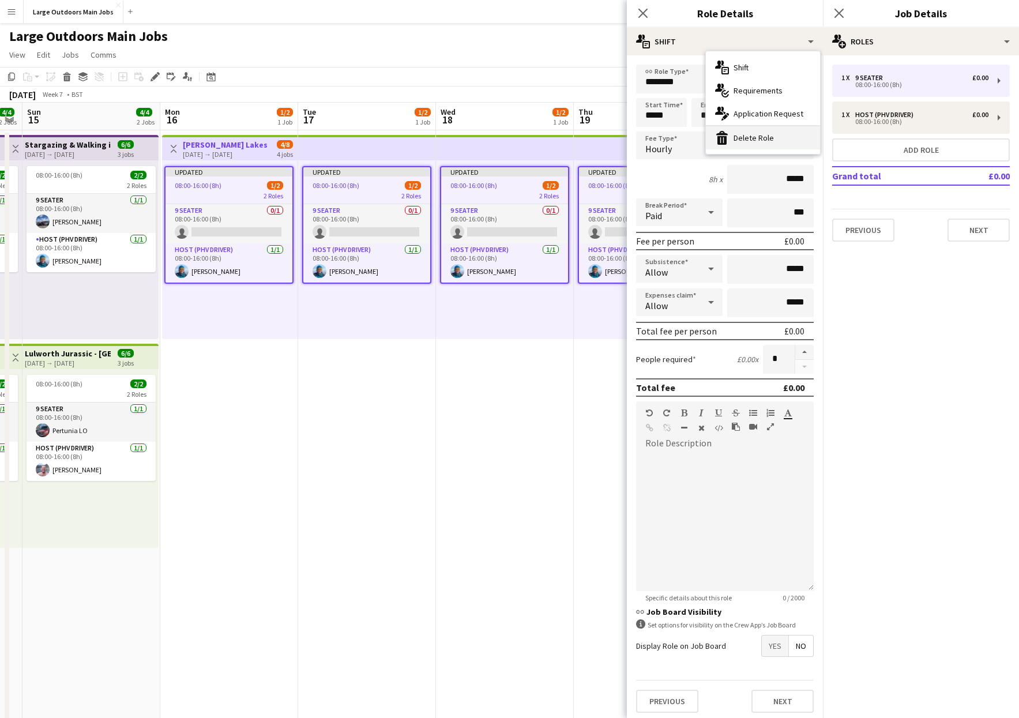
click at [730, 136] on div "bin-2 Delete Role" at bounding box center [763, 137] width 114 height 23
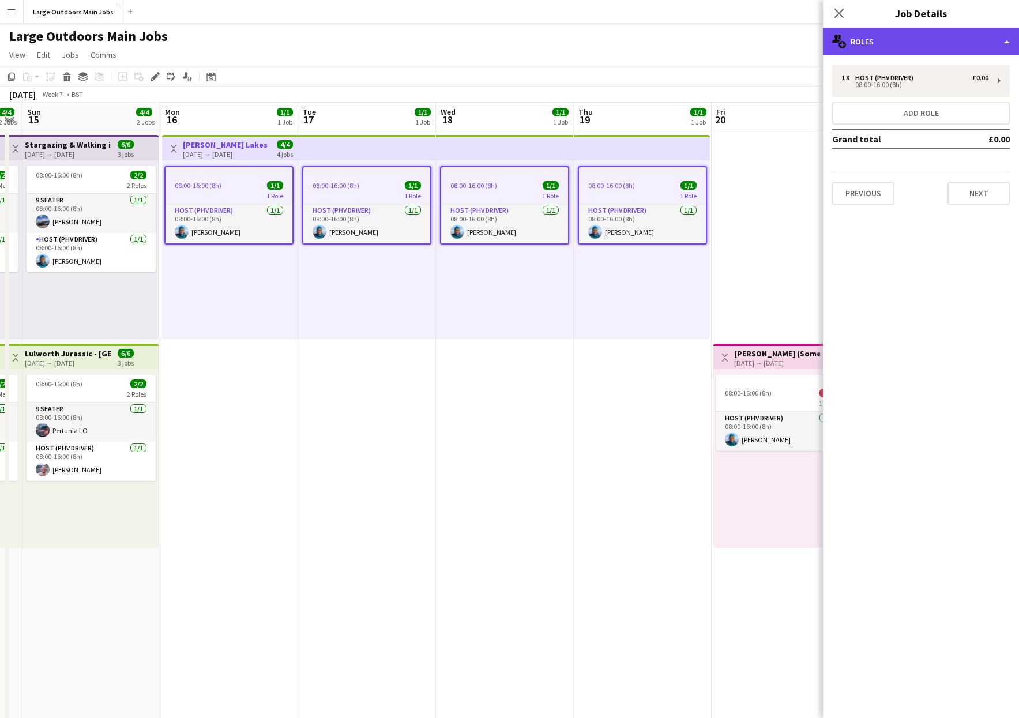
click at [730, 37] on div "multiple-users-add Roles" at bounding box center [921, 42] width 196 height 28
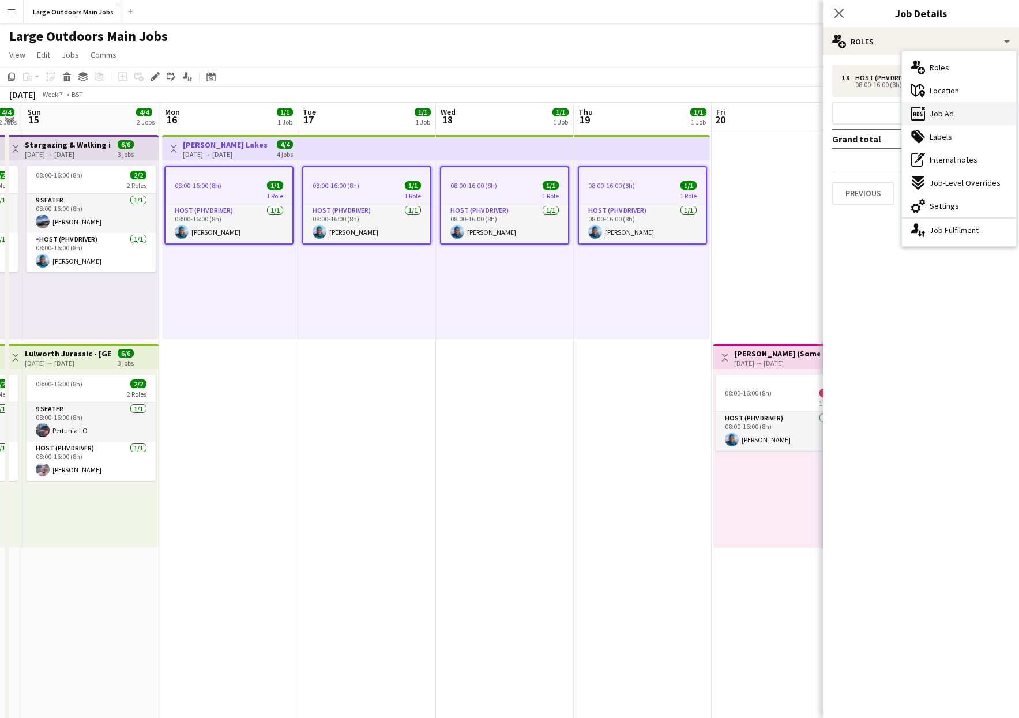
click at [730, 109] on span "Job Ad" at bounding box center [942, 113] width 24 height 10
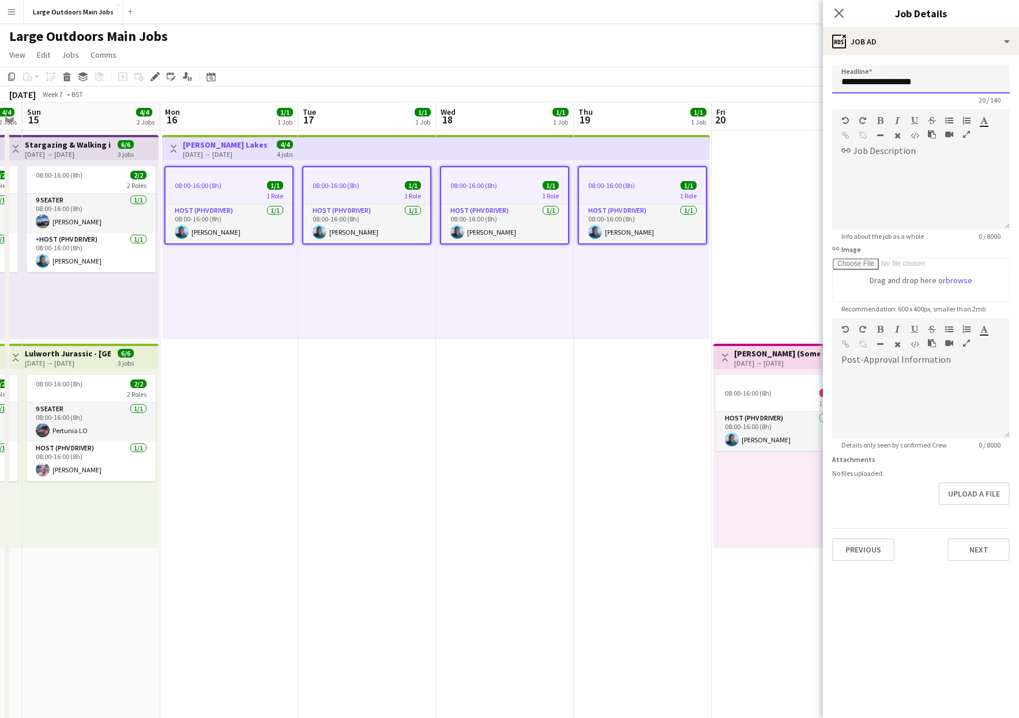
click at [730, 80] on input "**********" at bounding box center [921, 79] width 178 height 29
type input "**********"
click at [730, 548] on button "Next" at bounding box center [979, 549] width 62 height 23
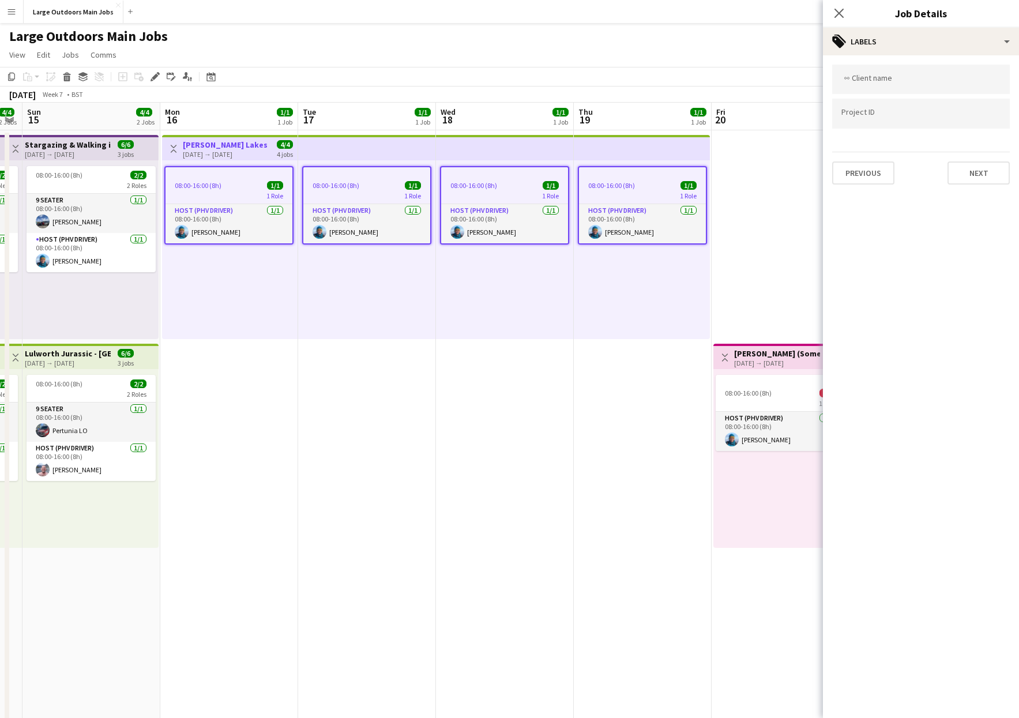
click at [599, 398] on app-date-cell "08:00-16:00 (8h) 1/1 1 Role Host (PHV Driver) [DATE] 08:00-16:00 (8h) [PERSON_N…" at bounding box center [643, 550] width 138 height 840
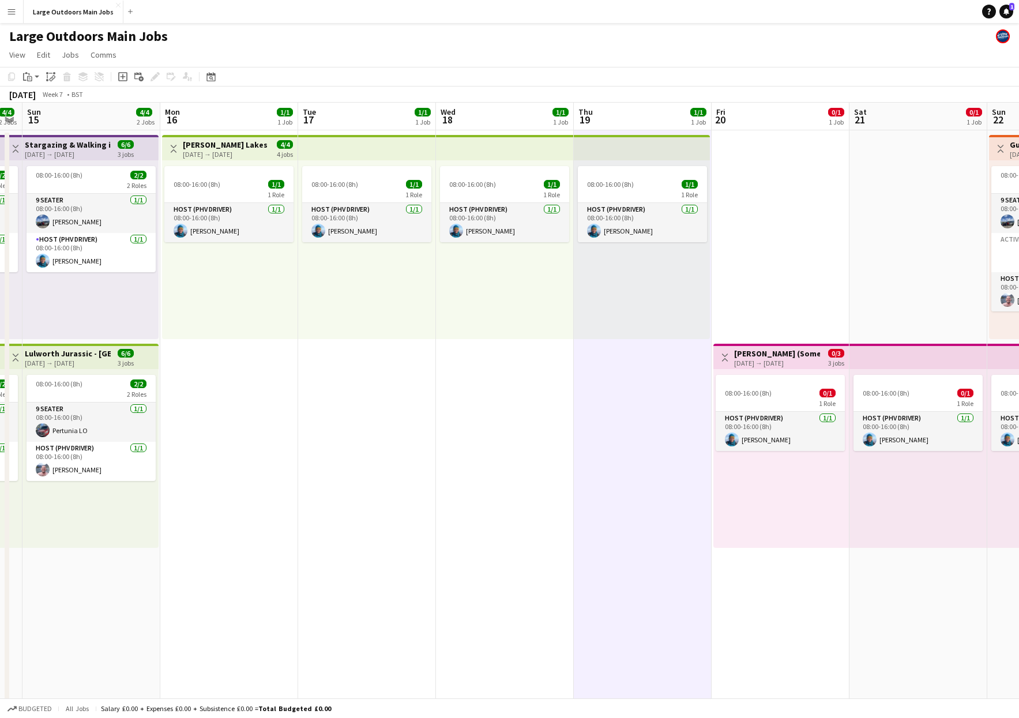
click at [730, 364] on div "[DATE] → [DATE]" at bounding box center [777, 363] width 86 height 9
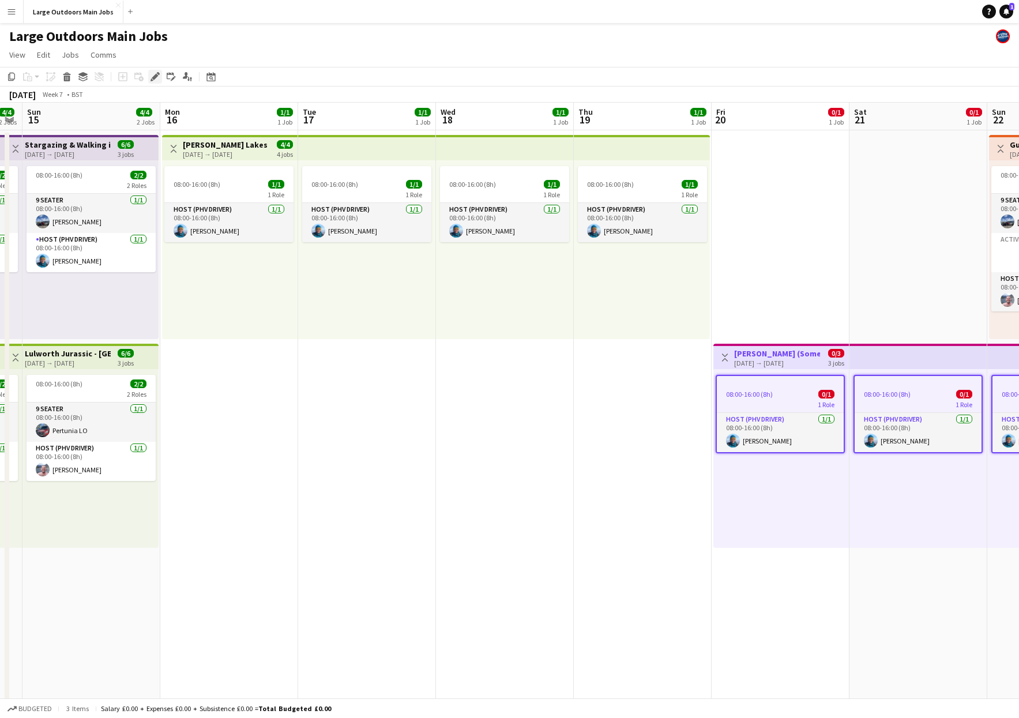
click at [149, 81] on div "Edit" at bounding box center [155, 77] width 14 height 14
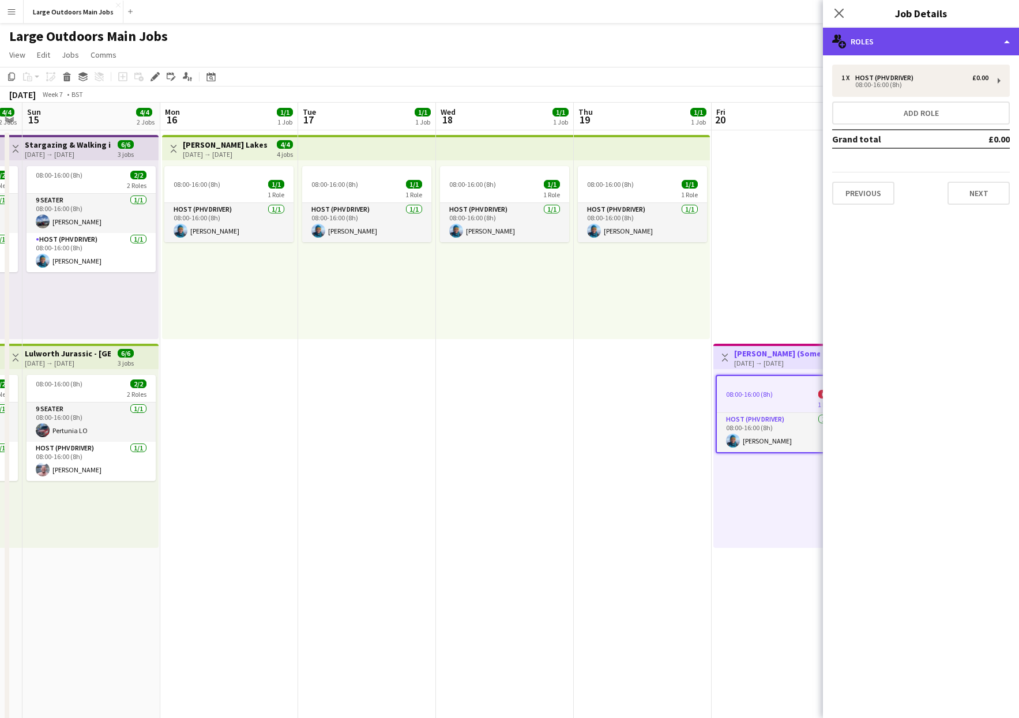
click at [730, 37] on div "multiple-users-add Roles" at bounding box center [921, 42] width 196 height 28
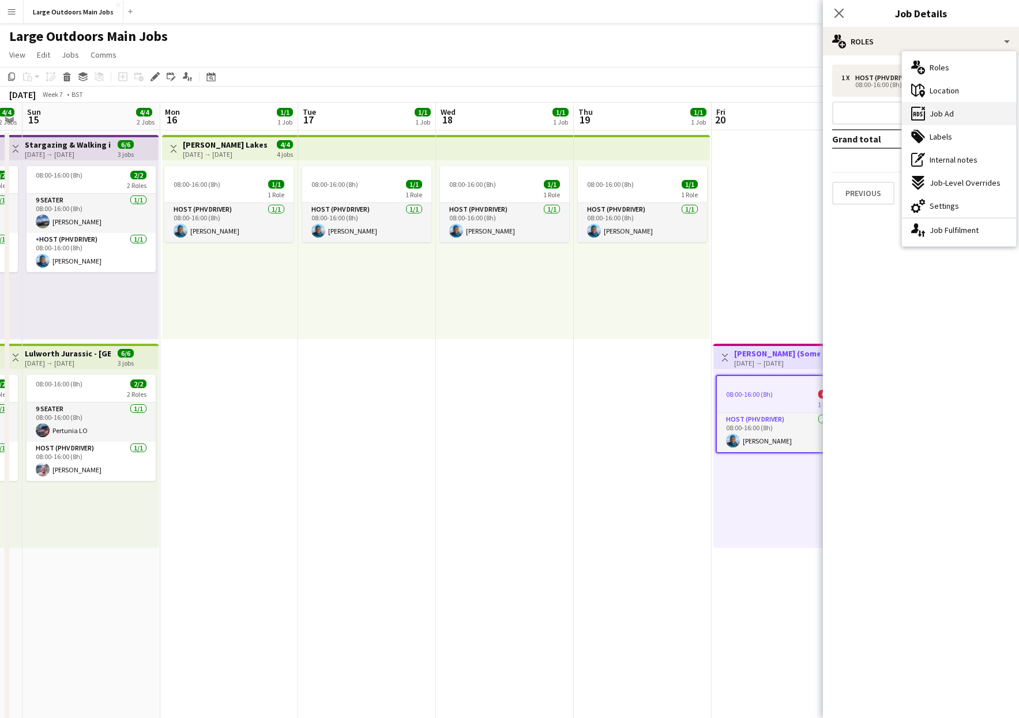
click at [730, 112] on span "Job Ad" at bounding box center [942, 113] width 24 height 10
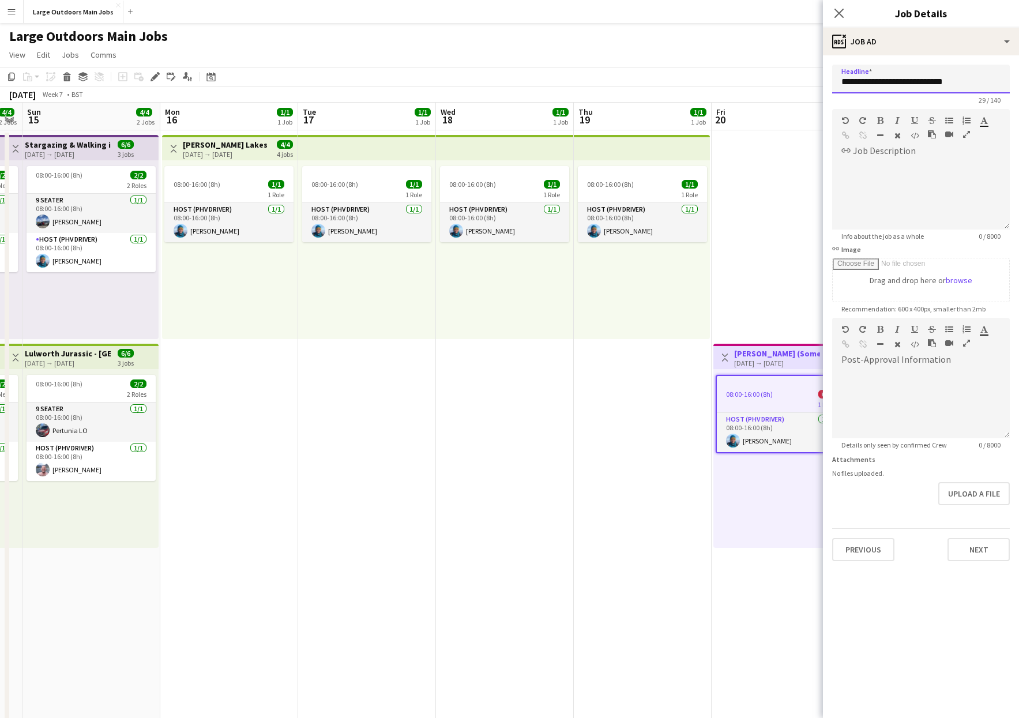
click at [730, 81] on input "**********" at bounding box center [921, 79] width 178 height 29
type input "**********"
click at [730, 551] on button "Next" at bounding box center [979, 549] width 62 height 23
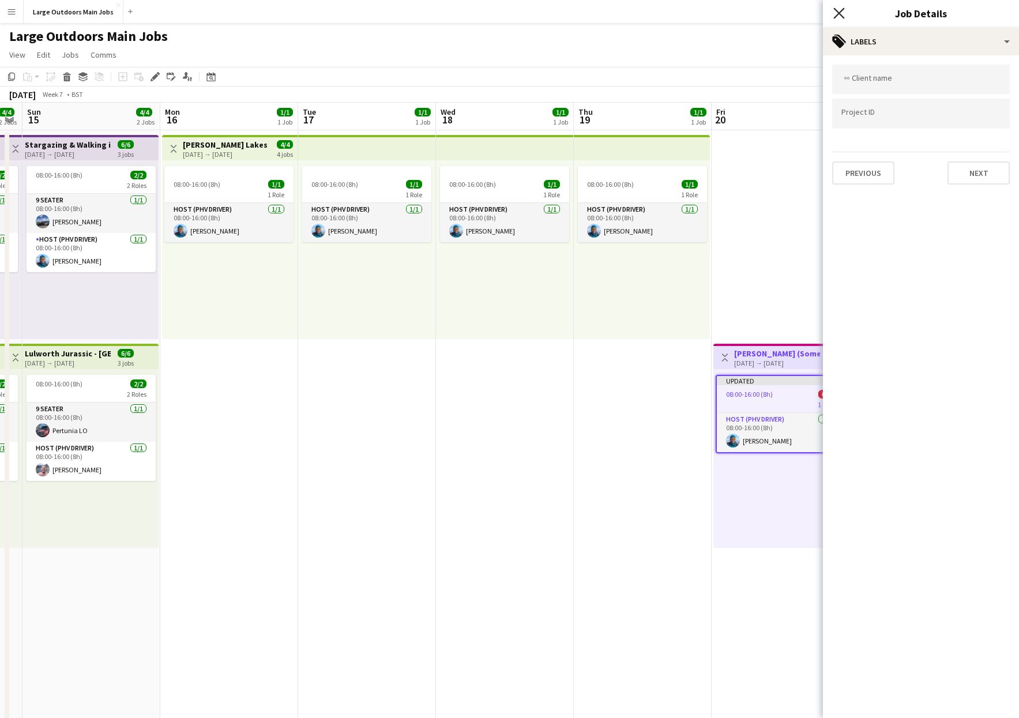
click at [730, 13] on icon at bounding box center [838, 12] width 11 height 11
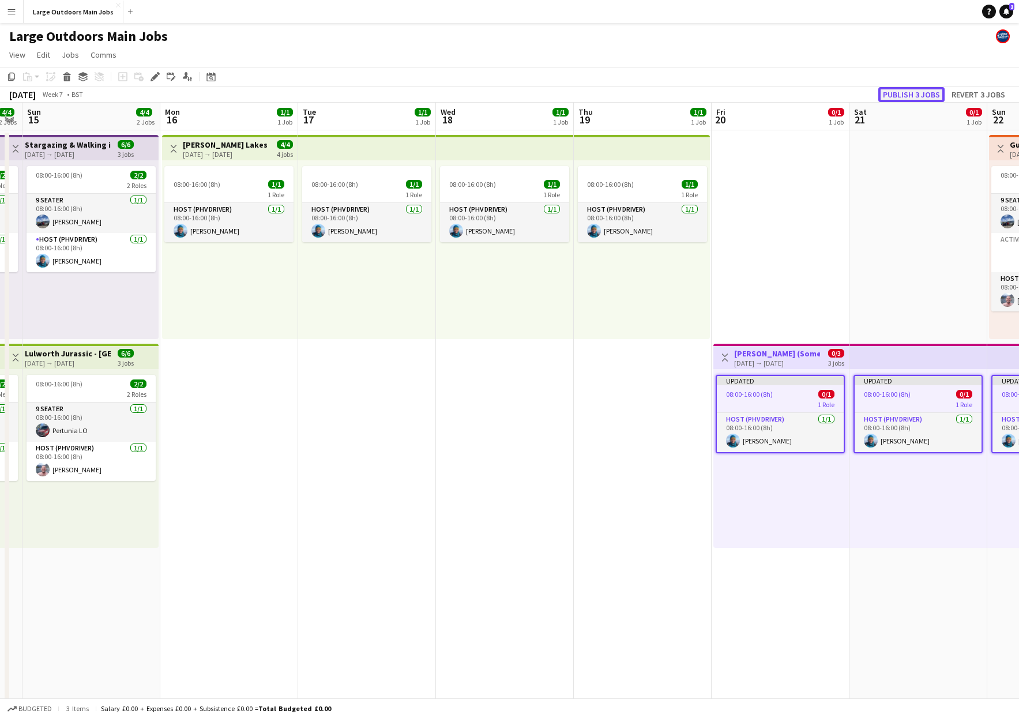
click at [730, 91] on button "Publish 3 jobs" at bounding box center [911, 94] width 66 height 15
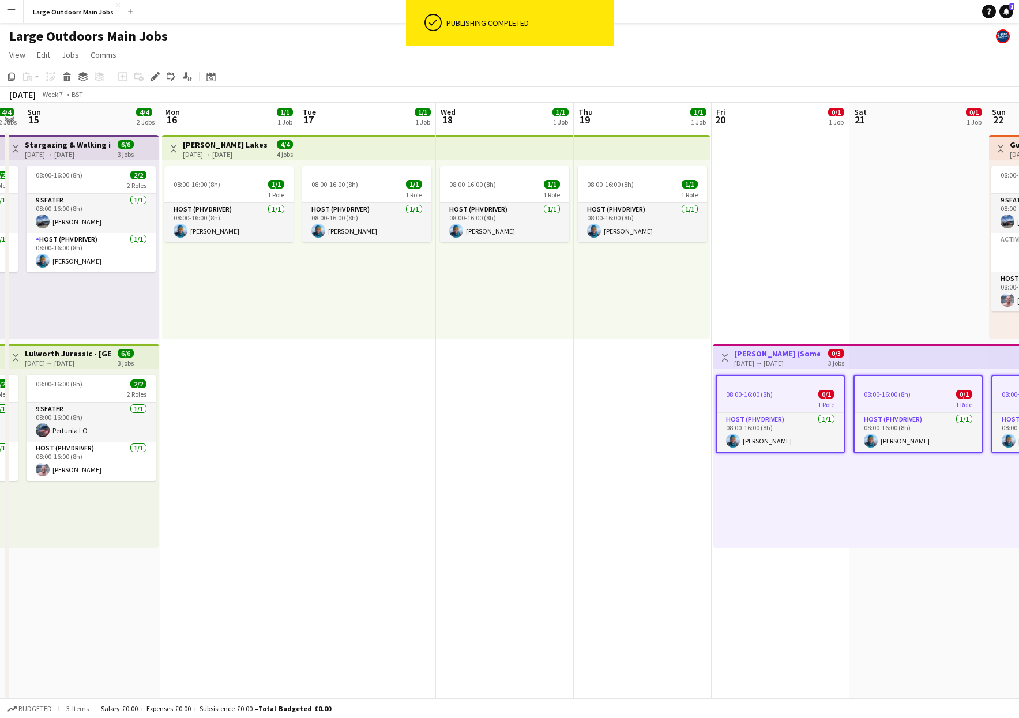
click at [212, 150] on div "[DATE] → [DATE]" at bounding box center [226, 154] width 86 height 9
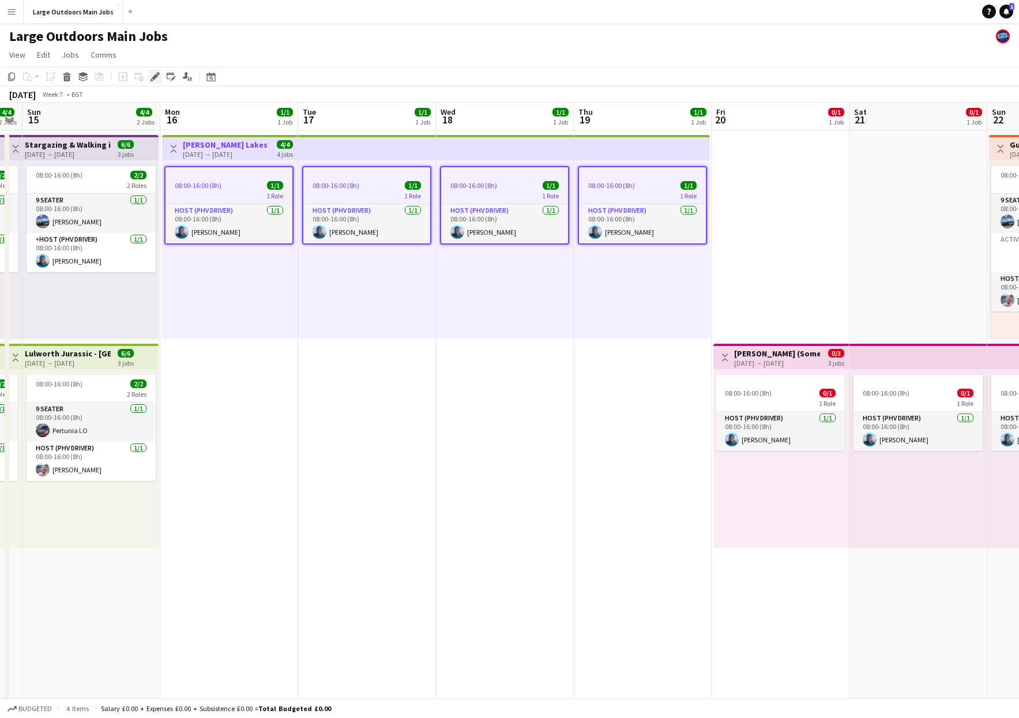
click at [155, 76] on icon at bounding box center [155, 77] width 6 height 6
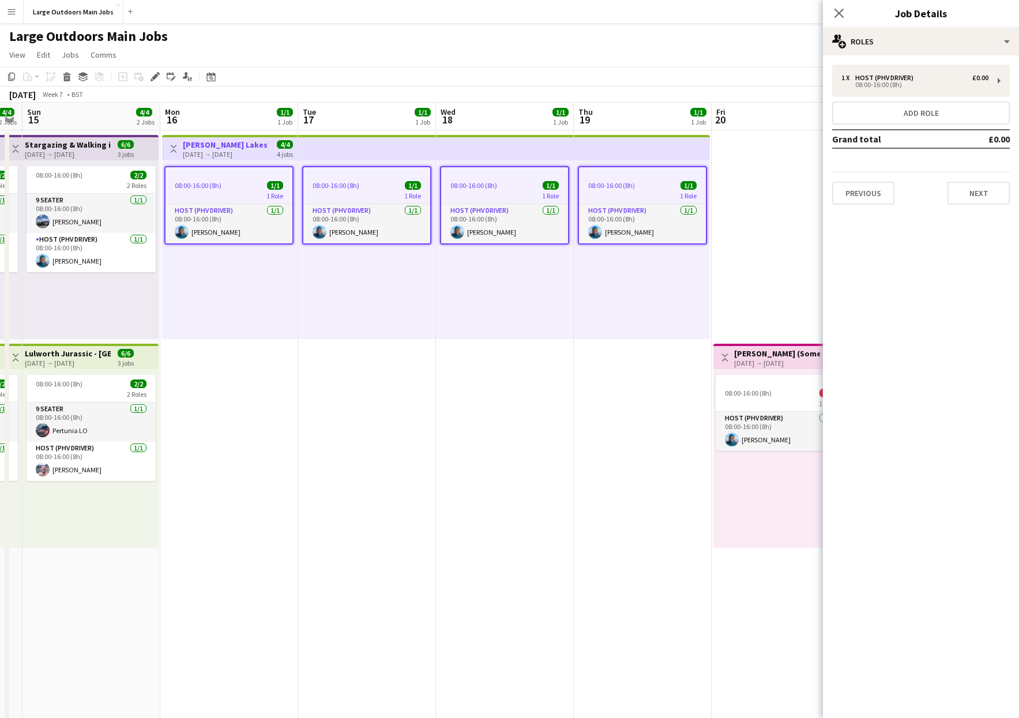
click at [547, 397] on app-date-cell "08:00-16:00 (8h) 1/1 1 Role Host (PHV Driver) [DATE] 08:00-16:00 (8h) [PERSON_N…" at bounding box center [505, 550] width 138 height 840
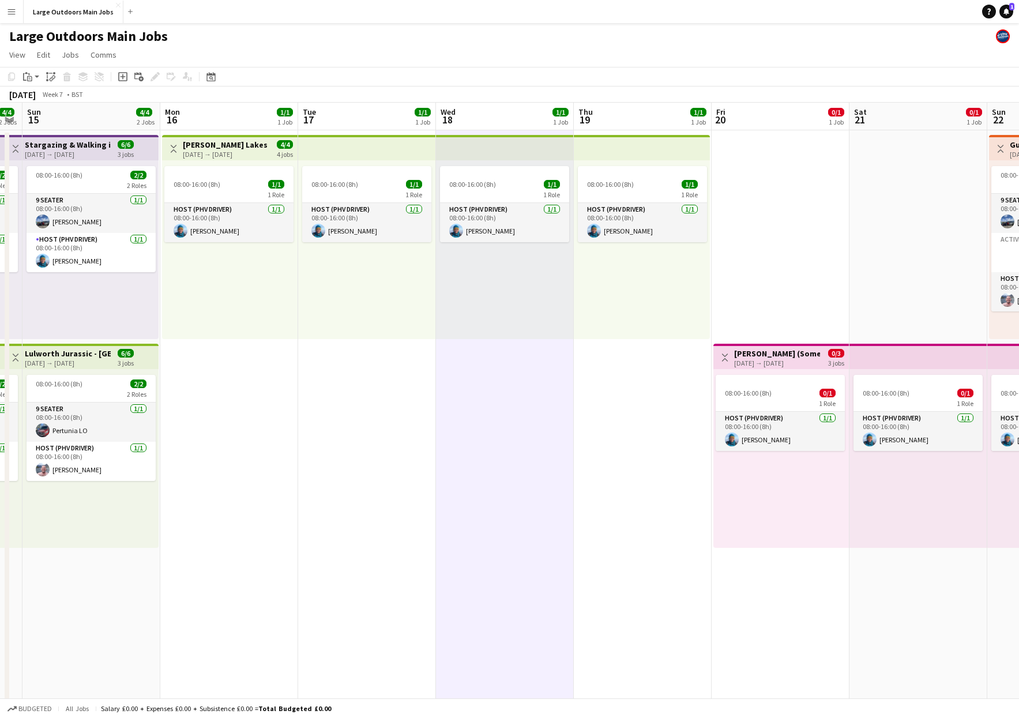
click at [219, 156] on div "[DATE] → [DATE]" at bounding box center [226, 154] width 86 height 9
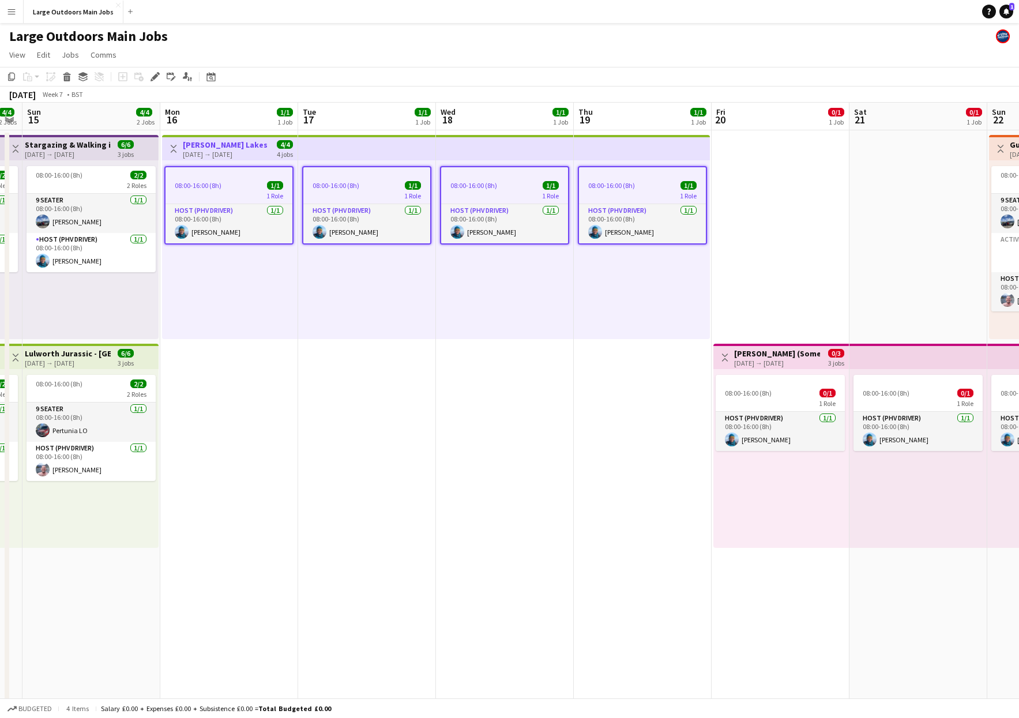
click at [730, 228] on app-date-cell "Toggle View [PERSON_NAME] (Somewhere Else) Pencil [DATE] → [DATE] 0/3 3 jobs 08…" at bounding box center [781, 550] width 138 height 840
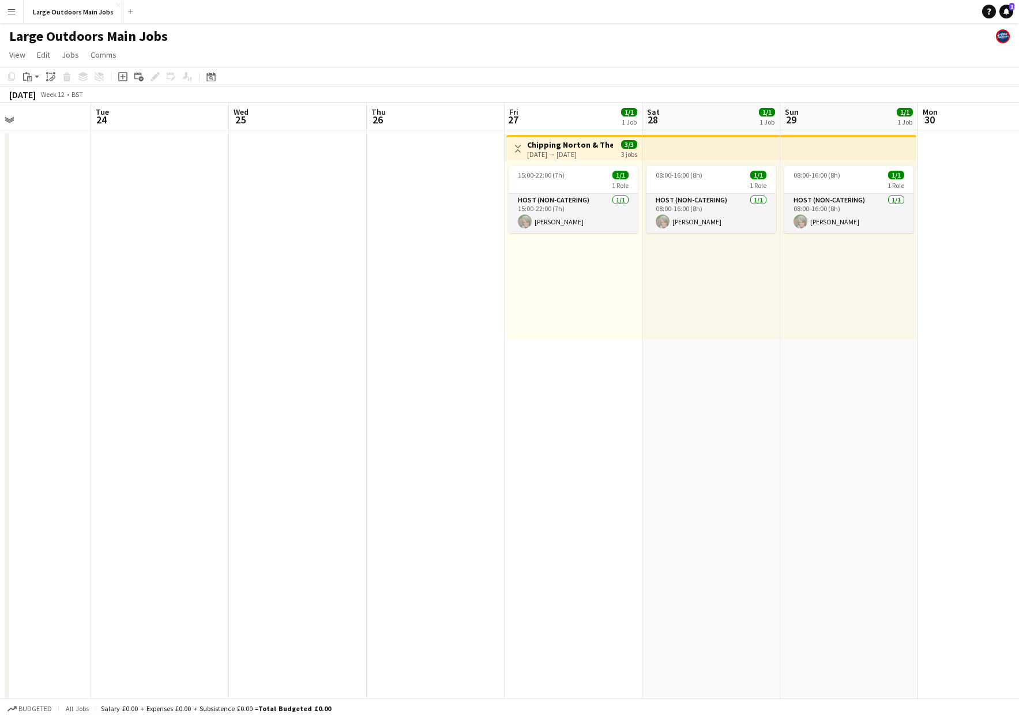
scroll to position [0, 461]
click at [577, 326] on div "15:00-22:00 (7h) 1/1 1 Role Host (Non-catering) [DATE] 15:00-22:00 (7h) [PERSON…" at bounding box center [573, 249] width 136 height 179
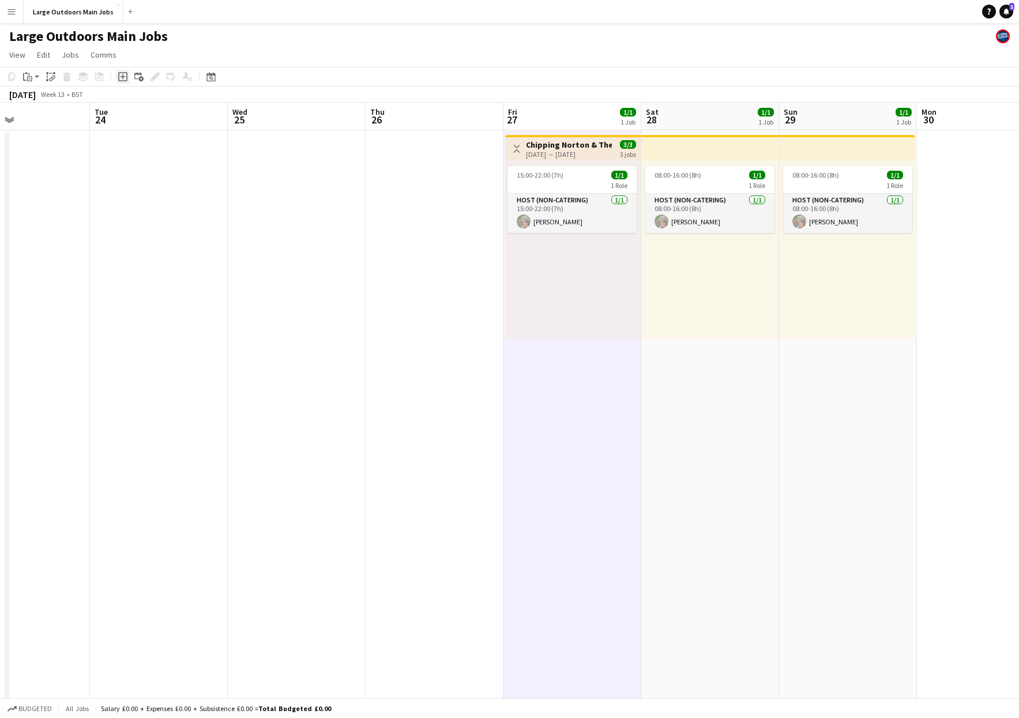
click at [127, 75] on div "Add job" at bounding box center [123, 77] width 14 height 14
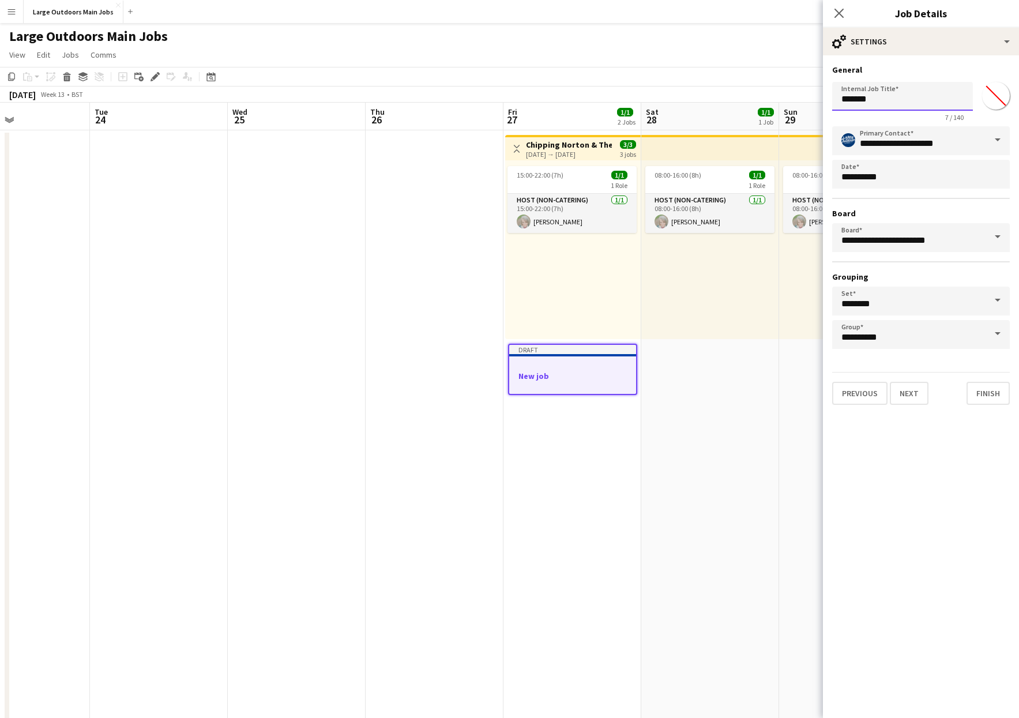
click at [730, 103] on input "*******" at bounding box center [902, 96] width 141 height 29
type input "******"
click at [730, 389] on button "Finish" at bounding box center [988, 393] width 43 height 23
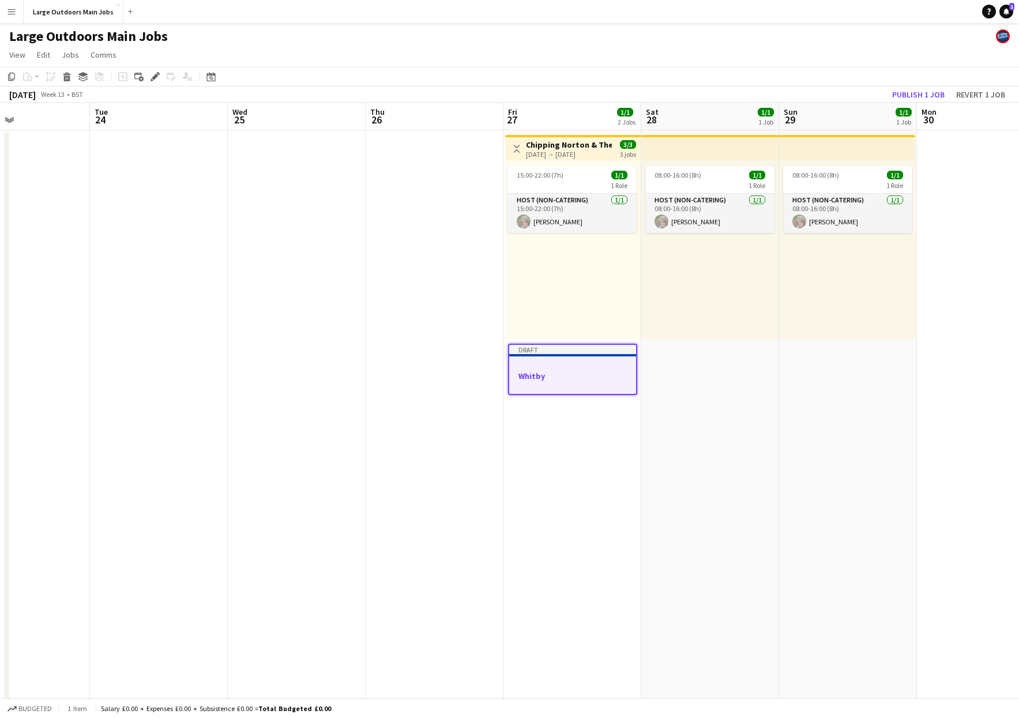
click at [543, 377] on h3 "Whitby" at bounding box center [572, 376] width 127 height 10
click at [556, 371] on h3 "Whitby" at bounding box center [572, 375] width 129 height 10
click at [730, 435] on app-date-cell "08:00-16:00 (8h) 1/1 1 Role Host (Non-catering) [DATE] 08:00-16:00 (8h) [PERSON…" at bounding box center [710, 550] width 138 height 840
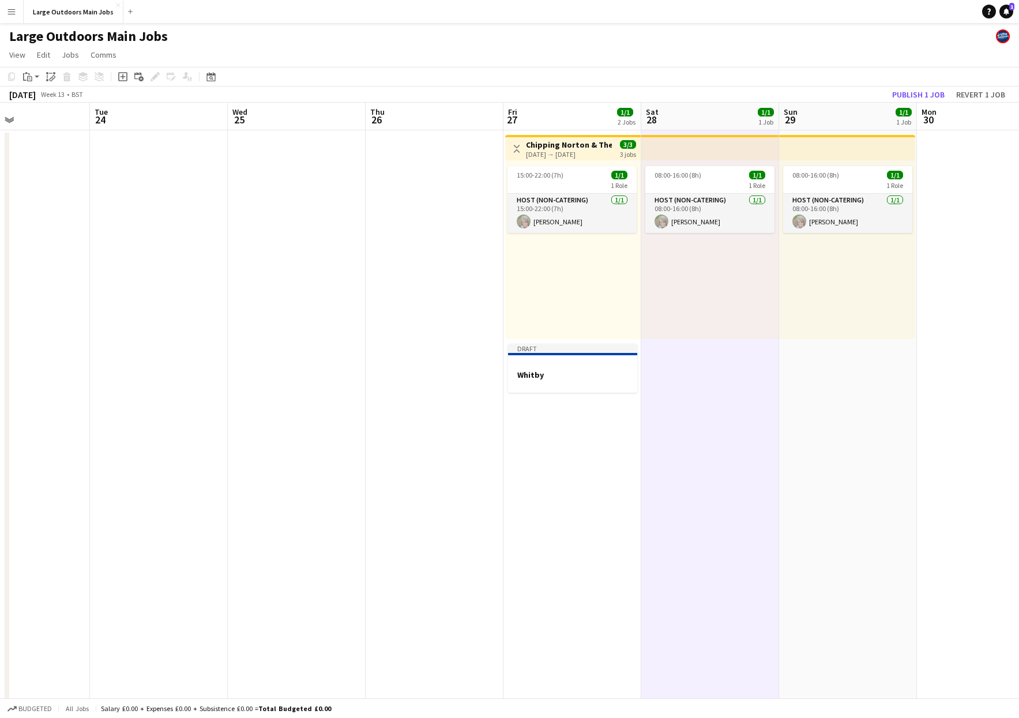
click at [730, 421] on app-date-cell "08:00-16:00 (8h) 1/1 1 Role Host (Non-catering) [DATE] 08:00-16:00 (8h) [PERSON…" at bounding box center [848, 550] width 138 height 840
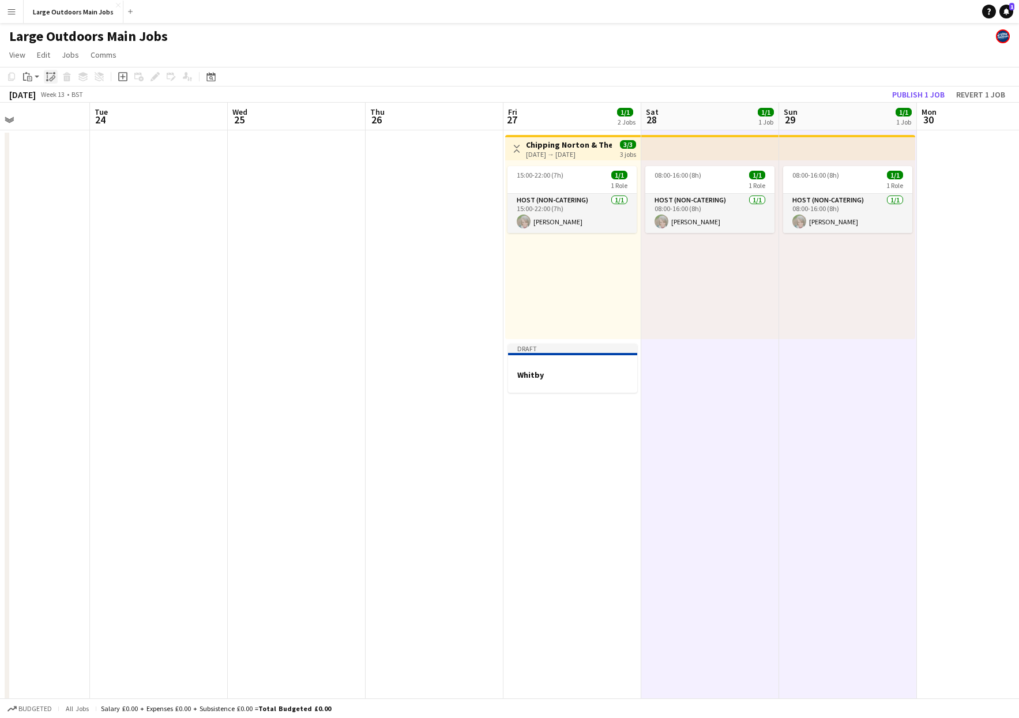
click at [49, 77] on icon "Paste linked Job" at bounding box center [50, 76] width 9 height 9
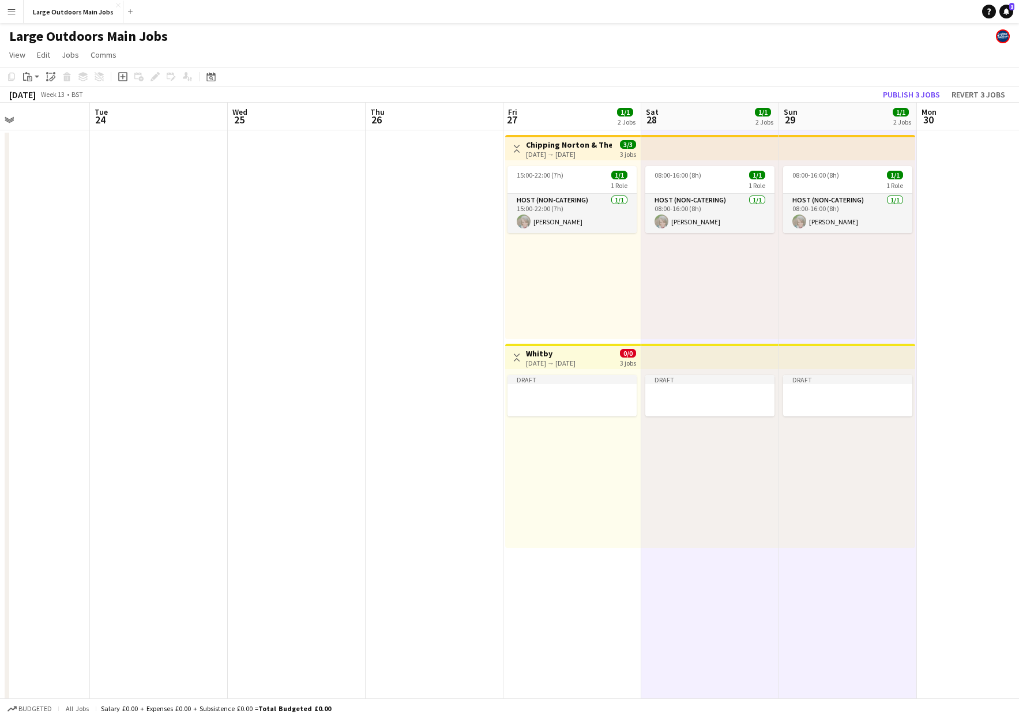
click at [536, 467] on div "Draft" at bounding box center [573, 458] width 136 height 179
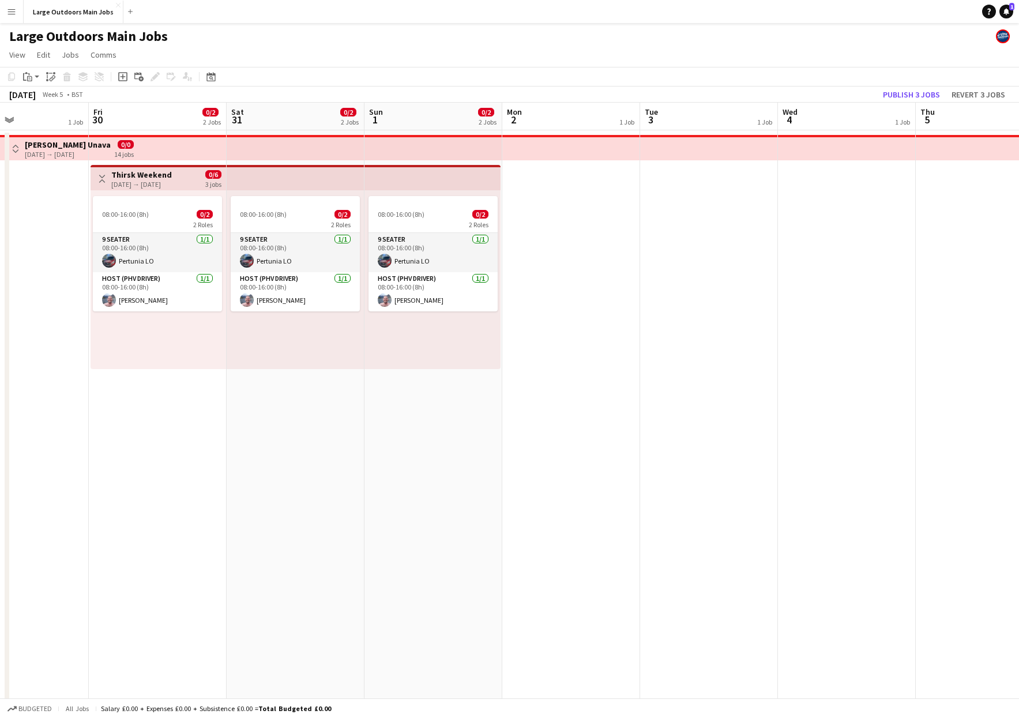
scroll to position [0, 318]
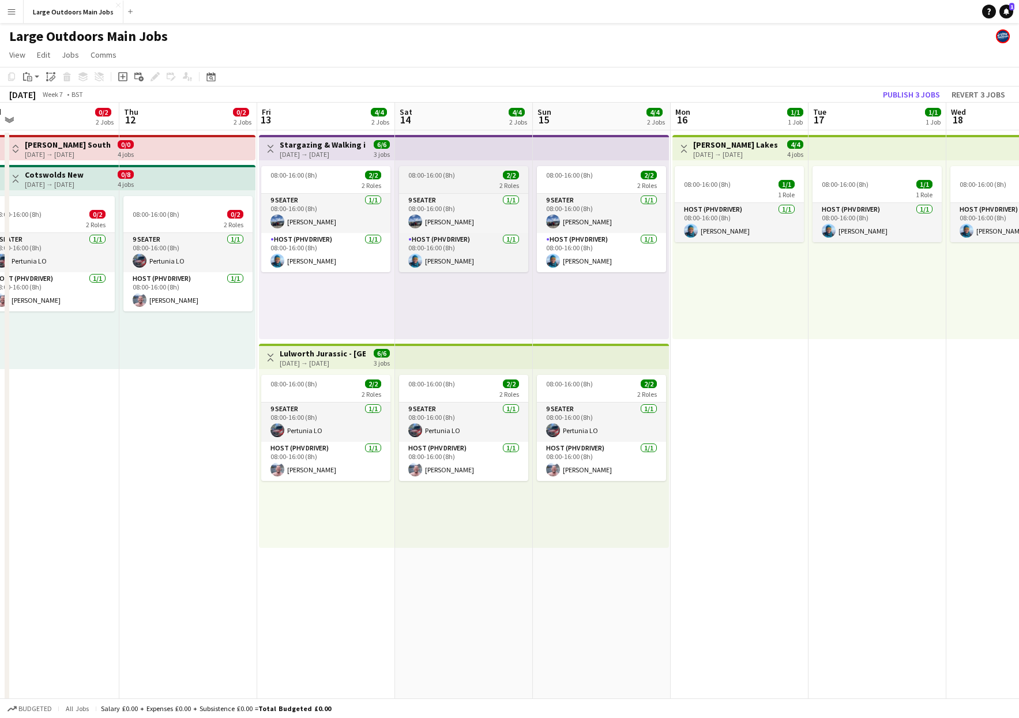
scroll to position [0, 439]
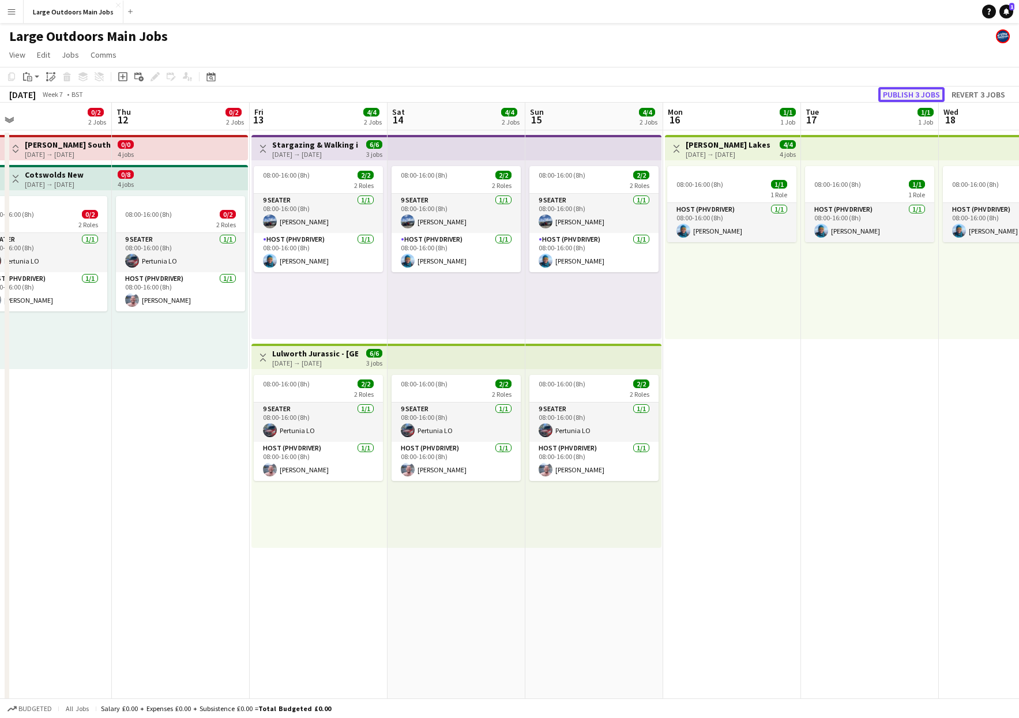
click at [911, 93] on button "Publish 3 jobs" at bounding box center [911, 94] width 66 height 15
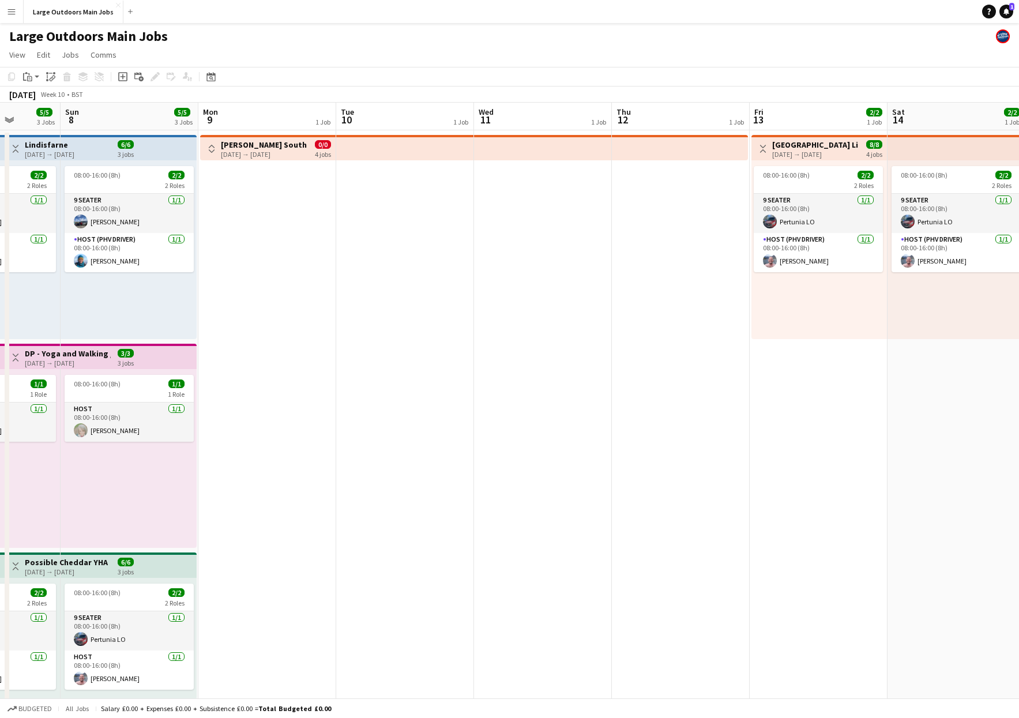
scroll to position [0, 341]
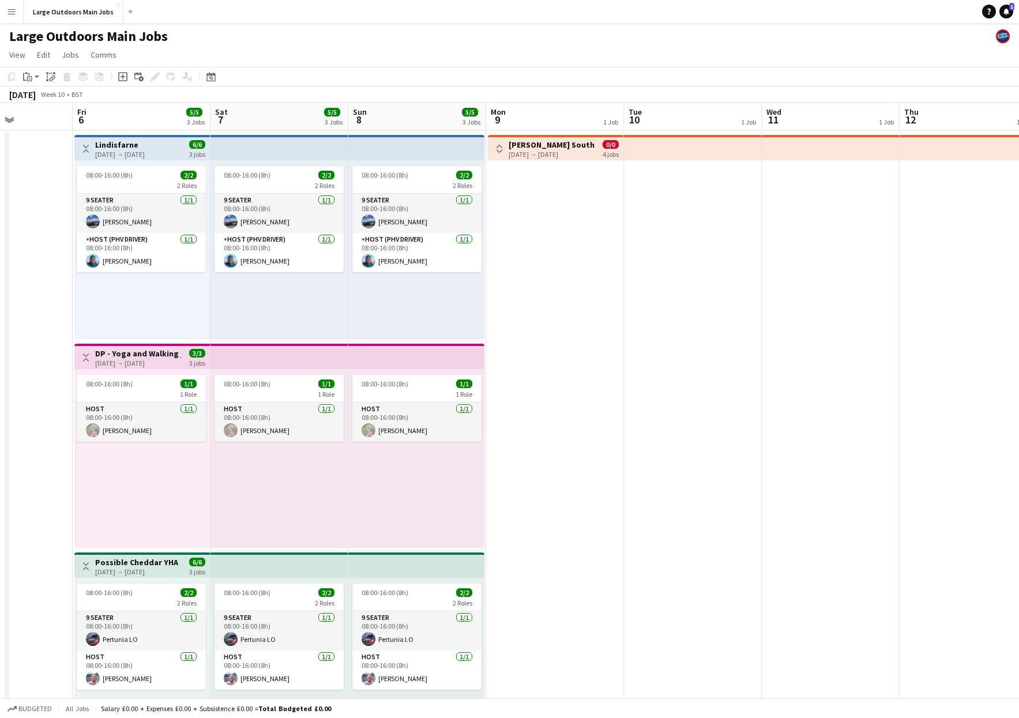
drag, startPoint x: 122, startPoint y: 445, endPoint x: 552, endPoint y: 462, distance: 430.6
click at [552, 462] on app-calendar-viewport "Tue 3 Wed 4 Thu 5 Fri 6 5/5 3 Jobs Sat 7 5/5 3 Jobs Sun 8 5/5 3 Jobs Mon 9 1 Jo…" at bounding box center [509, 697] width 1019 height 1189
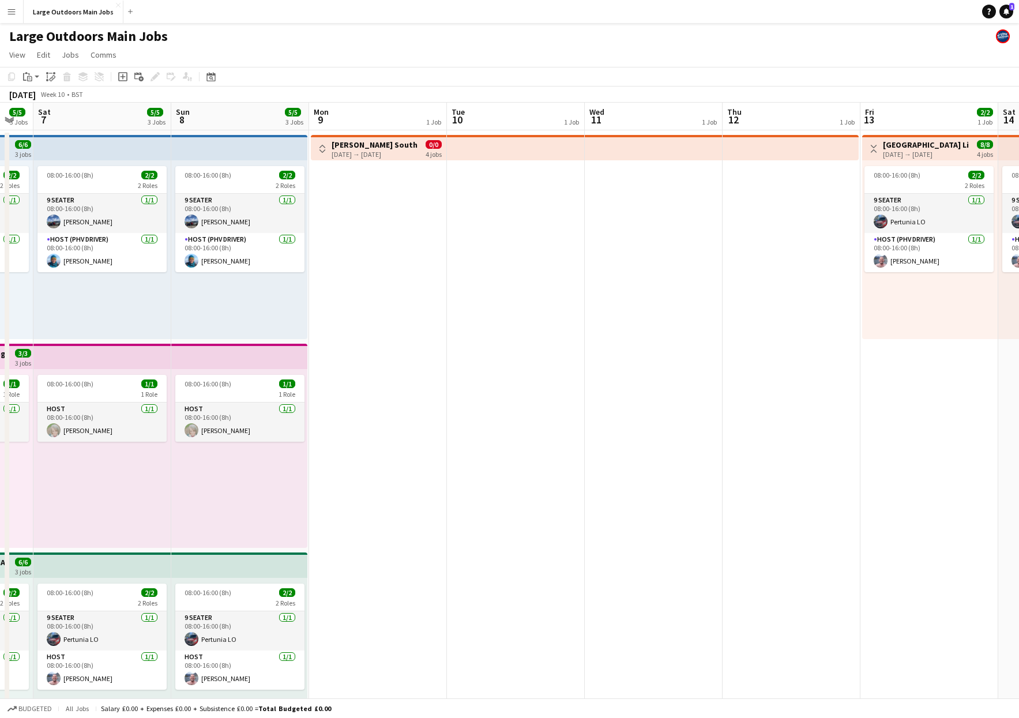
scroll to position [0, 521]
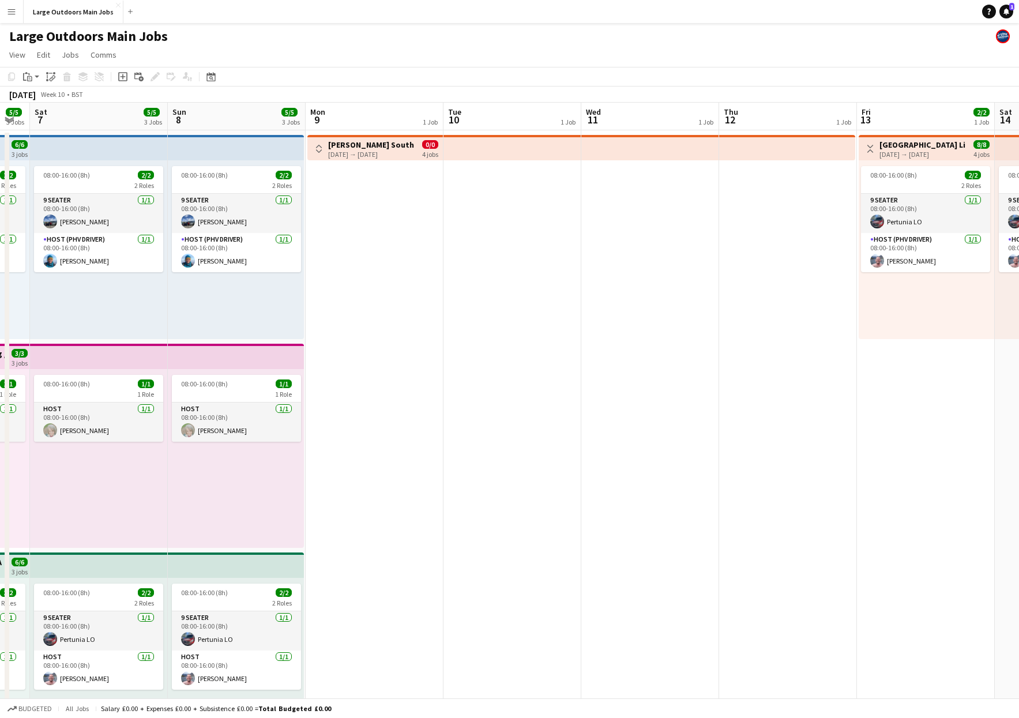
drag, startPoint x: 782, startPoint y: 458, endPoint x: 602, endPoint y: 460, distance: 180.5
click at [602, 460] on app-calendar-viewport "Tue 3 Wed 4 Thu 5 Fri 6 5/5 3 Jobs Sat 7 5/5 3 Jobs Sun 8 5/5 3 Jobs Mon 9 1 Jo…" at bounding box center [509, 697] width 1019 height 1189
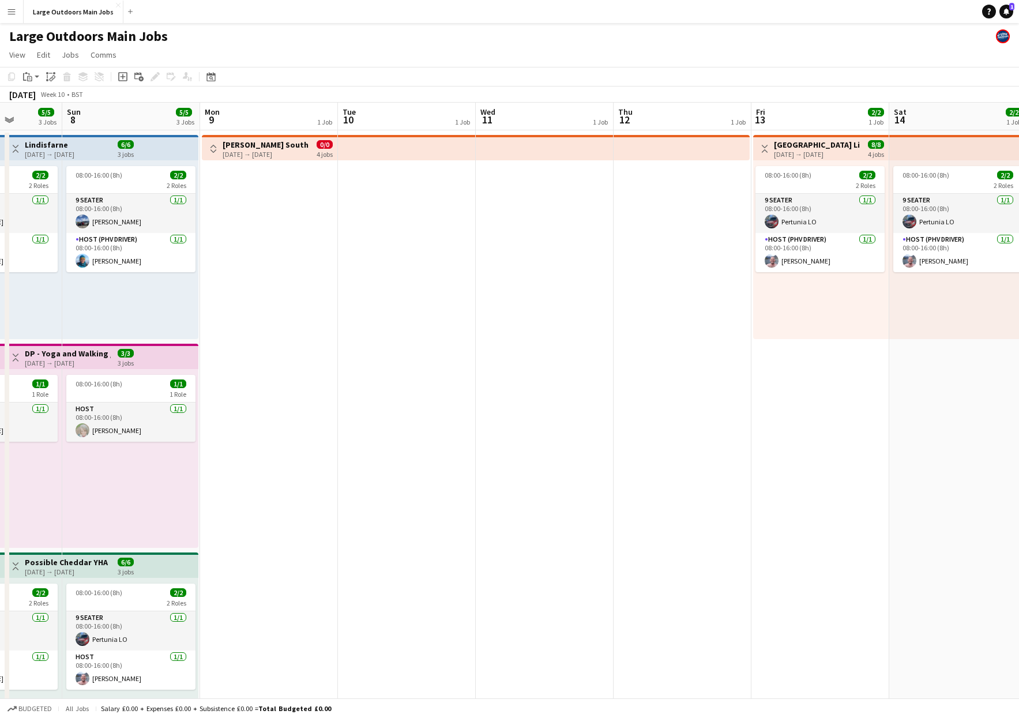
scroll to position [0, 345]
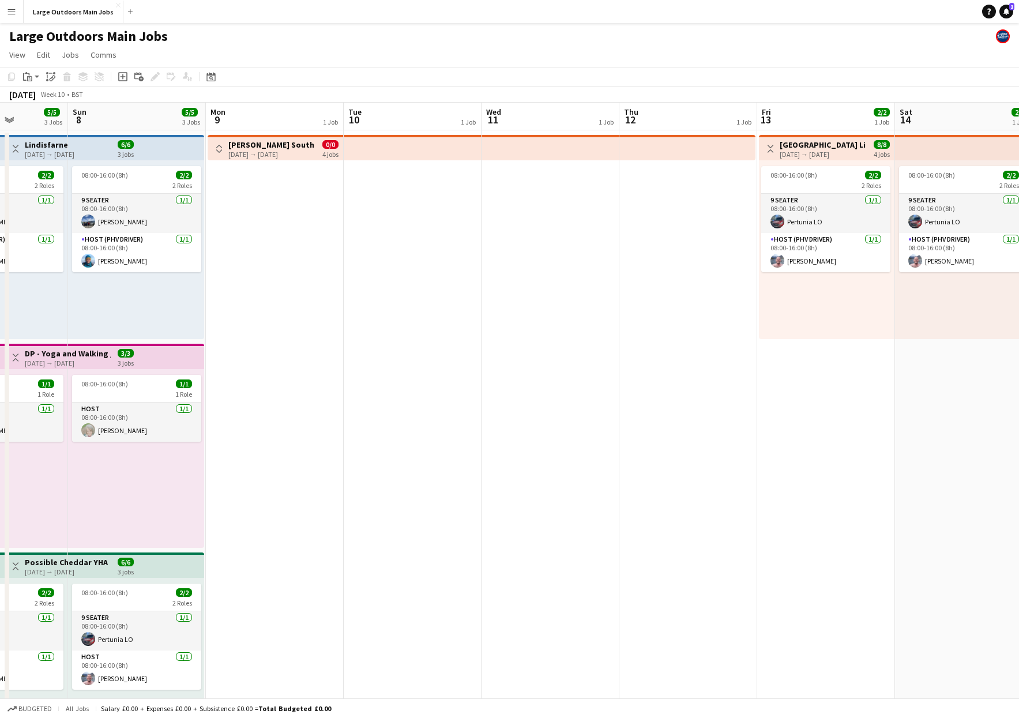
click at [286, 300] on app-date-cell "Toggle View Gareth Down South 09-03-2026 → 12-03-2026 0/0 4 jobs" at bounding box center [275, 550] width 138 height 840
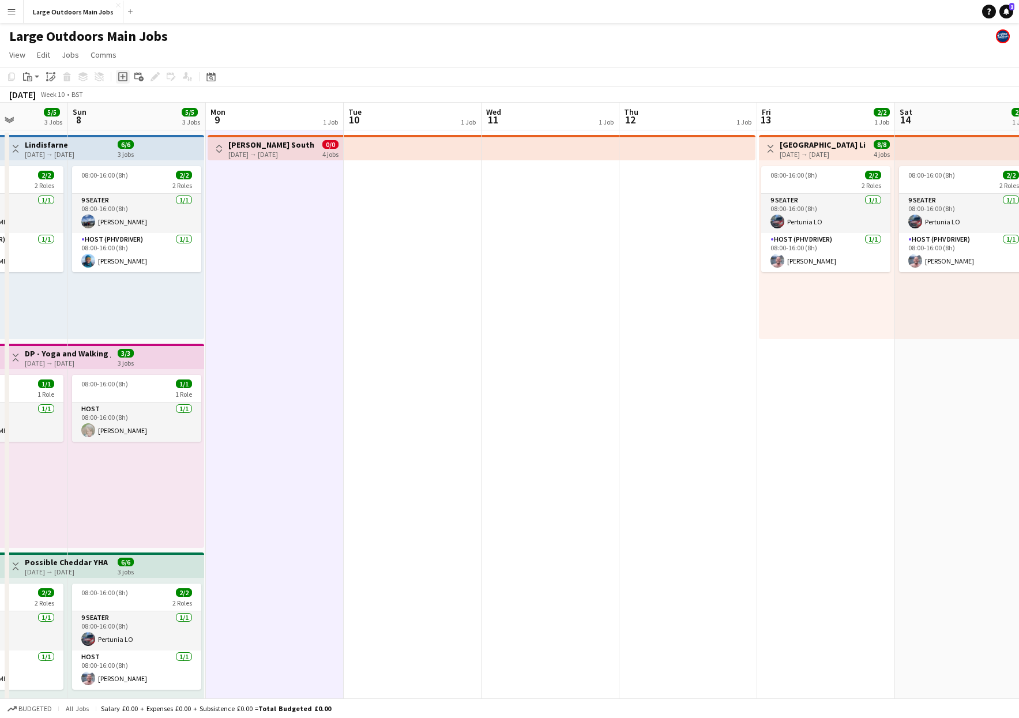
click at [122, 79] on icon "Add job" at bounding box center [122, 76] width 9 height 9
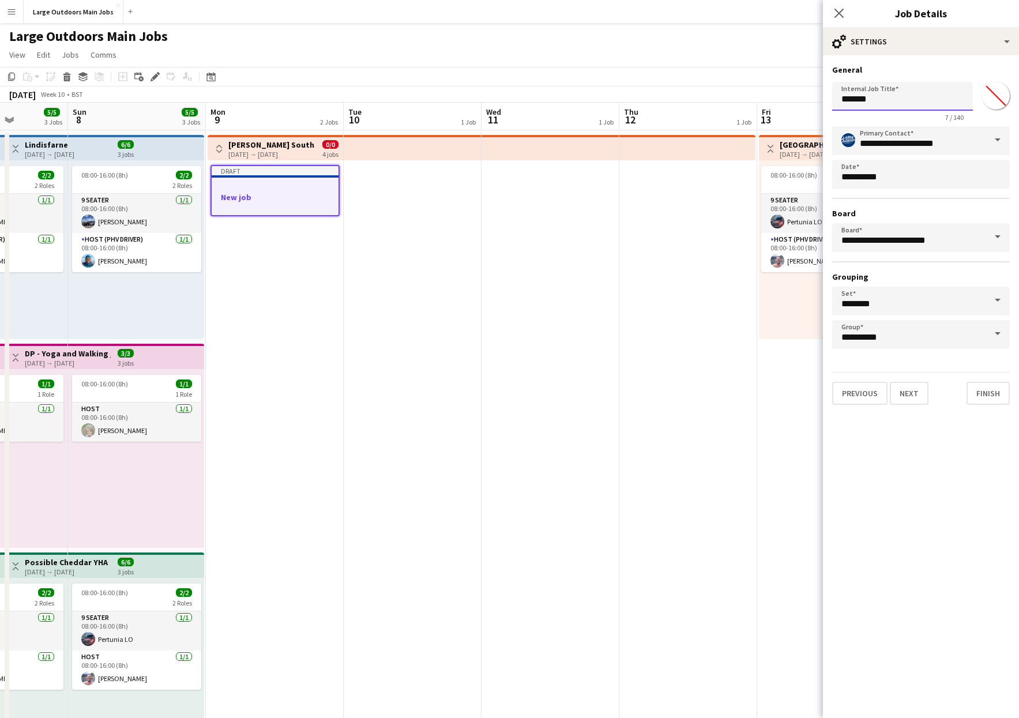
click at [875, 98] on input "*******" at bounding box center [902, 96] width 141 height 29
type input "*****"
click at [980, 391] on button "Finish" at bounding box center [988, 393] width 43 height 23
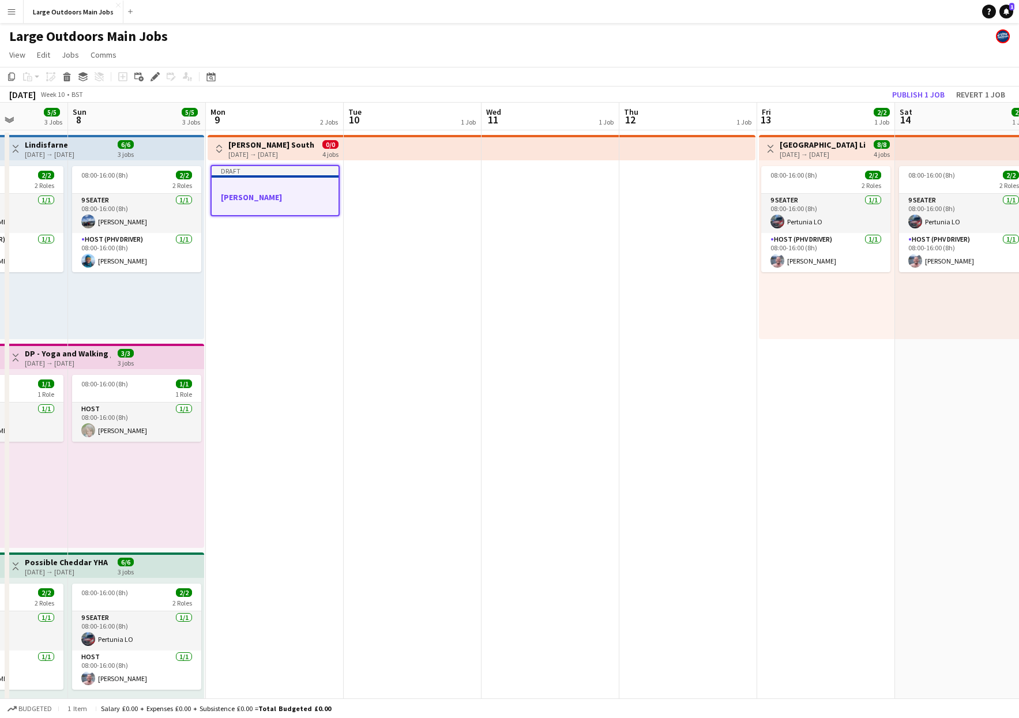
click at [293, 202] on div at bounding box center [275, 206] width 127 height 9
click at [276, 182] on div at bounding box center [274, 185] width 129 height 9
click at [423, 227] on app-date-cell at bounding box center [413, 550] width 138 height 840
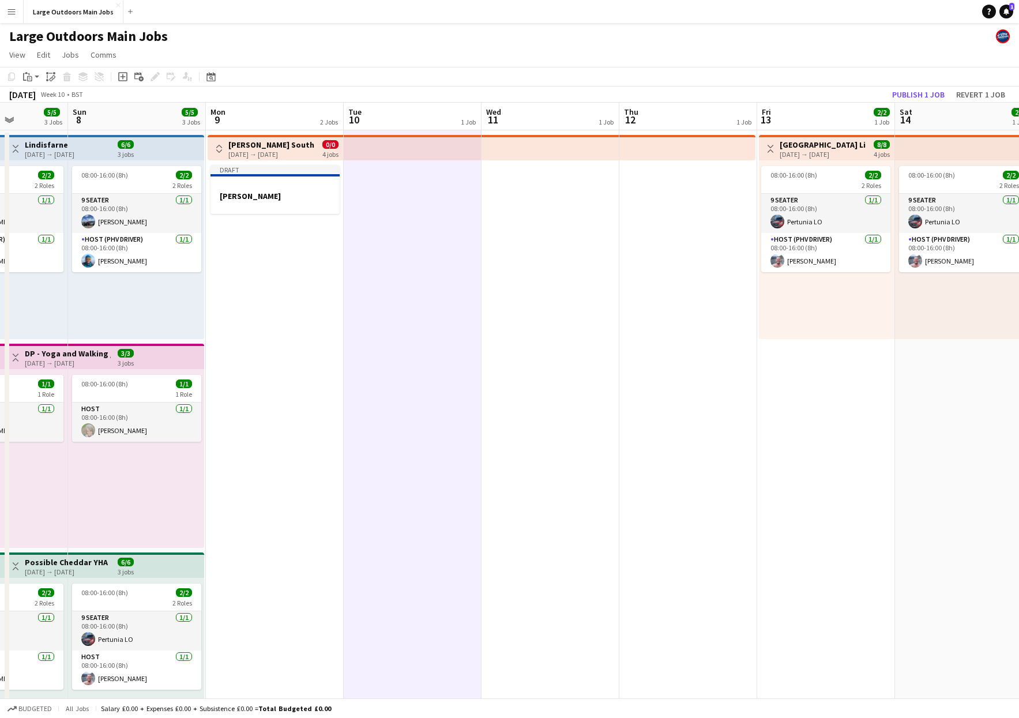
click at [573, 239] on app-date-cell at bounding box center [551, 550] width 138 height 840
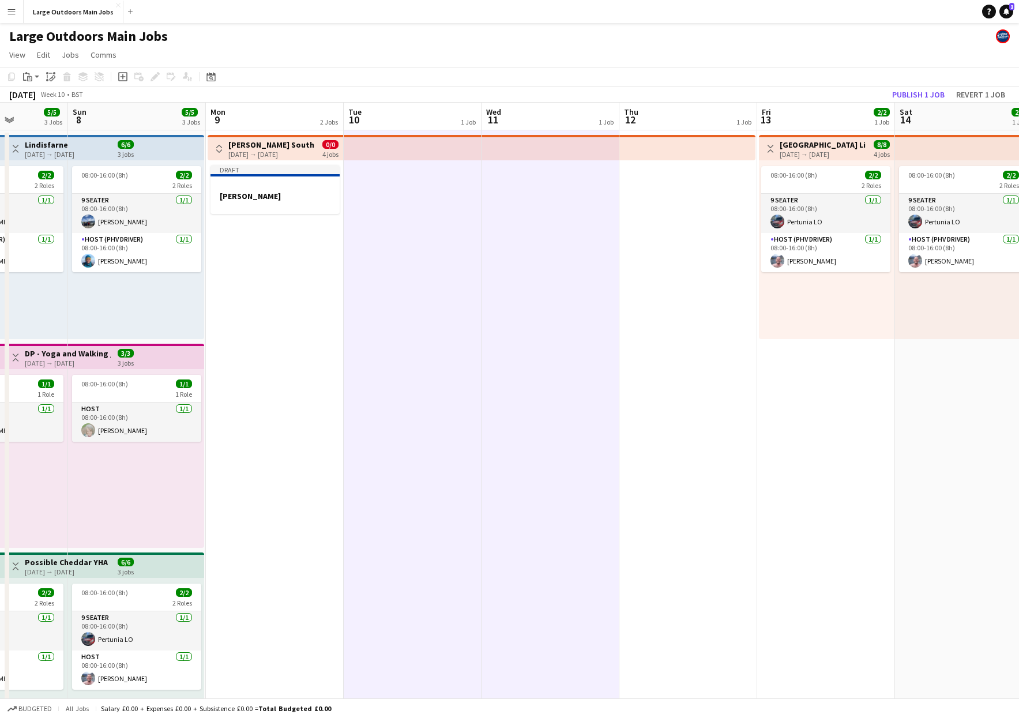
click at [657, 240] on app-date-cell at bounding box center [688, 550] width 138 height 840
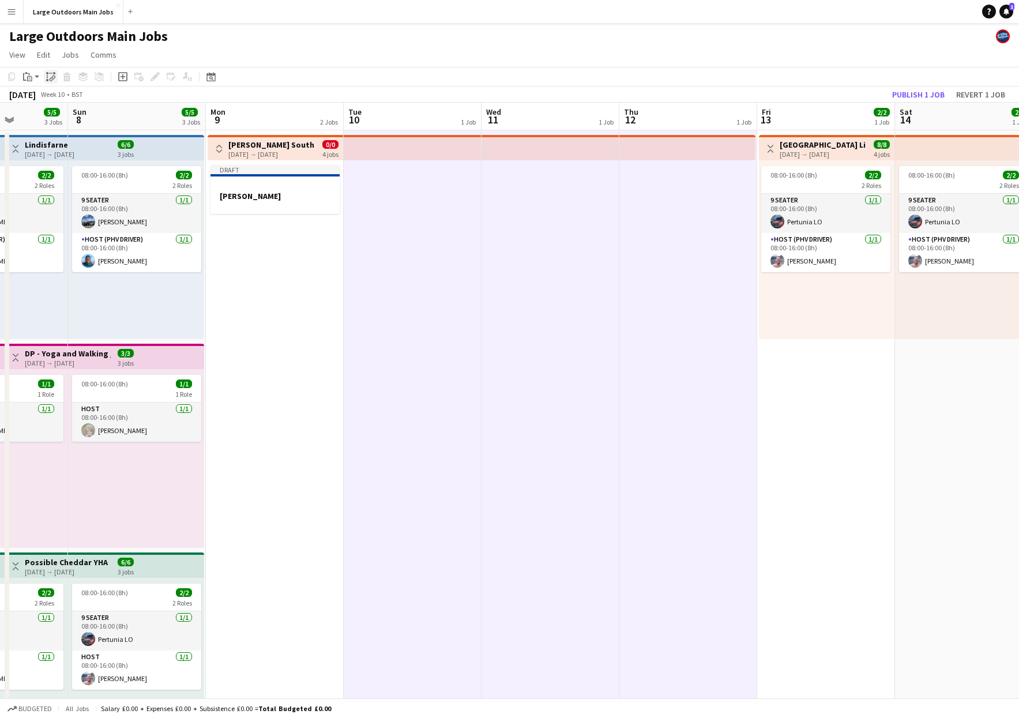
click at [52, 76] on icon at bounding box center [53, 78] width 4 height 5
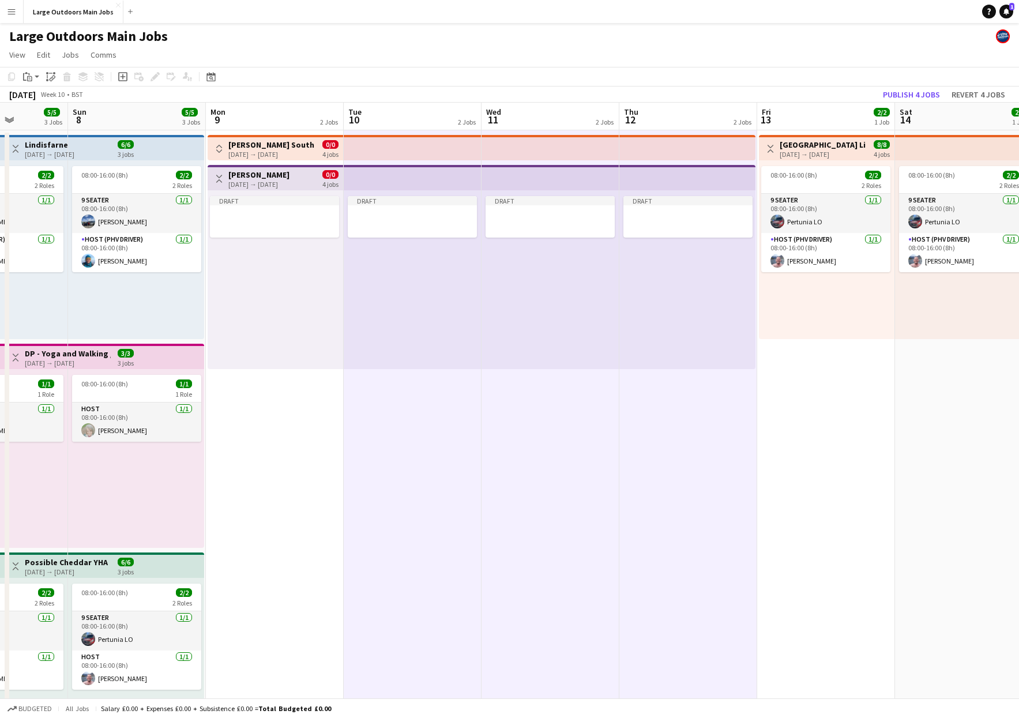
click at [261, 176] on h3 "Gower" at bounding box center [258, 175] width 61 height 10
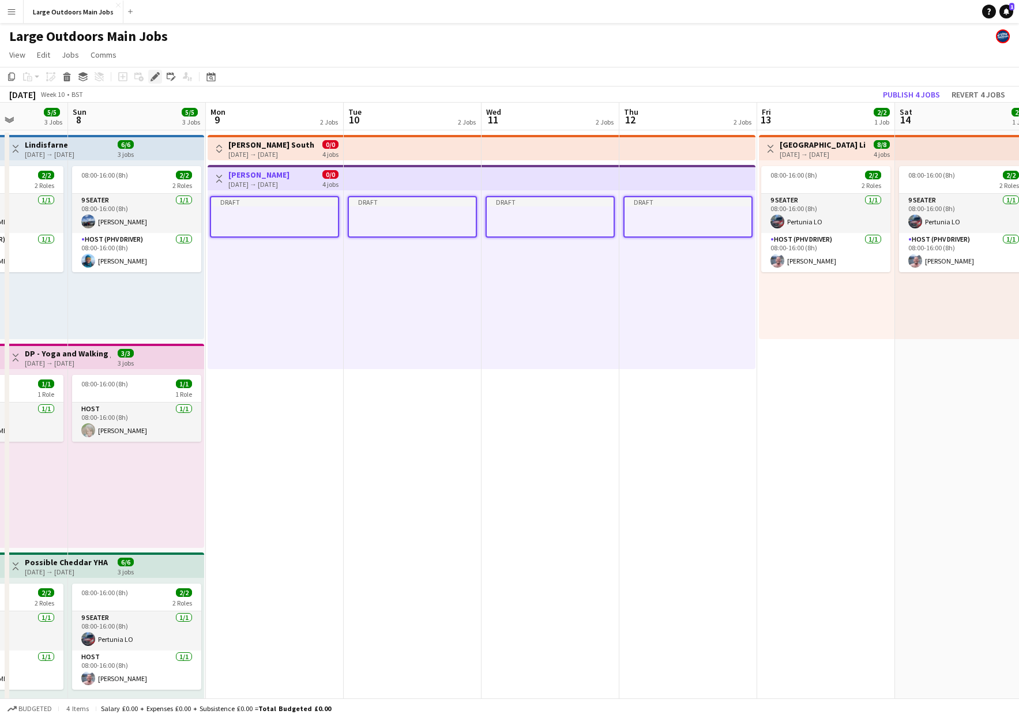
click at [150, 77] on div "Edit" at bounding box center [155, 77] width 14 height 14
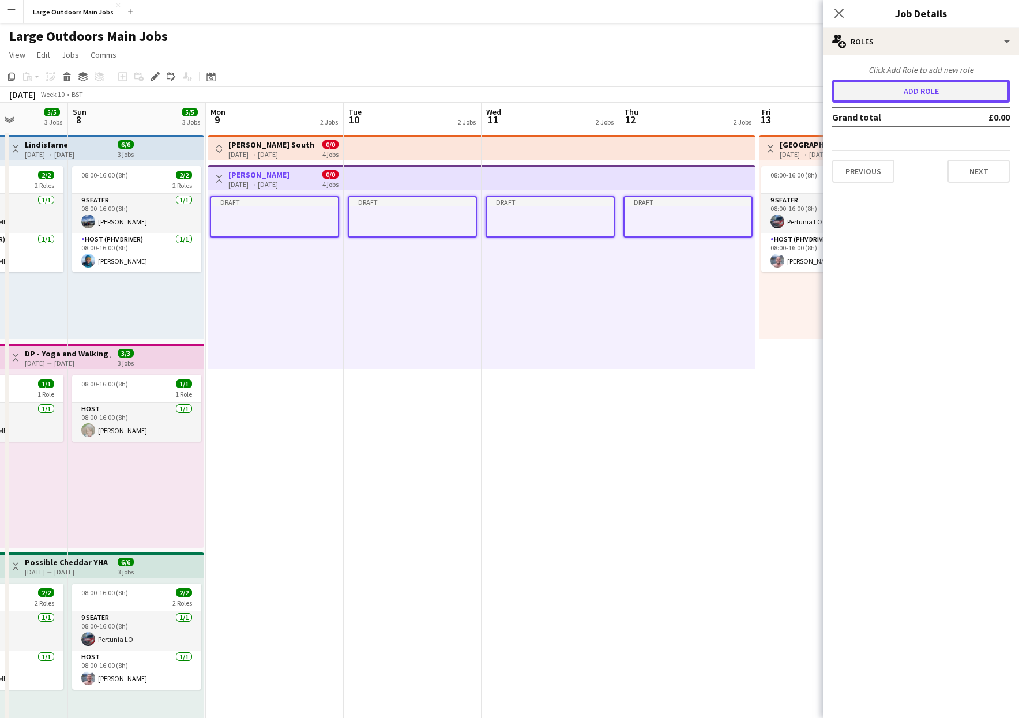
click at [935, 96] on button "Add role" at bounding box center [921, 91] width 178 height 23
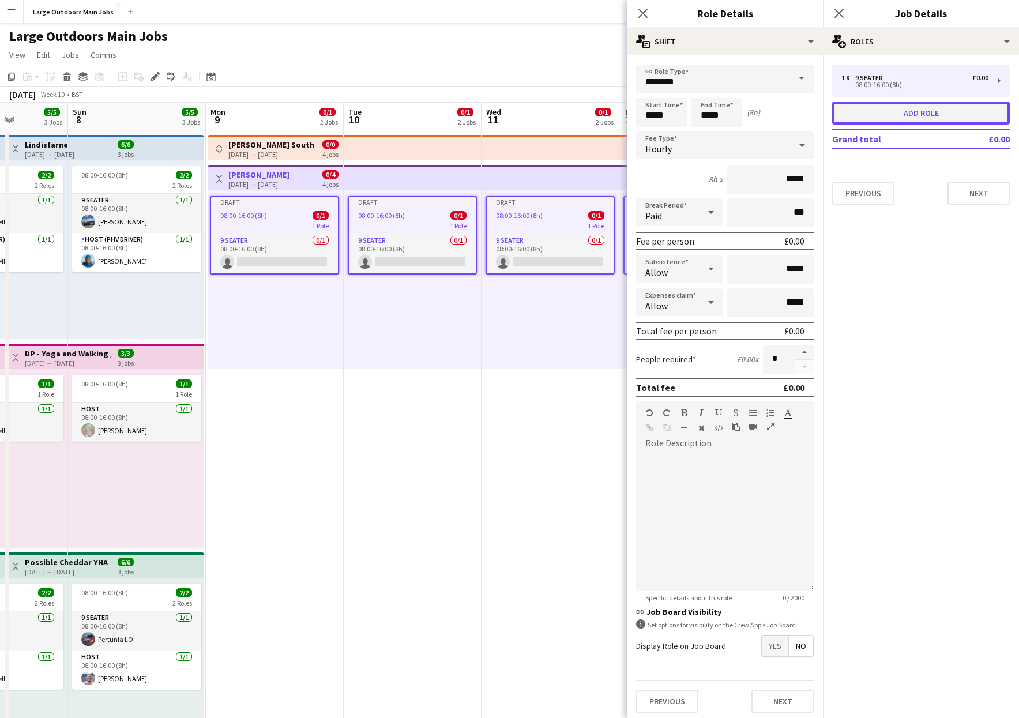
click at [931, 110] on button "Add role" at bounding box center [921, 113] width 178 height 23
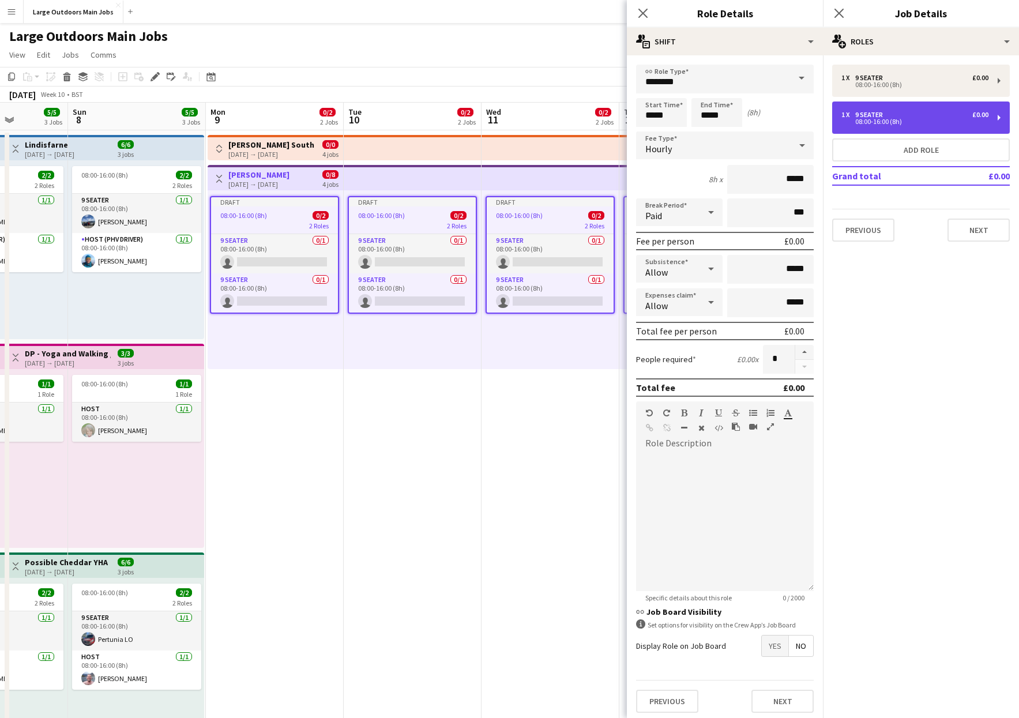
click at [884, 112] on div "9 Seater" at bounding box center [871, 115] width 32 height 8
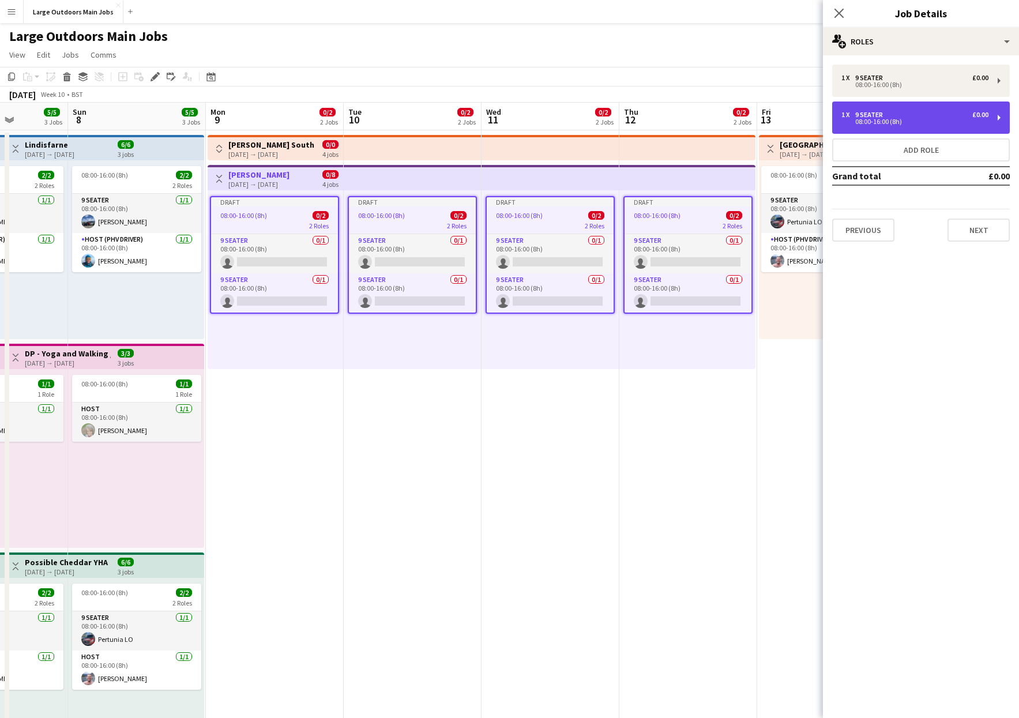
click at [884, 112] on div "9 Seater" at bounding box center [871, 115] width 32 height 8
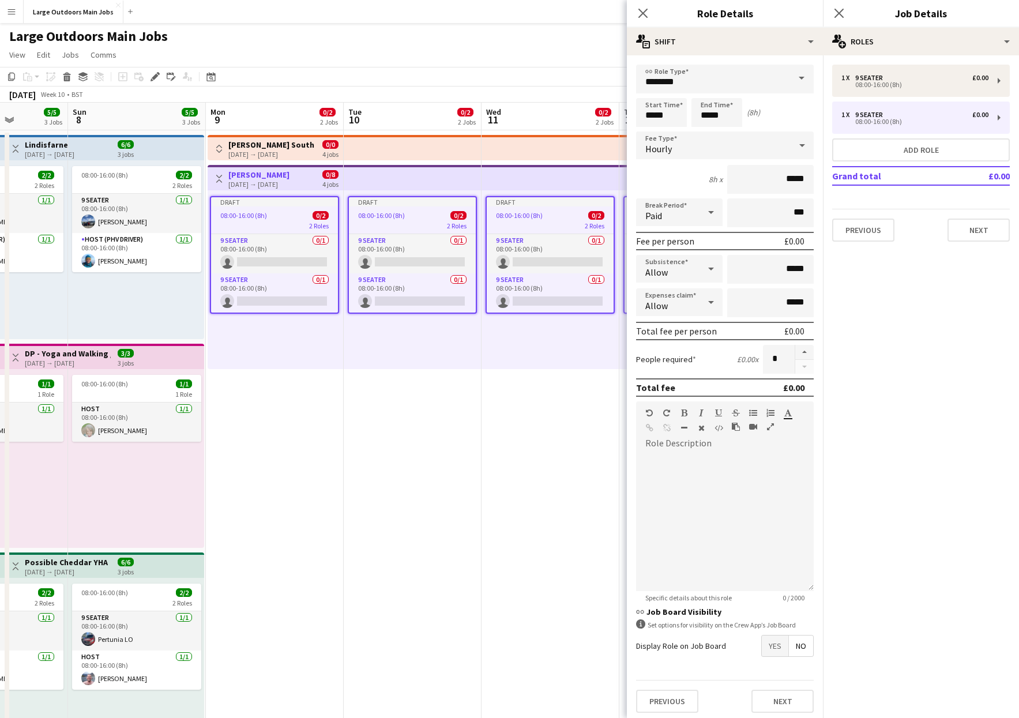
click at [800, 81] on span at bounding box center [802, 79] width 24 height 28
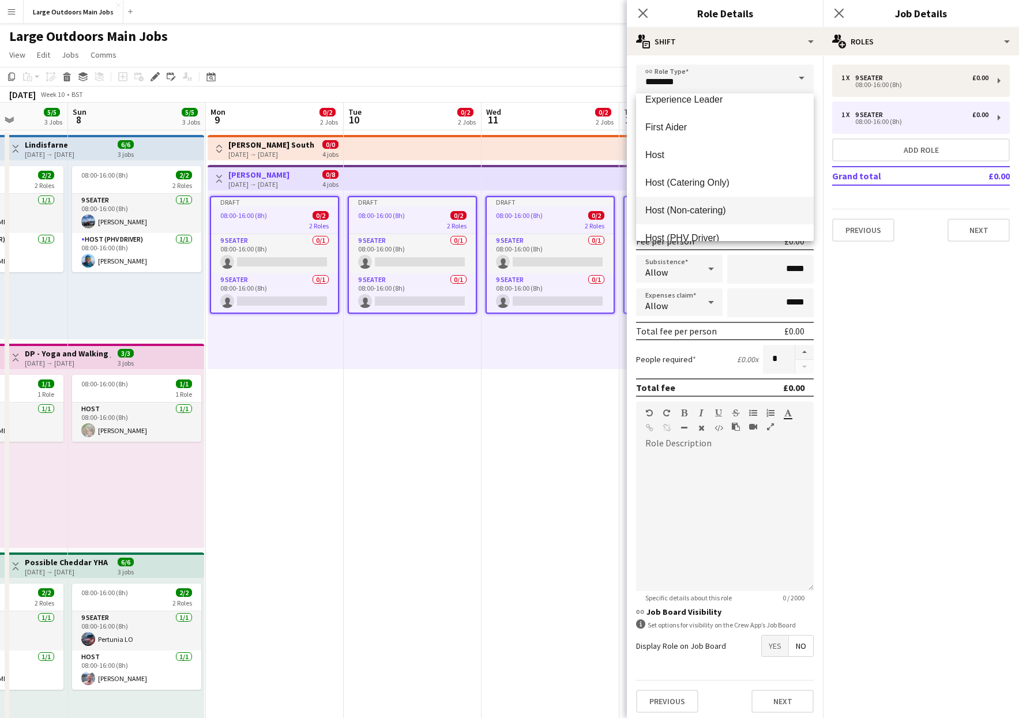
scroll to position [528, 0]
click at [680, 213] on mat-option "Host (PHV Driver)" at bounding box center [725, 220] width 178 height 28
type input "**********"
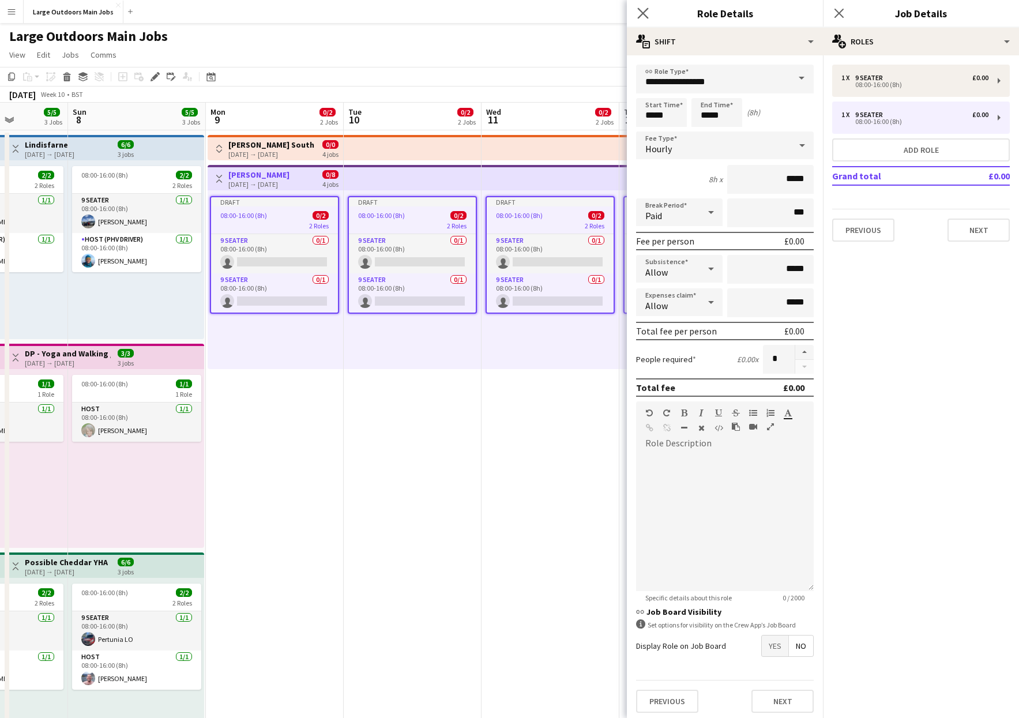
click at [637, 13] on app-icon "Close pop-in" at bounding box center [643, 13] width 17 height 17
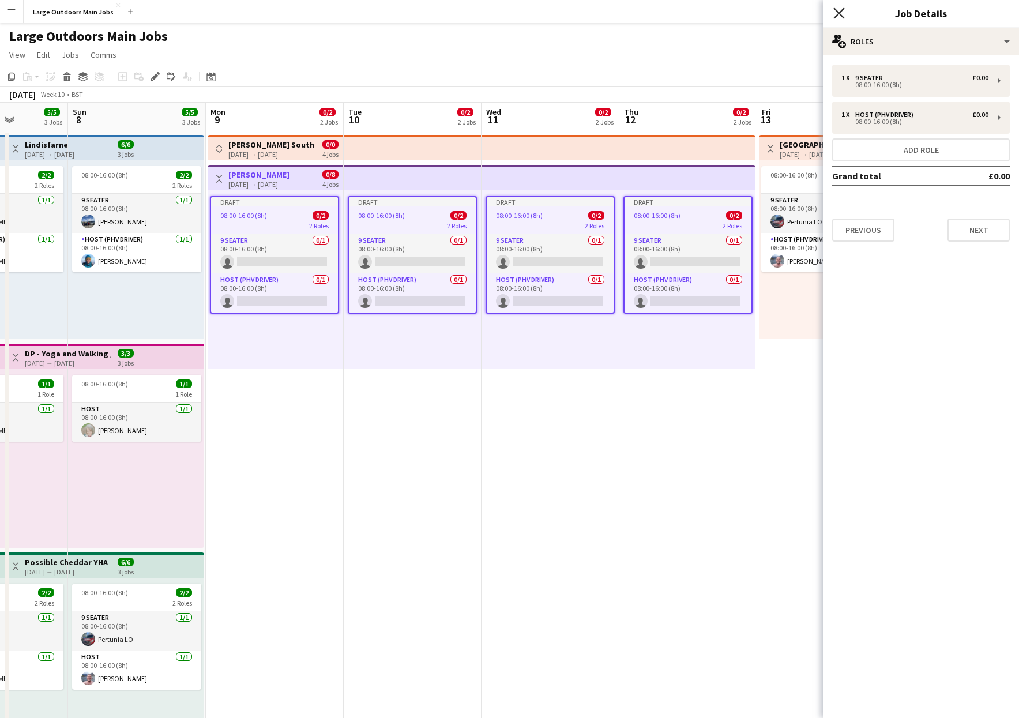
click at [838, 9] on icon "Close pop-in" at bounding box center [838, 12] width 11 height 11
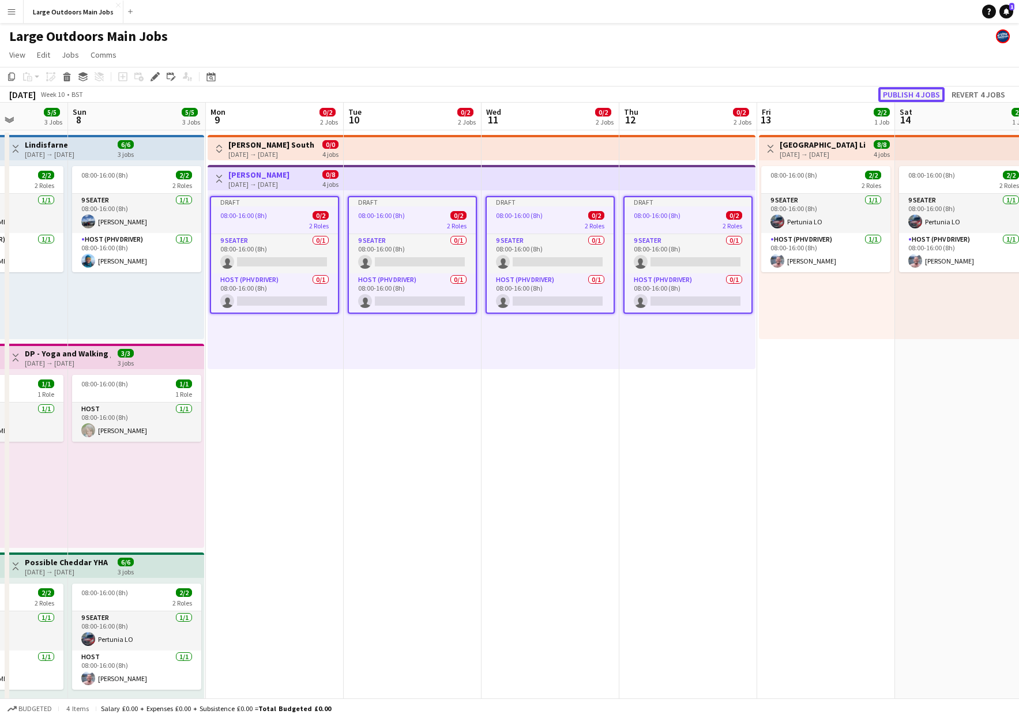
click at [915, 95] on button "Publish 4 jobs" at bounding box center [911, 94] width 66 height 15
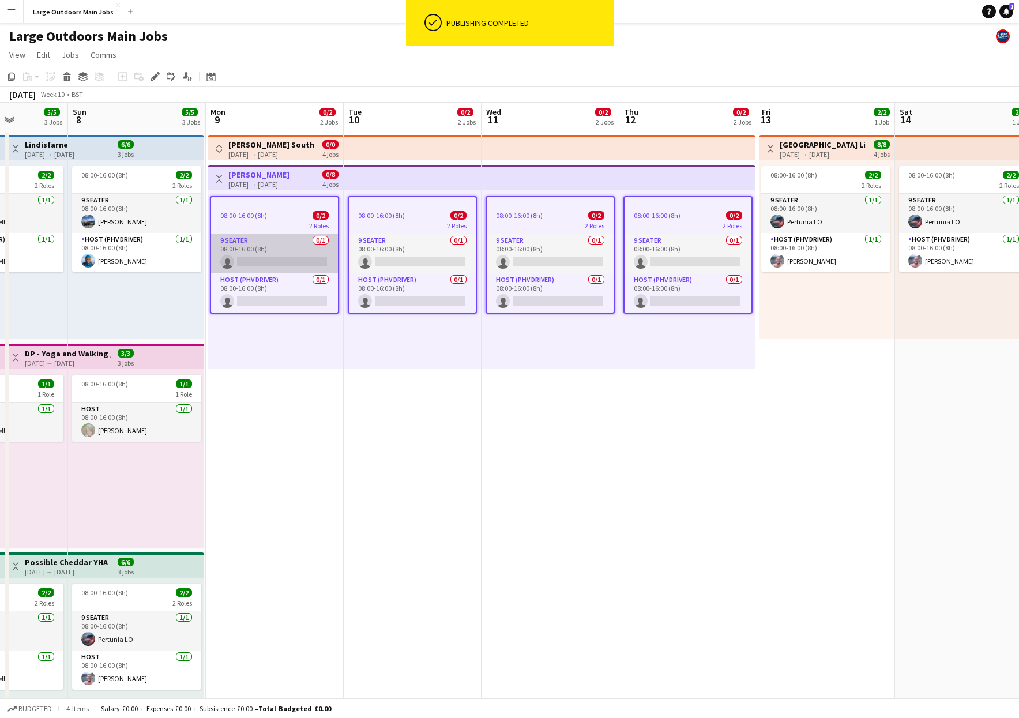
click at [256, 259] on app-card-role "9 Seater 0/1 08:00-16:00 (8h) single-neutral-actions" at bounding box center [274, 253] width 127 height 39
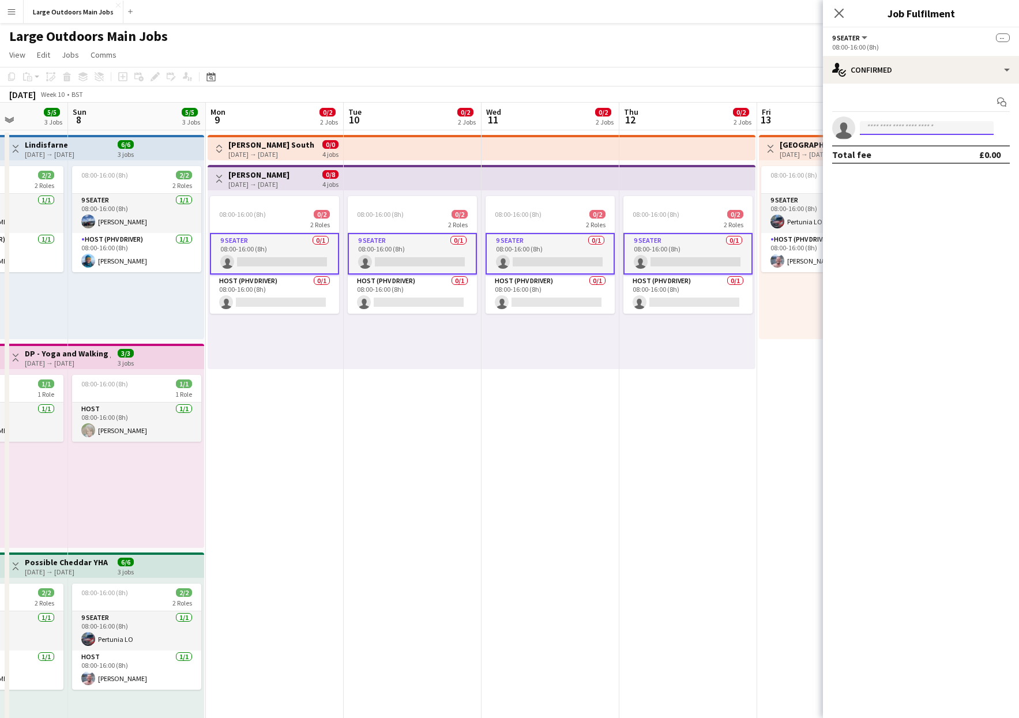
click at [904, 127] on input at bounding box center [927, 128] width 134 height 14
type input "****"
click at [883, 155] on span "[EMAIL_ADDRESS][DOMAIN_NAME]" at bounding box center [926, 153] width 115 height 9
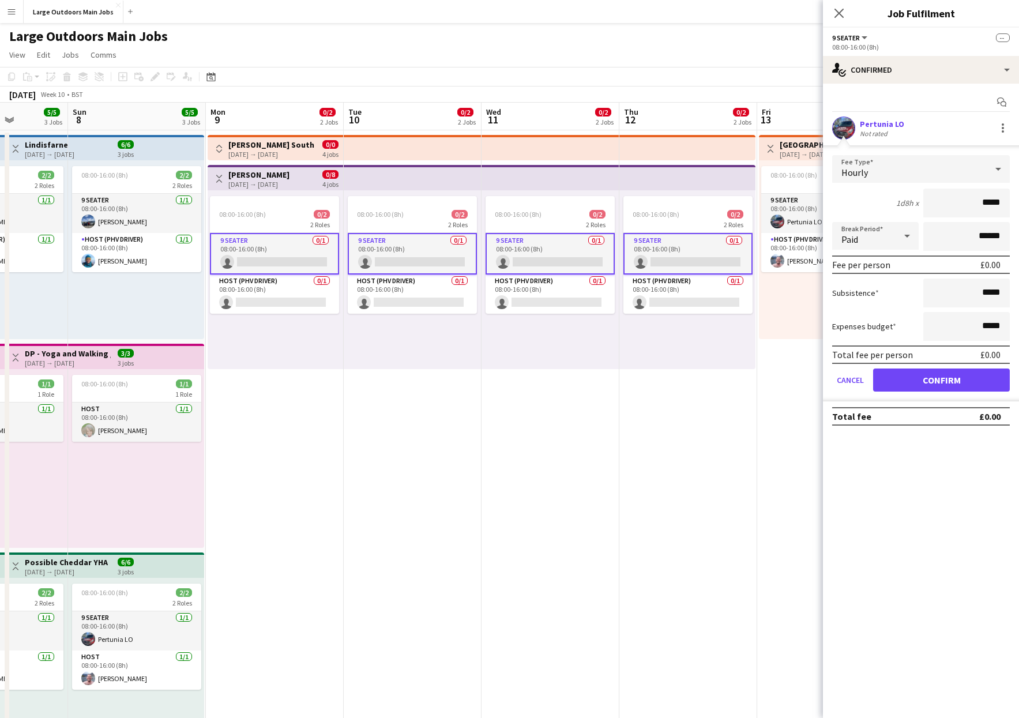
click at [941, 367] on form "Fee Type Hourly 1d8h x ***** Break Period Paid ****** Fee per person £0.00 Subs…" at bounding box center [921, 278] width 196 height 246
click at [939, 377] on button "Confirm" at bounding box center [941, 380] width 137 height 23
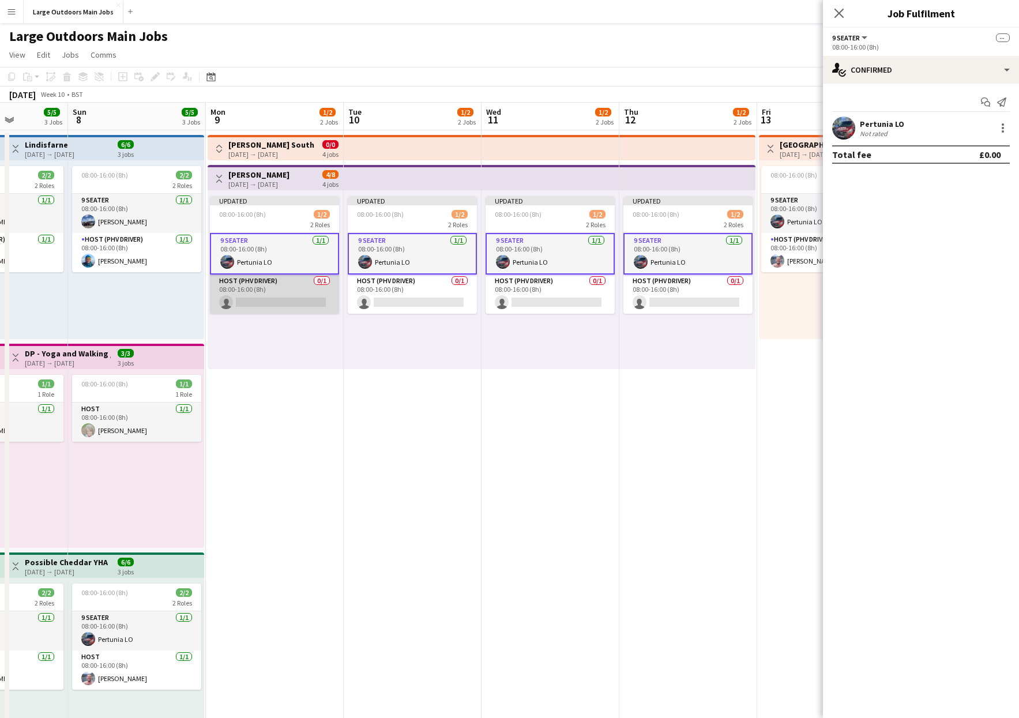
click at [280, 303] on app-card-role "Host (PHV Driver) 0/1 08:00-16:00 (8h) single-neutral-actions" at bounding box center [274, 294] width 129 height 39
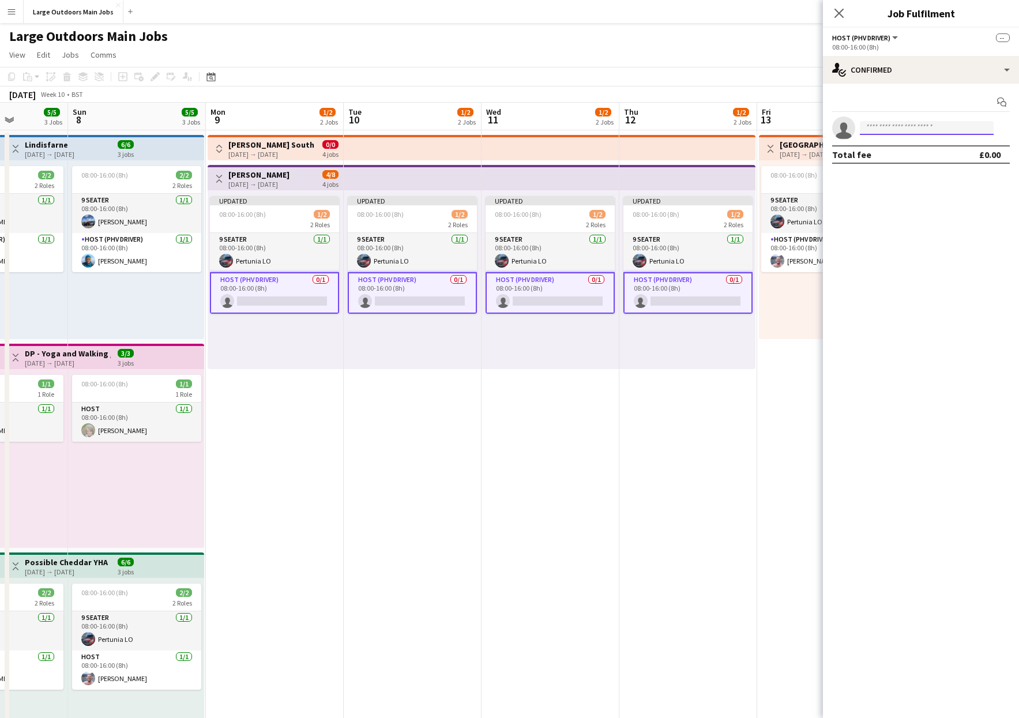
click at [912, 132] on input at bounding box center [927, 128] width 134 height 14
type input "******"
click at [907, 155] on span "[EMAIL_ADDRESS][DOMAIN_NAME]" at bounding box center [926, 153] width 115 height 9
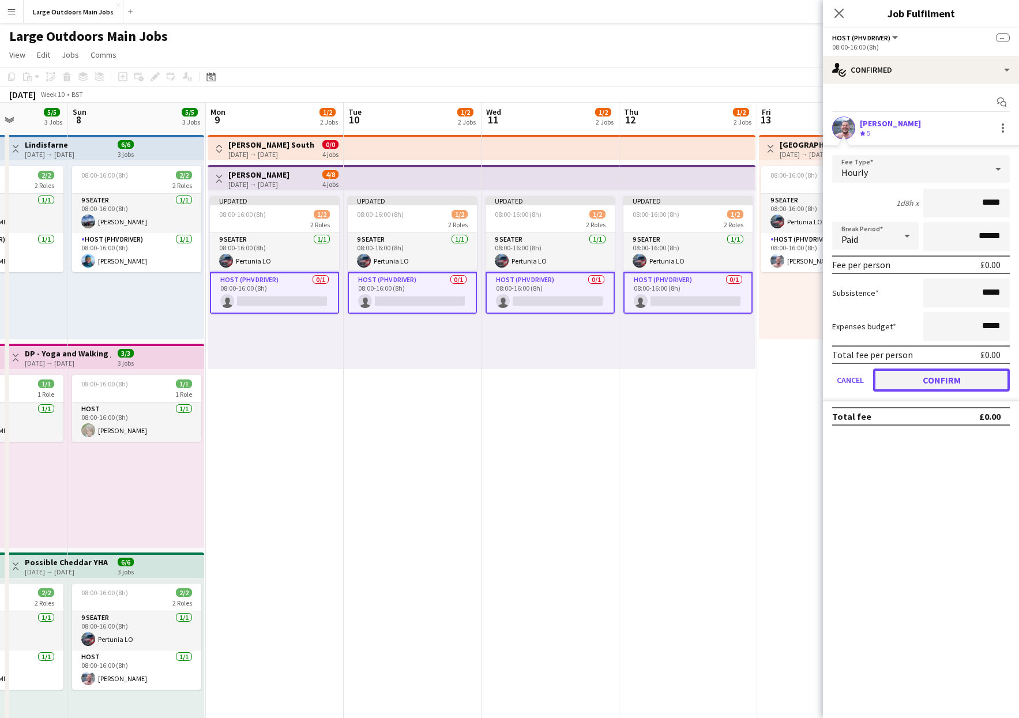
click at [922, 369] on button "Confirm" at bounding box center [941, 380] width 137 height 23
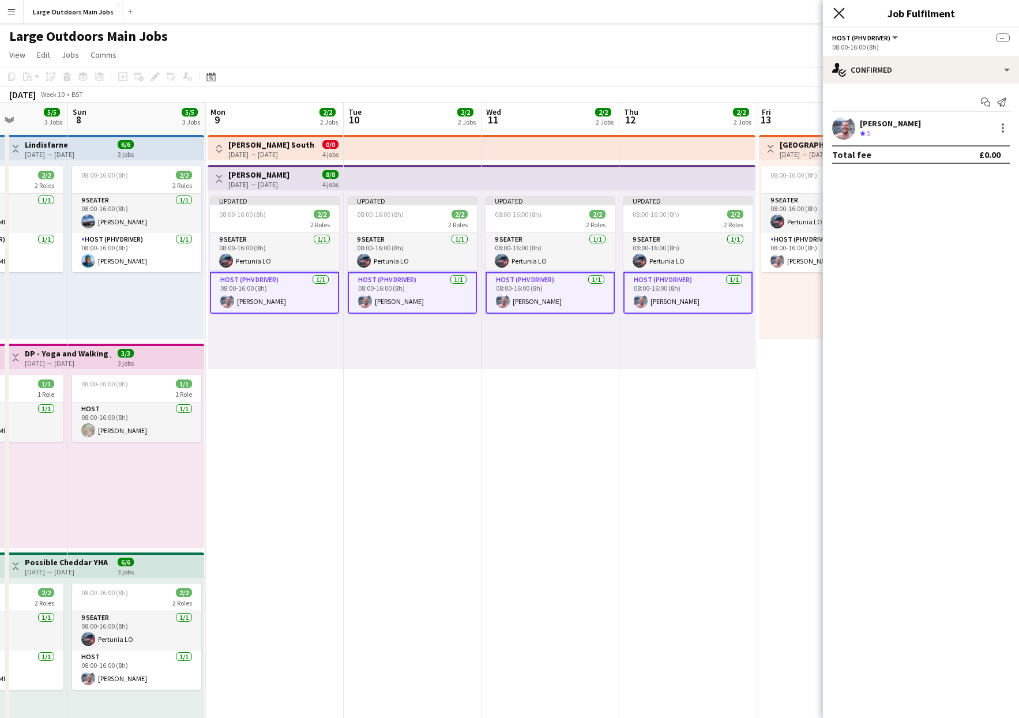
click at [837, 12] on icon at bounding box center [838, 12] width 11 height 11
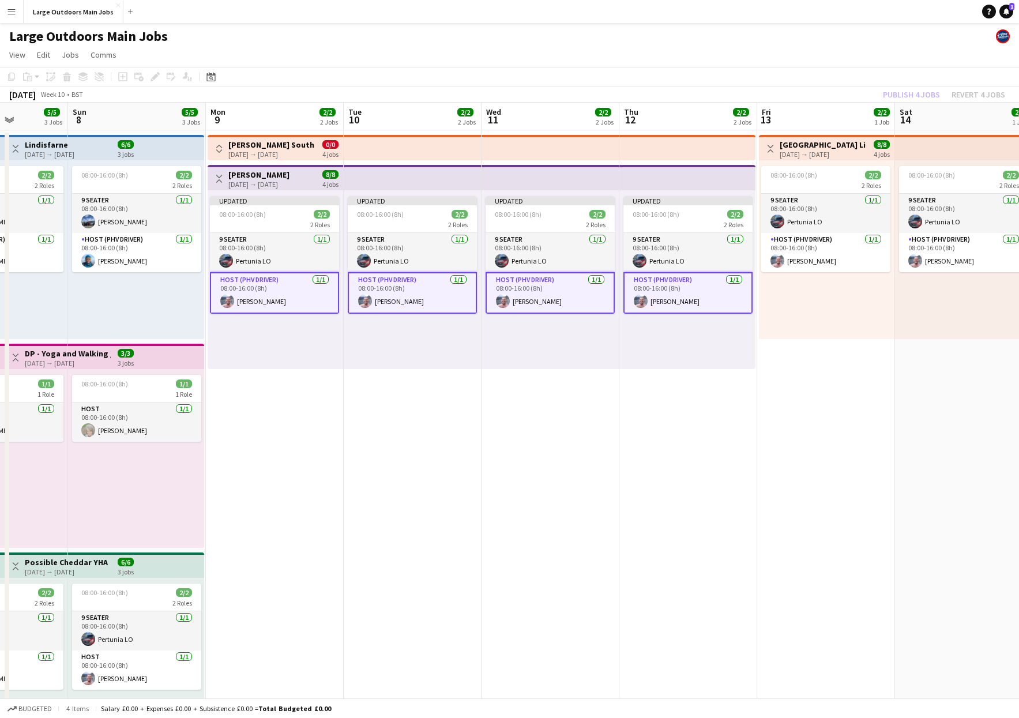
click at [904, 93] on div "Publish 4 jobs Revert 4 jobs" at bounding box center [944, 94] width 150 height 15
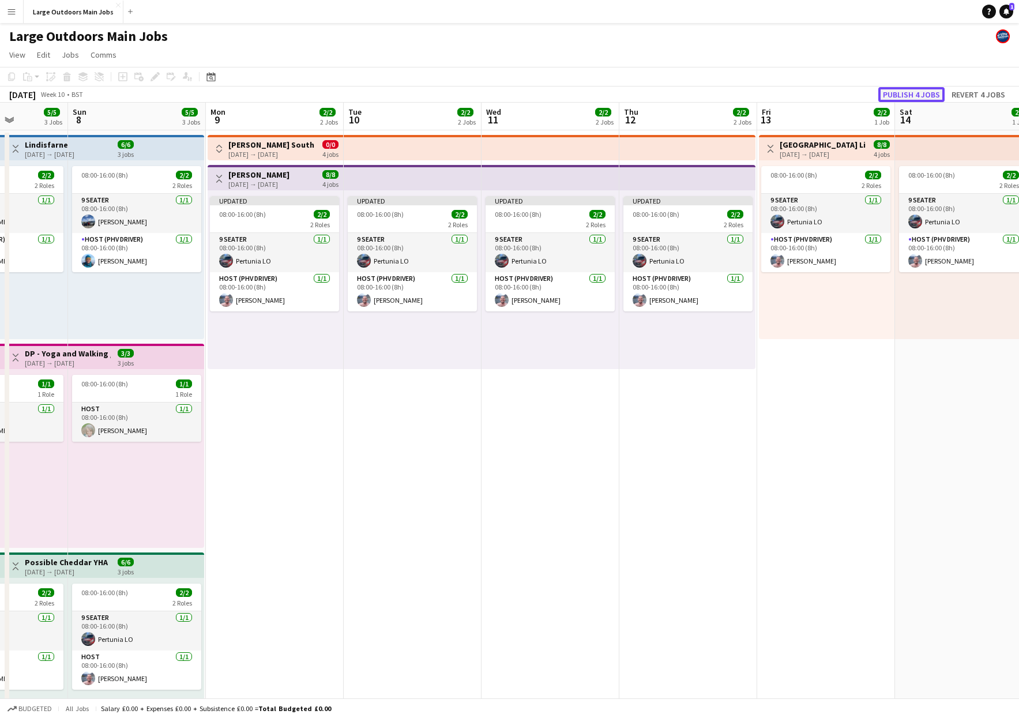
click at [917, 93] on button "Publish 4 jobs" at bounding box center [911, 94] width 66 height 15
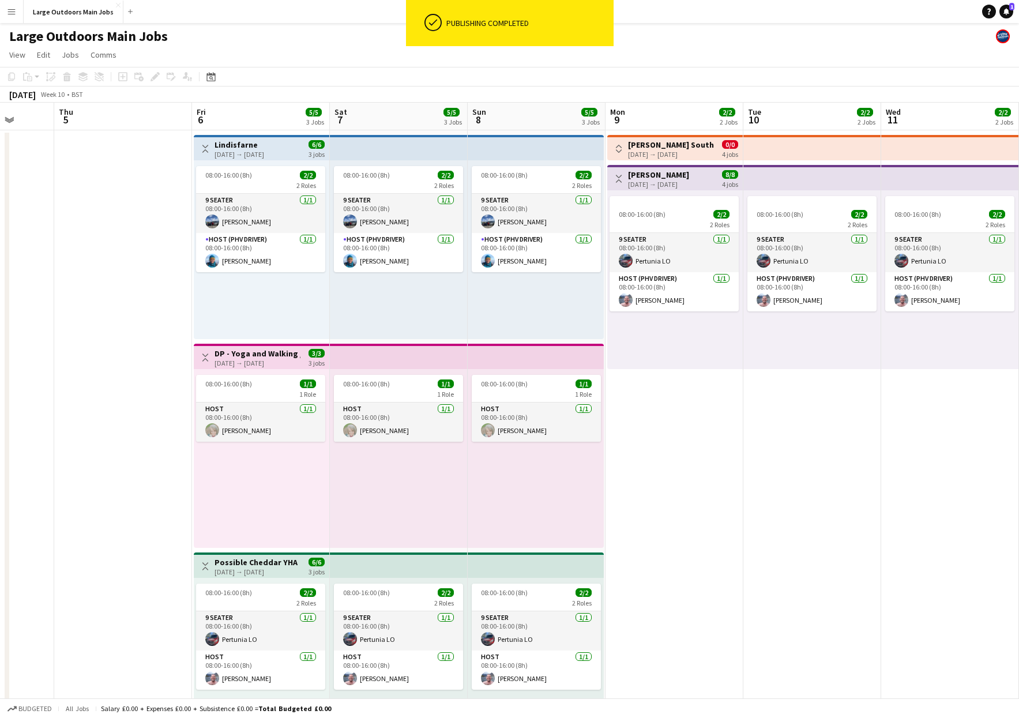
scroll to position [0, 525]
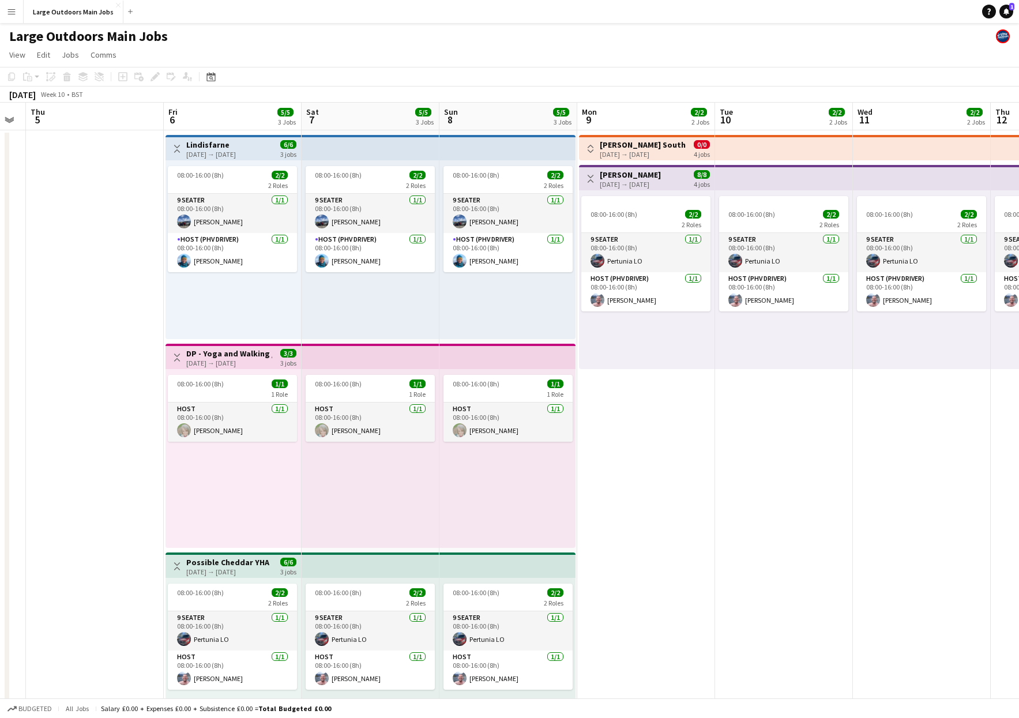
click at [637, 146] on h3 "[PERSON_NAME] South" at bounding box center [643, 145] width 86 height 10
click at [917, 91] on button "Publish 4 jobs" at bounding box center [911, 94] width 66 height 15
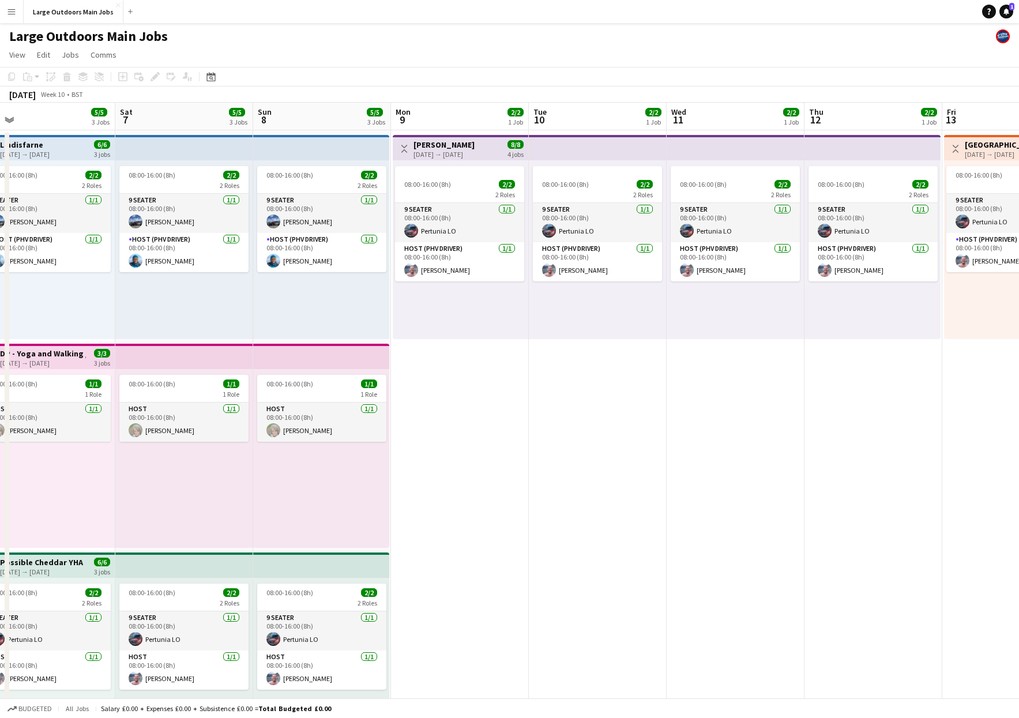
scroll to position [0, 443]
